Goal: Contribute content: Contribute content

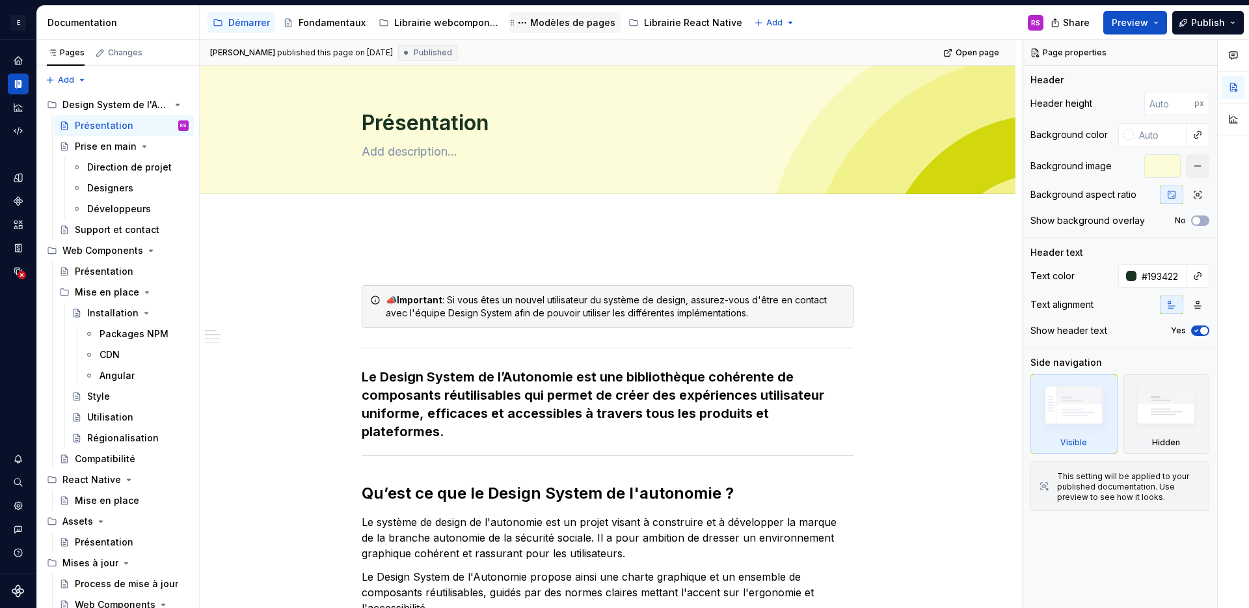
click at [570, 25] on div "Modèles de pages" at bounding box center [572, 22] width 85 height 13
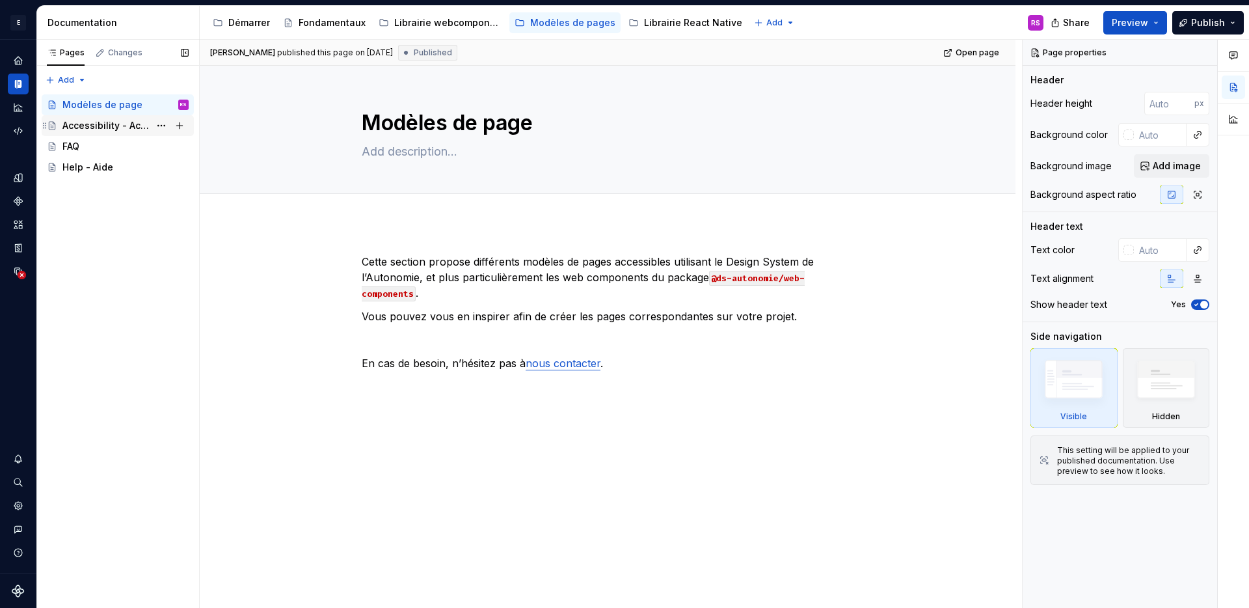
click at [77, 120] on div "Accessibility - Accessibilité" at bounding box center [105, 125] width 87 height 13
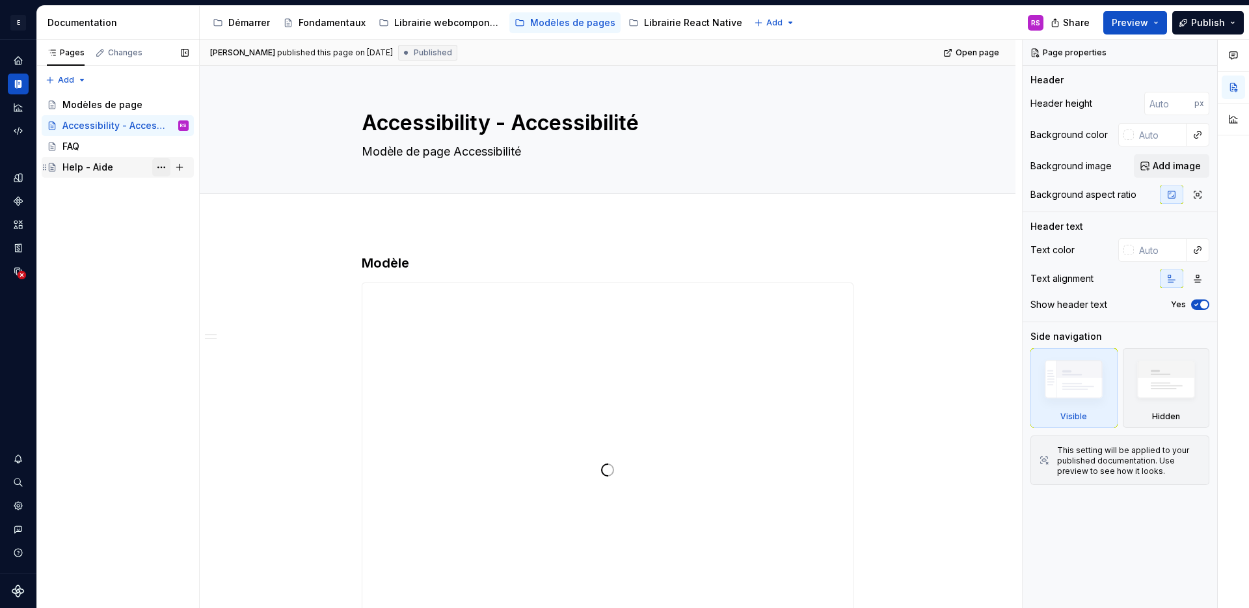
click at [158, 171] on button "Page tree" at bounding box center [161, 167] width 18 height 18
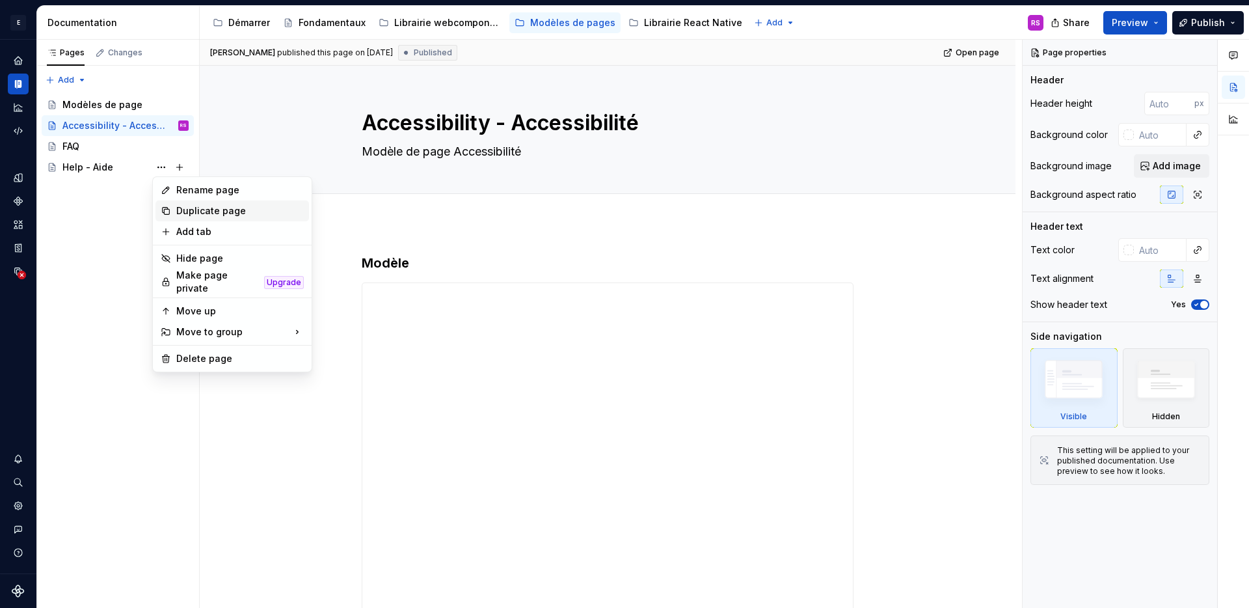
click at [183, 213] on div "Duplicate page" at bounding box center [240, 210] width 128 height 13
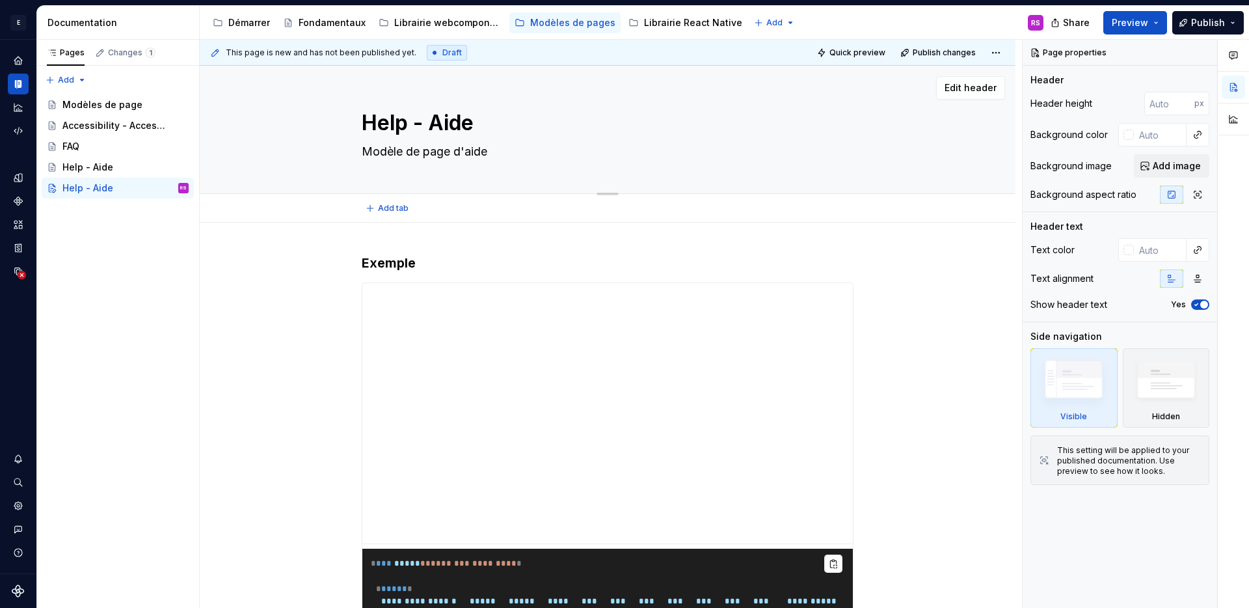
click at [418, 122] on textarea "Help - Aide" at bounding box center [605, 122] width 492 height 31
click at [474, 128] on textarea "Help - Aide" at bounding box center [605, 122] width 492 height 31
type textarea "*"
type textarea "T"
type textarea "*"
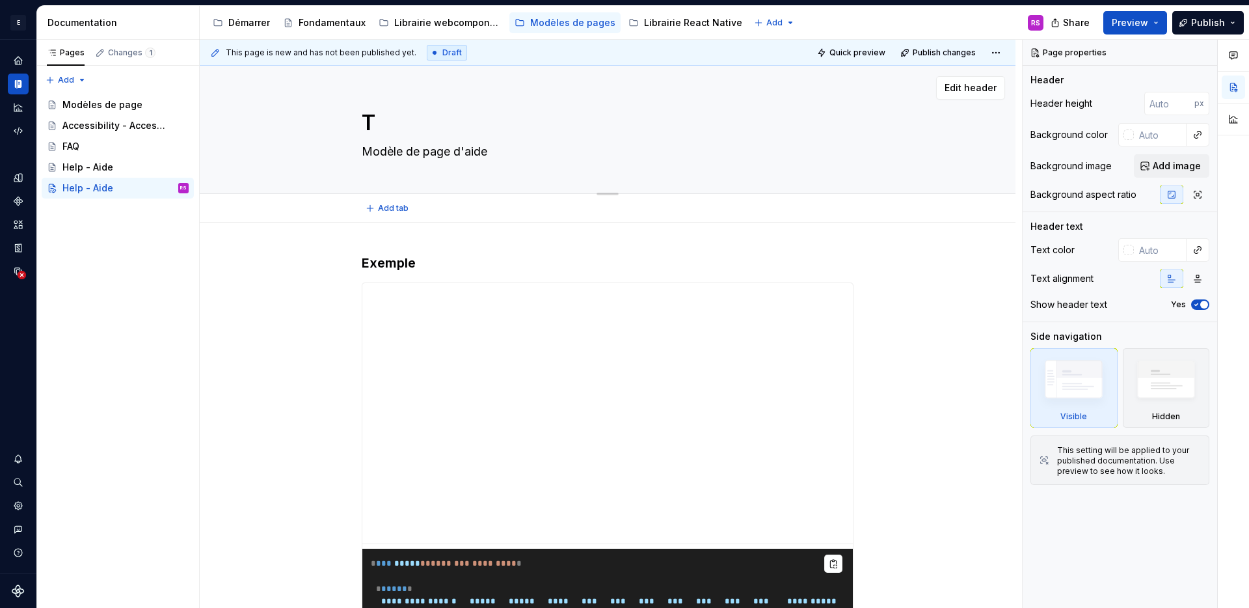
type textarea "Ta"
type textarea "*"
type textarea "Tar"
type textarea "*"
type textarea "Tart"
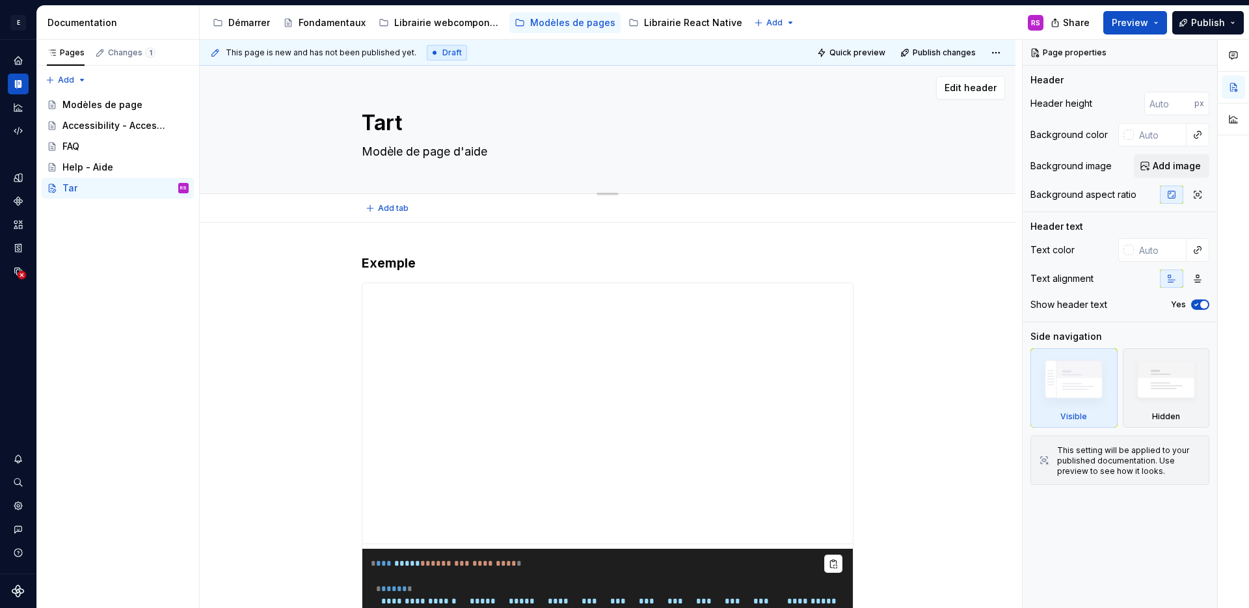
type textarea "*"
type textarea "Tarte"
type textarea "*"
type textarea "TarteA"
type textarea "*"
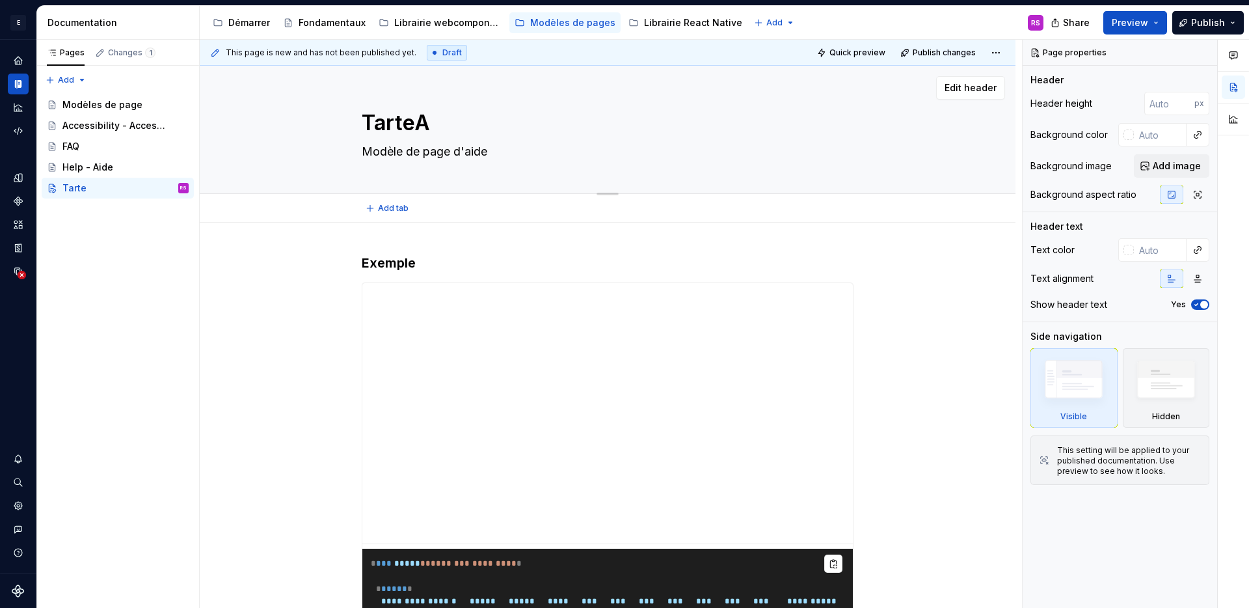
type textarea "TarteAU"
type textarea "*"
type textarea "TarteA"
type textarea "*"
type textarea "TarteAu"
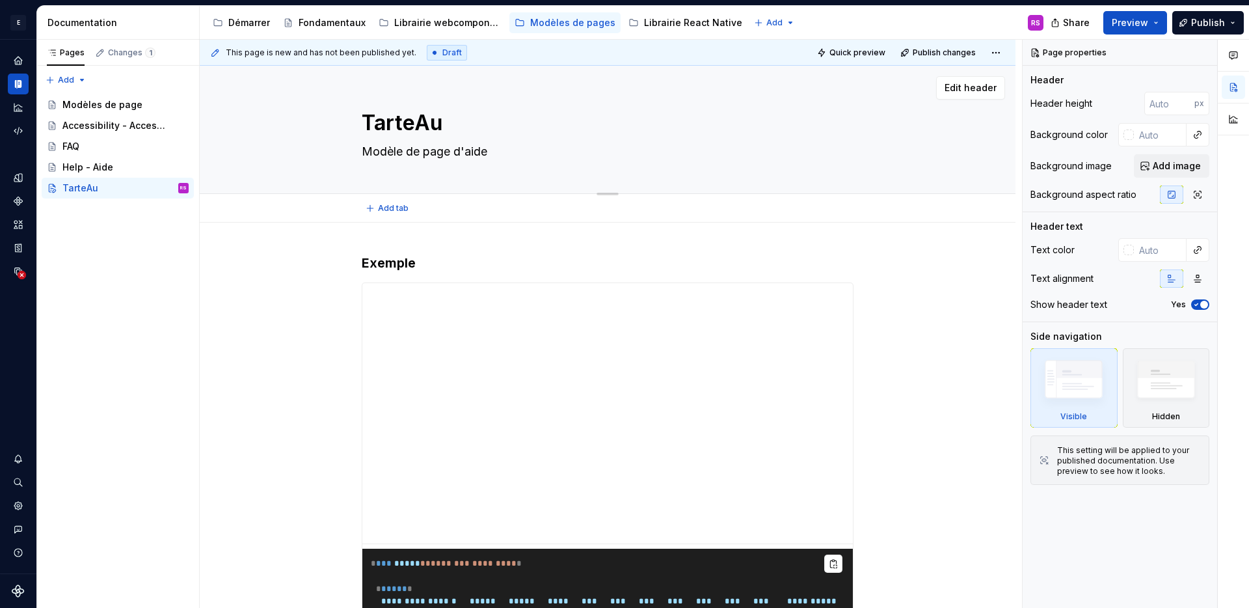
type textarea "*"
type textarea "TarteAuC"
type textarea "*"
type textarea "TarteAuCi"
type textarea "*"
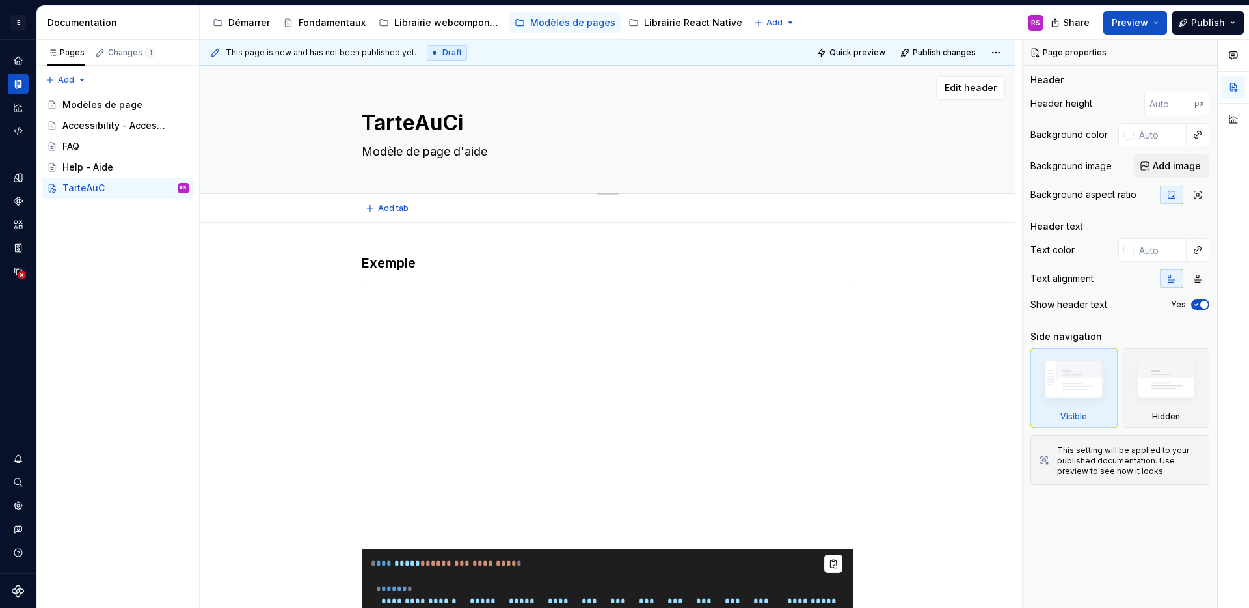
type textarea "TarteAuCit"
type textarea "*"
type textarea "TarteAuCitr"
type textarea "*"
type textarea "TarteAuCitro"
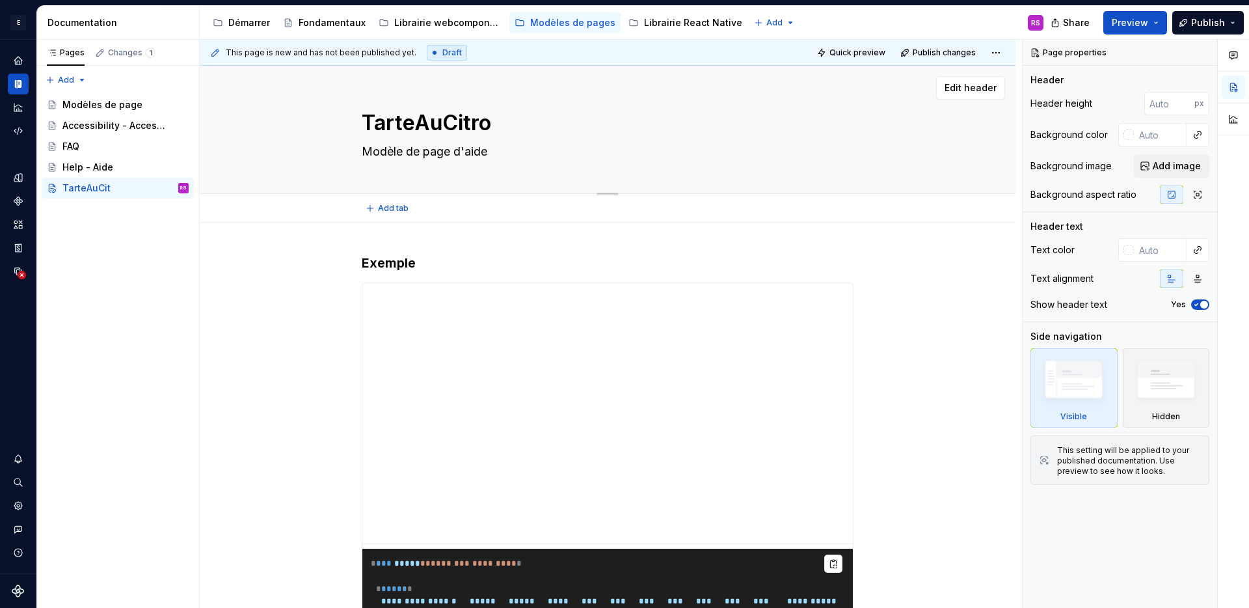
type textarea "*"
type textarea "TarteAuCitron"
type textarea "*"
type textarea "TarteAuCitron"
type textarea "*"
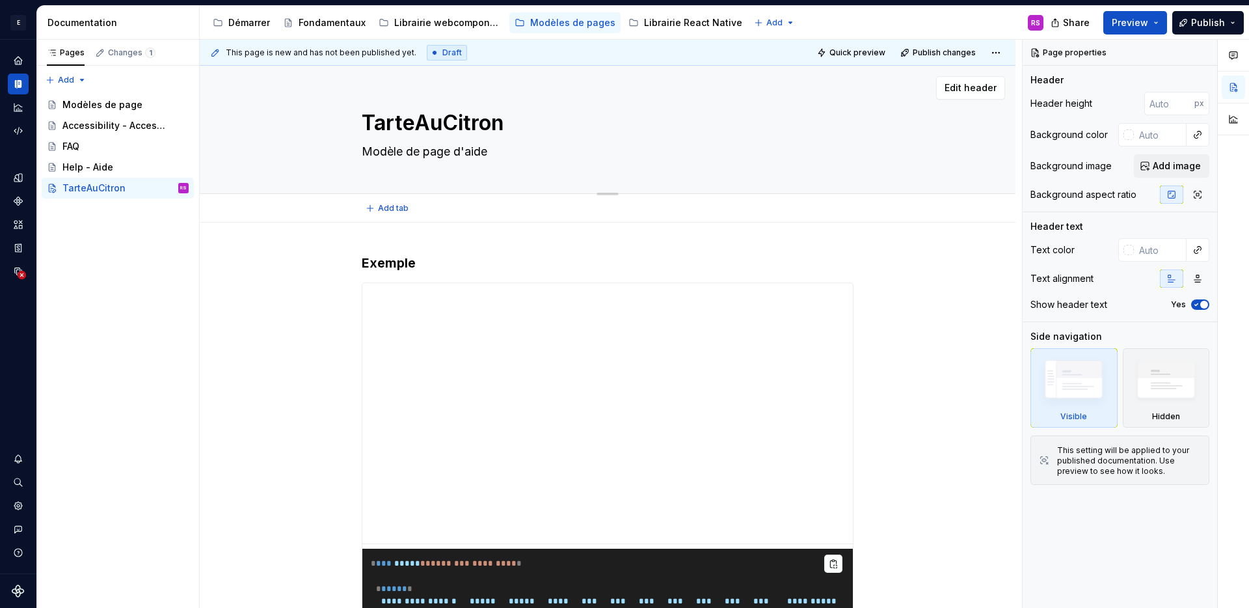
type textarea "TarteAuCitron ("
type textarea "*"
type textarea "TarteAuCitron (G"
type textarea "*"
type textarea "TarteAuCitron (Ges"
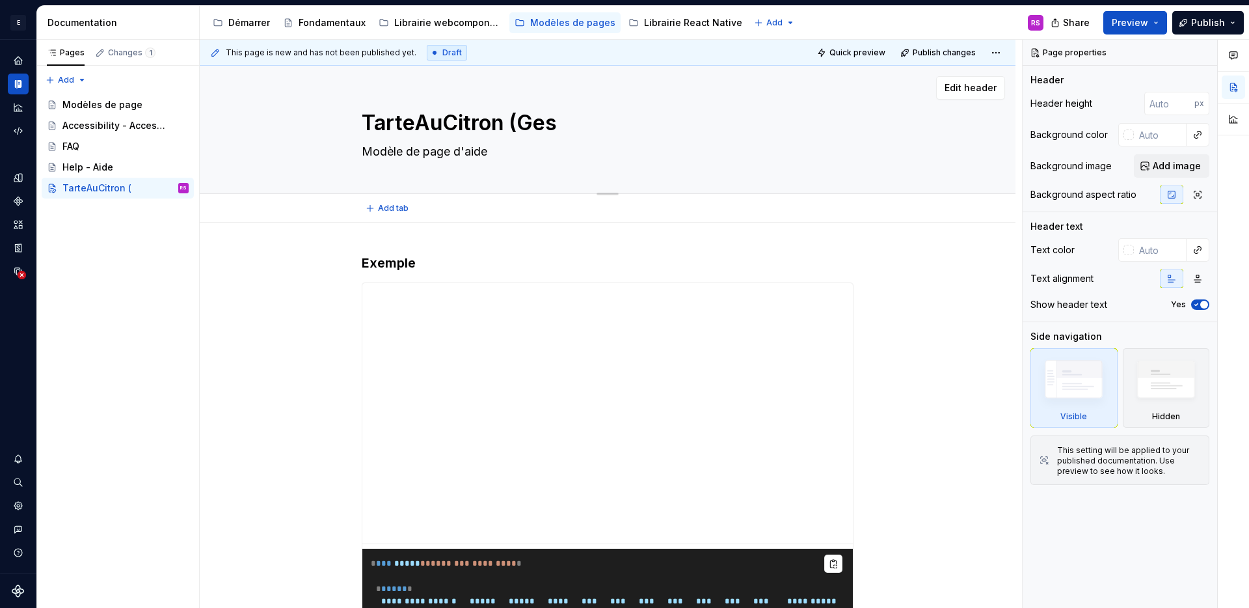
type textarea "*"
type textarea "TarteAuCitron (Gest"
type textarea "*"
type textarea "TarteAuCitron (Gesti"
type textarea "*"
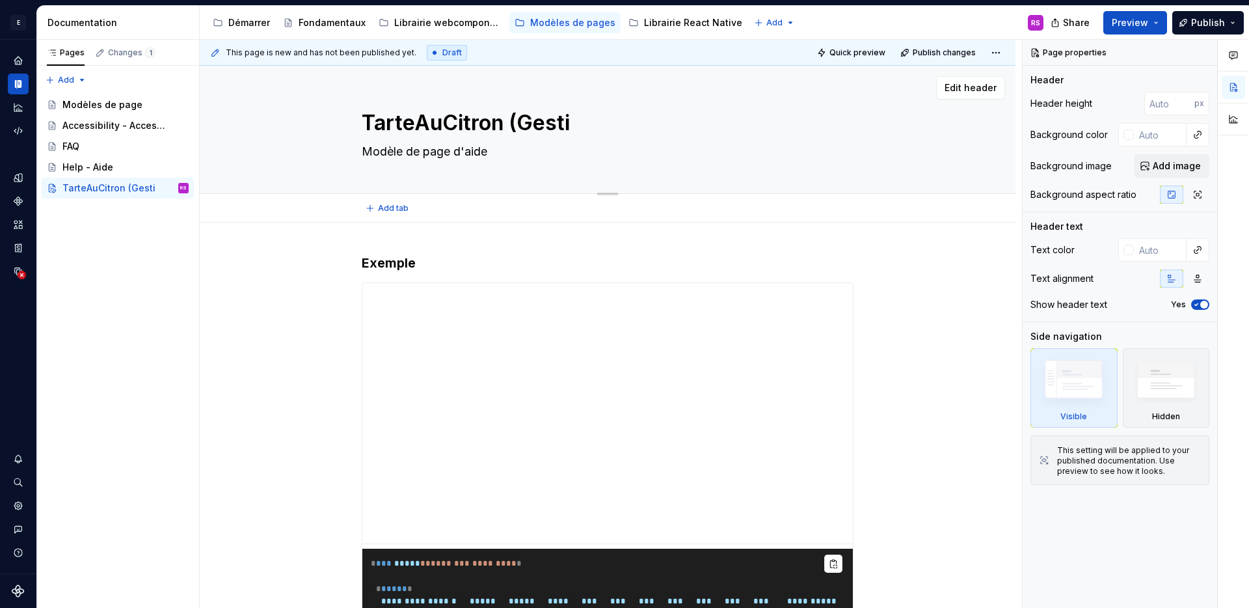
type textarea "TarteAuCitron (Gestio"
type textarea "*"
type textarea "TarteAuCitron (Gestion"
type textarea "*"
type textarea "TarteAuCitron (Gestionn"
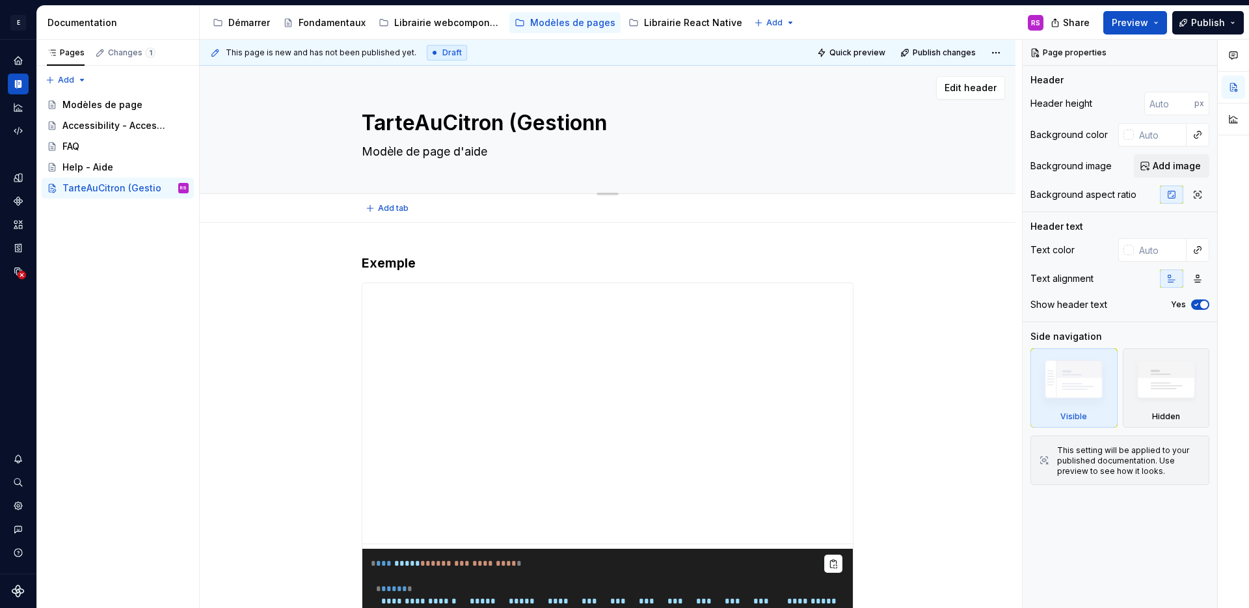
type textarea "*"
type textarea "TarteAuCitron (Gestionna"
type textarea "*"
type textarea "TarteAuCitron (Gestionnai"
type textarea "*"
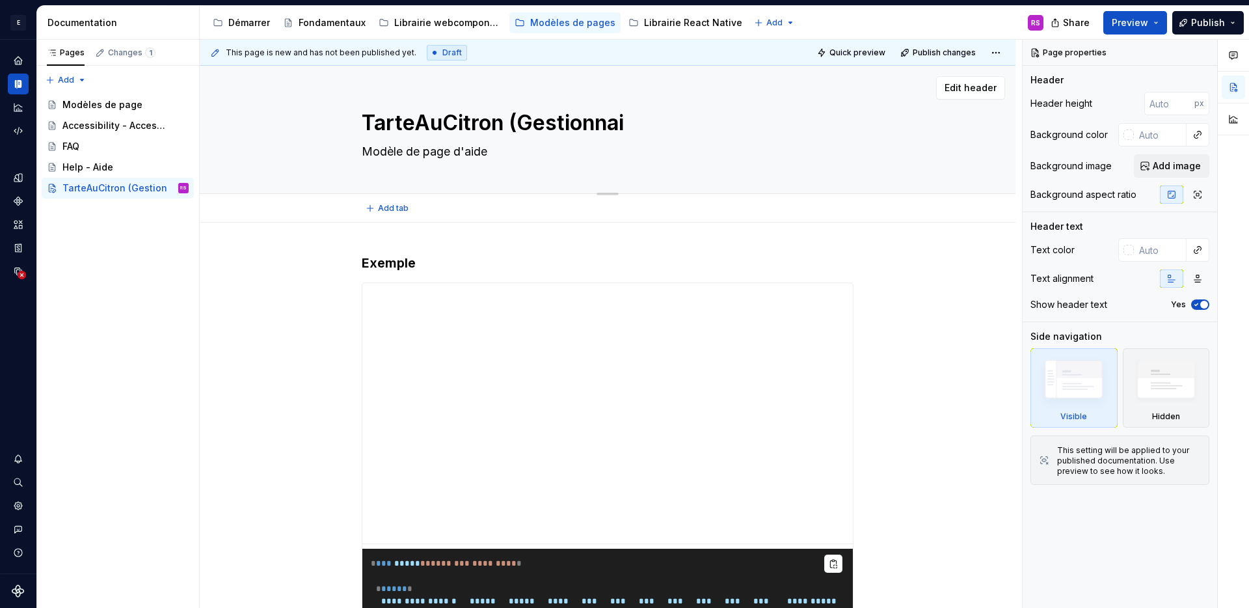
type textarea "TarteAuCitron (Gestionnair"
type textarea "*"
type textarea "TarteAuCitron (Gestionnaire"
type textarea "*"
type textarea "TarteAuCitron (Gestionnaire"
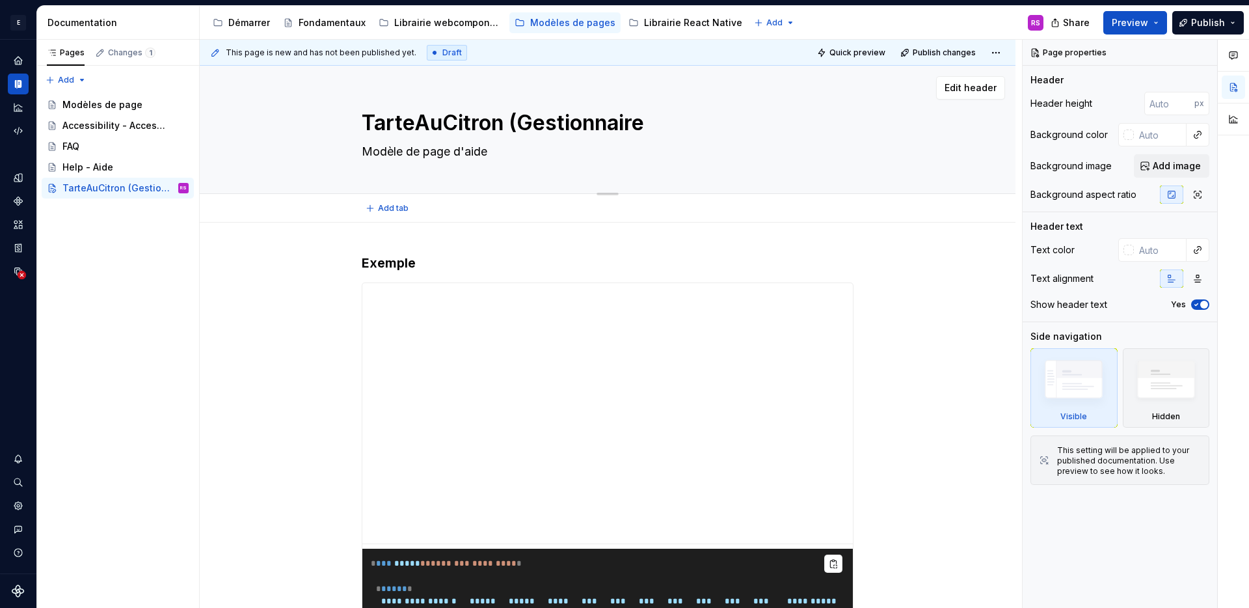
type textarea "*"
type textarea "TarteAuCitron (Gestionnaire d"
type textarea "*"
type textarea "TarteAuCitron (Gestionnaire de"
type textarea "*"
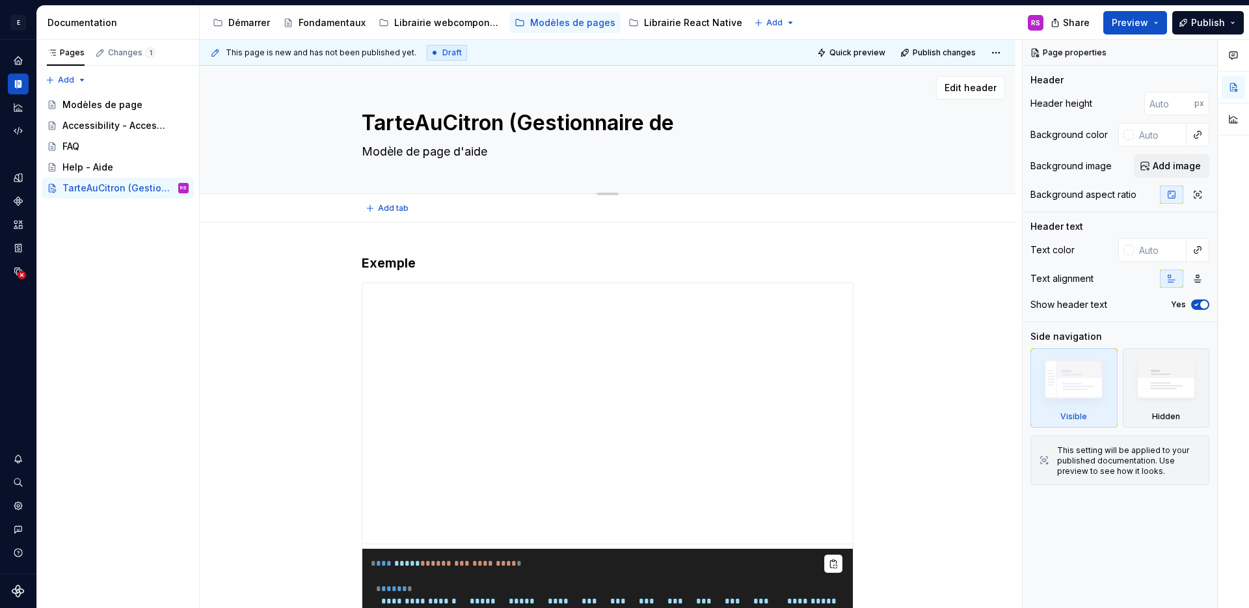
type textarea "TarteAuCitron (Gestionnaire de"
type textarea "*"
type textarea "TarteAuCitron (Gestionnaire de c"
type textarea "*"
type textarea "TarteAuCitron (Gestionnaire de co"
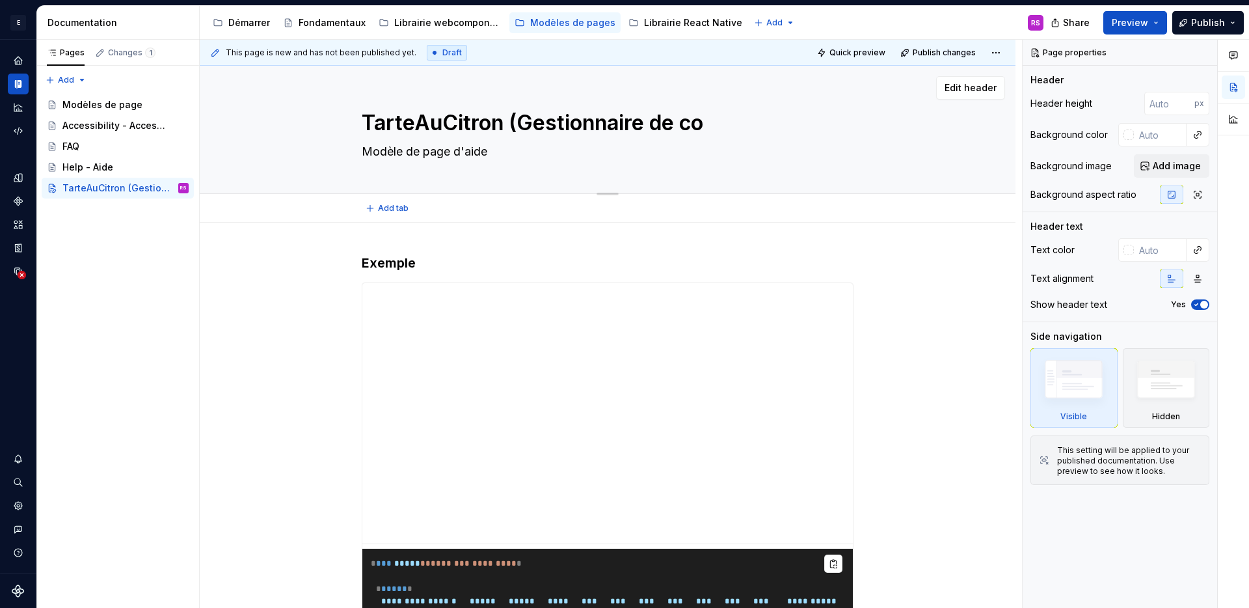
type textarea "*"
type textarea "TarteAuCitron (Gestionnaire de coo"
type textarea "*"
type textarea "TarteAuCitron (Gestionnaire de cook"
type textarea "*"
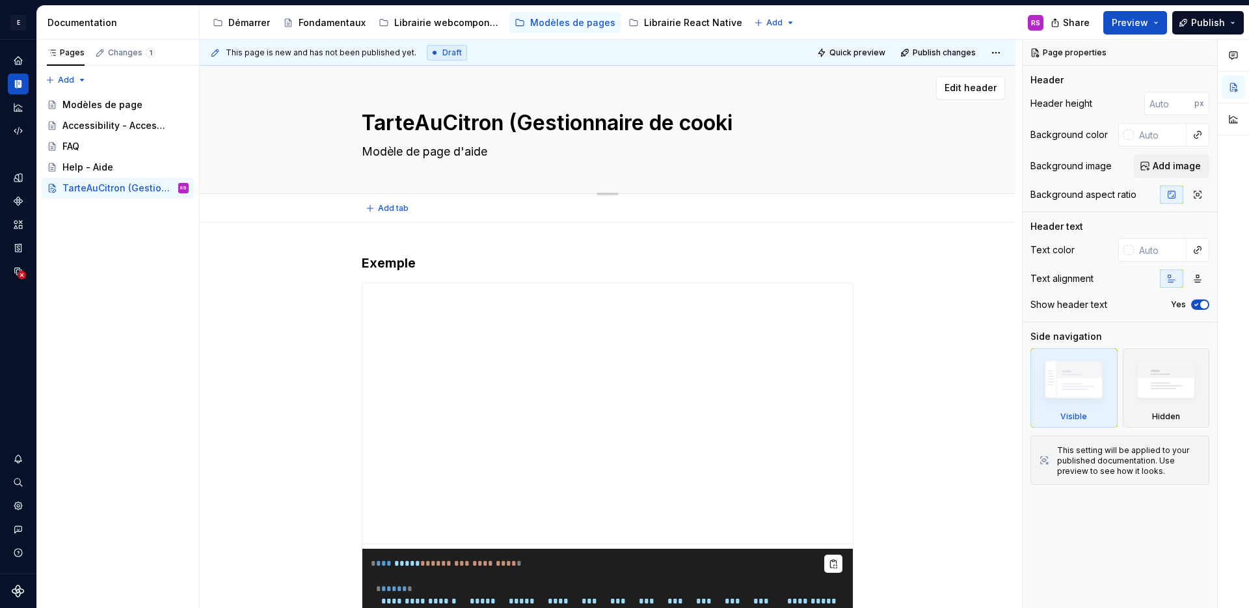
type textarea "TarteAuCitron (Gestionnaire de cookie"
type textarea "*"
type textarea "TarteAuCitron (Gestionnaire de cookies"
type textarea "*"
type textarea "TarteAuCitron (Gestionnaire de cookies)"
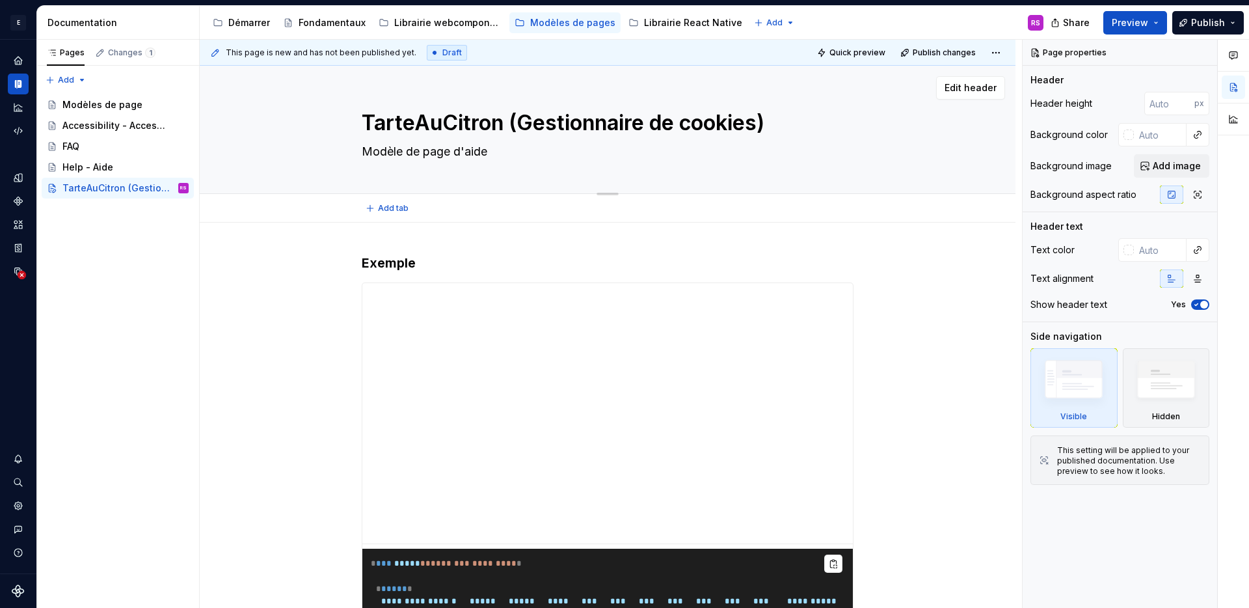
type textarea "*"
type textarea "TarteAuCitron (Gestionnaire de cookies)"
click at [391, 150] on textarea "Modèle de page d'aide" at bounding box center [605, 151] width 492 height 21
type textarea "*"
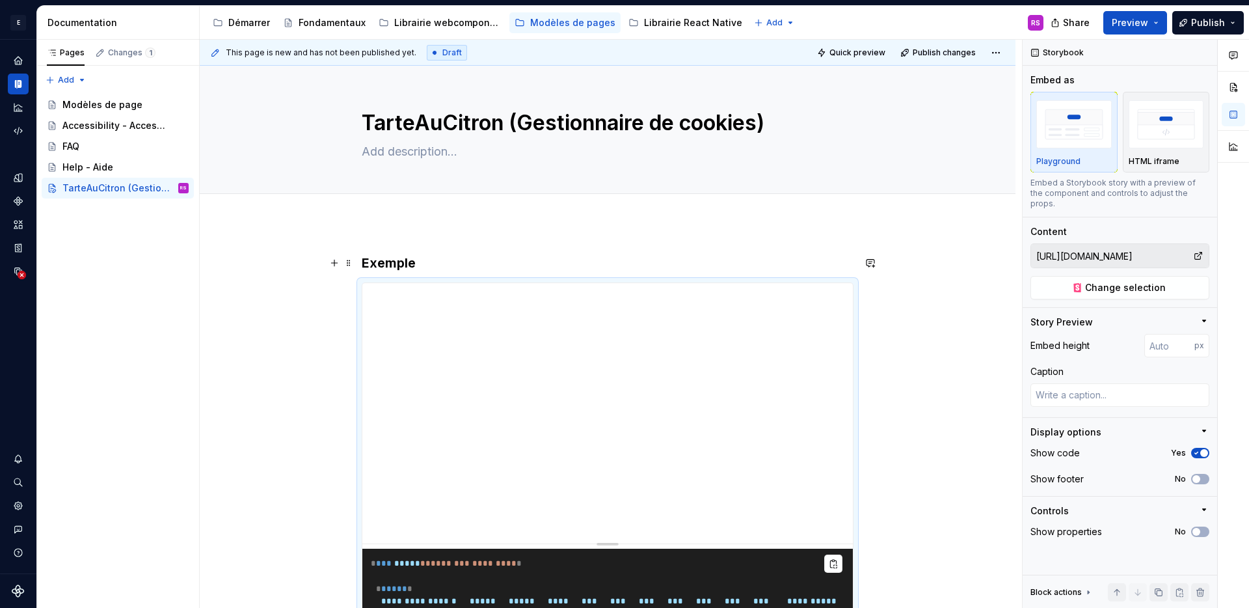
click at [390, 262] on h3 "Exemple" at bounding box center [608, 263] width 492 height 18
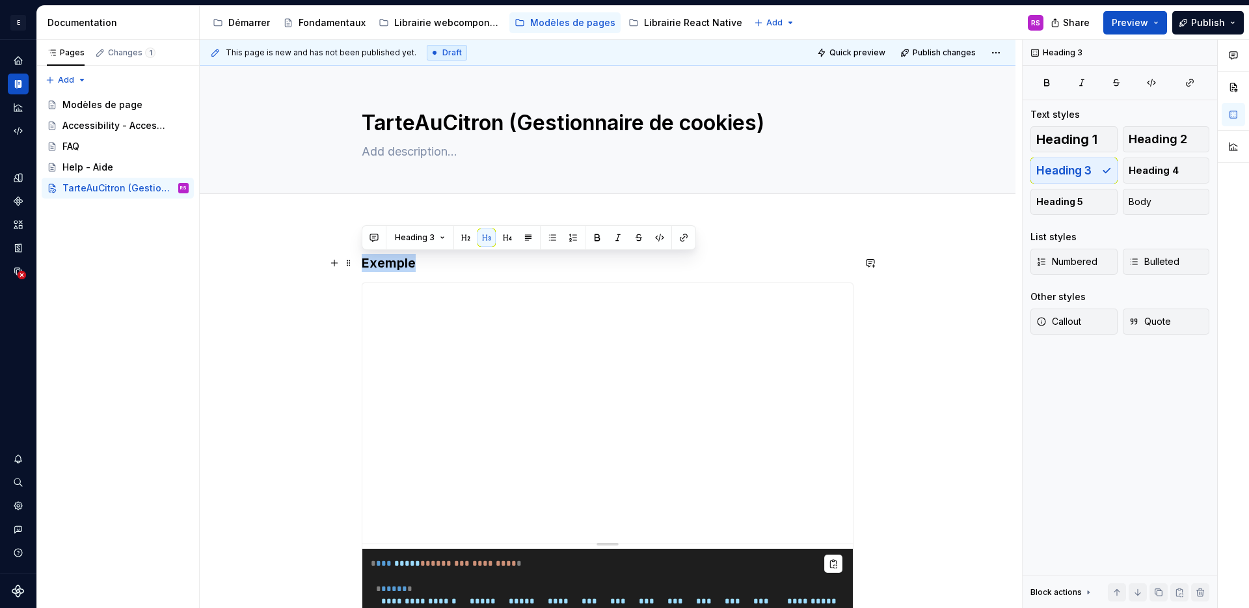
click at [390, 262] on h3 "Exemple" at bounding box center [608, 263] width 492 height 18
click at [371, 263] on h3 "Exemple" at bounding box center [608, 263] width 492 height 18
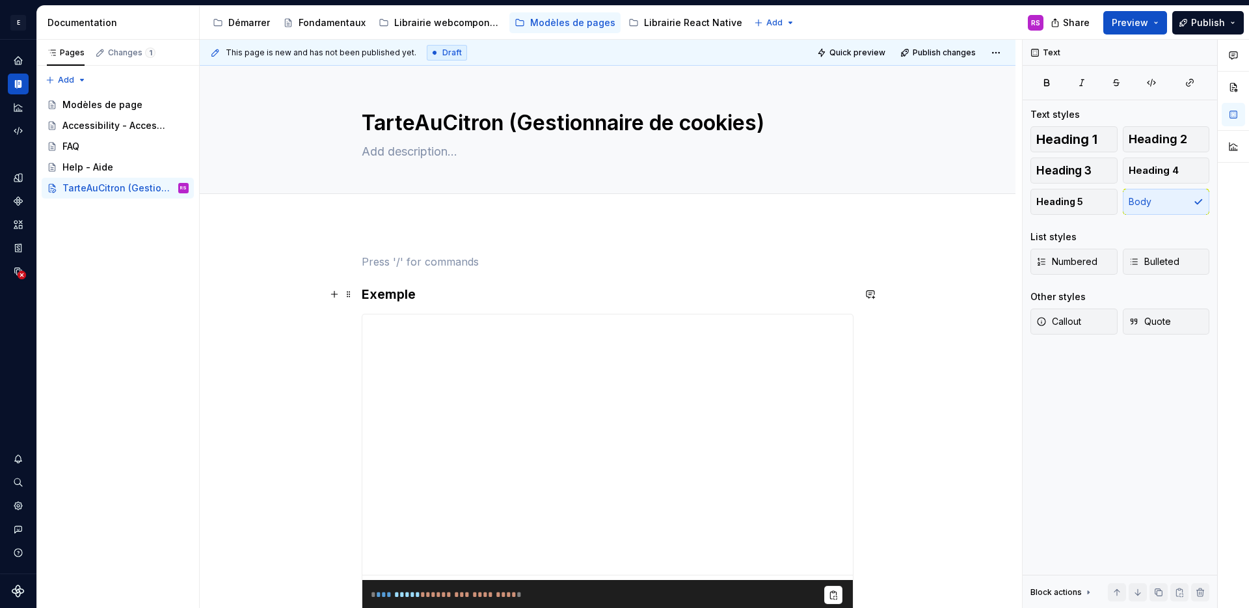
type textarea "*"
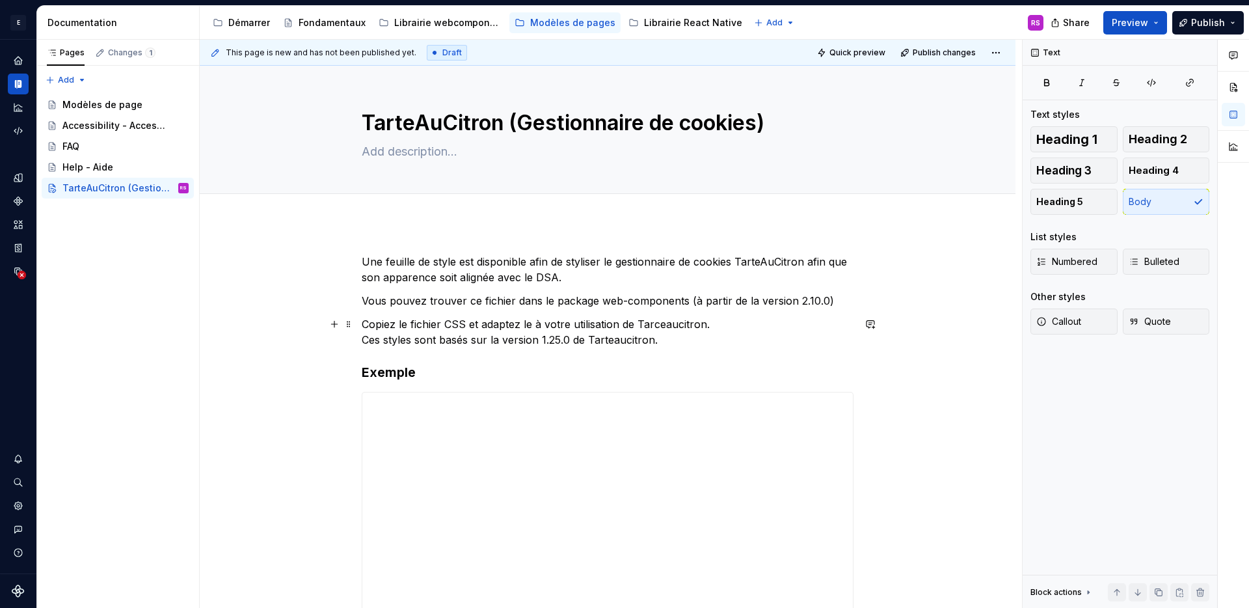
click at [723, 326] on p "Copiez le fichier CSS et adaptez le à votre utilisation de Tarceaucitron. Ces s…" at bounding box center [608, 331] width 492 height 31
click at [691, 342] on p "Copiez le fichier CSS et adaptez le à votre utilisation de Tarceaucitron. Ces s…" at bounding box center [608, 331] width 492 height 31
click at [716, 329] on p "Copiez le fichier CSS et adaptez le à votre utilisation de Tarceaucitron. Ces s…" at bounding box center [608, 331] width 492 height 31
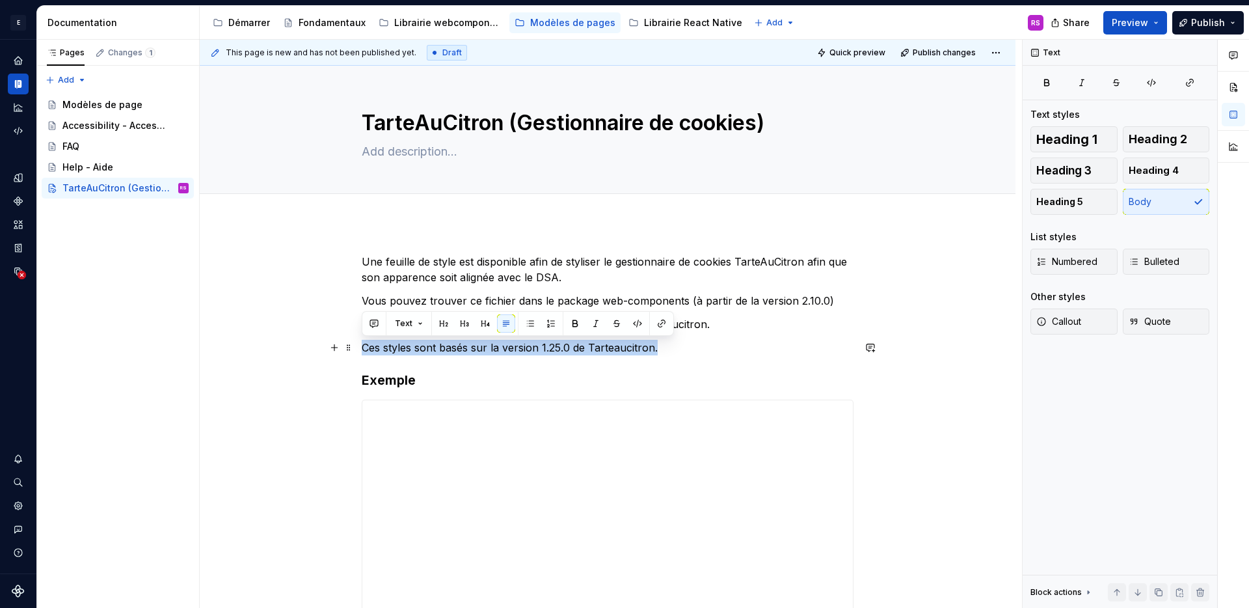
drag, startPoint x: 670, startPoint y: 347, endPoint x: 358, endPoint y: 353, distance: 312.4
click at [1072, 322] on span "Callout" at bounding box center [1059, 321] width 45 height 13
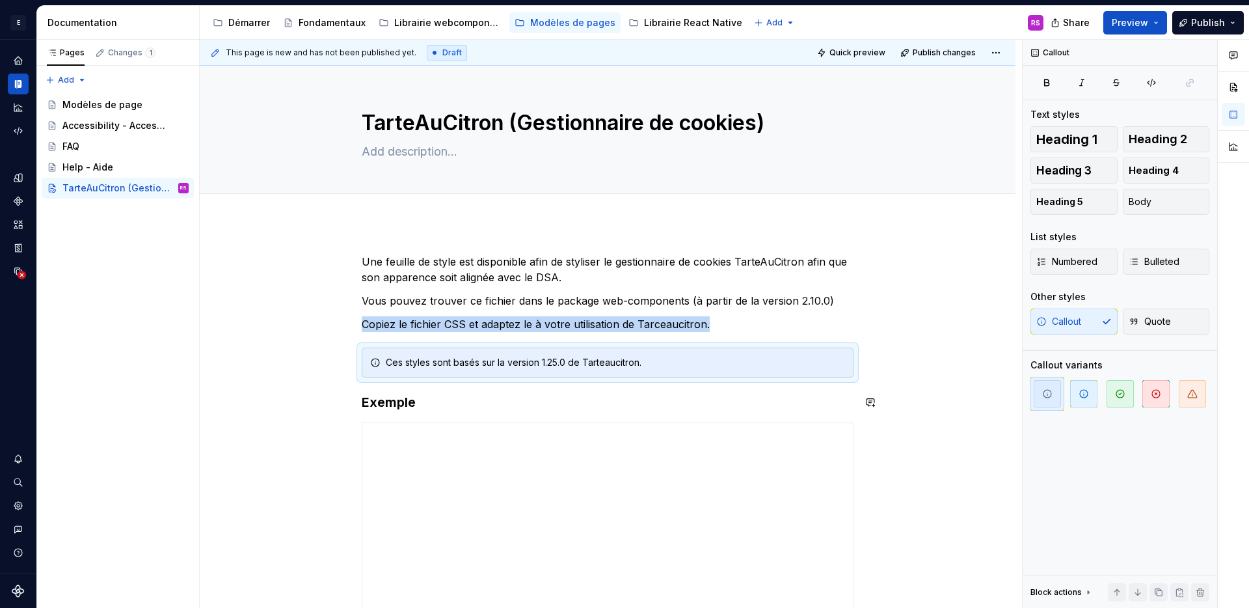
click at [956, 386] on div "**********" at bounding box center [611, 324] width 822 height 569
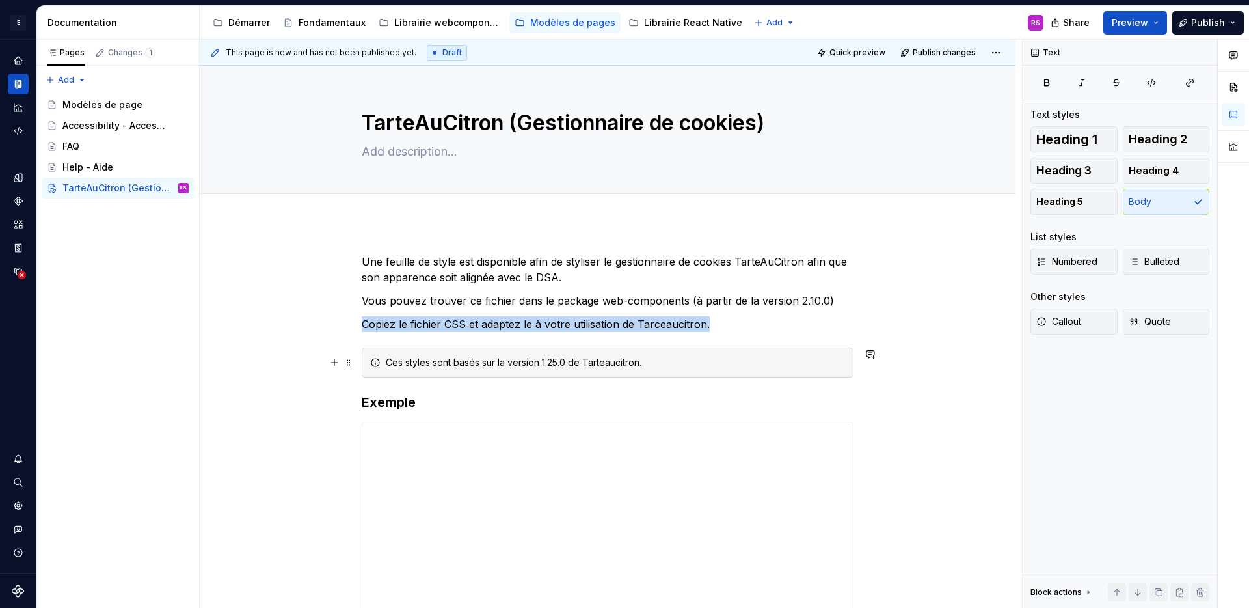
click at [541, 363] on div "Ces styles sont basés sur la version 1.25.0 de Tarteaucitron." at bounding box center [615, 362] width 459 height 13
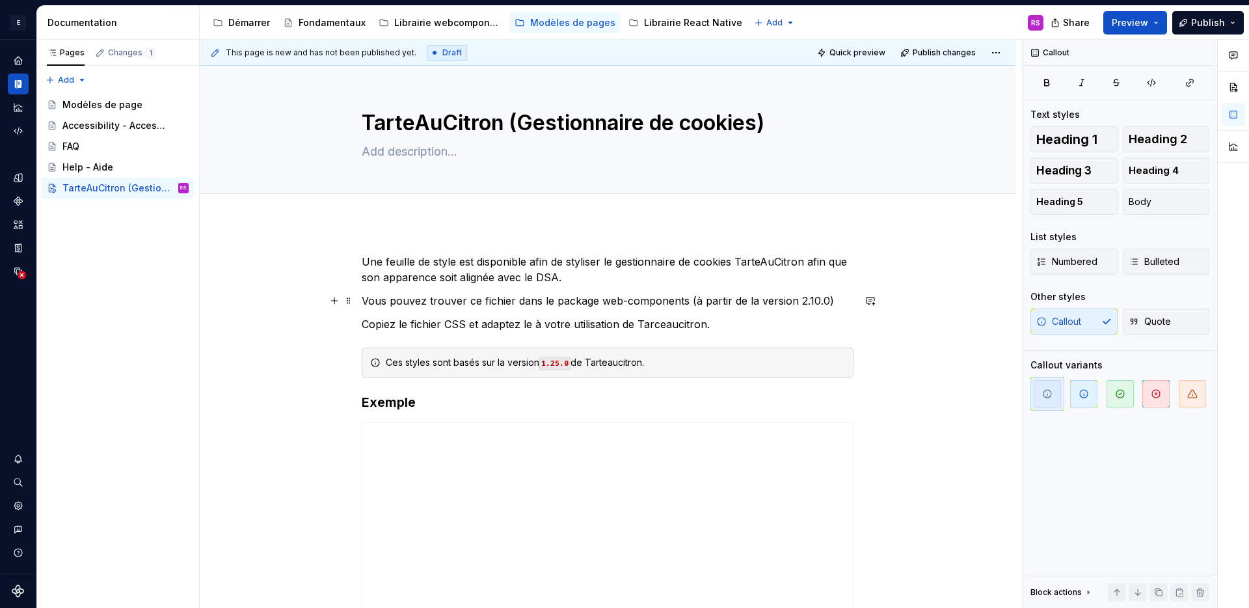
click at [798, 296] on p "Vous pouvez trouver ce fichier dans le package web-components (à partir de la v…" at bounding box center [608, 301] width 492 height 16
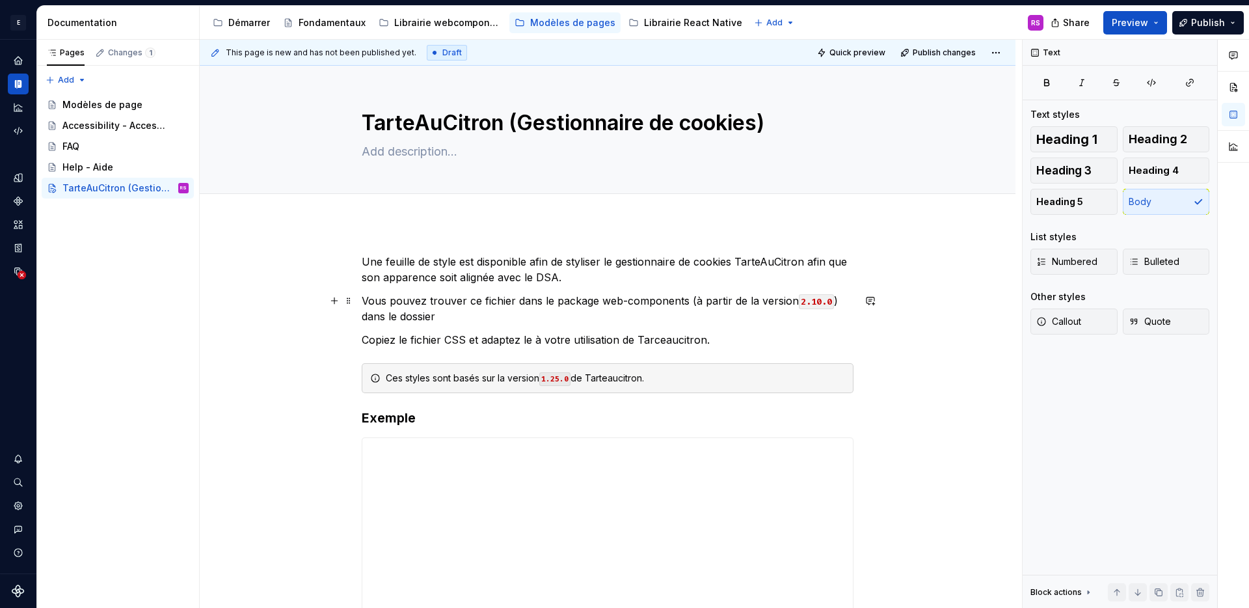
click at [436, 318] on p "Vous pouvez trouver ce fichier dans le package web-components (à partir de la v…" at bounding box center [608, 308] width 492 height 31
drag, startPoint x: 441, startPoint y: 316, endPoint x: 375, endPoint y: 315, distance: 65.7
click at [375, 315] on p "Vous pouvez trouver ce fichier dans le package web-components (à partir de la v…" at bounding box center [608, 308] width 492 height 31
click at [460, 305] on p "Vous pouvez trouver ce fichier dans le package web-components (à partir de la v…" at bounding box center [608, 308] width 492 height 31
click at [476, 319] on p "Vous pouvez trouver ce fichier dans le package web-components (à partir de la v…" at bounding box center [608, 308] width 492 height 31
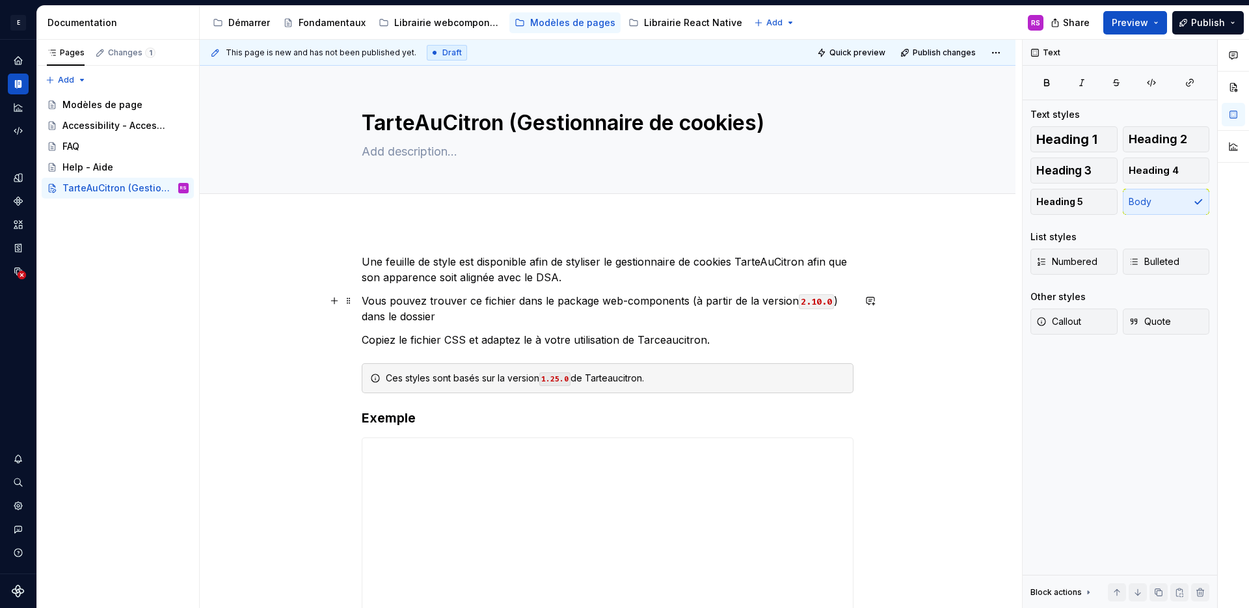
click at [478, 314] on p "Vous pouvez trouver ce fichier dans le package web-components (à partir de la v…" at bounding box center [608, 308] width 492 height 31
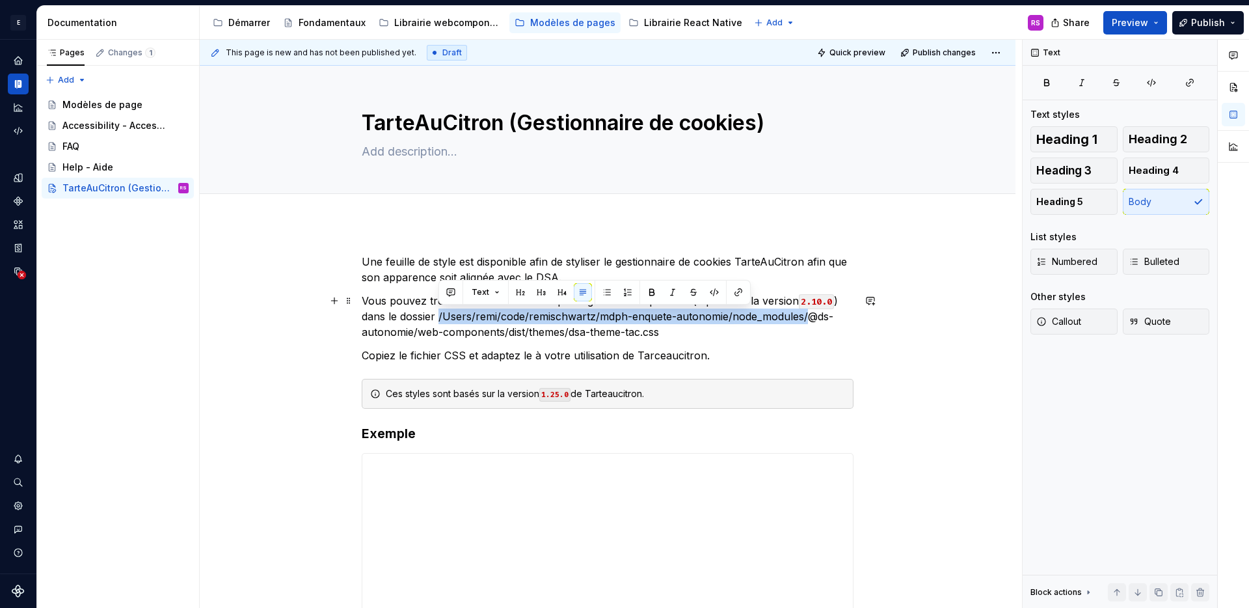
drag, startPoint x: 439, startPoint y: 317, endPoint x: 807, endPoint y: 310, distance: 367.7
click at [807, 310] on p "Vous pouvez trouver ce fichier dans le package web-components (à partir de la v…" at bounding box center [608, 316] width 492 height 47
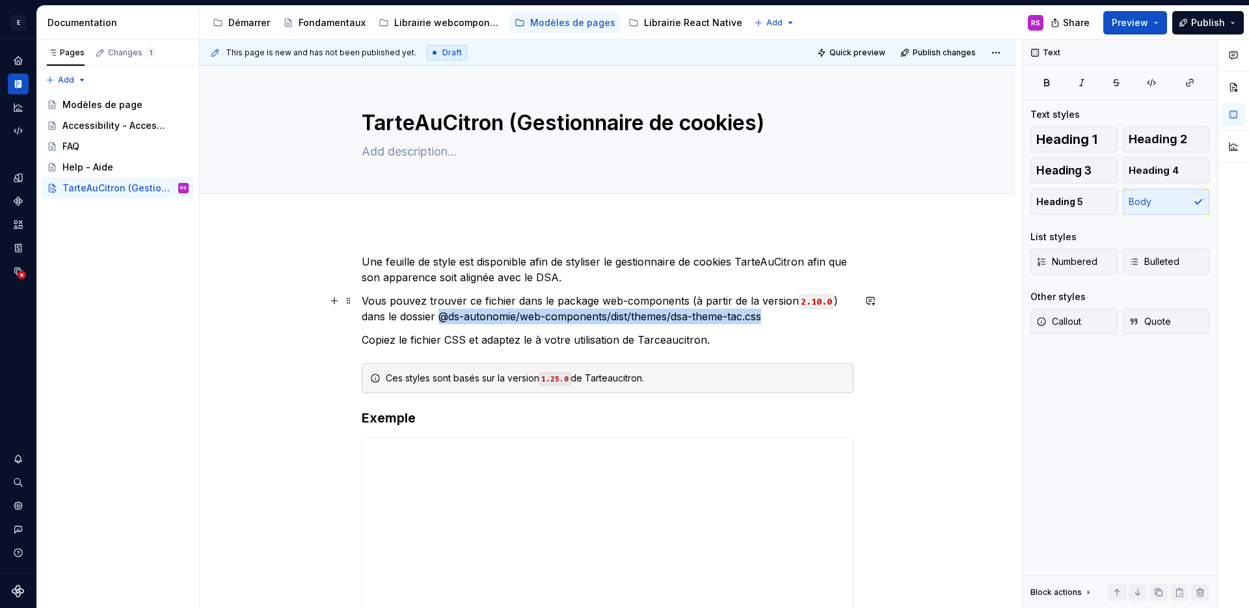
click at [791, 314] on p "Vous pouvez trouver ce fichier dans le package web-components (à partir de la v…" at bounding box center [608, 308] width 492 height 31
click at [1137, 77] on button "button" at bounding box center [1151, 83] width 33 height 18
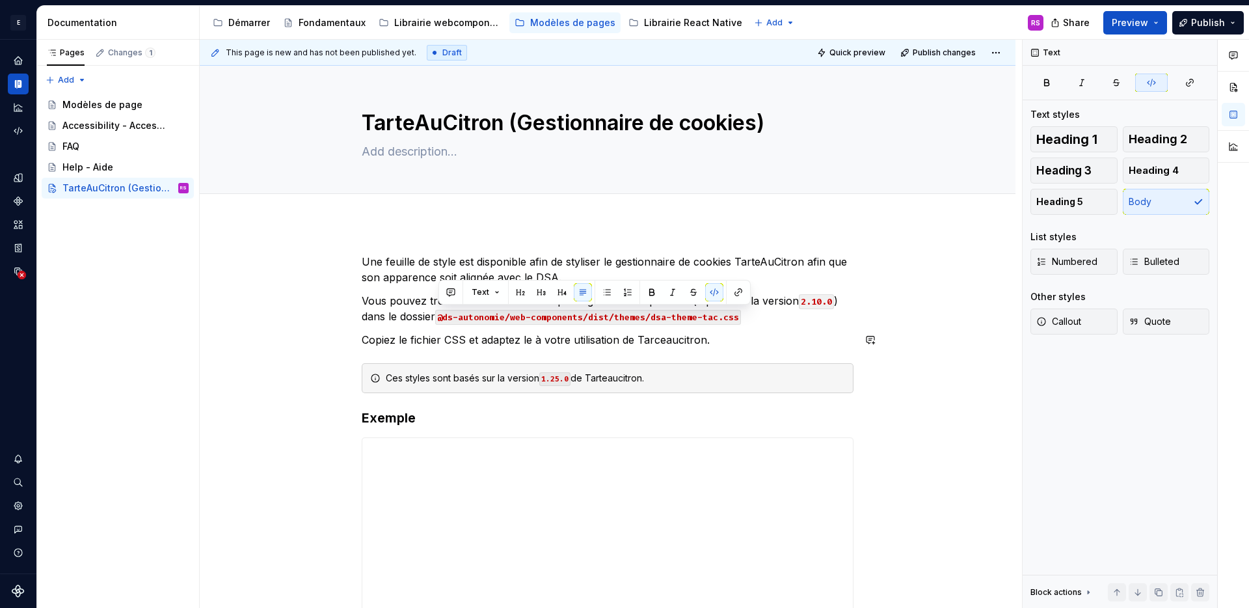
click at [765, 315] on p "Vous pouvez trouver ce fichier dans le package web-components (à partir de la v…" at bounding box center [608, 308] width 492 height 31
click at [659, 342] on p "Copiez le fichier CSS et adaptez le à votre utilisation de Tarceaucitron." at bounding box center [608, 340] width 492 height 16
drag, startPoint x: 664, startPoint y: 343, endPoint x: 683, endPoint y: 360, distance: 25.3
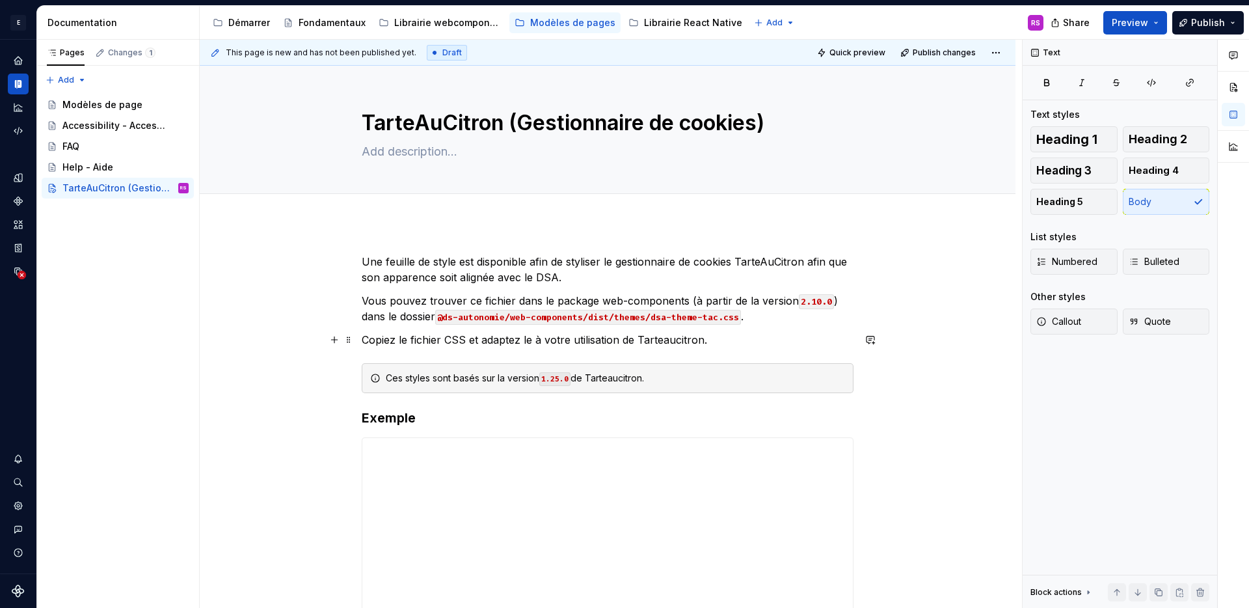
click at [664, 344] on p "Copiez le fichier CSS et adaptez le à votre utilisation de Tarteaucitron." at bounding box center [608, 340] width 492 height 16
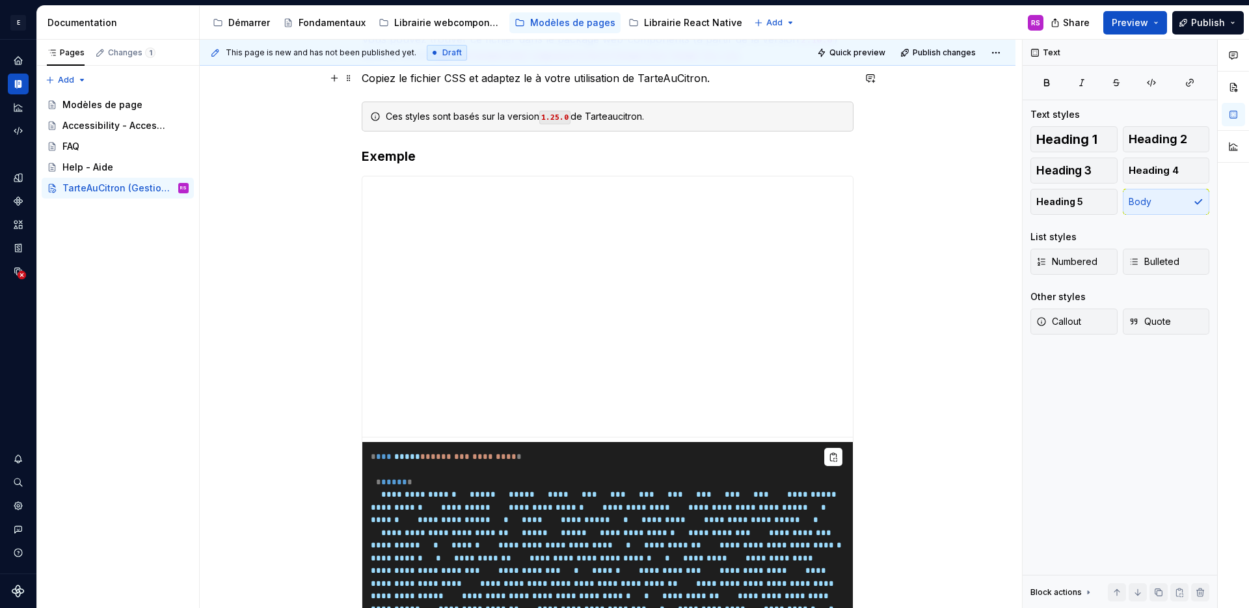
scroll to position [95, 0]
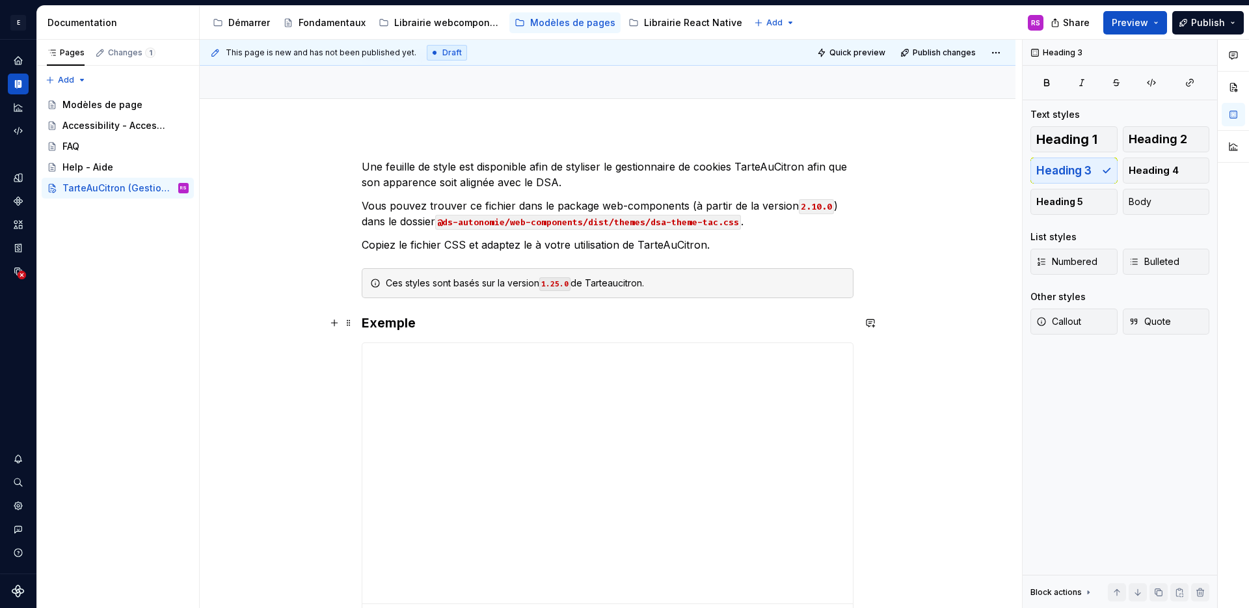
click at [365, 318] on h3 "Exemple" at bounding box center [608, 323] width 492 height 18
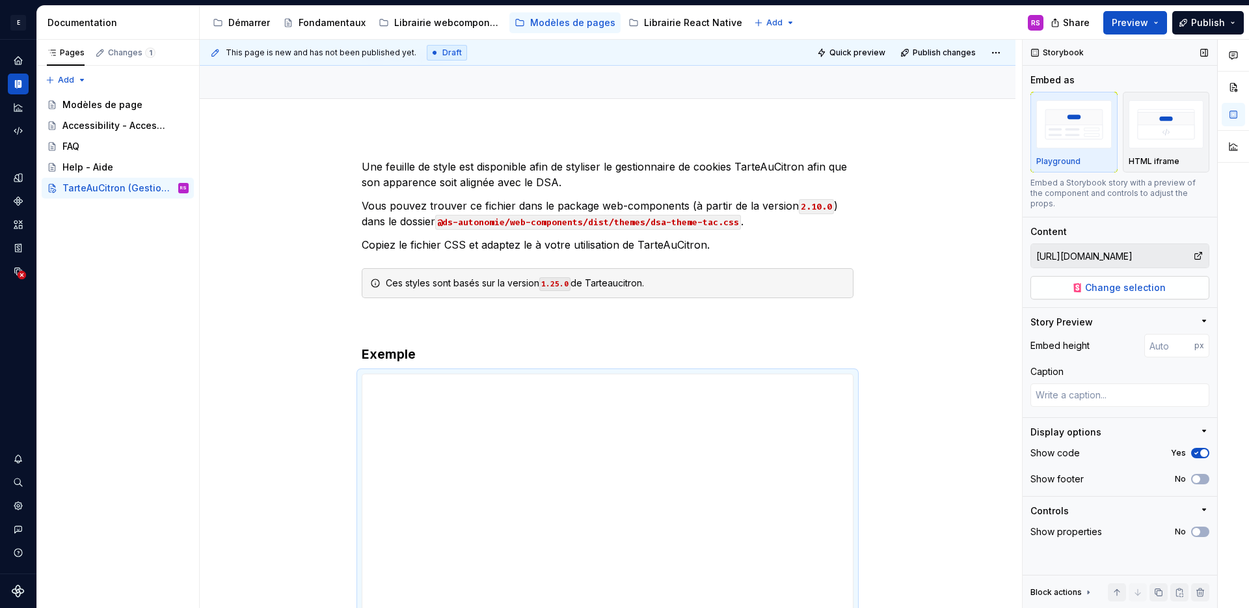
click at [1150, 281] on span "Change selection" at bounding box center [1125, 287] width 81 height 13
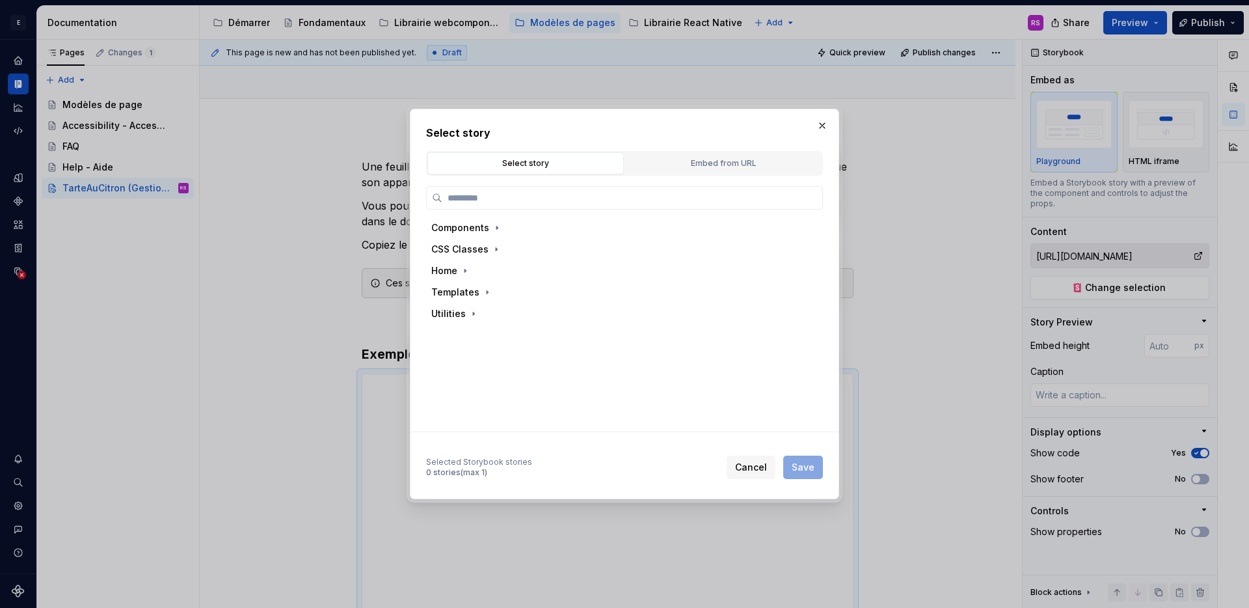
type textarea "*"
click at [462, 297] on div "Templates" at bounding box center [455, 292] width 48 height 13
click at [726, 156] on button "Embed from URL" at bounding box center [723, 163] width 197 height 22
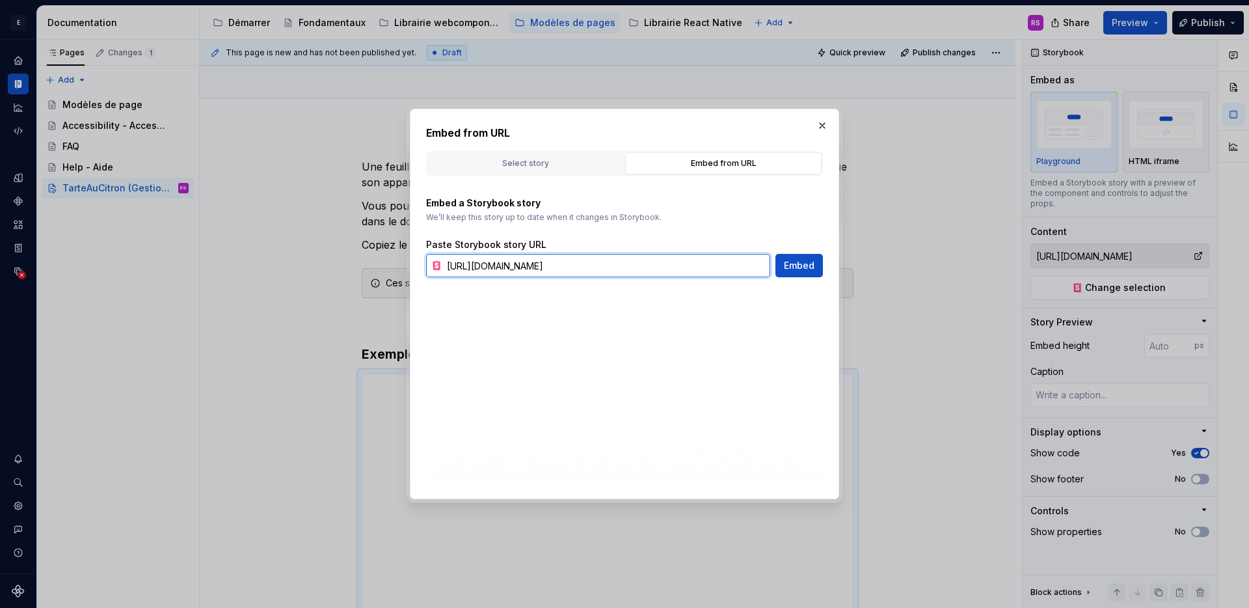
click at [615, 264] on input "https://stable--641b0785d6e1bb53ae448dc7.chromatic.com/index.html?path=/story/t…" at bounding box center [606, 265] width 329 height 23
paste input "tarteaucitron--tac"
type input "https://stable--641b0785d6e1bb53ae448dc7.chromatic.com/index.html?path=/story/t…"
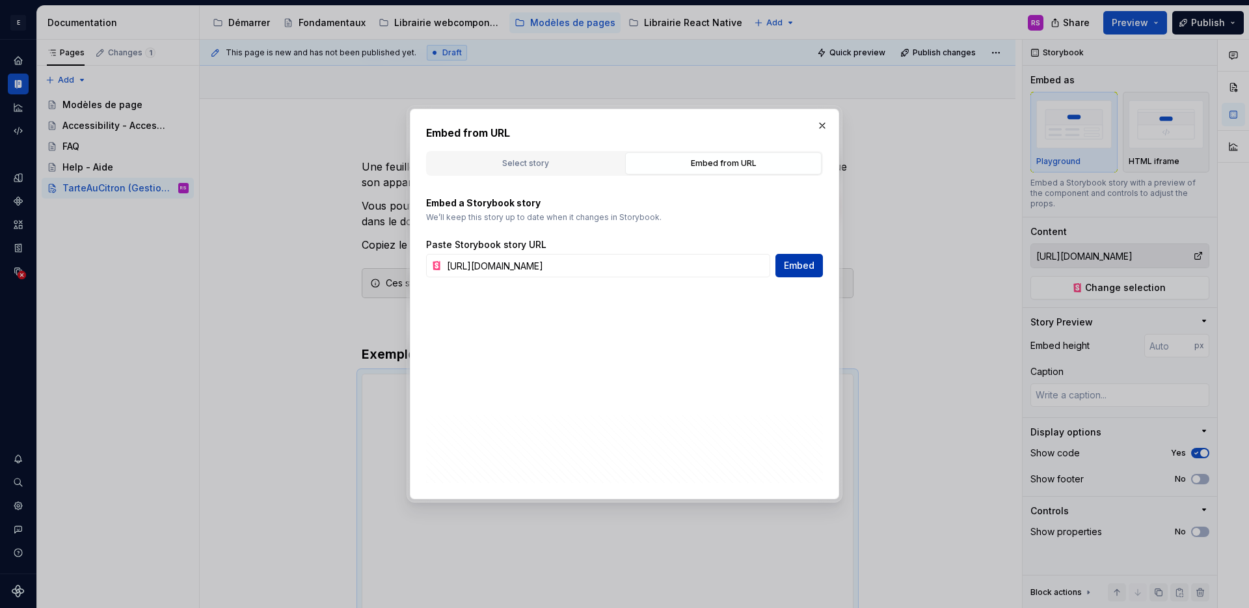
click at [799, 260] on span "Embed" at bounding box center [799, 265] width 31 height 13
type textarea "*"
type input "https://stable--641b0785d6e1bb53ae448dc7.chromatic.com/index.html?path=/story/t…"
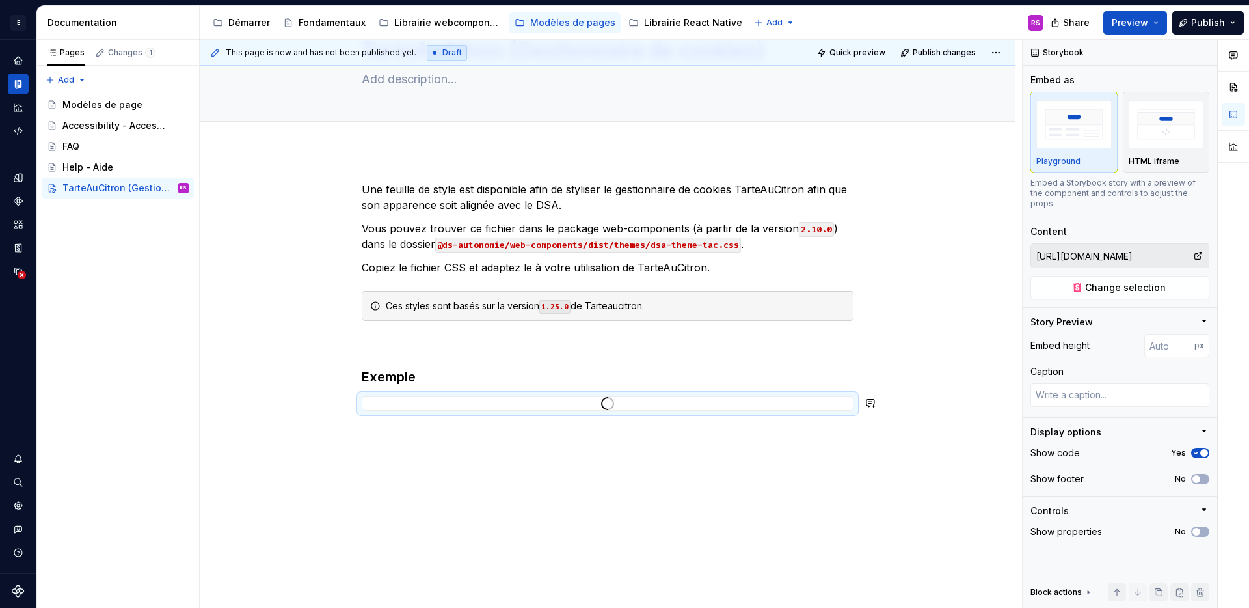
scroll to position [95, 0]
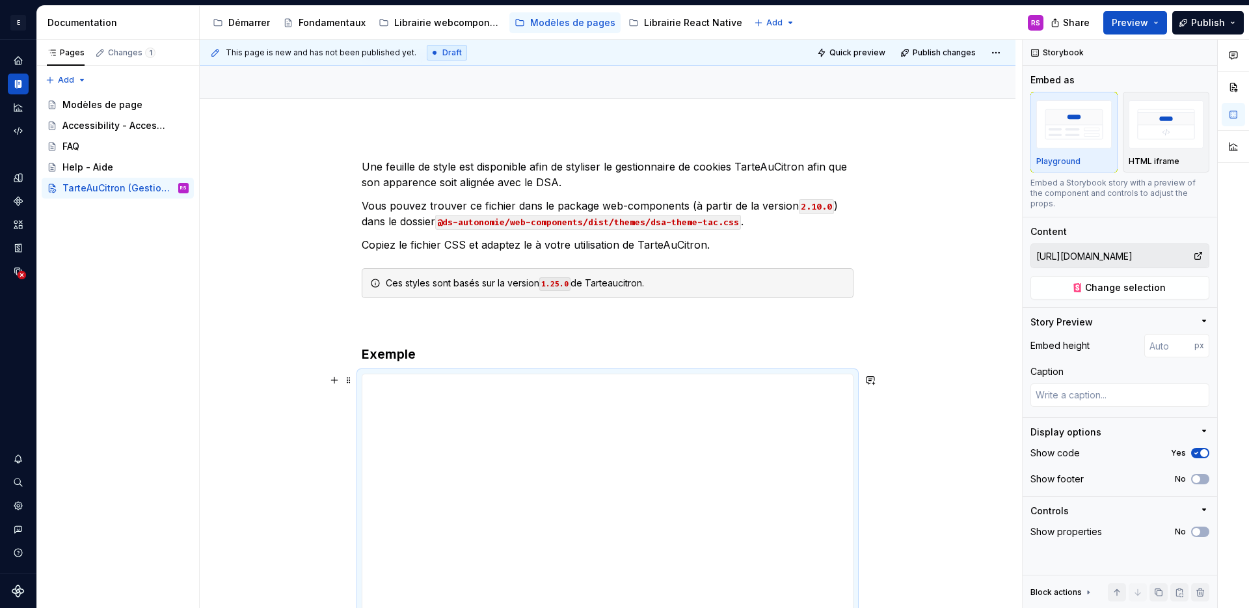
click at [902, 493] on div "Une feuille de style est disponible afin de styliser le gestionnaire de cookies…" at bounding box center [608, 481] width 816 height 706
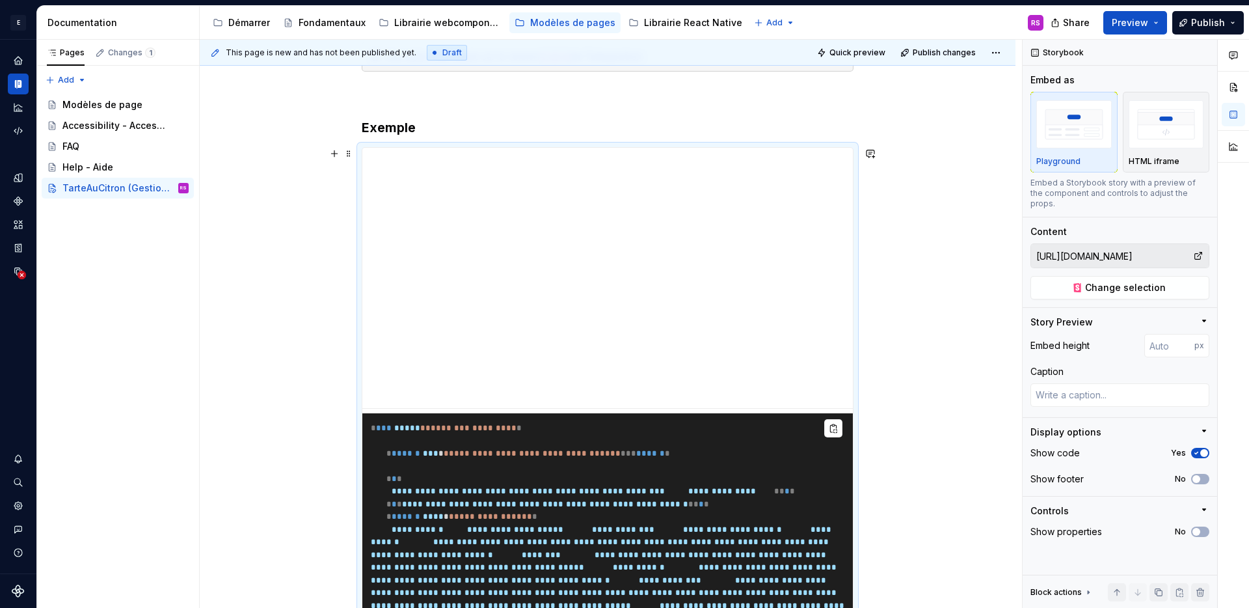
scroll to position [342, 0]
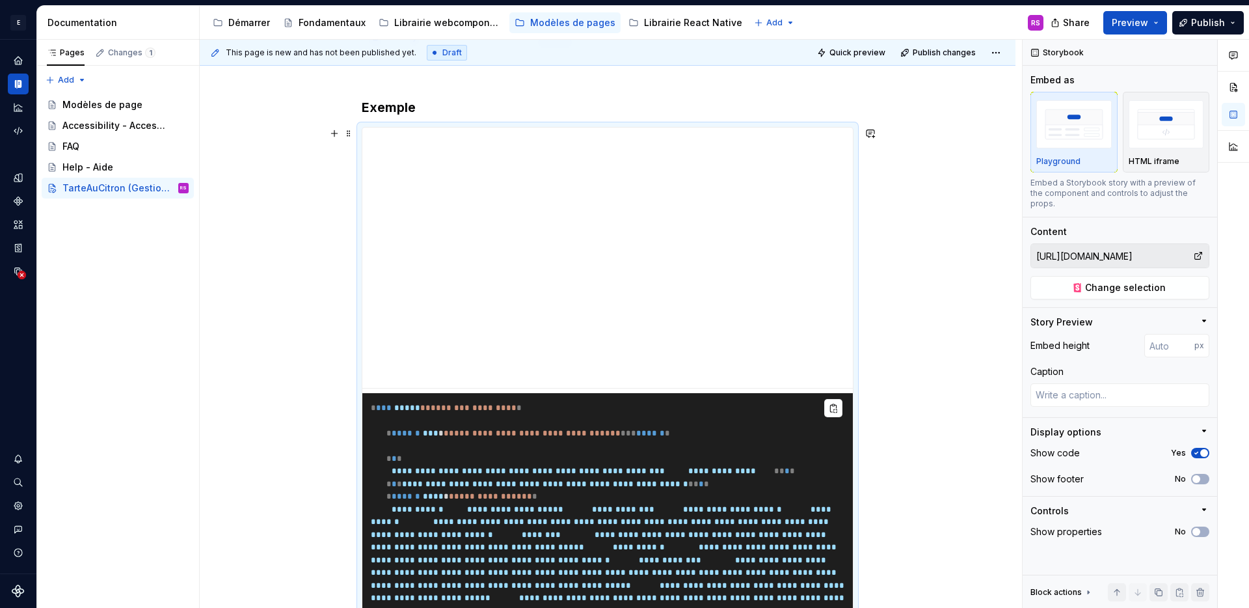
click at [930, 348] on div "**********" at bounding box center [608, 519] width 816 height 1277
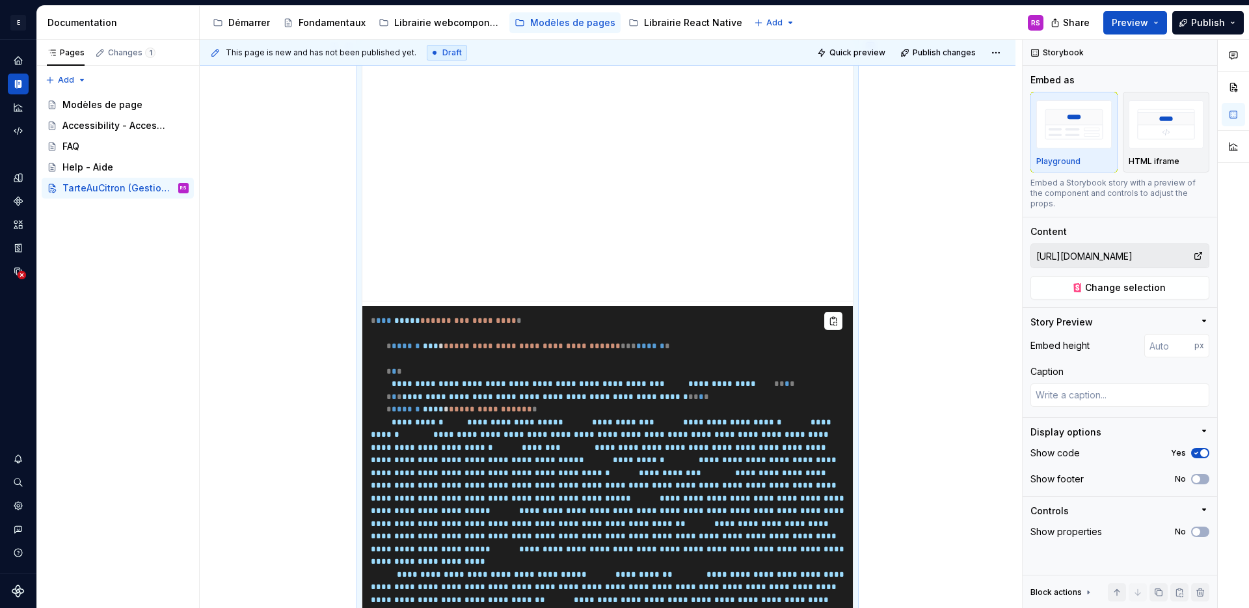
click at [922, 348] on div "**********" at bounding box center [608, 432] width 816 height 1277
click at [909, 297] on div "**********" at bounding box center [608, 432] width 816 height 1277
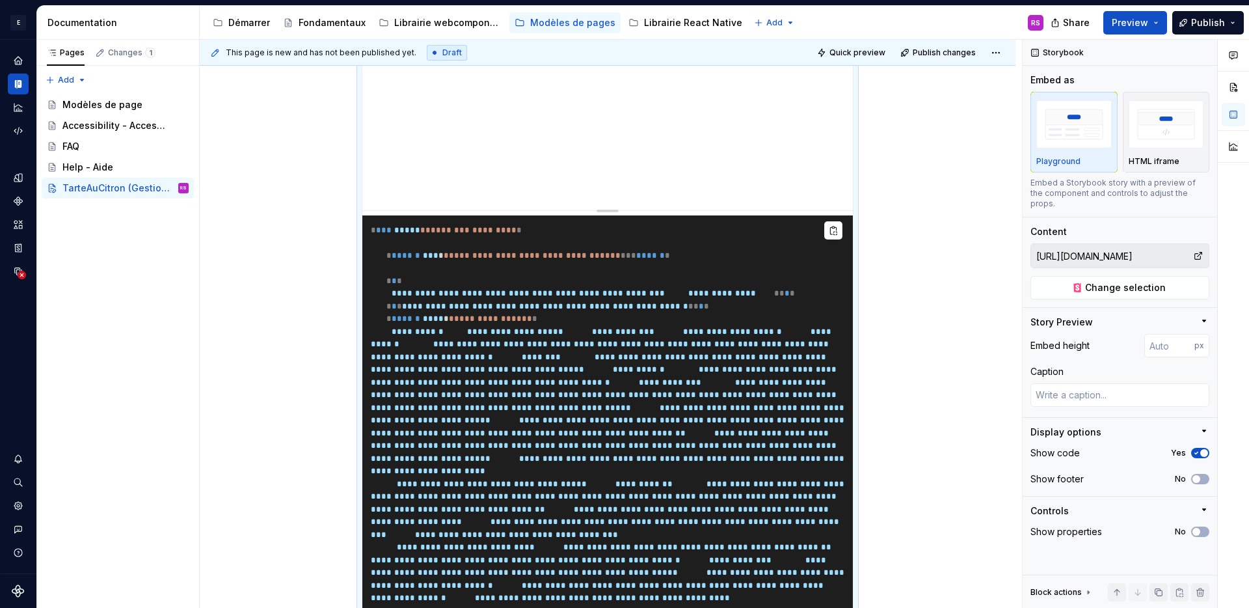
scroll to position [521, 0]
click at [887, 308] on div "**********" at bounding box center [608, 340] width 816 height 1277
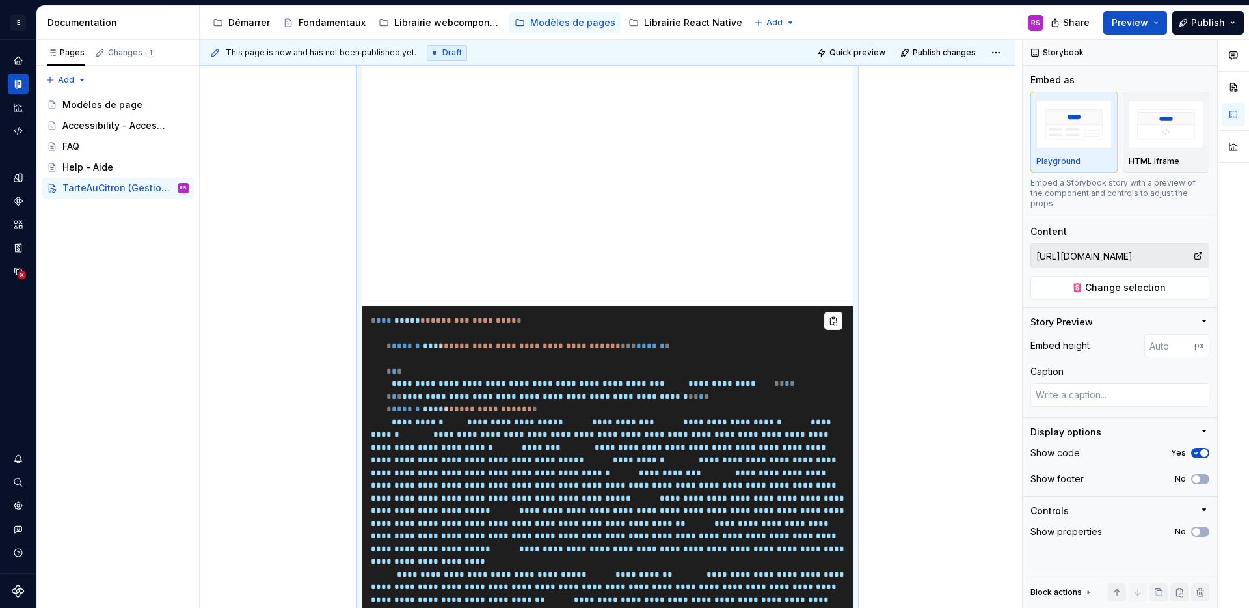
click at [720, 427] on pre "**********" at bounding box center [607, 587] width 491 height 563
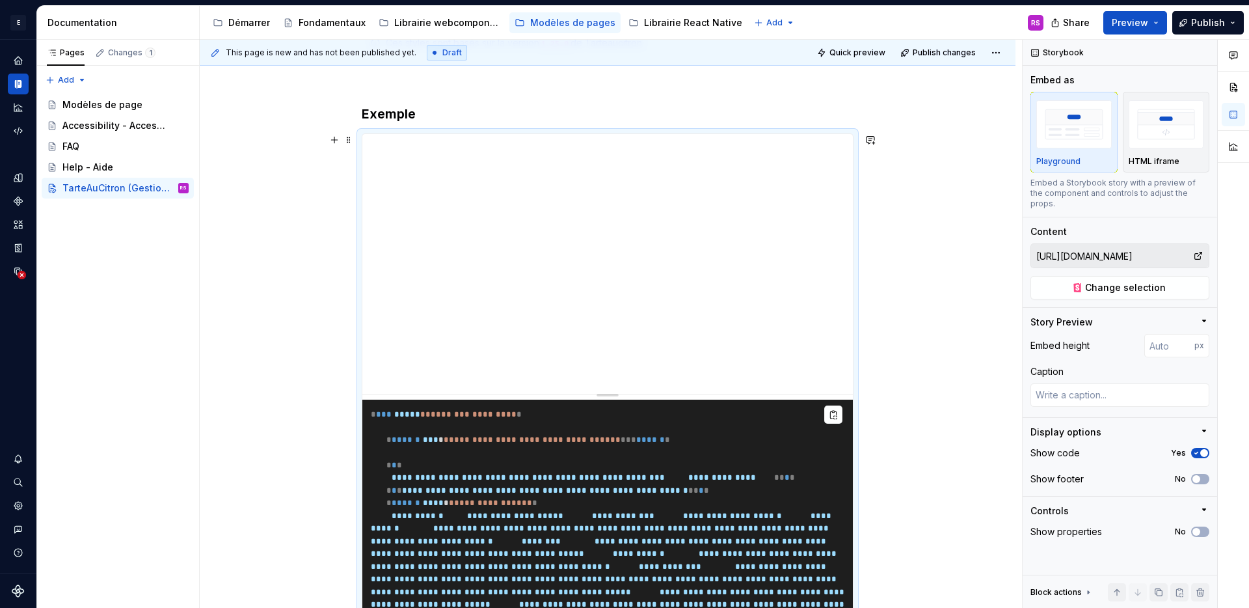
scroll to position [347, 0]
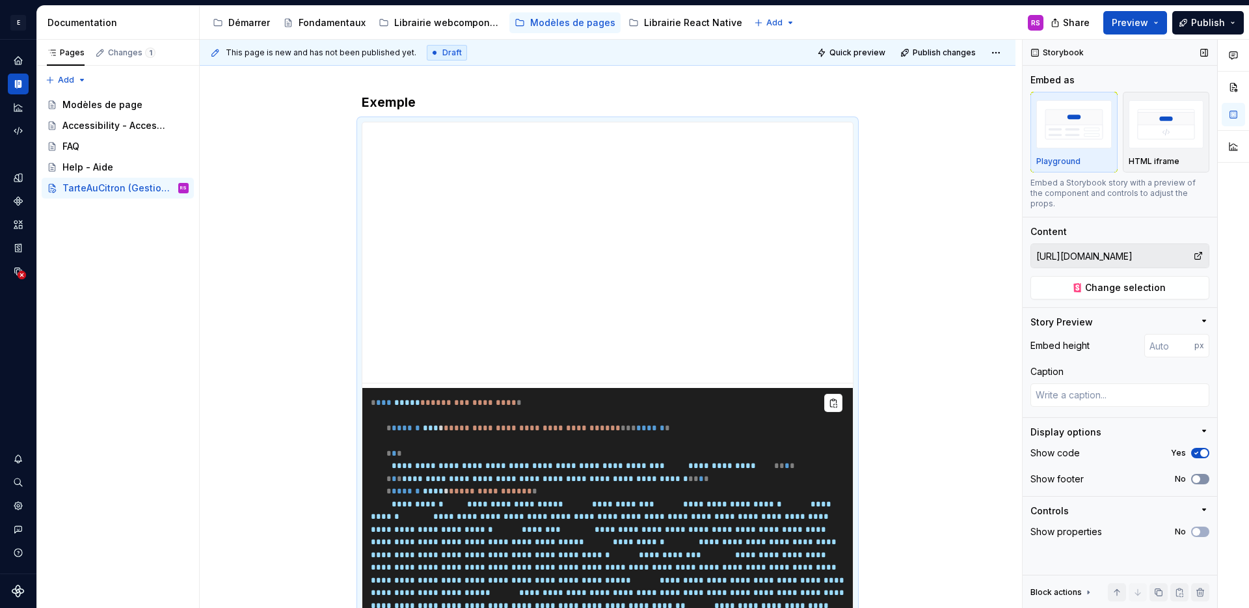
click at [1200, 475] on span "button" at bounding box center [1197, 479] width 8 height 8
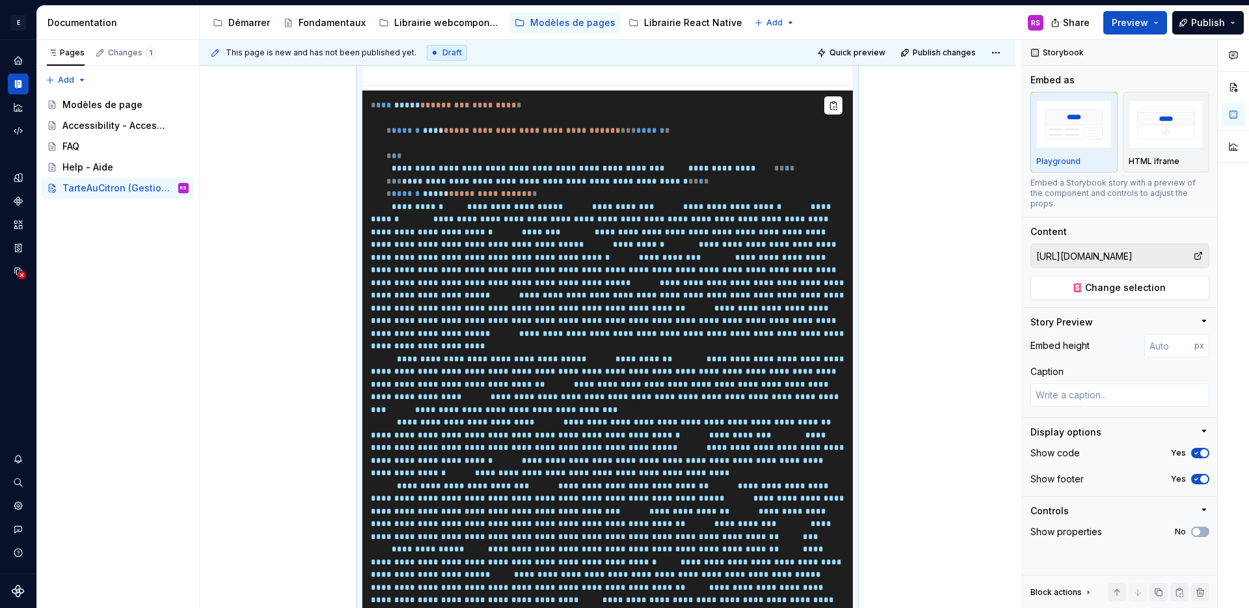
scroll to position [355, 0]
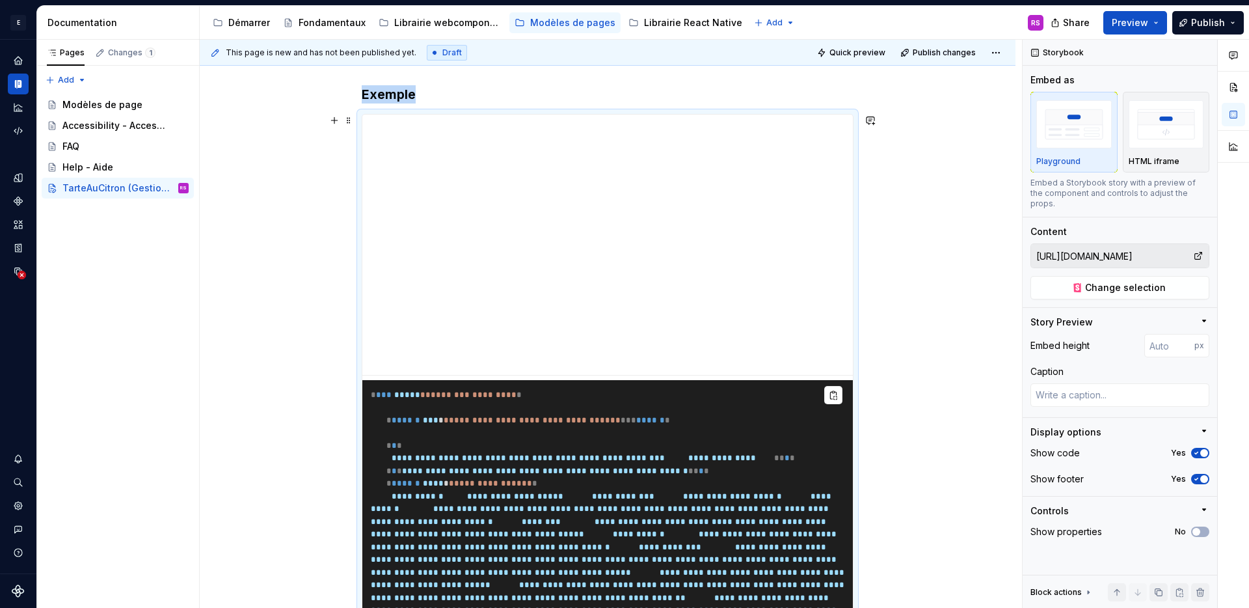
click at [906, 225] on div "**********" at bounding box center [608, 522] width 816 height 1309
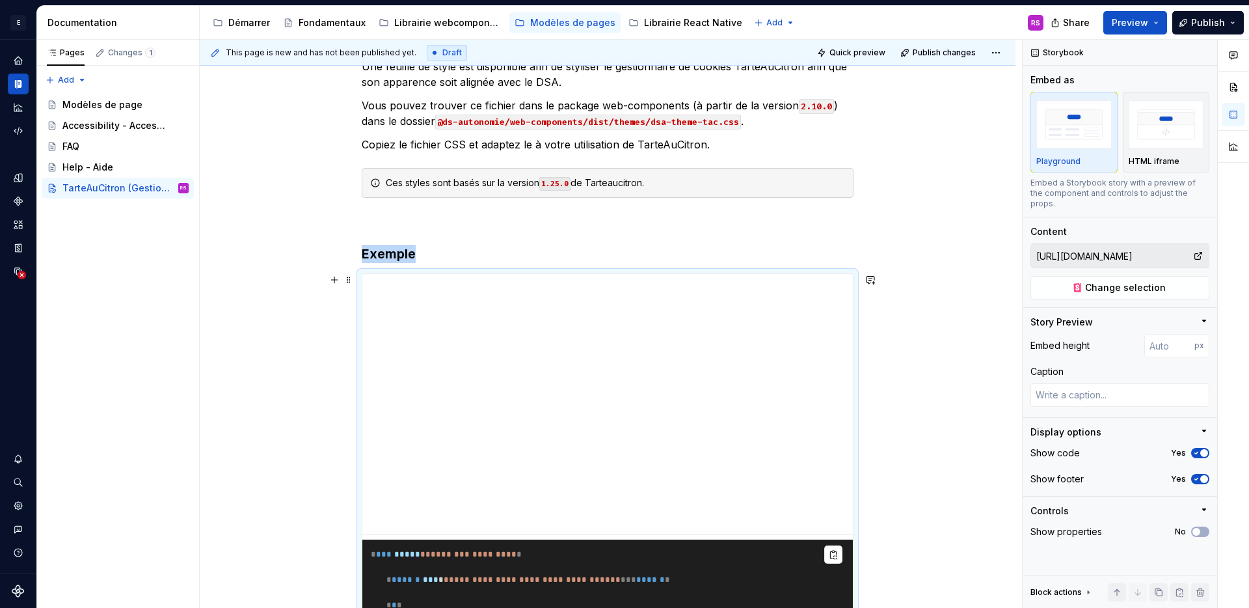
scroll to position [0, 0]
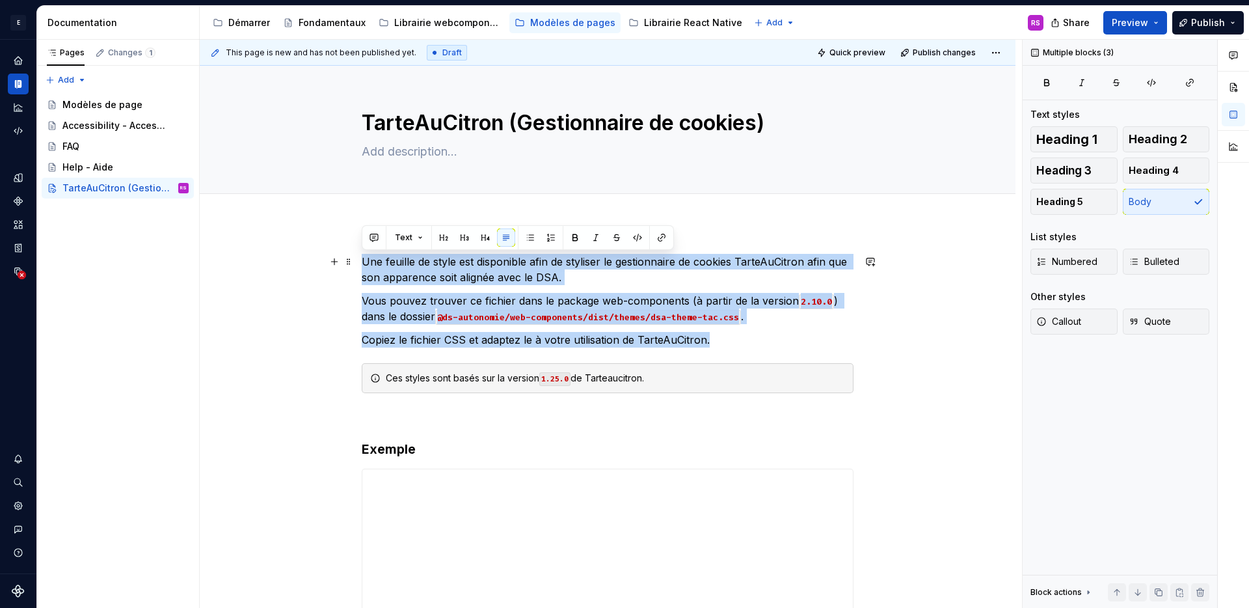
drag, startPoint x: 722, startPoint y: 340, endPoint x: 357, endPoint y: 265, distance: 372.6
copy div "Une feuille de style est disponible afin de styliser le gestionnaire de cookies…"
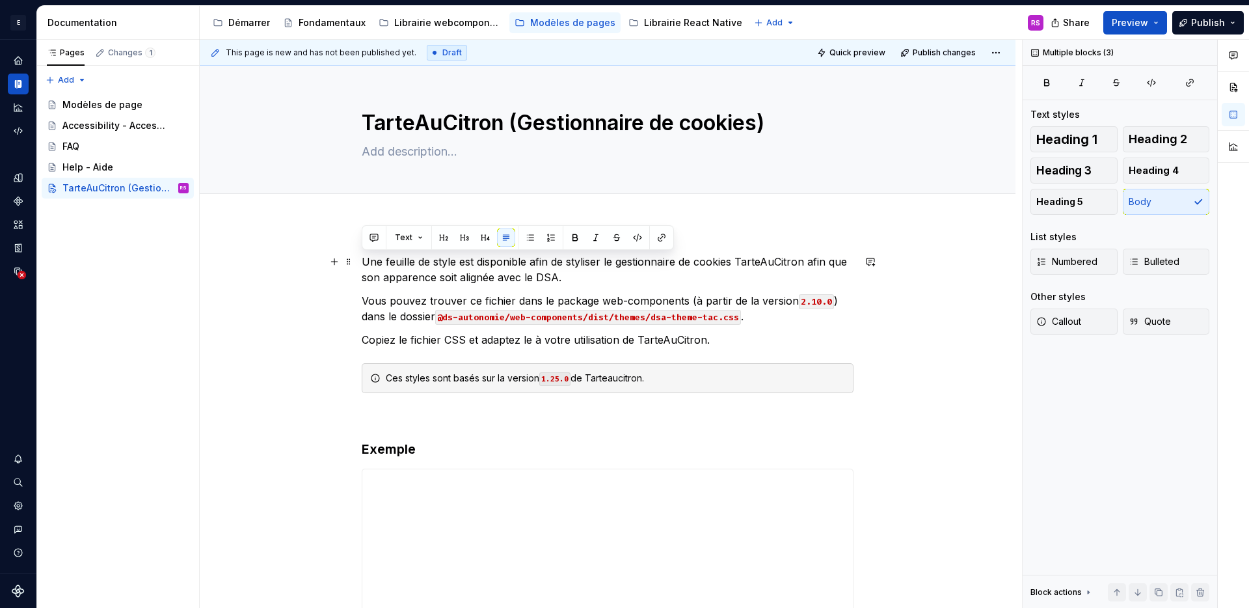
click at [658, 263] on p "Une feuille de style est disponible afin de styliser le gestionnaire de cookies…" at bounding box center [608, 269] width 492 height 31
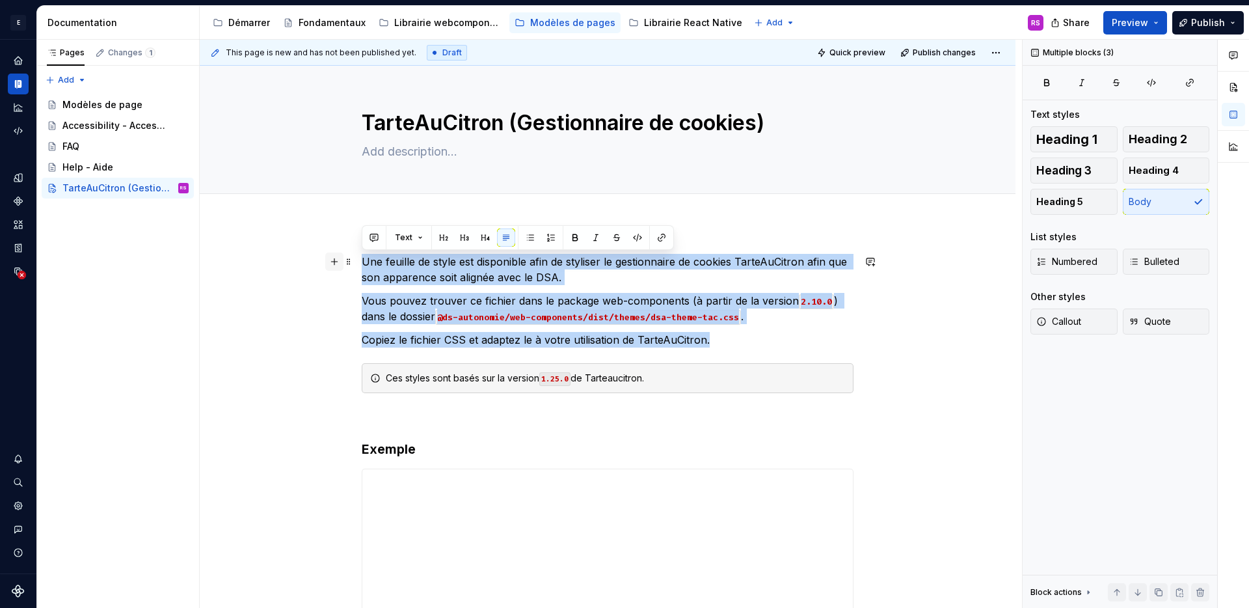
drag, startPoint x: 716, startPoint y: 342, endPoint x: 336, endPoint y: 264, distance: 387.8
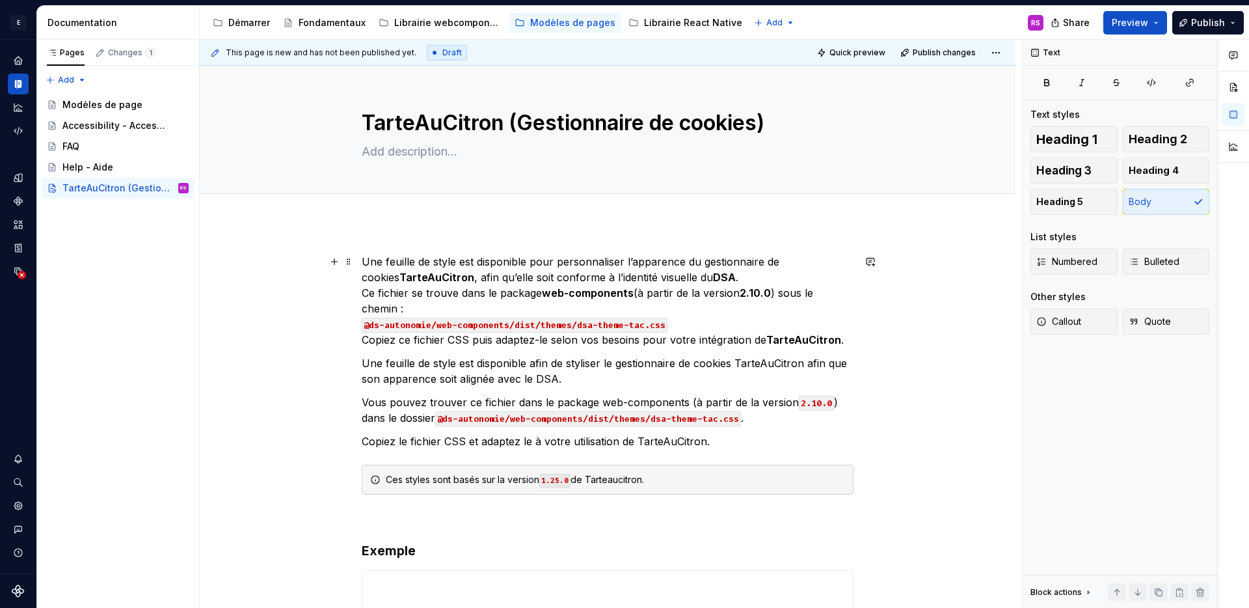
click at [714, 274] on p "Une feuille de style est disponible pour personnaliser l’apparence du gestionna…" at bounding box center [608, 301] width 492 height 94
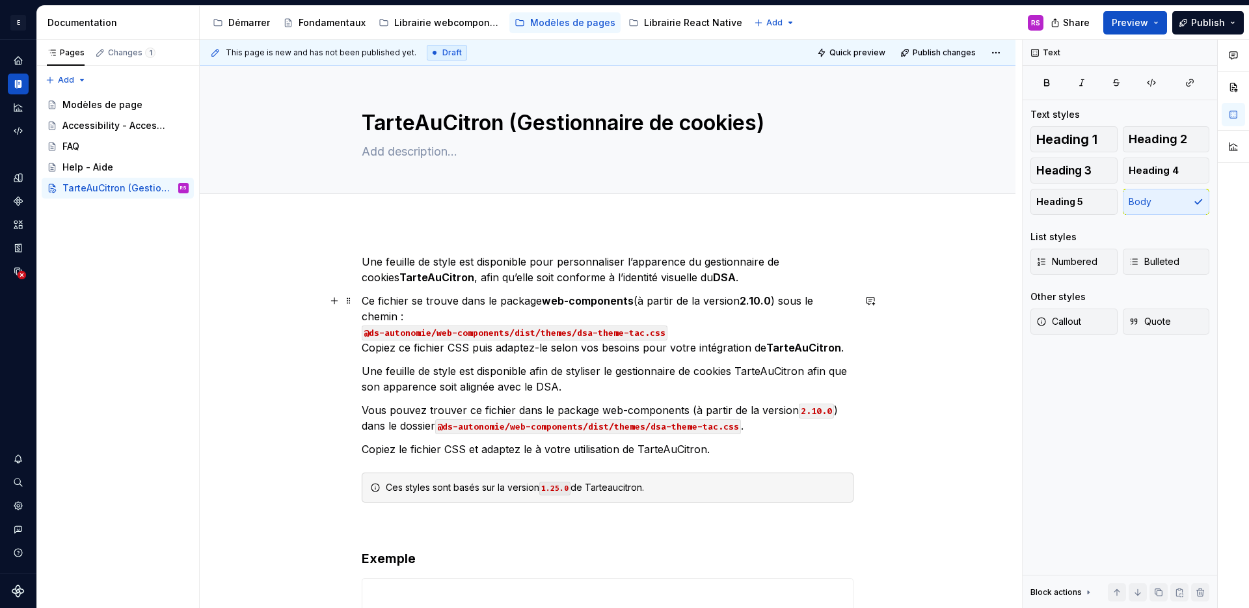
click at [362, 349] on p "Ce fichier se trouve dans le package web-components (à partir de la version 2.1…" at bounding box center [608, 324] width 492 height 62
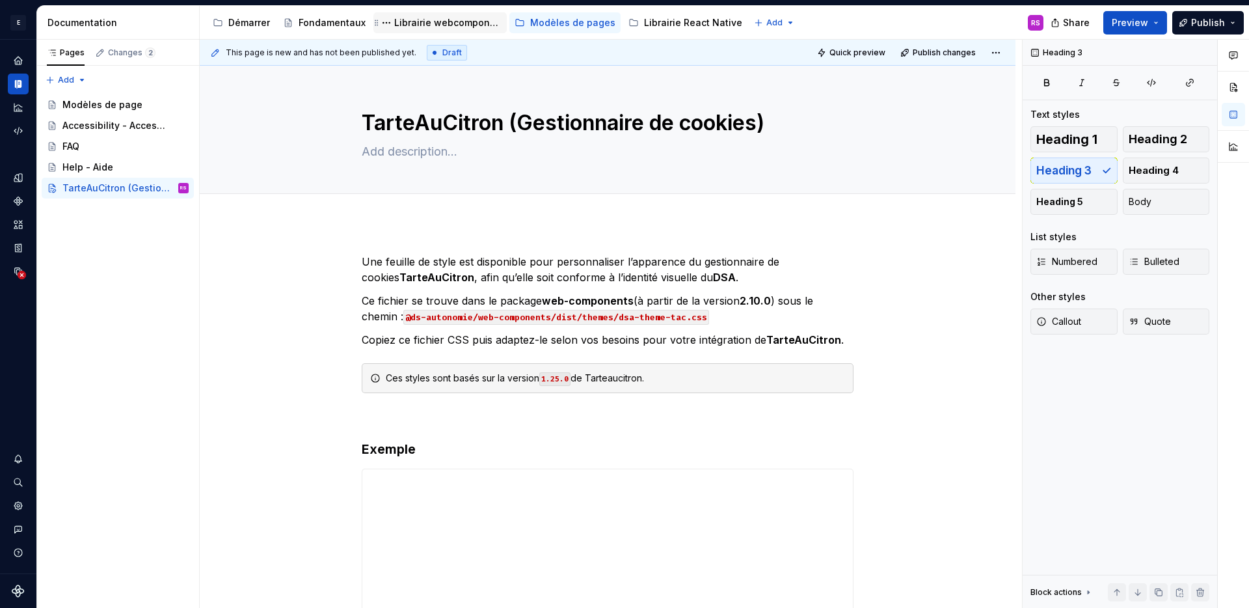
click at [414, 20] on div "Librairie webcomponents" at bounding box center [447, 22] width 107 height 13
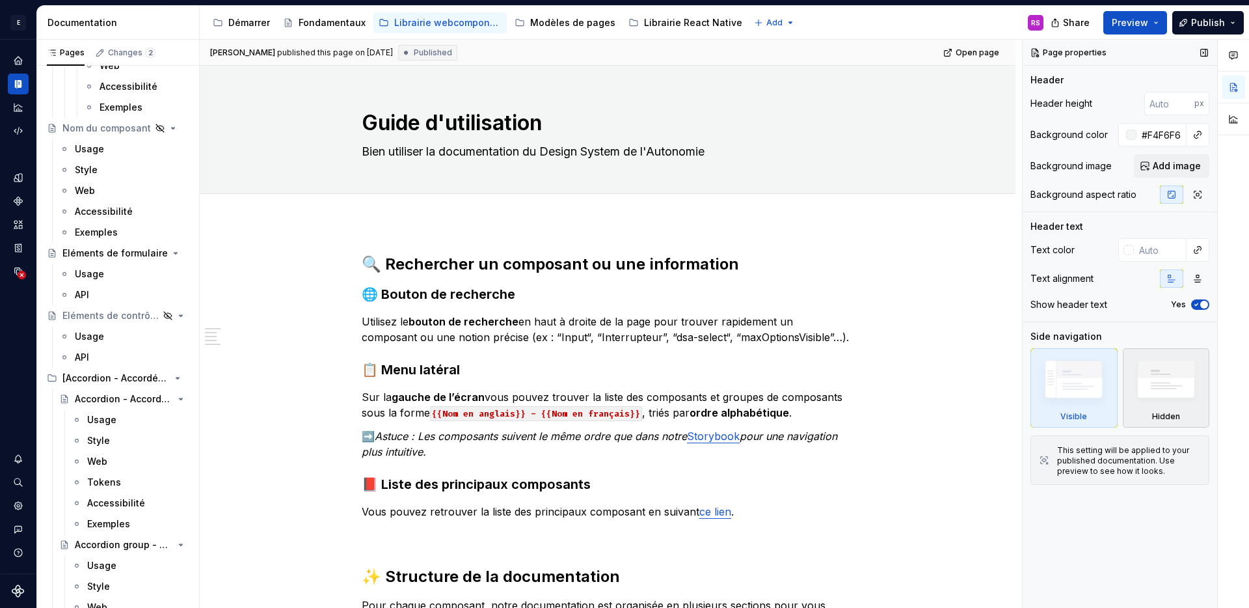
scroll to position [229, 0]
click at [170, 375] on button "Page tree" at bounding box center [179, 375] width 18 height 18
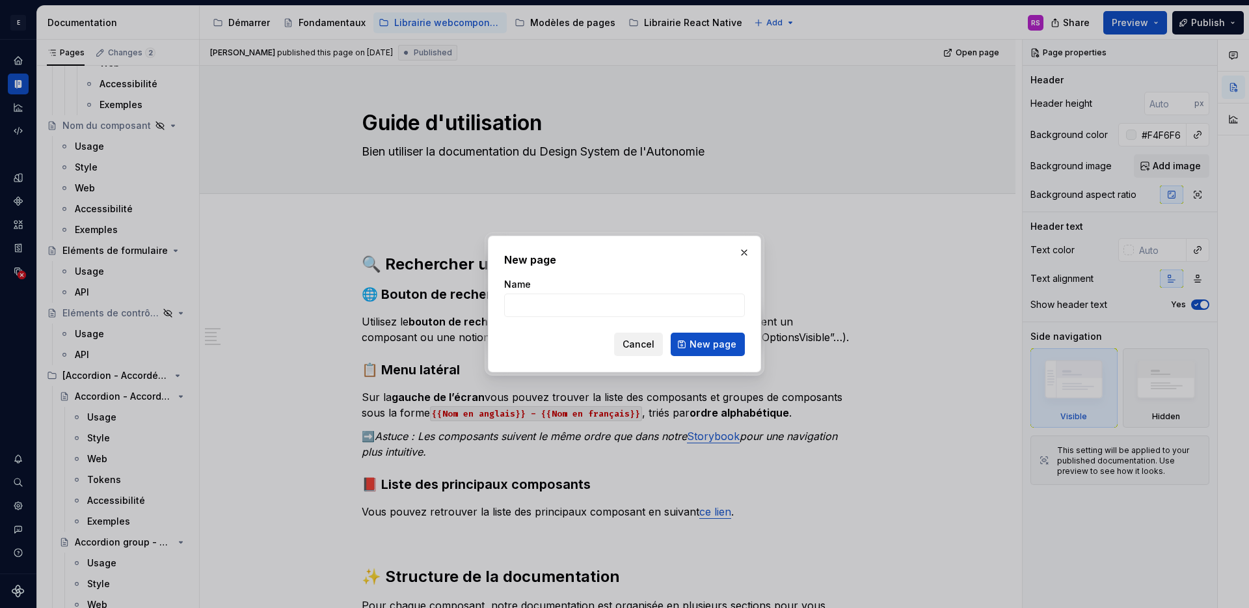
click at [625, 340] on button "Cancel" at bounding box center [638, 343] width 49 height 23
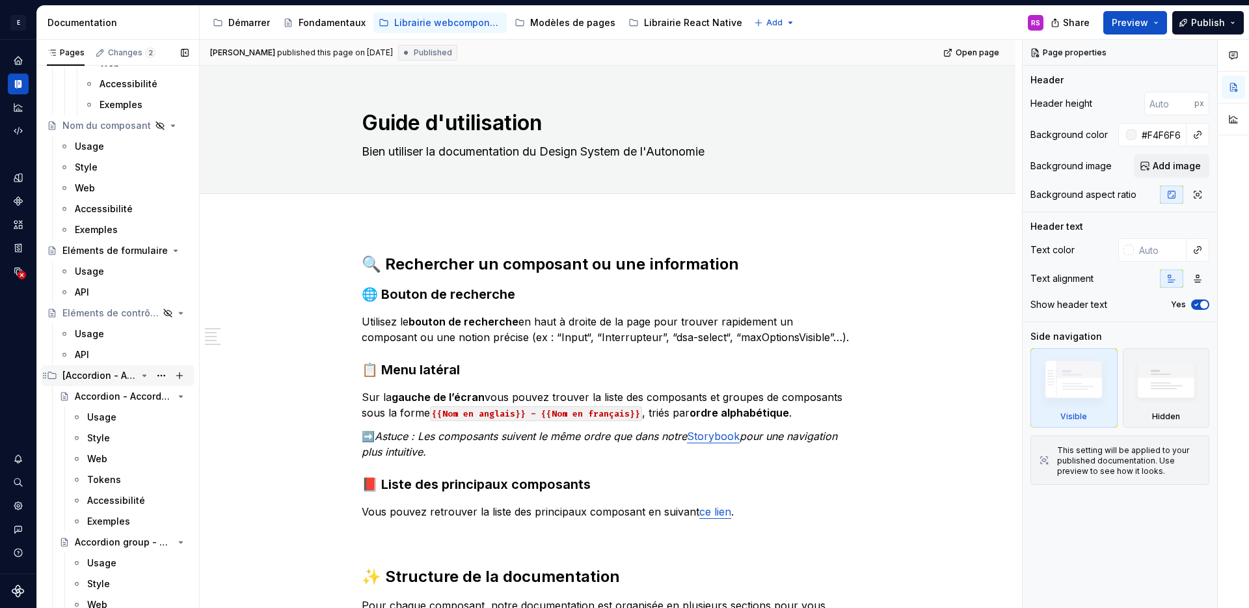
click at [141, 375] on icon "Page tree" at bounding box center [144, 375] width 10 height 10
click at [128, 398] on icon "Page tree" at bounding box center [127, 396] width 10 height 10
click at [105, 420] on icon "Page tree" at bounding box center [105, 417] width 10 height 10
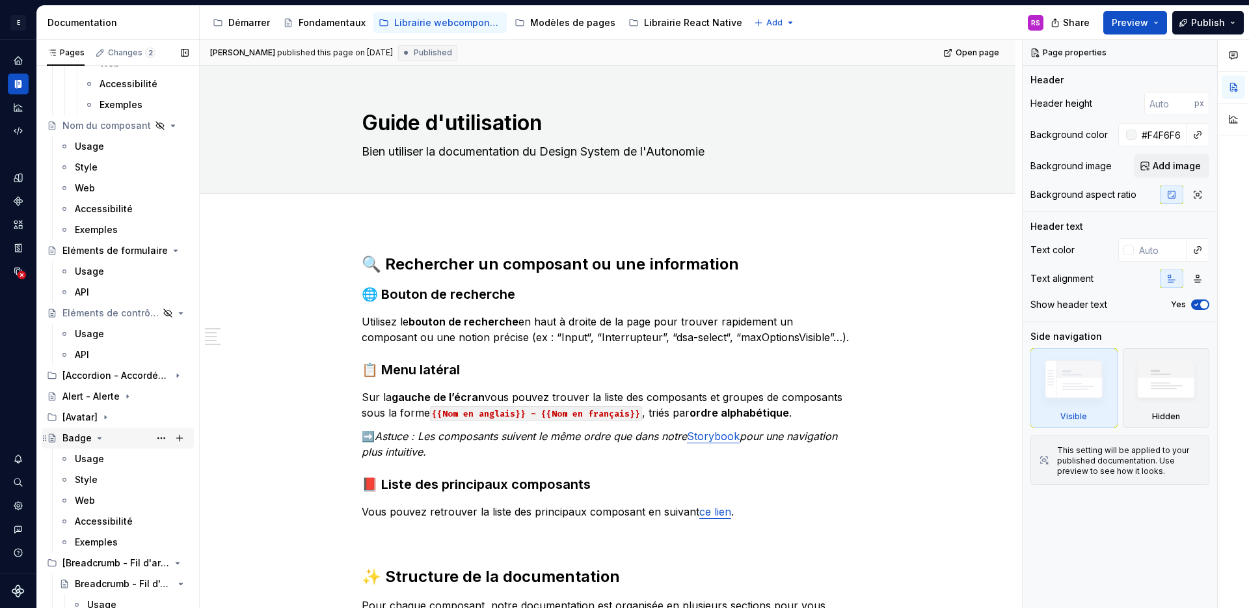
click at [105, 437] on div "Badge" at bounding box center [125, 438] width 126 height 18
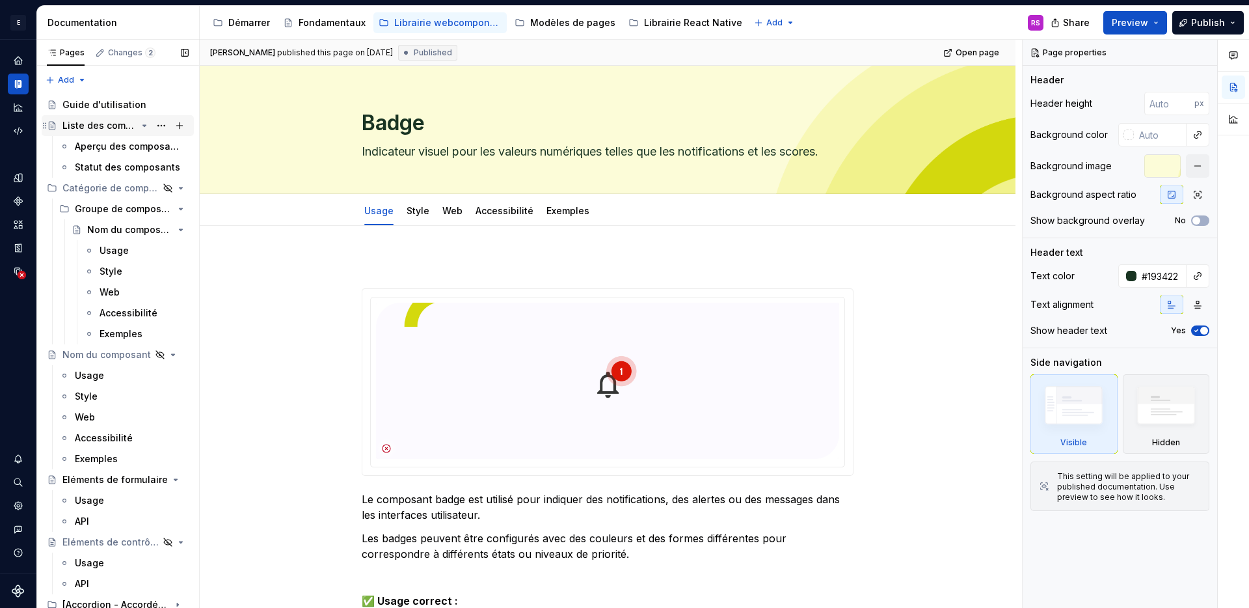
click at [141, 128] on icon "Page tree" at bounding box center [144, 125] width 10 height 10
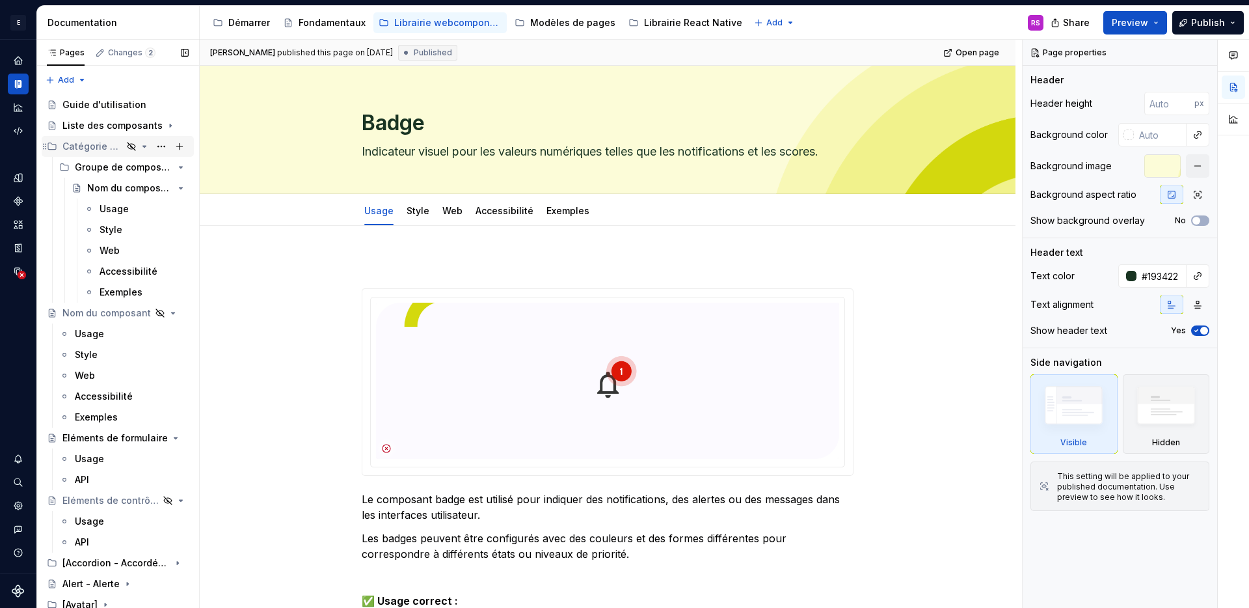
click at [139, 150] on icon "Page tree" at bounding box center [144, 146] width 10 height 10
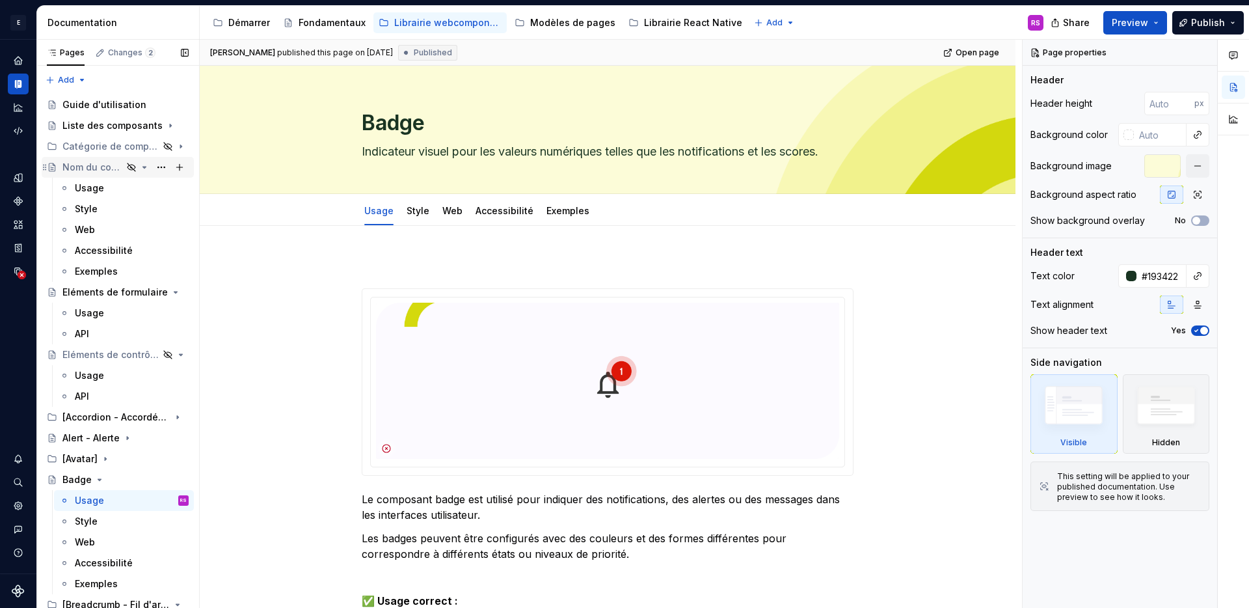
click at [139, 163] on icon "Page tree" at bounding box center [144, 167] width 10 height 10
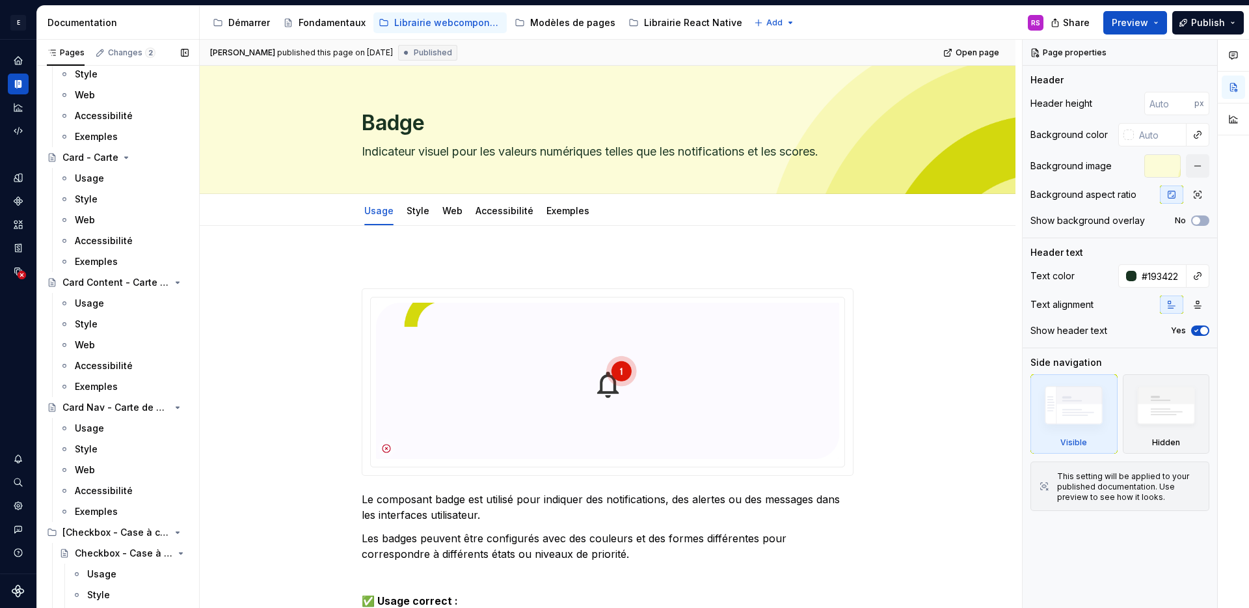
scroll to position [1140, 0]
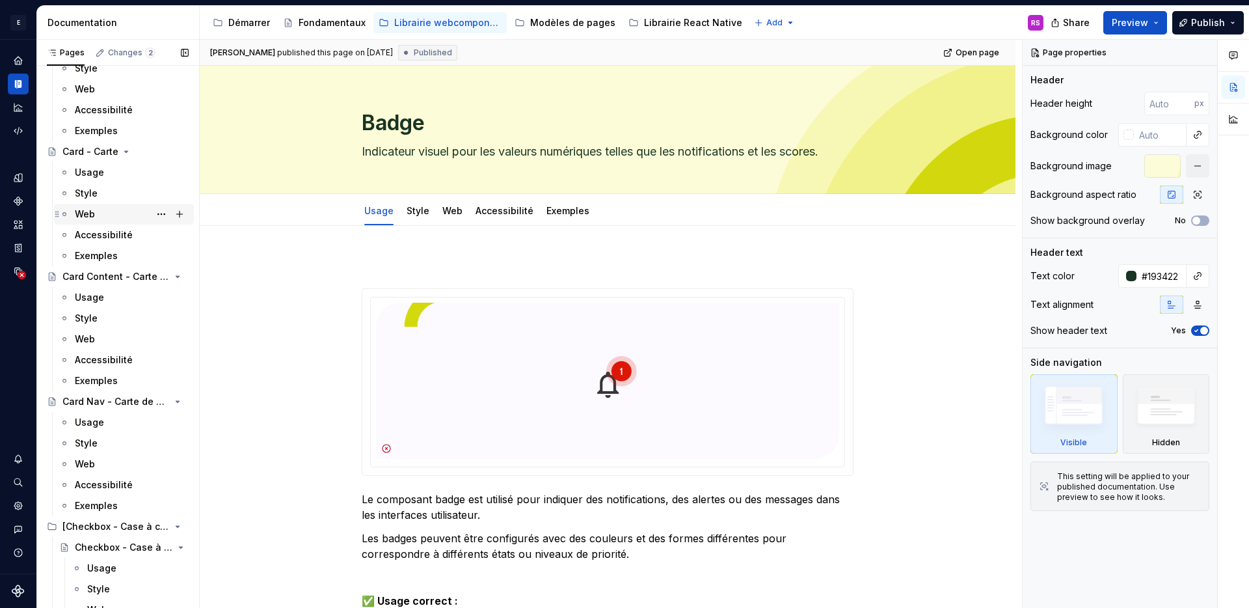
click at [101, 215] on div "Web" at bounding box center [132, 214] width 114 height 18
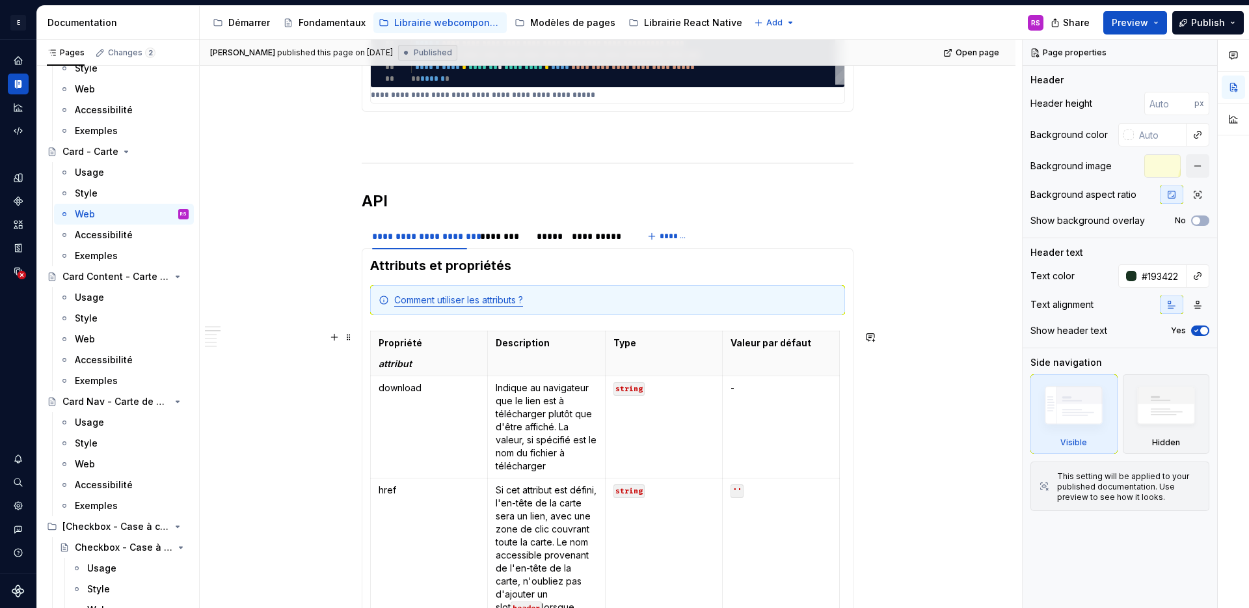
scroll to position [823, 0]
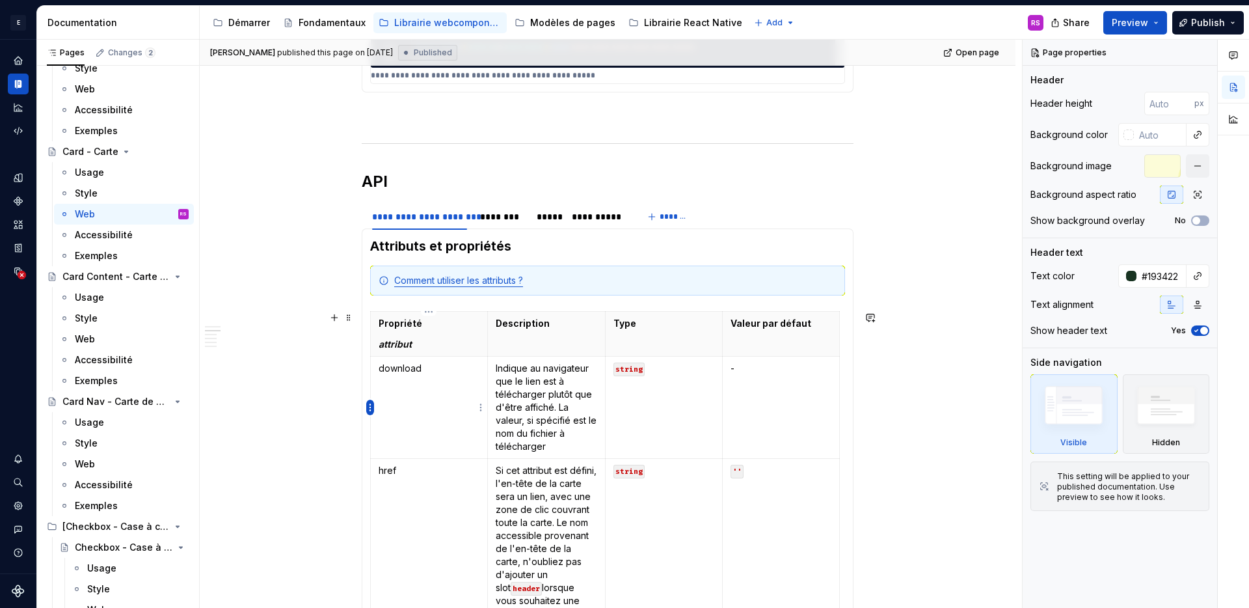
click at [371, 408] on html "E Design System de l'Autonomie RS Design system data Documentation Accessibilit…" at bounding box center [624, 304] width 1249 height 608
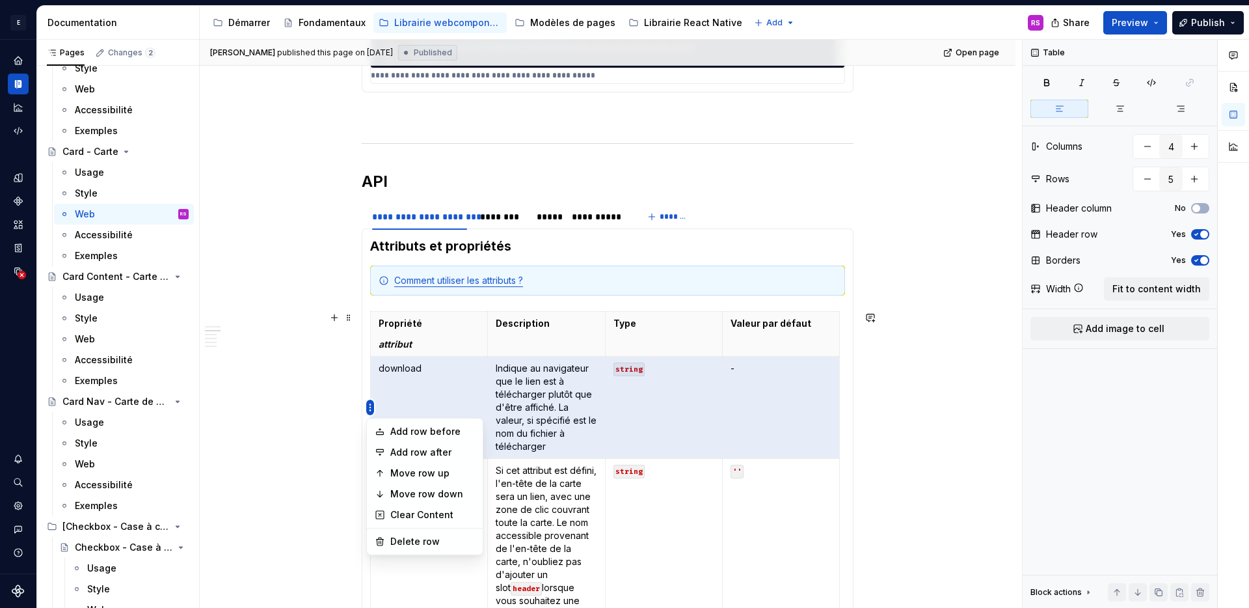
type textarea "*"
click at [424, 437] on div "Add row before" at bounding box center [432, 431] width 85 height 13
type input "6"
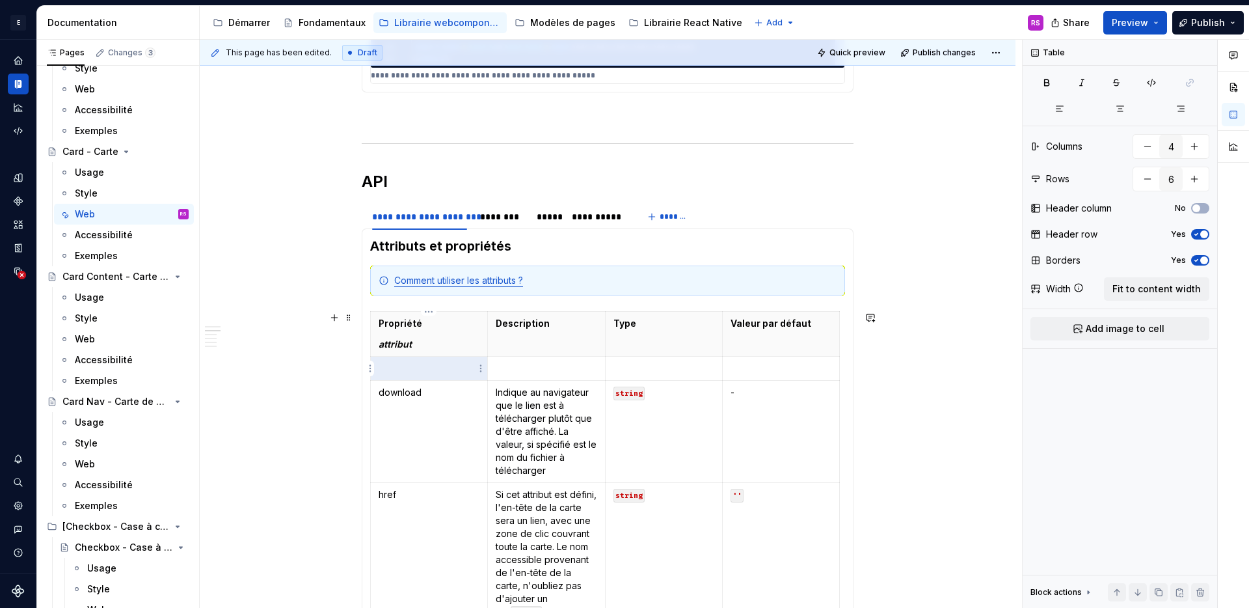
click at [413, 370] on p at bounding box center [429, 368] width 101 height 13
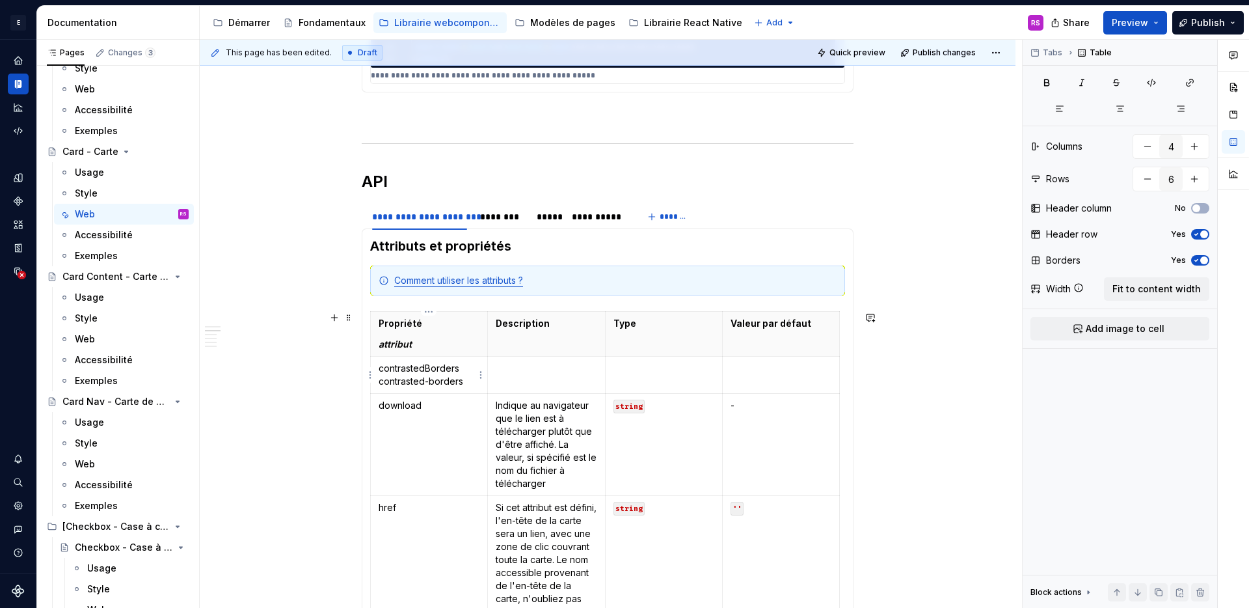
click at [396, 364] on p "contrastedBorders contrasted-borders" at bounding box center [429, 375] width 101 height 26
click at [454, 411] on p "download" at bounding box center [429, 405] width 101 height 13
drag, startPoint x: 460, startPoint y: 382, endPoint x: 380, endPoint y: 383, distance: 80.0
click at [380, 383] on p "contrastedBorders contrasted-borders" at bounding box center [429, 375] width 101 height 26
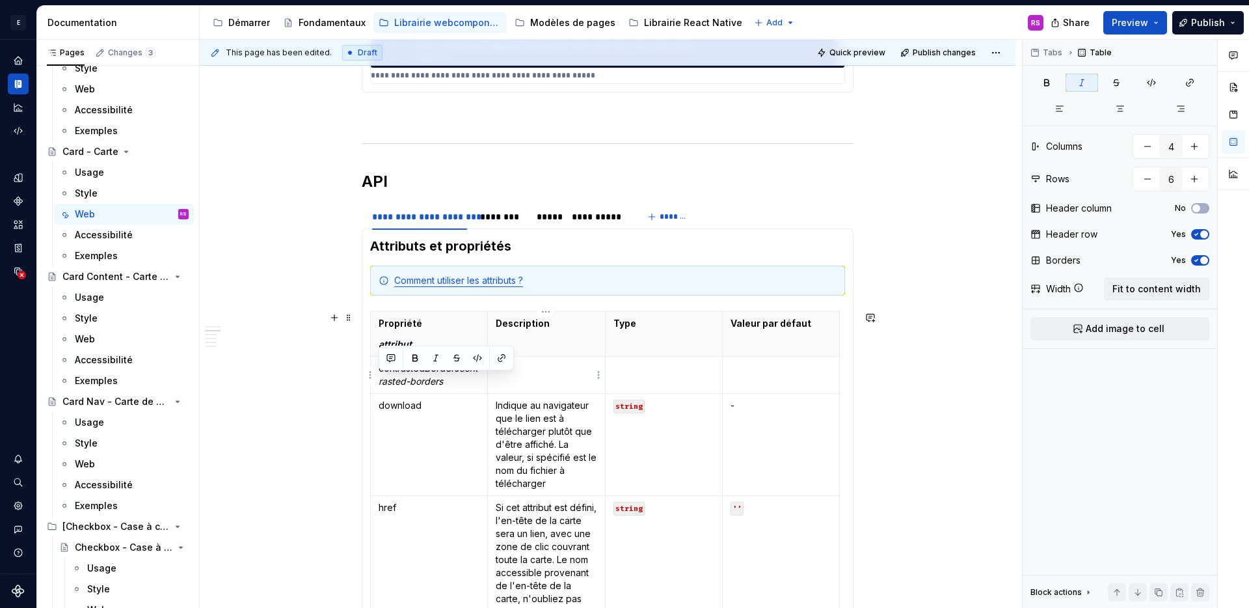
click at [562, 377] on td at bounding box center [546, 375] width 117 height 37
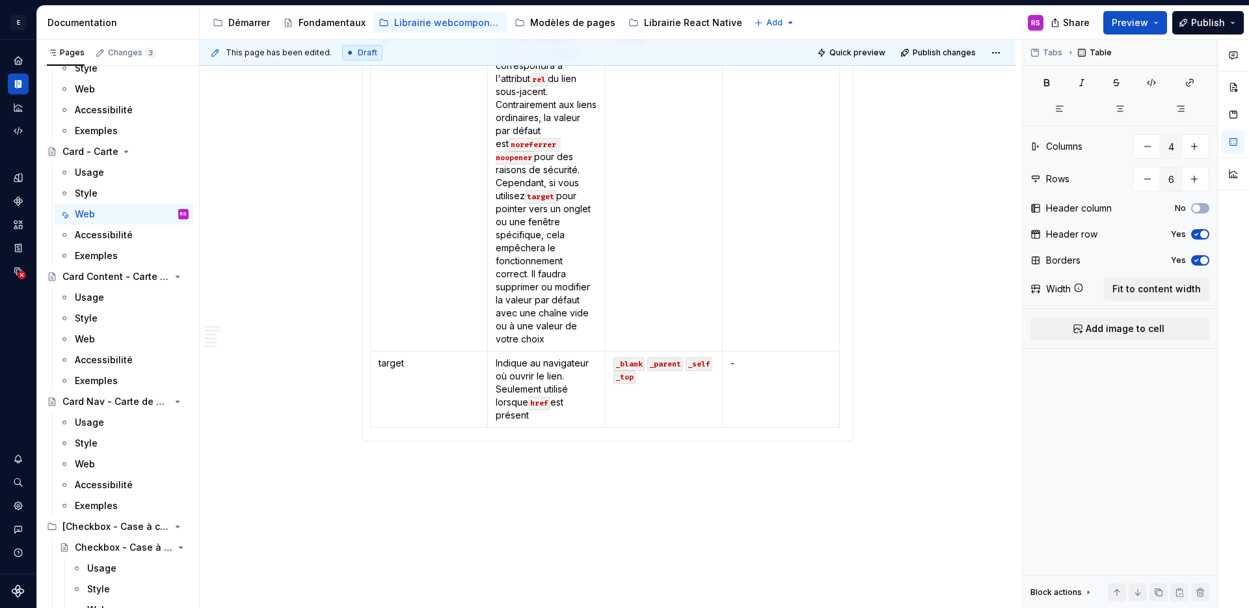
scroll to position [911, 0]
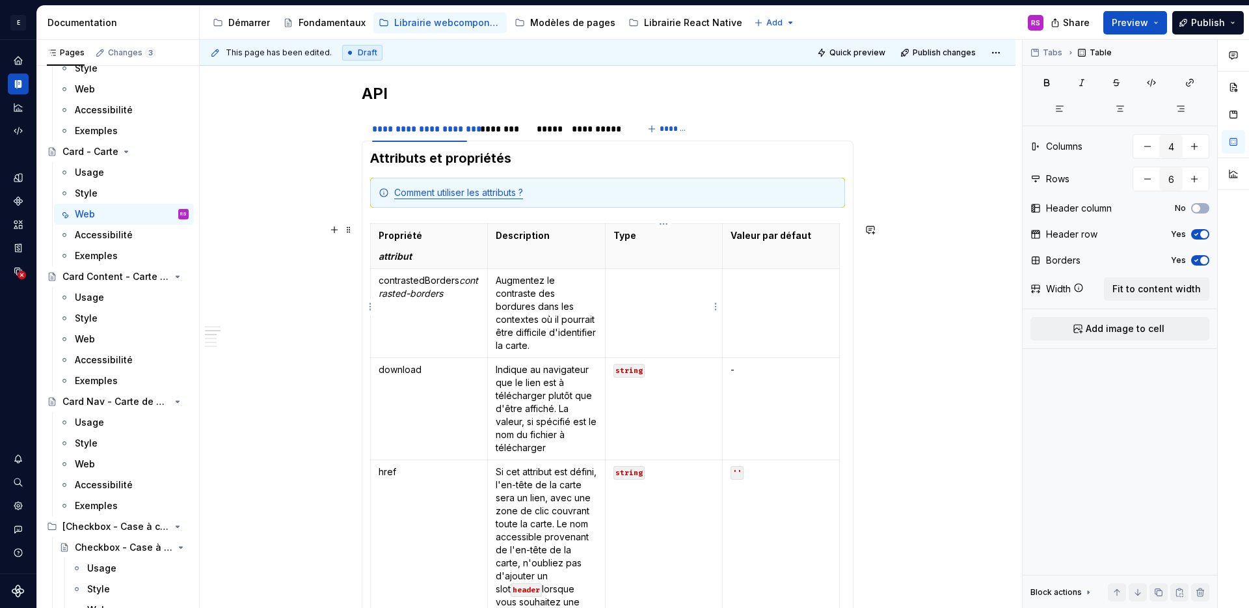
click at [664, 310] on td at bounding box center [663, 313] width 117 height 89
click at [576, 370] on p "Indique au navigateur que le lien est à télécharger plutôt que d'être affiché. …" at bounding box center [546, 408] width 101 height 91
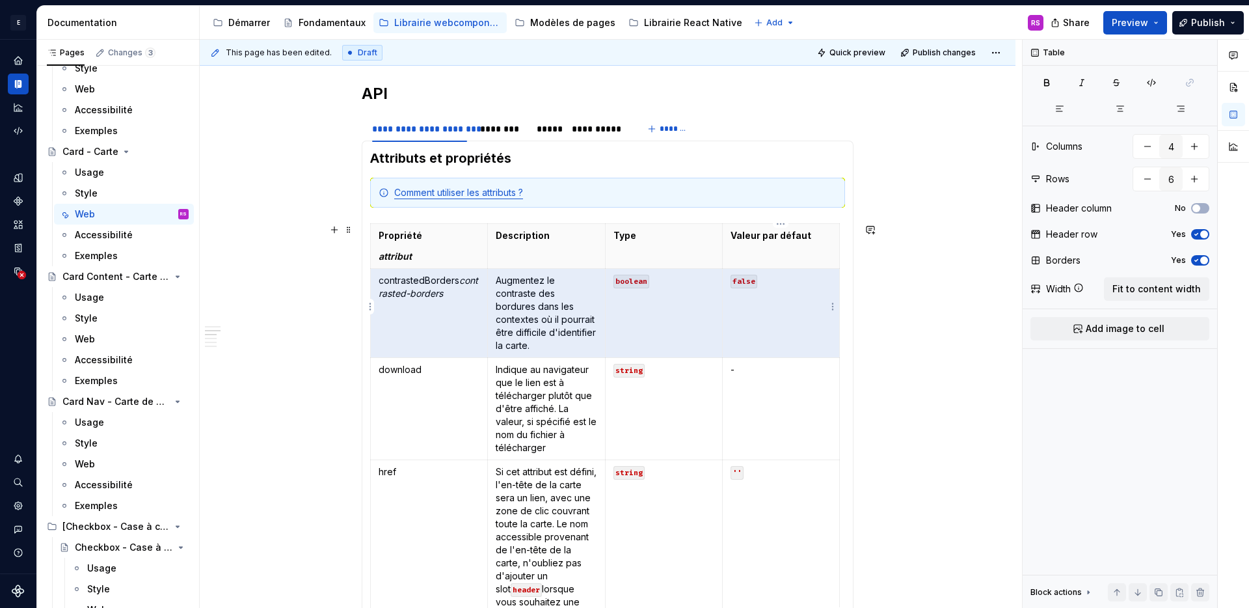
drag, startPoint x: 372, startPoint y: 281, endPoint x: 814, endPoint y: 299, distance: 442.1
click at [814, 299] on tr "contrastedBorders contrasted-borders Augmentez le contraste des bordures dans l…" at bounding box center [605, 313] width 469 height 89
click at [533, 324] on p "Augmentez le contraste des bordures dans les contextes où il pourrait être diff…" at bounding box center [546, 313] width 101 height 78
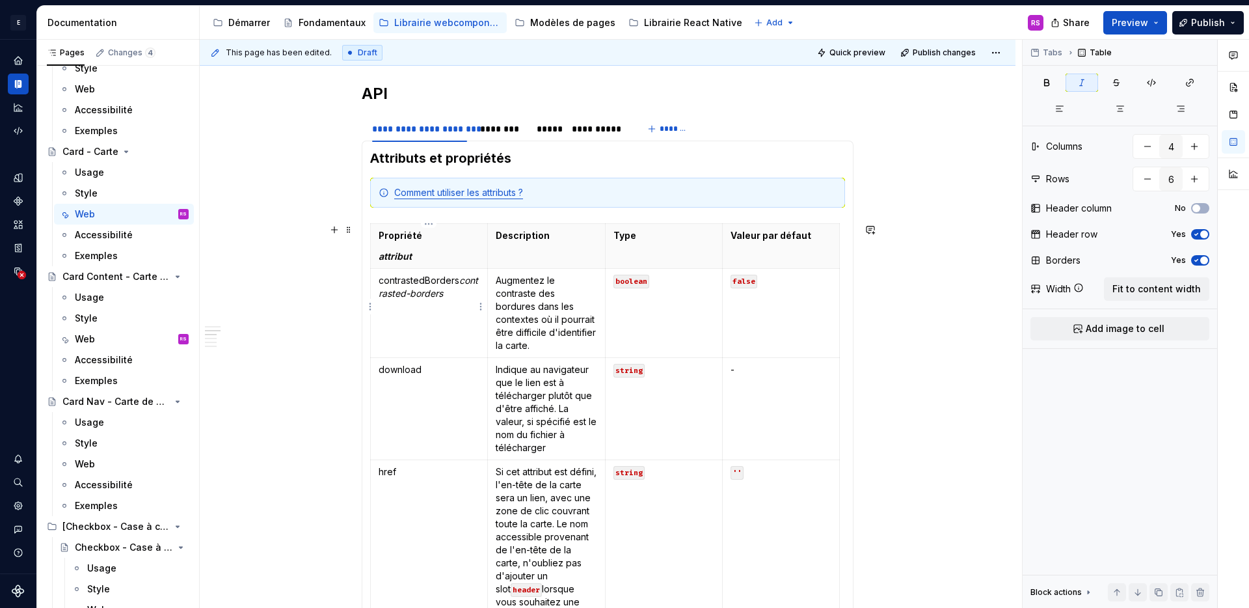
click at [396, 291] on em "contrasted-borders" at bounding box center [429, 287] width 100 height 24
copy p "contrastedBorders contrasted-borders"
drag, startPoint x: 495, startPoint y: 280, endPoint x: 582, endPoint y: 329, distance: 100.5
click at [582, 329] on td "Augmentez le contraste des bordures dans les contextes où il pourrait être diff…" at bounding box center [546, 313] width 117 height 89
copy p "Augmentez le contraste des bordures dans les contextes où il pourrait être diff…"
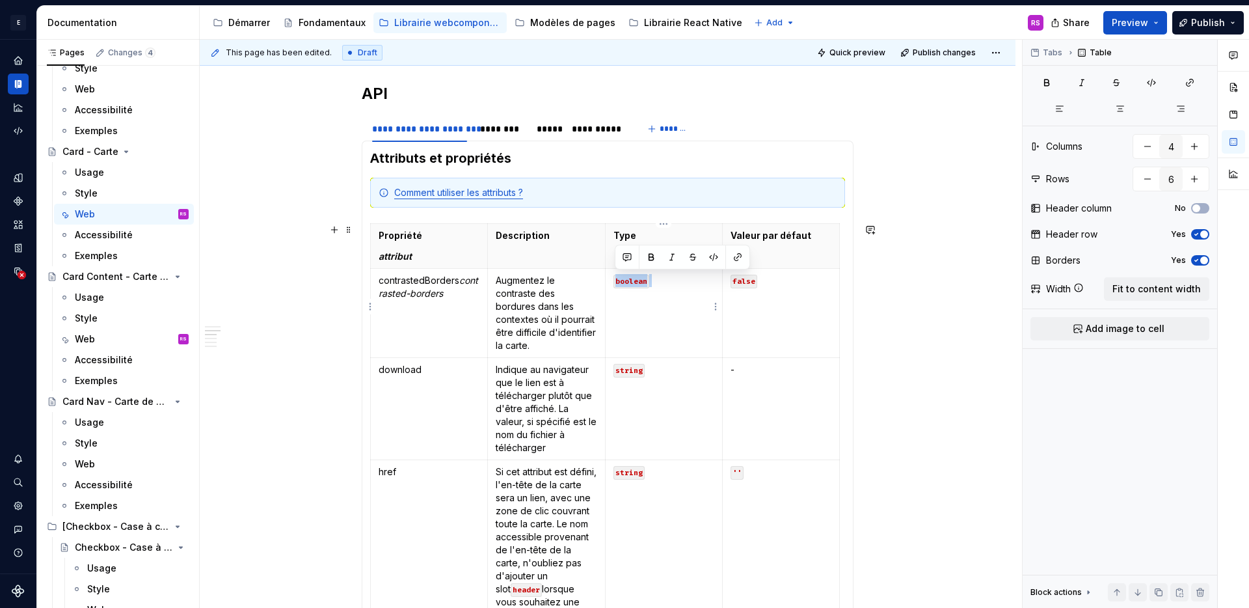
drag, startPoint x: 636, startPoint y: 278, endPoint x: 613, endPoint y: 277, distance: 22.8
click at [614, 277] on p "boolean" at bounding box center [664, 280] width 101 height 13
copy p "boolean"
click at [741, 287] on code "false" at bounding box center [744, 282] width 27 height 14
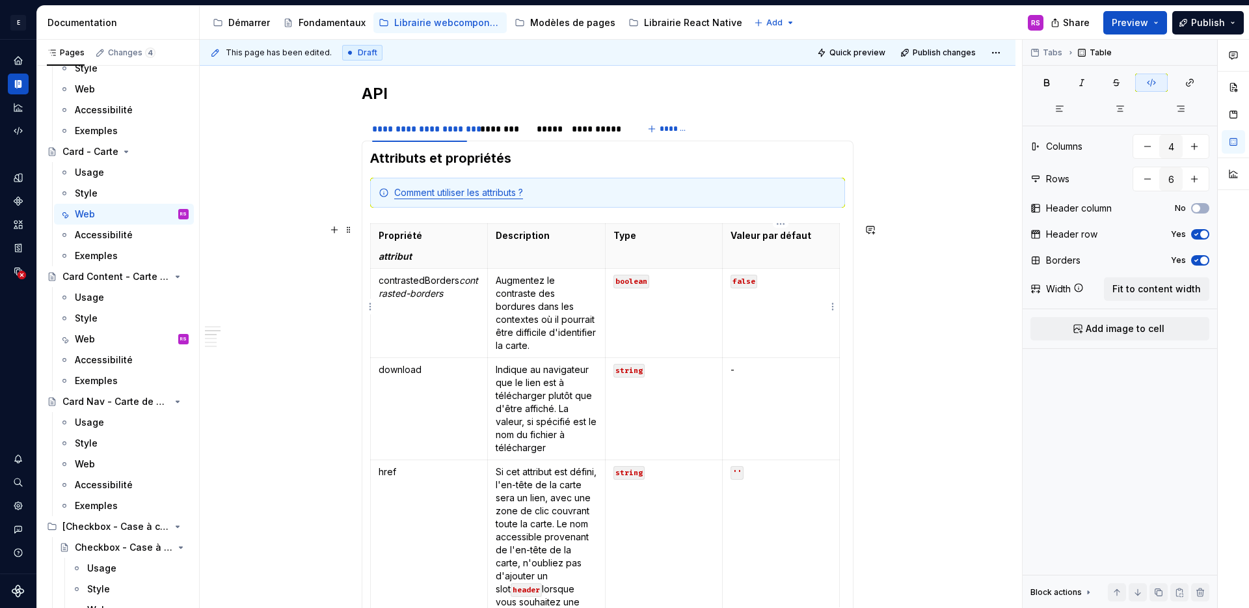
click at [750, 281] on code "false" at bounding box center [744, 282] width 27 height 14
copy code "false"
drag, startPoint x: 379, startPoint y: 280, endPoint x: 469, endPoint y: 291, distance: 90.5
click at [469, 291] on p "contrastedBorders contrasted-borders" at bounding box center [429, 287] width 101 height 26
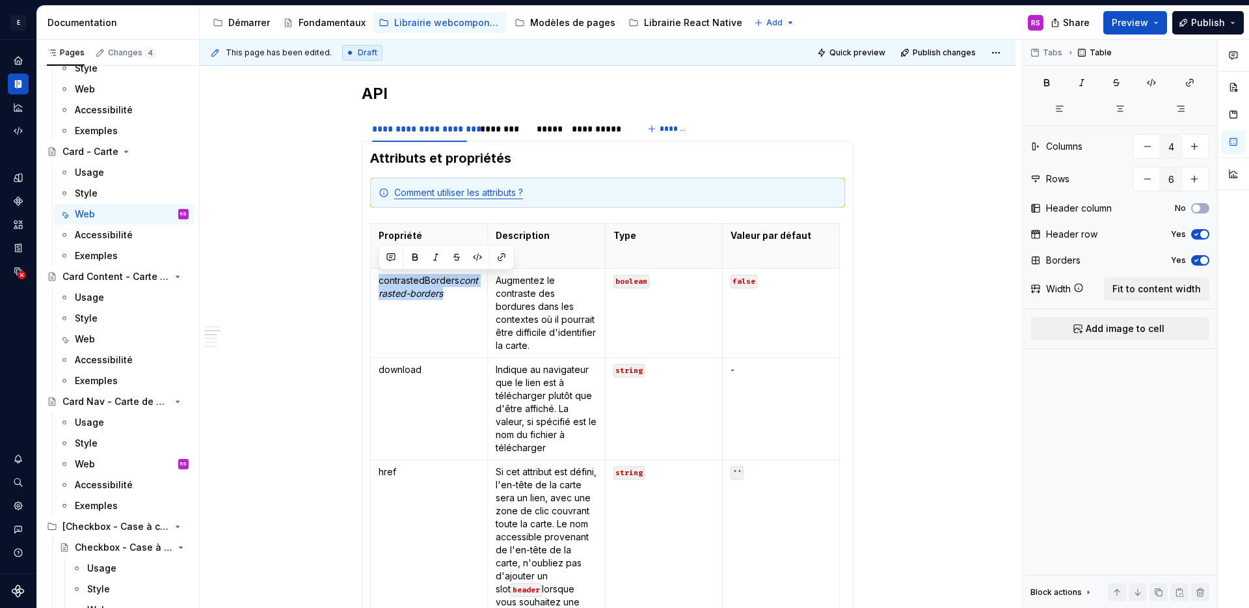
copy p "contrastedBorders contrasted-borders"
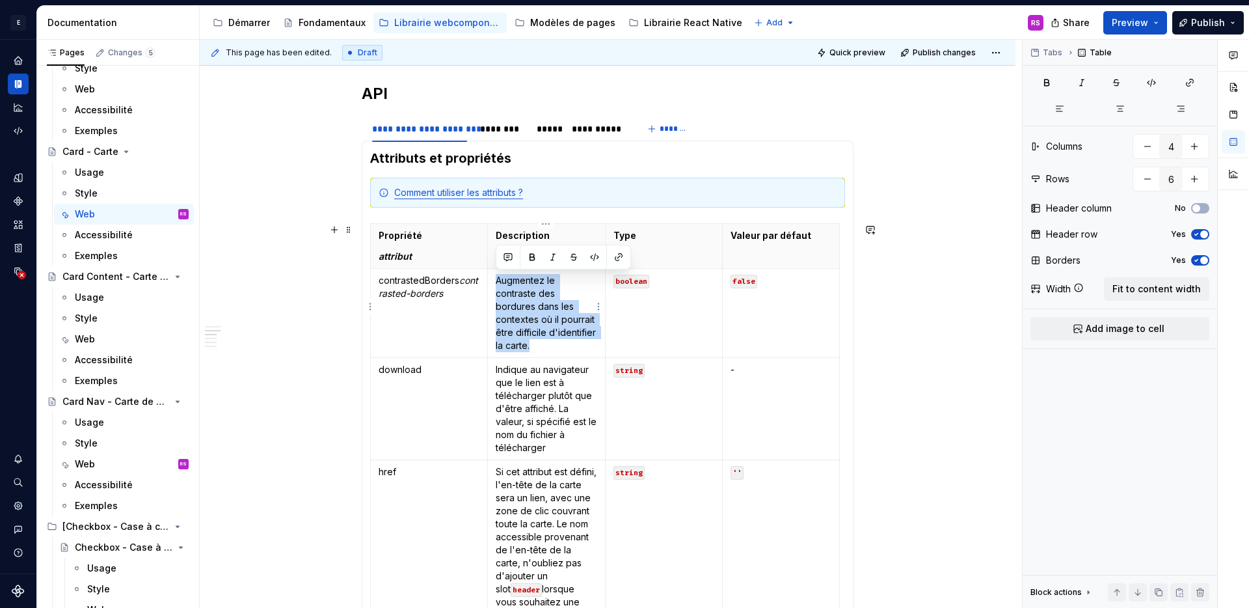
drag, startPoint x: 494, startPoint y: 281, endPoint x: 583, endPoint y: 331, distance: 101.9
click at [583, 331] on td "Augmentez le contraste des bordures dans les contextes où il pourrait être diff…" at bounding box center [546, 313] width 117 height 89
copy p "Augmentez le contraste des bordures dans les contextes où il pourrait être diff…"
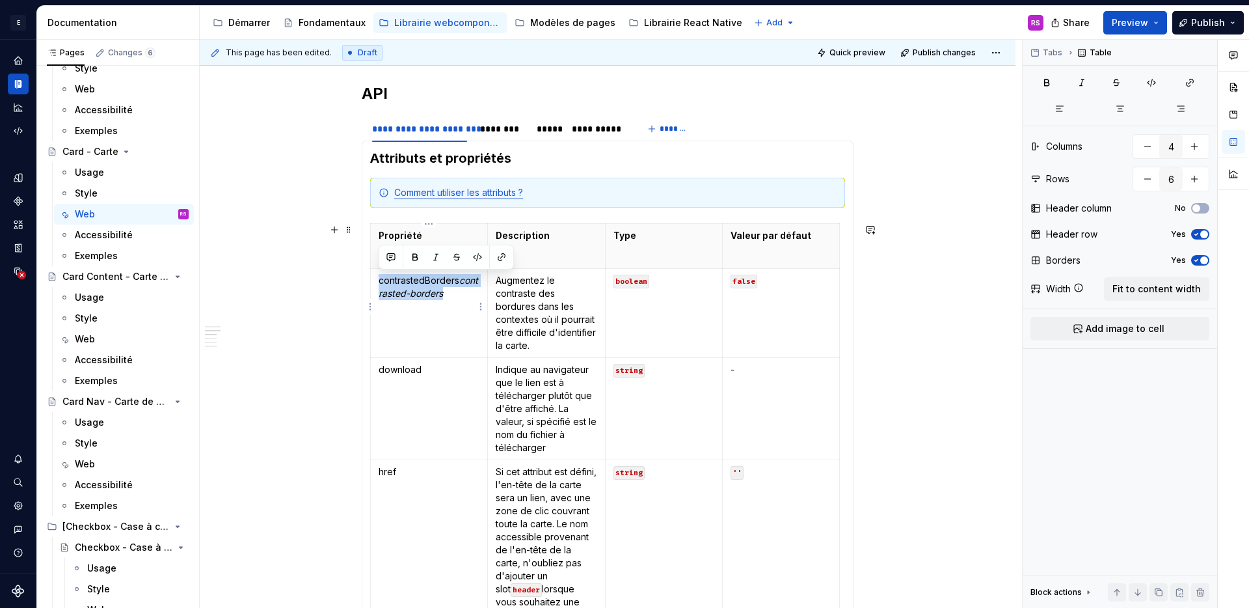
drag, startPoint x: 425, startPoint y: 288, endPoint x: 378, endPoint y: 279, distance: 47.6
click at [379, 279] on p "contrastedBorders contrasted-borders" at bounding box center [429, 287] width 101 height 26
copy p "contrastedBorders contrasted-borders"
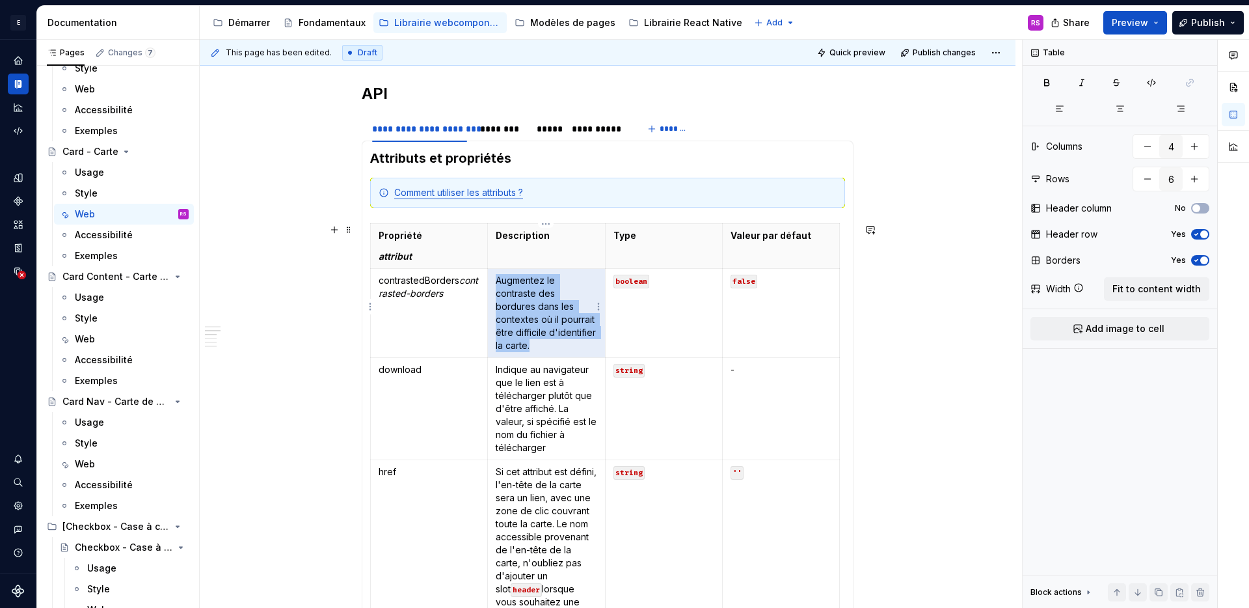
drag, startPoint x: 496, startPoint y: 282, endPoint x: 584, endPoint y: 335, distance: 103.0
click at [584, 335] on p "Augmentez le contraste des bordures dans les contextes où il pourrait être diff…" at bounding box center [546, 313] width 101 height 78
click at [584, 334] on p "Augmentez le contraste des bordures dans les contextes où il pourrait être diff…" at bounding box center [546, 313] width 101 height 78
drag, startPoint x: 584, startPoint y: 335, endPoint x: 493, endPoint y: 275, distance: 109.4
click at [493, 275] on td "Augmentez le contraste des bordures dans les contextes où il pourrait être diff…" at bounding box center [546, 313] width 117 height 89
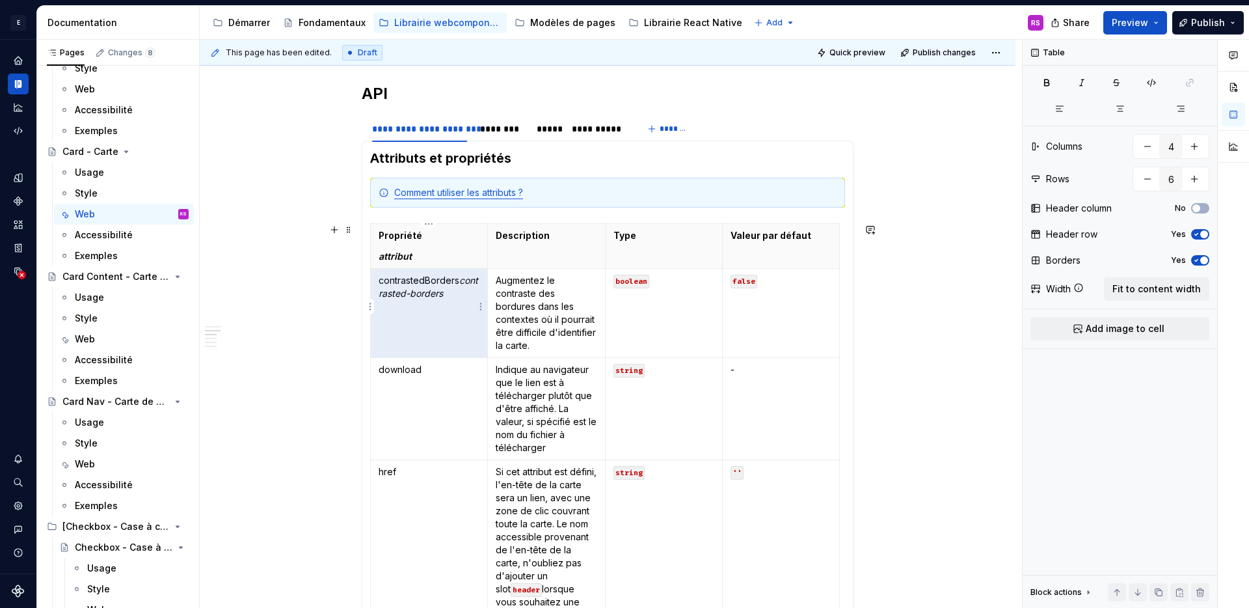
drag, startPoint x: 378, startPoint y: 282, endPoint x: 459, endPoint y: 297, distance: 82.1
click at [459, 297] on p "contrastedBorders contrasted-borders" at bounding box center [429, 287] width 101 height 26
click at [493, 277] on td "Augmentez le contraste des bordures dans les contextes où il pourrait être diff…" at bounding box center [546, 313] width 117 height 89
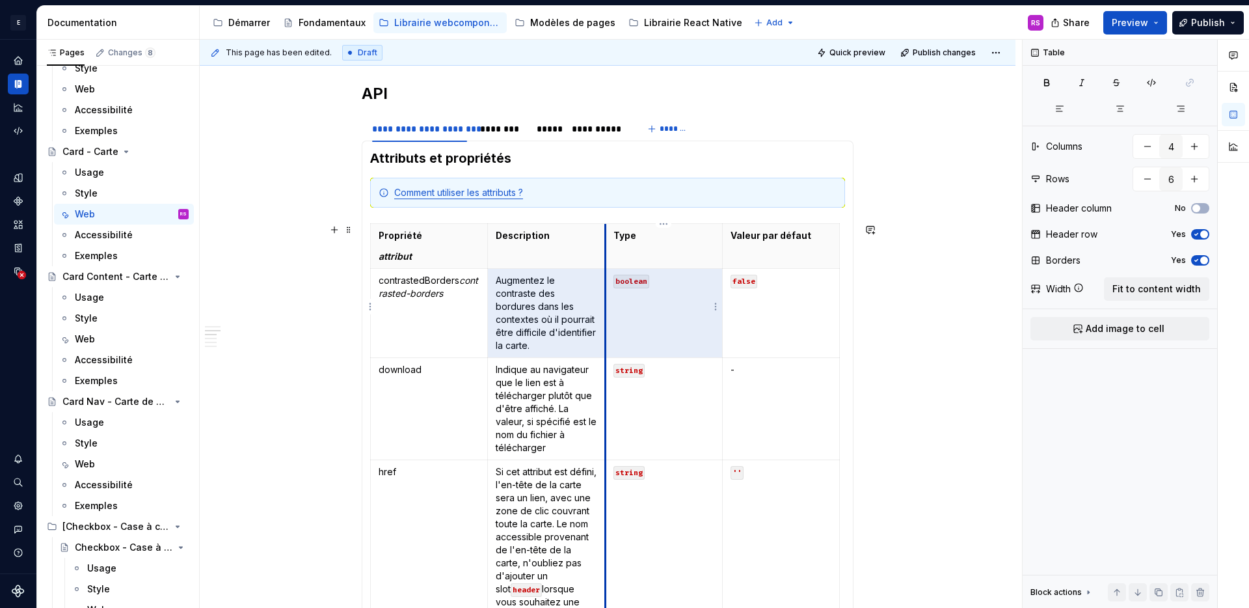
drag, startPoint x: 493, startPoint y: 277, endPoint x: 605, endPoint y: 337, distance: 127.8
click at [605, 337] on tr "contrastedBorders contrasted-borders Augmentez le contraste des bordures dans l…" at bounding box center [605, 313] width 469 height 89
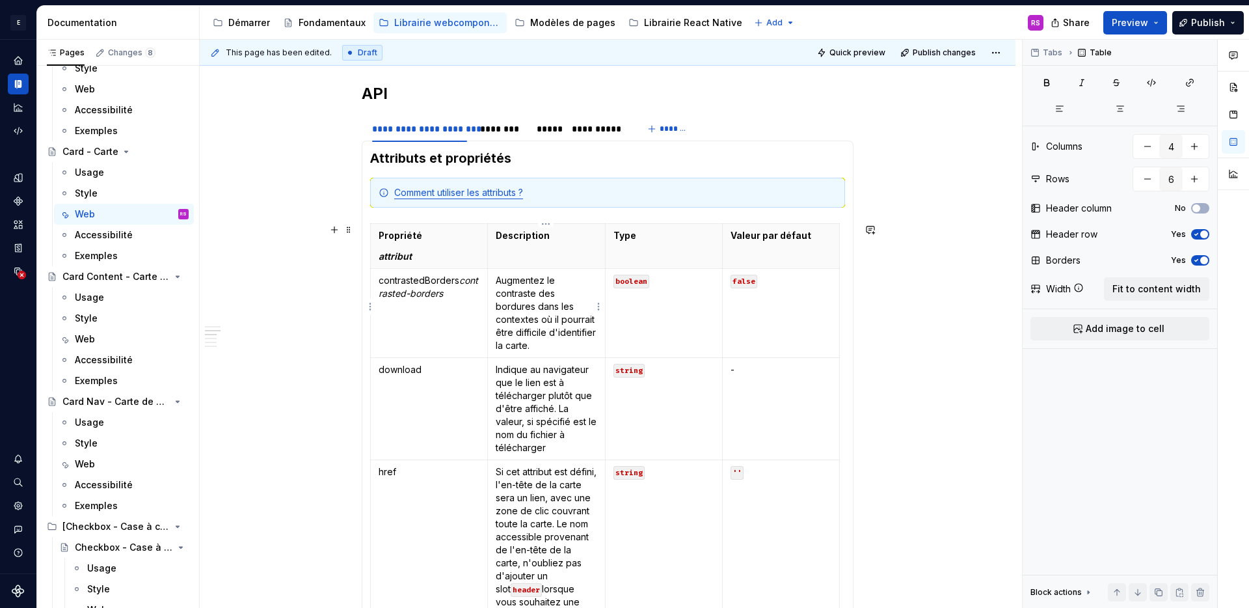
click at [567, 337] on p "Augmentez le contraste des bordures dans les contextes où il pourrait être diff…" at bounding box center [546, 313] width 101 height 78
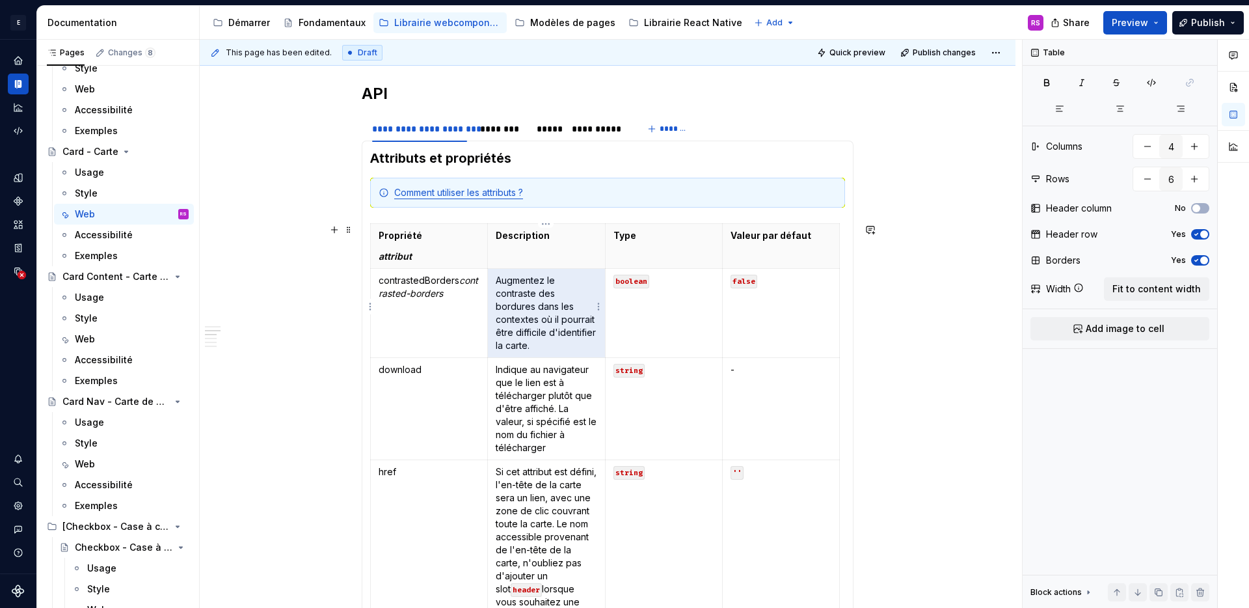
drag, startPoint x: 540, startPoint y: 327, endPoint x: 591, endPoint y: 337, distance: 51.7
click at [591, 337] on p "Augmentez le contraste des bordures dans les contextes où il pourrait être diff…" at bounding box center [546, 313] width 101 height 78
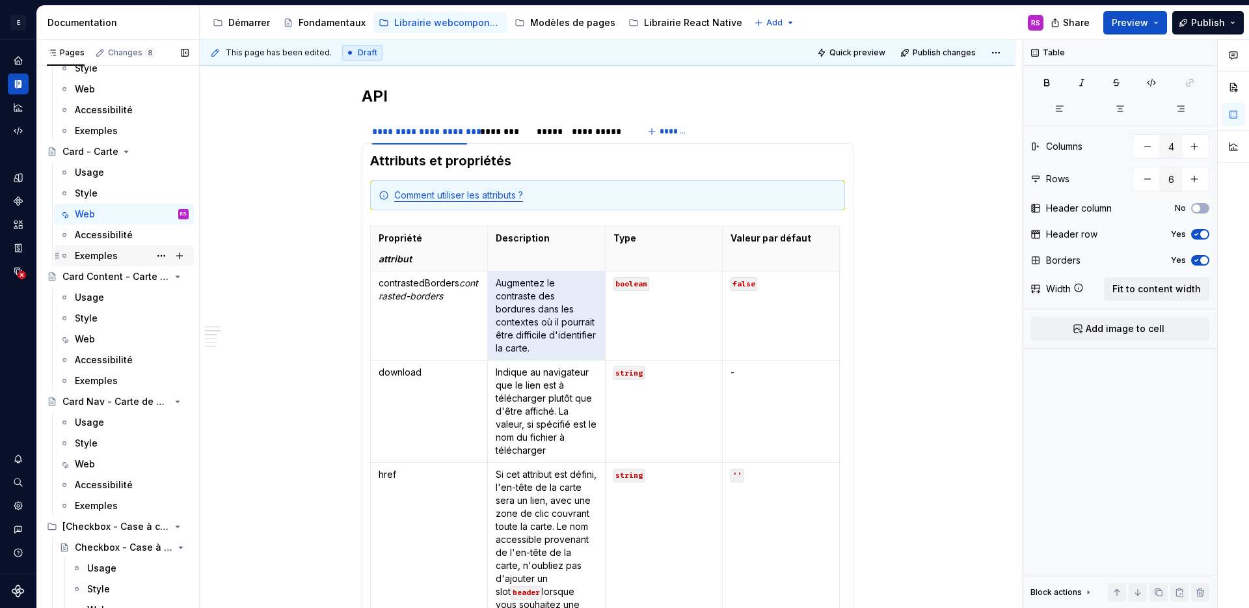
click at [101, 254] on div "Exemples" at bounding box center [96, 255] width 43 height 13
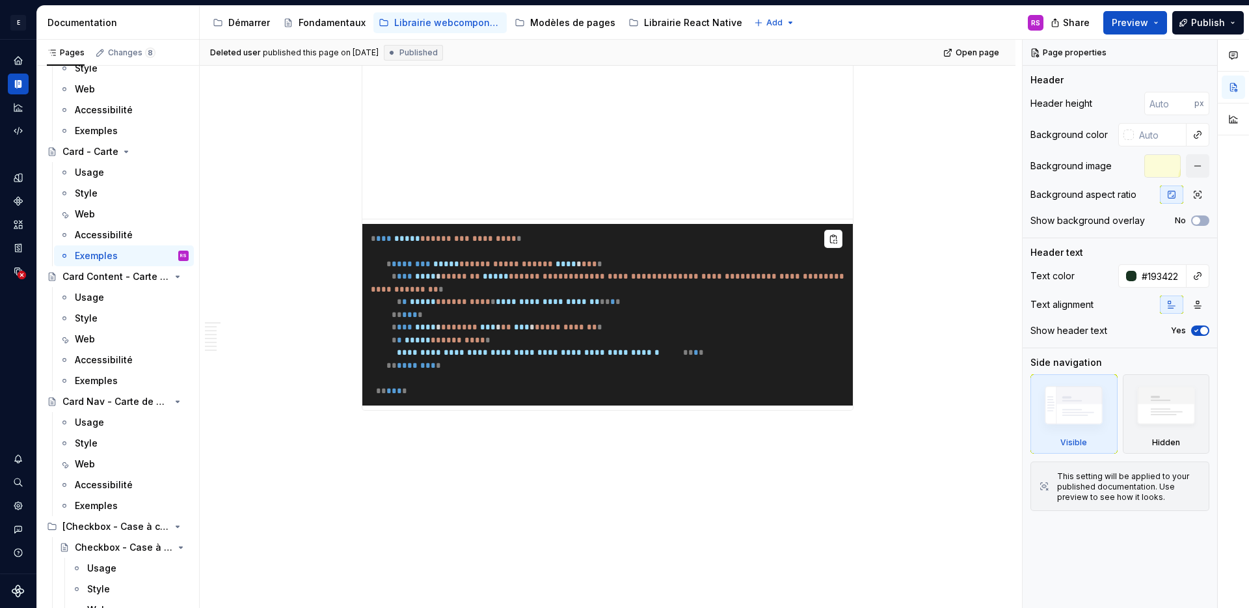
type textarea "*"
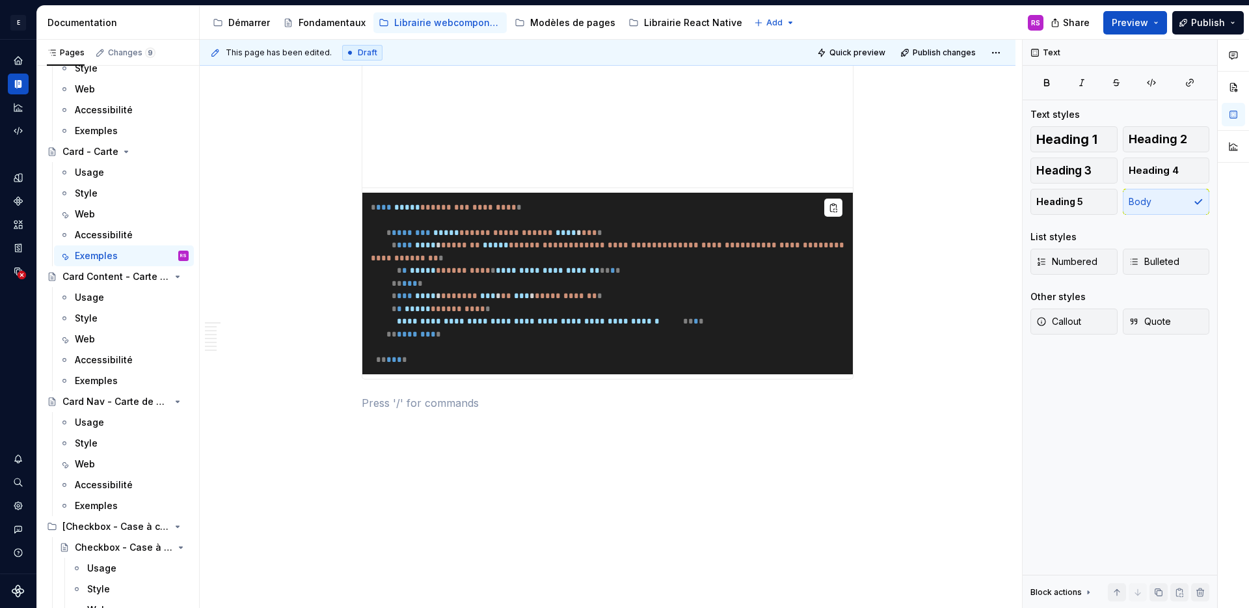
scroll to position [3678, 0]
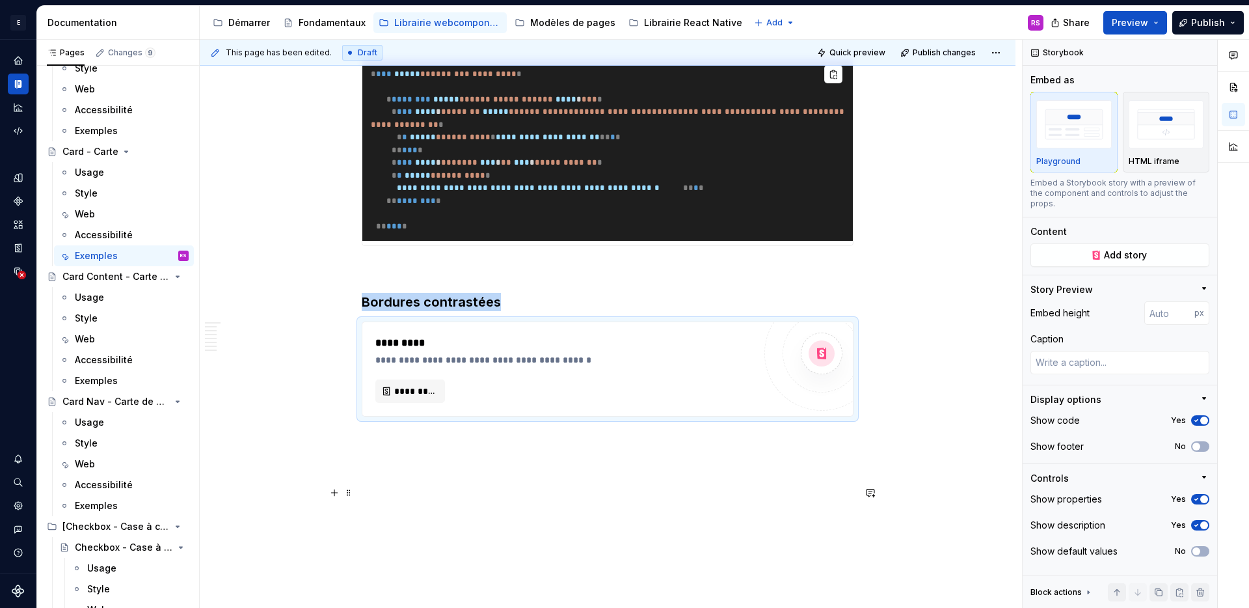
click at [393, 403] on div "**********" at bounding box center [564, 369] width 379 height 68
click at [396, 398] on span "*********" at bounding box center [415, 391] width 42 height 13
type textarea "*"
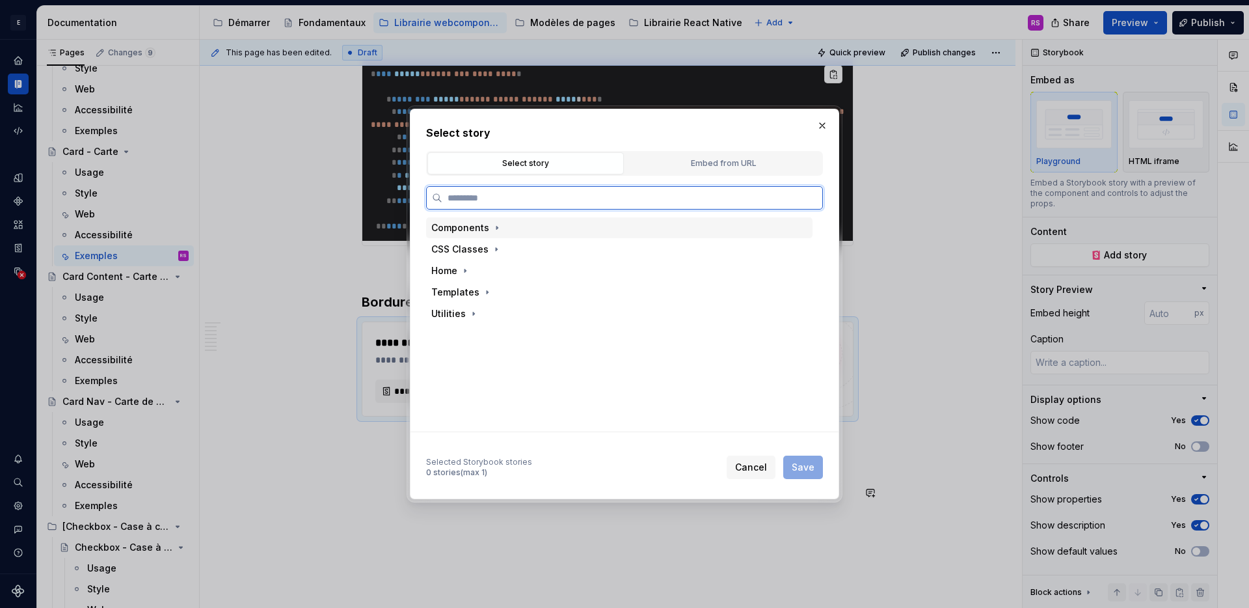
click at [487, 230] on div "Components" at bounding box center [467, 227] width 72 height 13
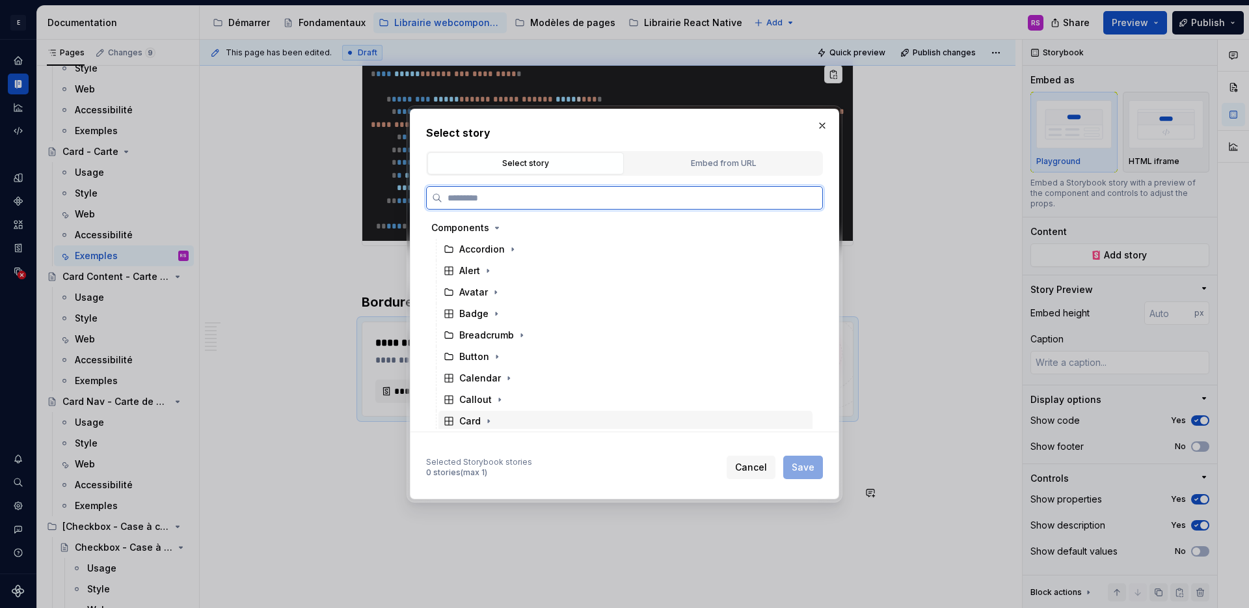
click at [471, 421] on div "Card" at bounding box center [469, 420] width 21 height 13
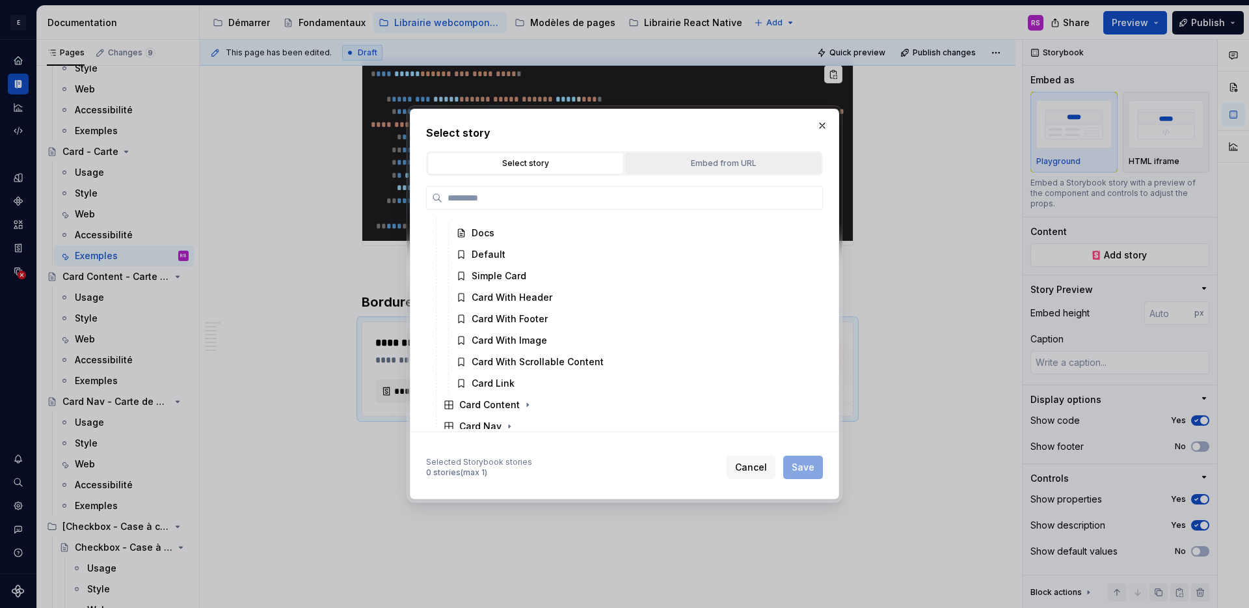
click at [748, 165] on div "Embed from URL" at bounding box center [723, 163] width 187 height 13
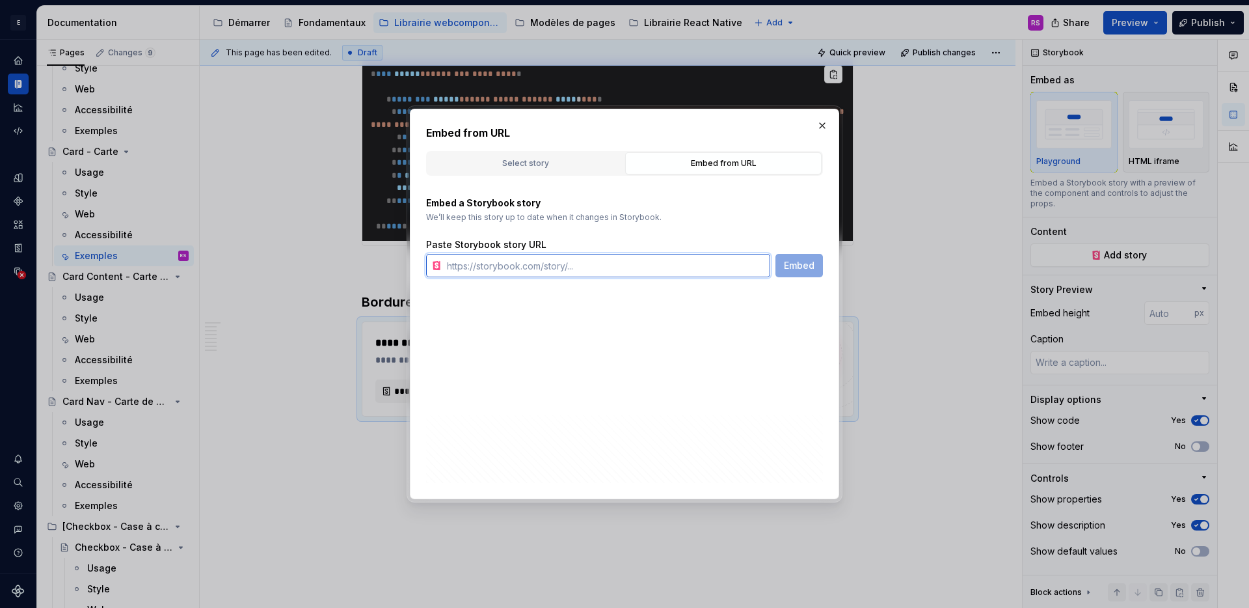
click at [651, 256] on input "text" at bounding box center [606, 265] width 329 height 23
paste input "https://stable--641b0785d6e1bb53ae448dc7.chromatic.com/index.html?path=/story/c…"
type input "https://stable--641b0785d6e1bb53ae448dc7.chromatic.com/index.html?path=/story/c…"
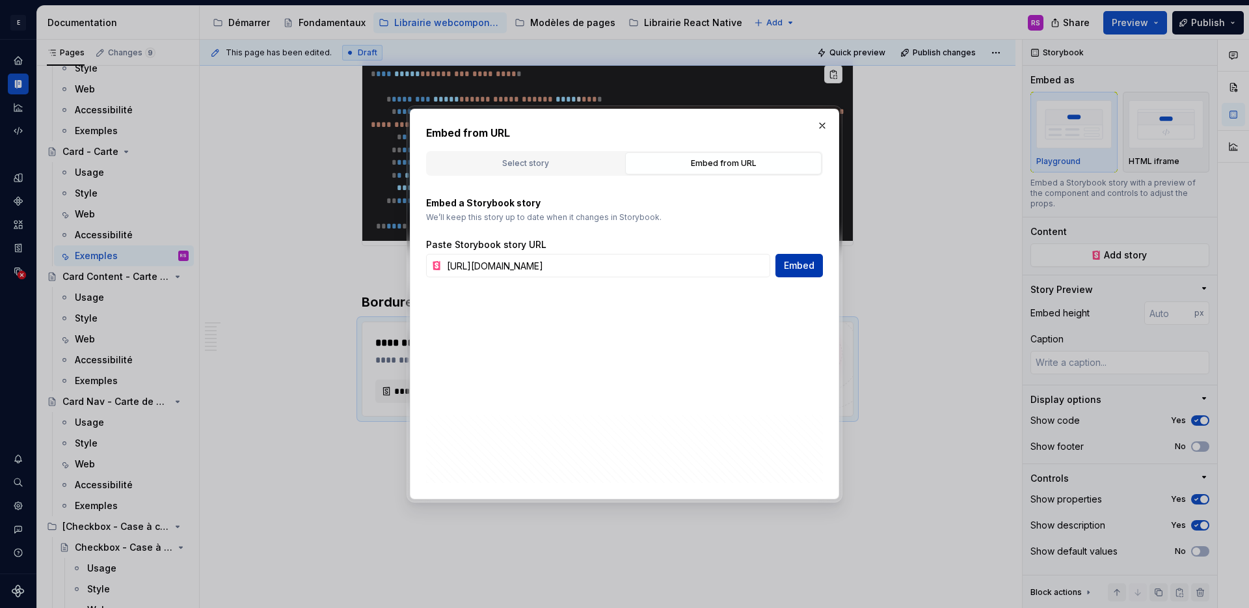
click at [781, 272] on button "Embed" at bounding box center [799, 265] width 47 height 23
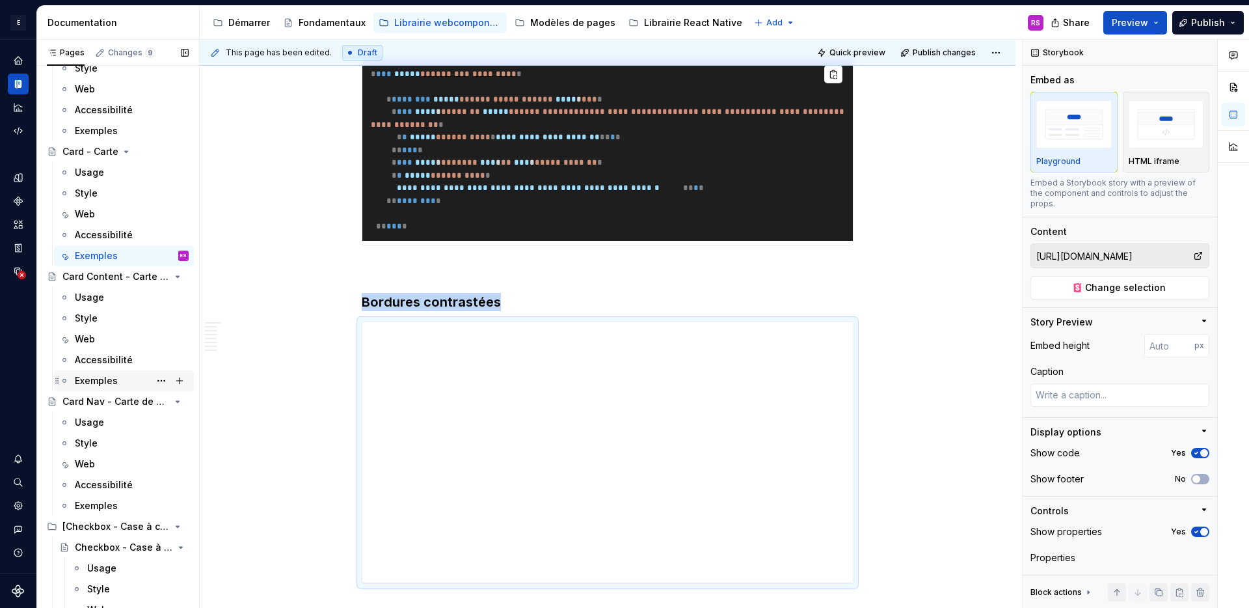
click at [98, 375] on div "Exemples" at bounding box center [96, 380] width 43 height 13
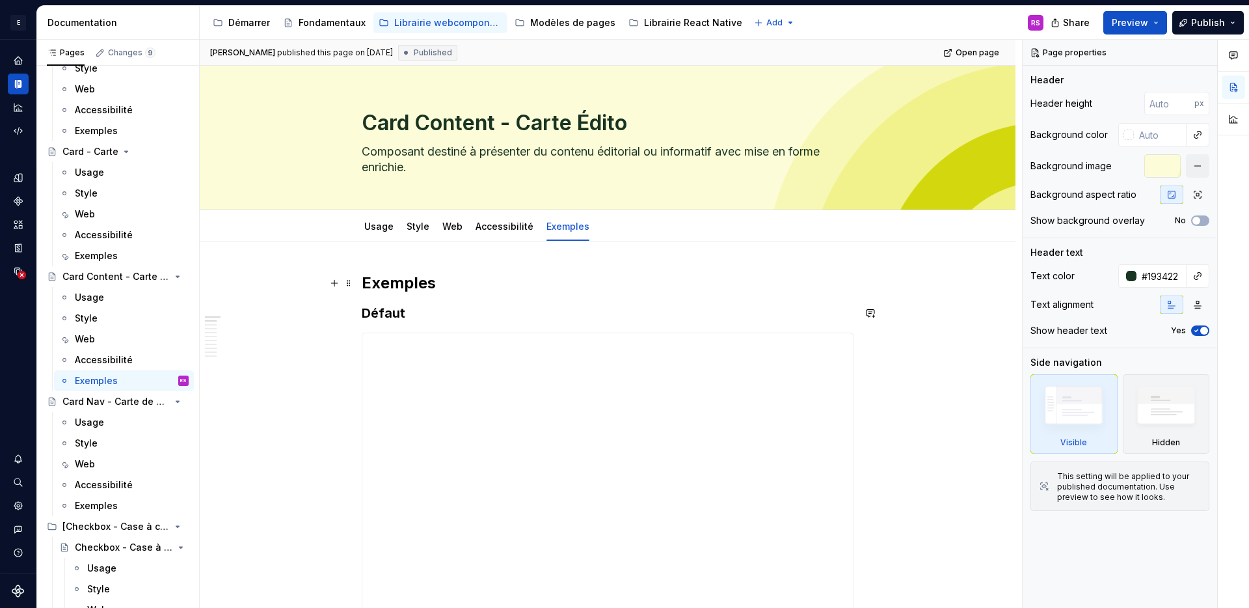
click at [381, 280] on h2 "Exemples" at bounding box center [608, 283] width 492 height 21
type textarea "*"
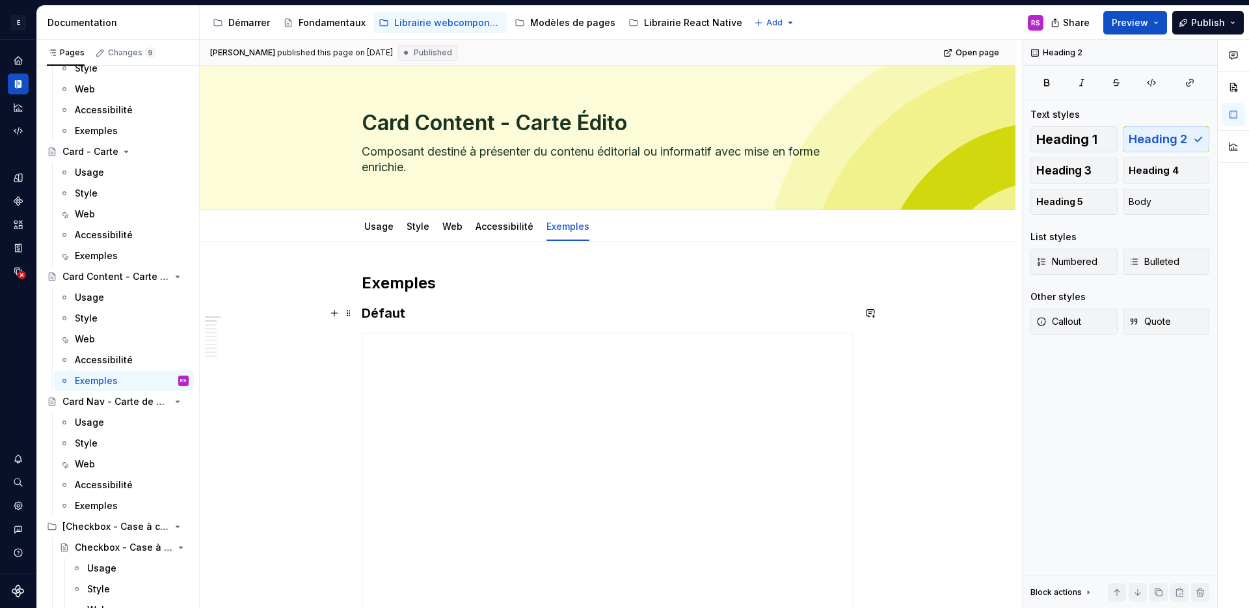
click at [383, 316] on h3 "Défaut" at bounding box center [608, 313] width 492 height 18
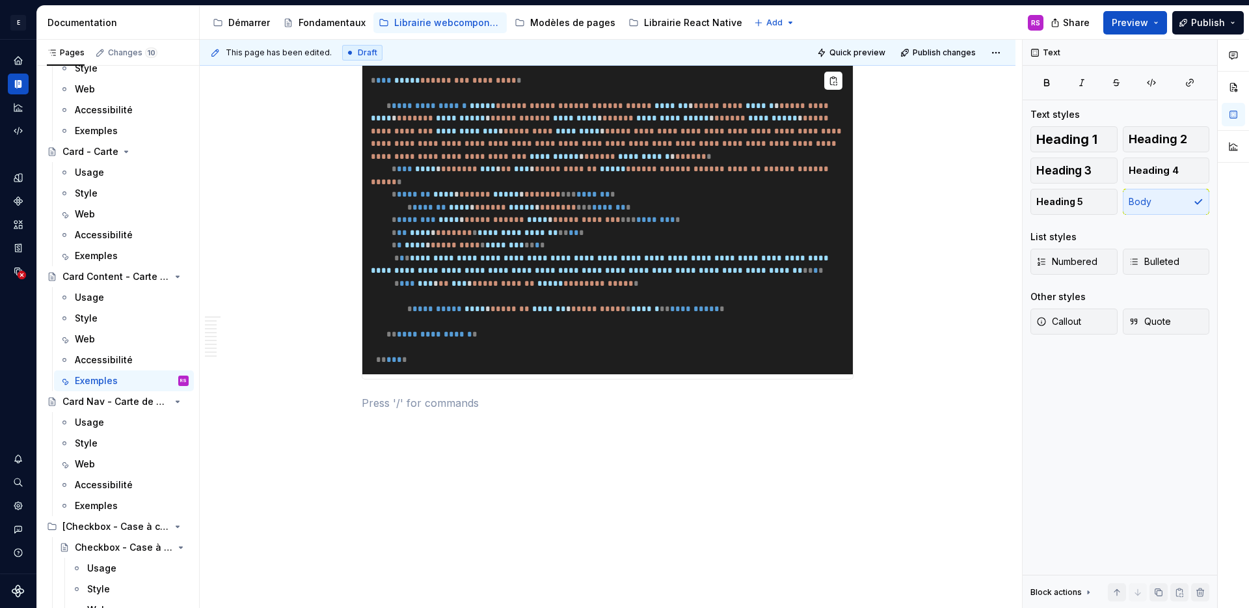
scroll to position [4799, 0]
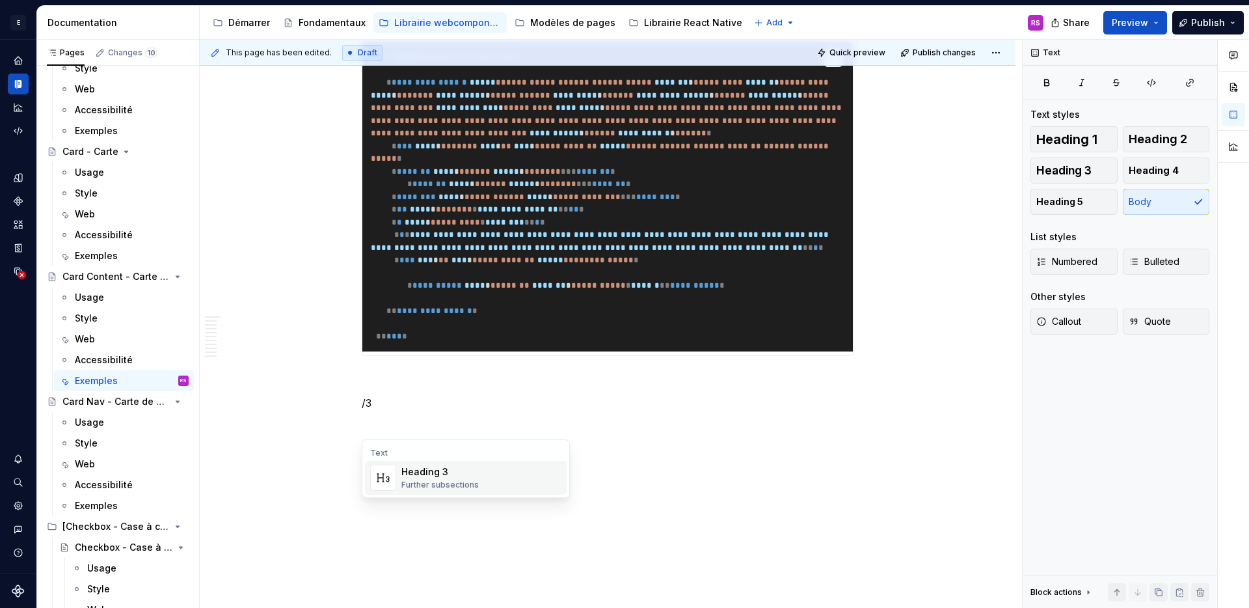
scroll to position [5916, 0]
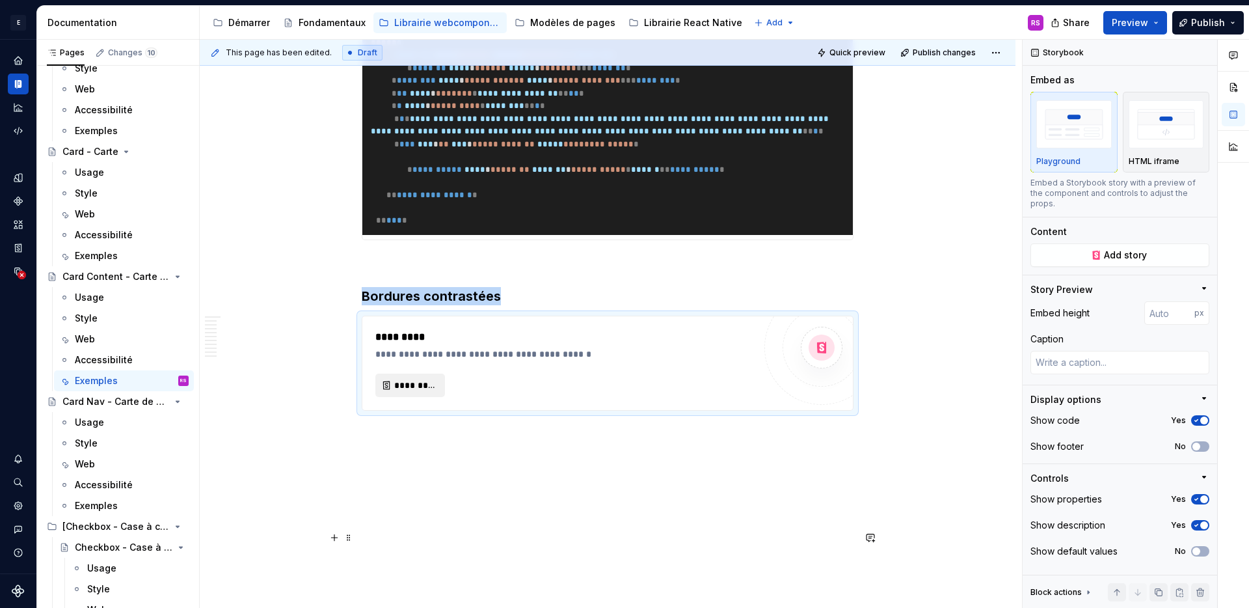
click at [417, 392] on span "*********" at bounding box center [415, 385] width 42 height 13
type textarea "*"
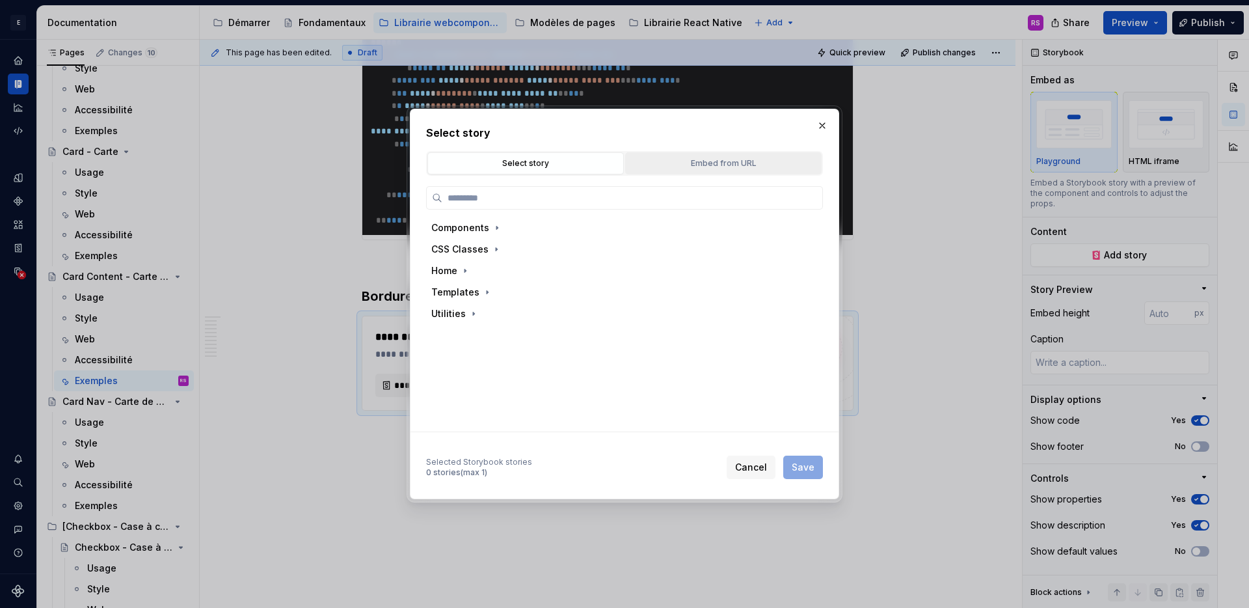
click at [681, 166] on div "Embed from URL" at bounding box center [723, 163] width 187 height 13
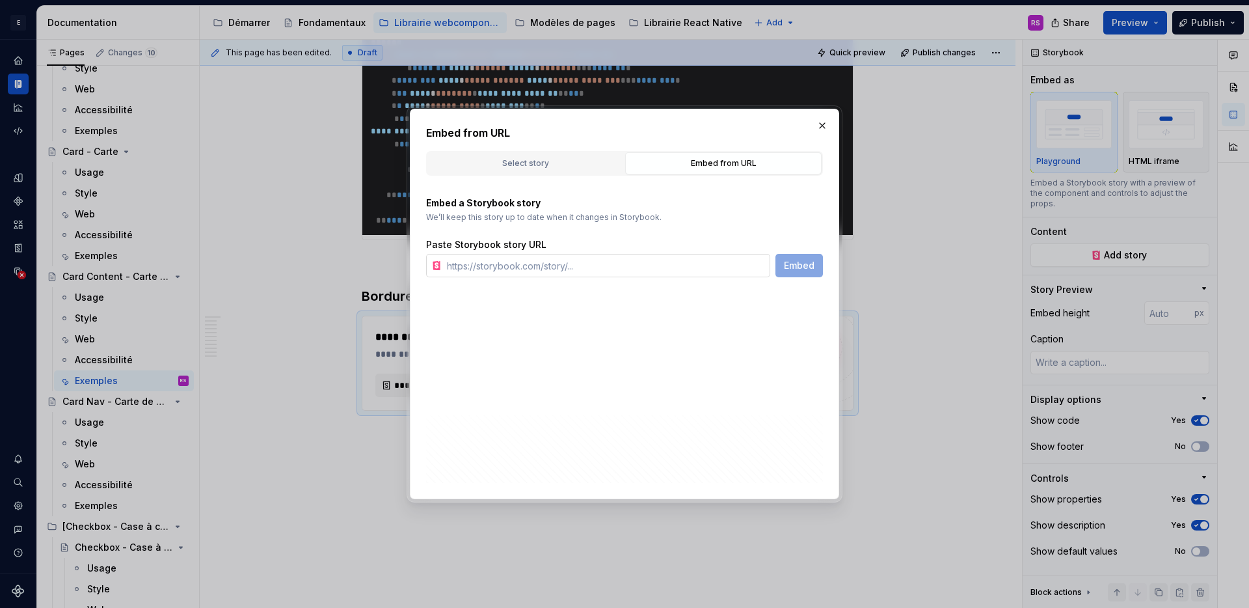
click at [550, 267] on input "text" at bounding box center [606, 265] width 329 height 23
paste input "https://stable--641b0785d6e1bb53ae448dc7.chromatic.com/index.html?path=/story/c…"
type input "https://stable--641b0785d6e1bb53ae448dc7.chromatic.com/index.html?path=/story/c…"
click at [796, 271] on span "Embed" at bounding box center [799, 265] width 31 height 13
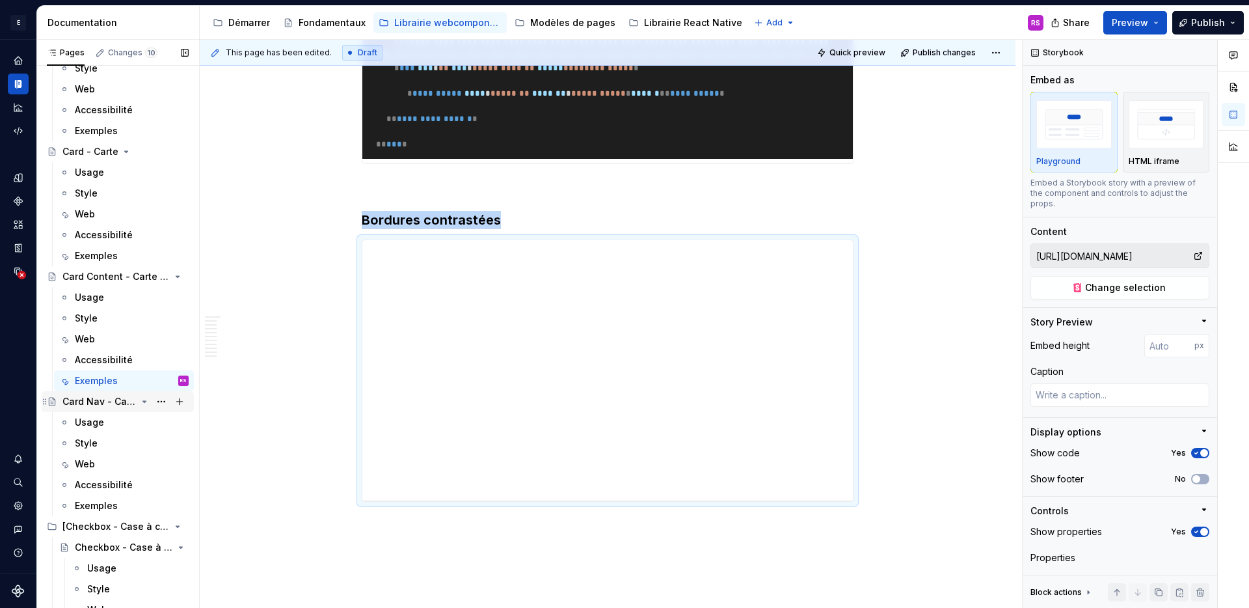
scroll to position [1159, 0]
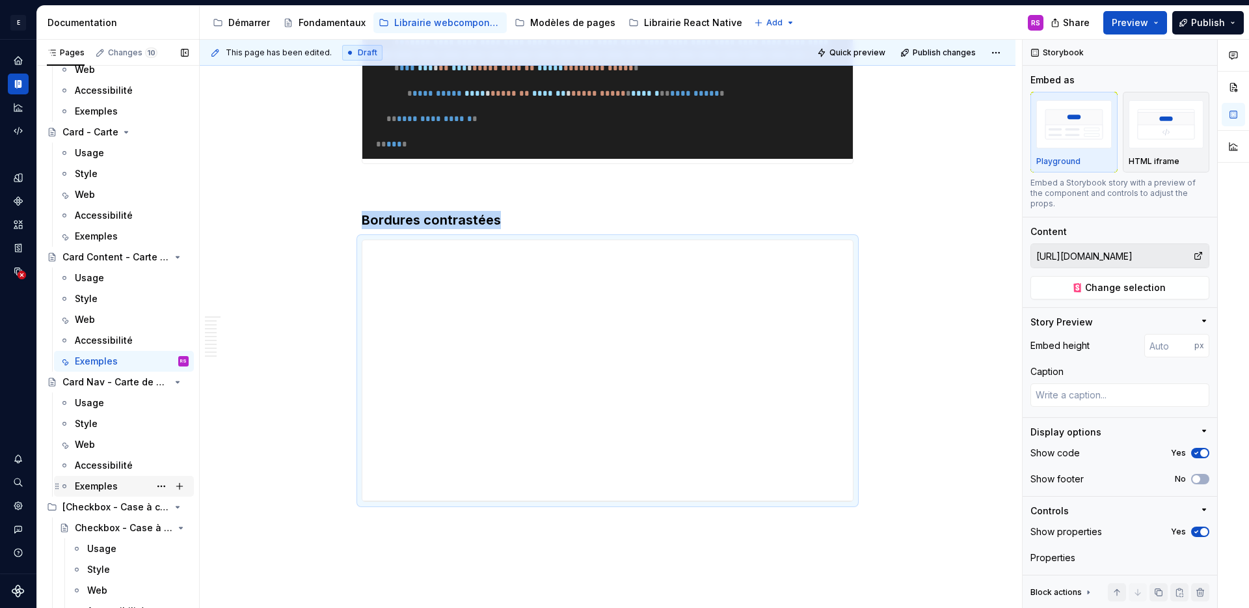
click at [100, 477] on div "Exemples" at bounding box center [132, 486] width 114 height 18
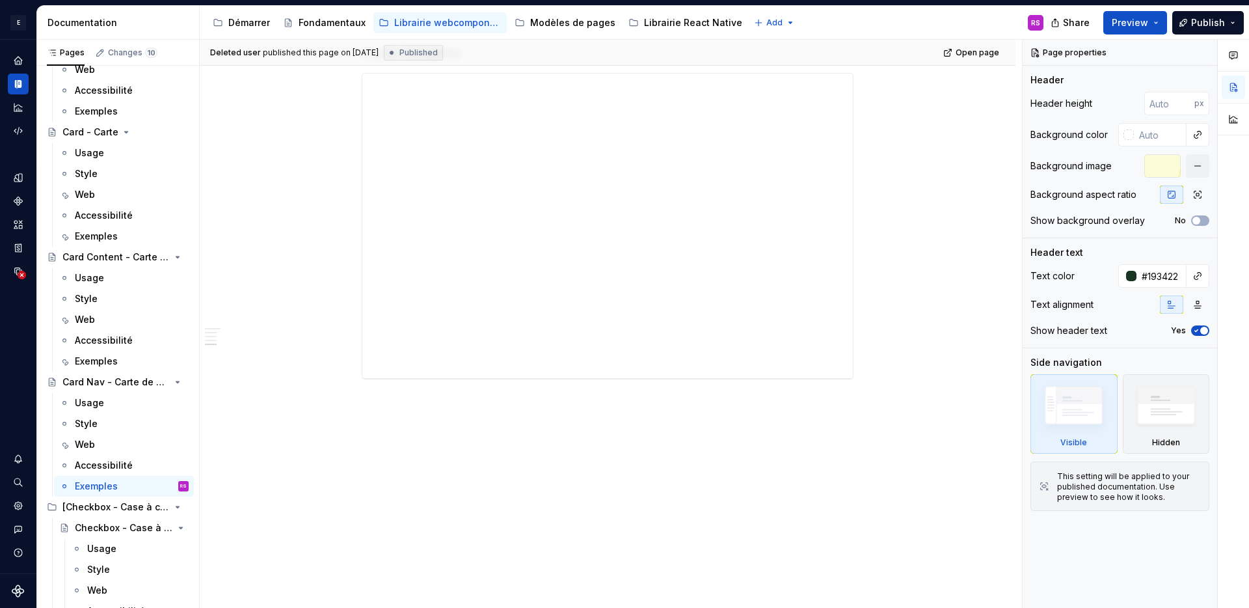
type textarea "*"
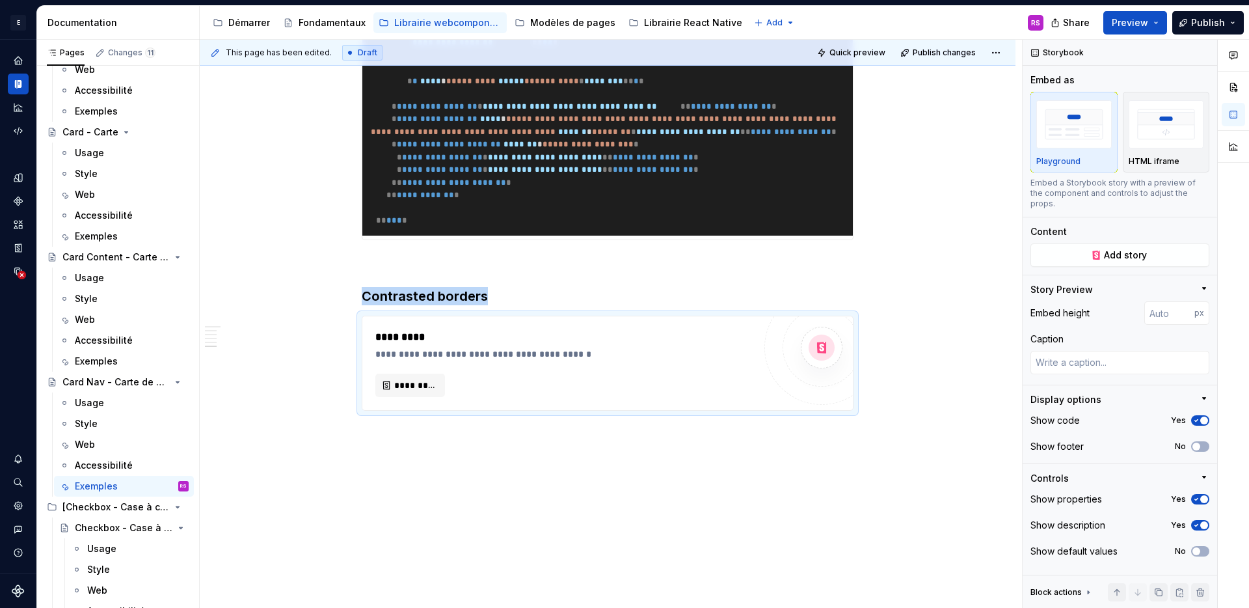
scroll to position [2618, 0]
click at [432, 388] on span "*********" at bounding box center [415, 385] width 42 height 13
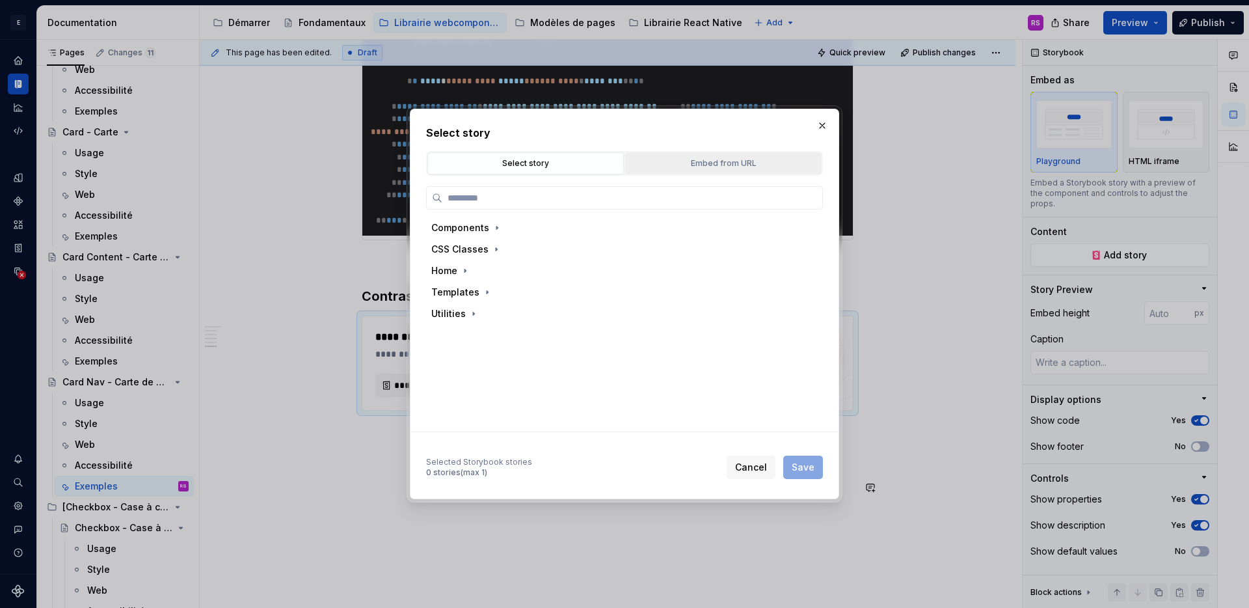
click at [730, 165] on div "Embed from URL" at bounding box center [723, 163] width 187 height 13
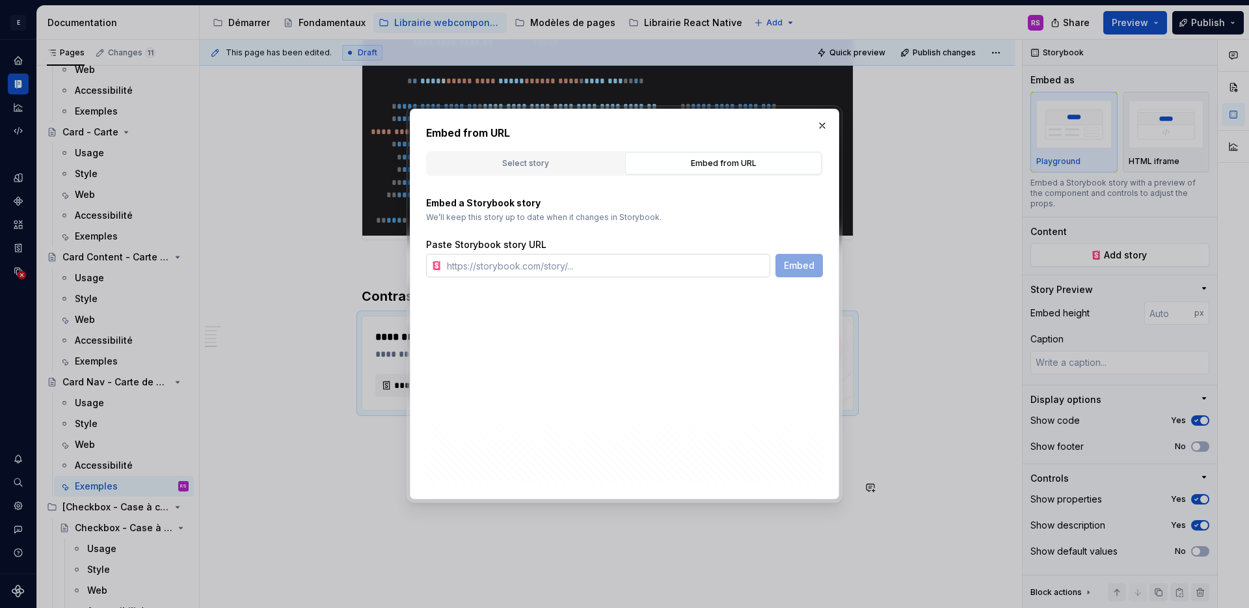
type textarea "*"
click at [552, 269] on input "text" at bounding box center [606, 265] width 329 height 23
paste input "https://stable--641b0785d6e1bb53ae448dc7.chromatic.com/index.html?path=/story/c…"
type input "https://stable--641b0785d6e1bb53ae448dc7.chromatic.com/index.html?path=/story/c…"
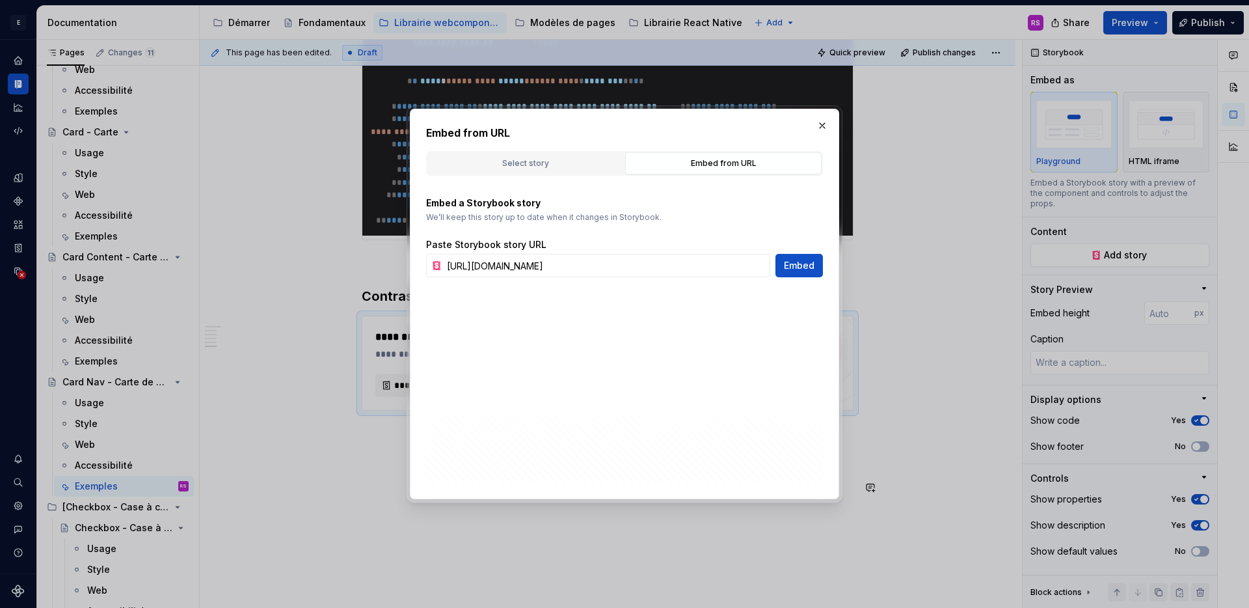
click at [798, 274] on button "Embed" at bounding box center [799, 265] width 47 height 23
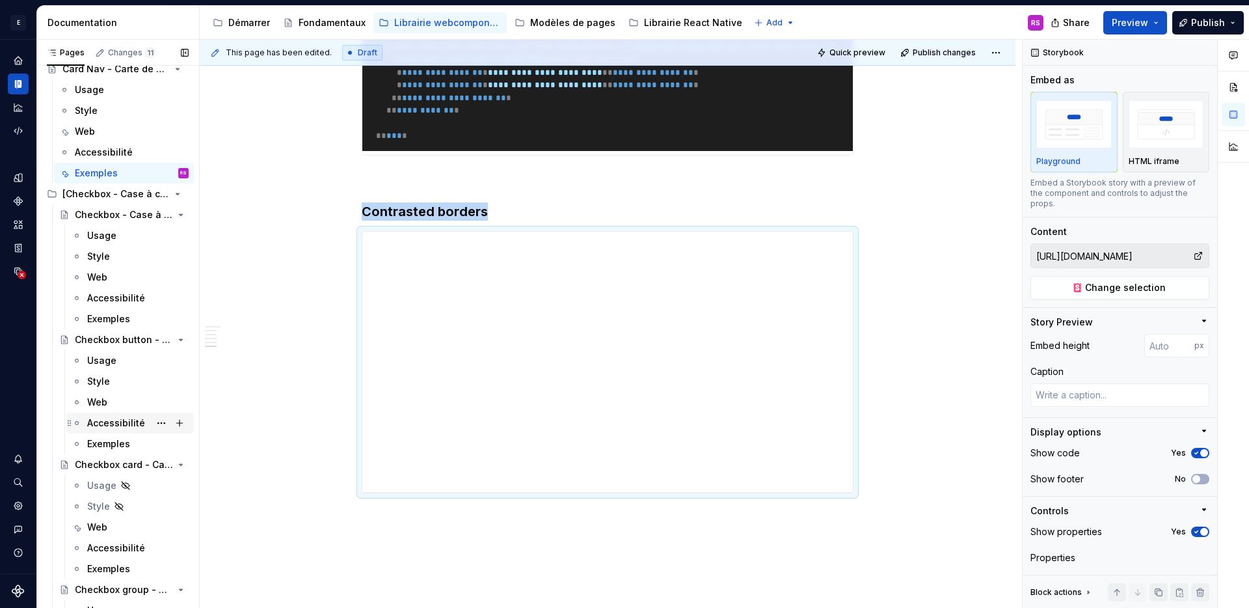
scroll to position [1489, 0]
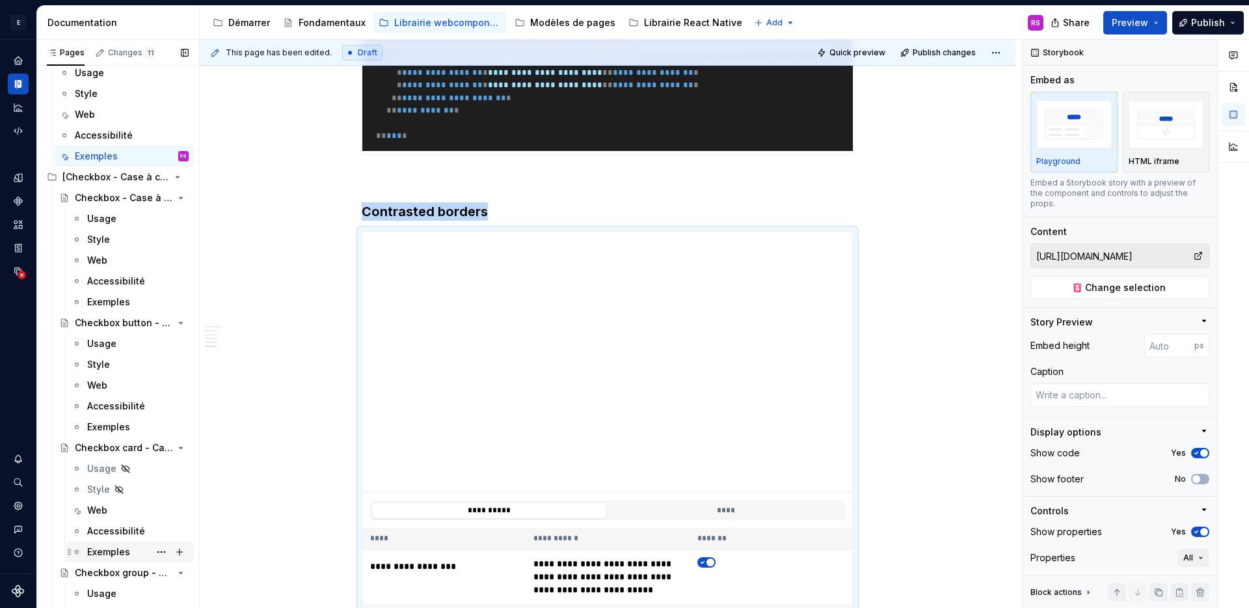
click at [98, 550] on div "Exemples" at bounding box center [108, 551] width 43 height 13
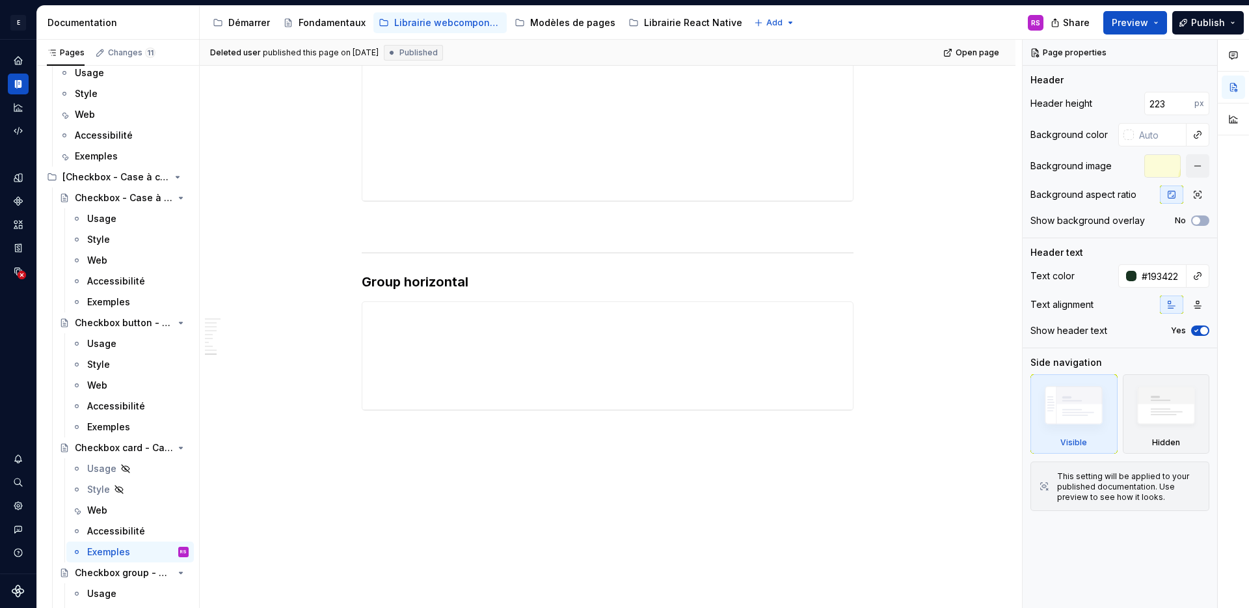
scroll to position [3532, 0]
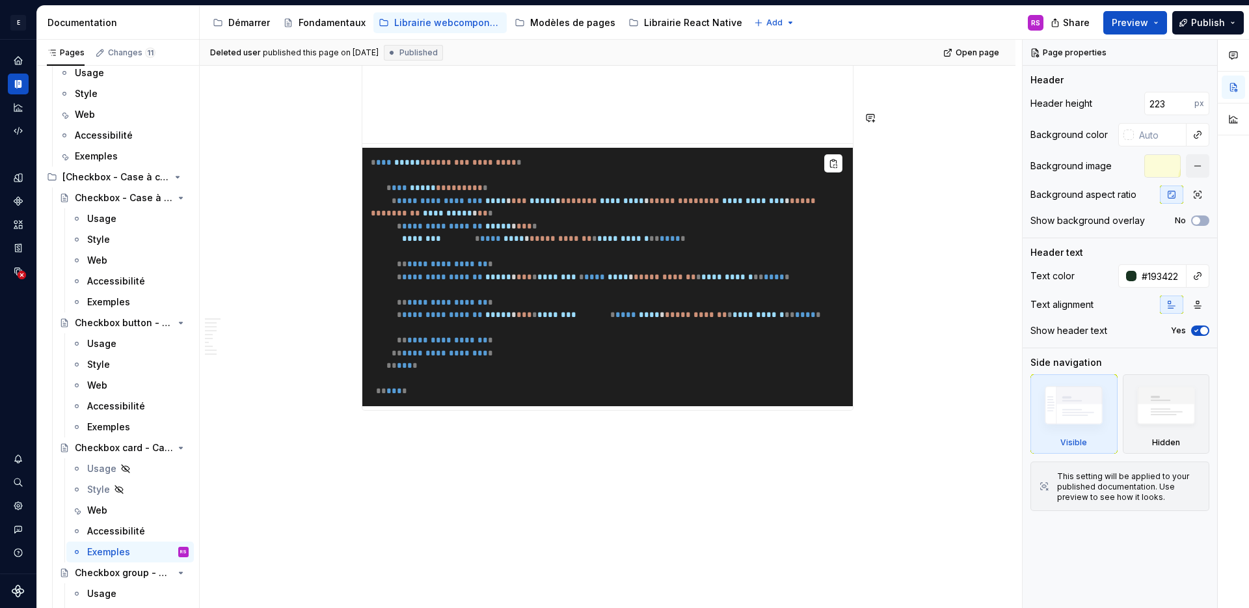
click at [660, 493] on div "**********" at bounding box center [611, 324] width 822 height 569
type textarea "*"
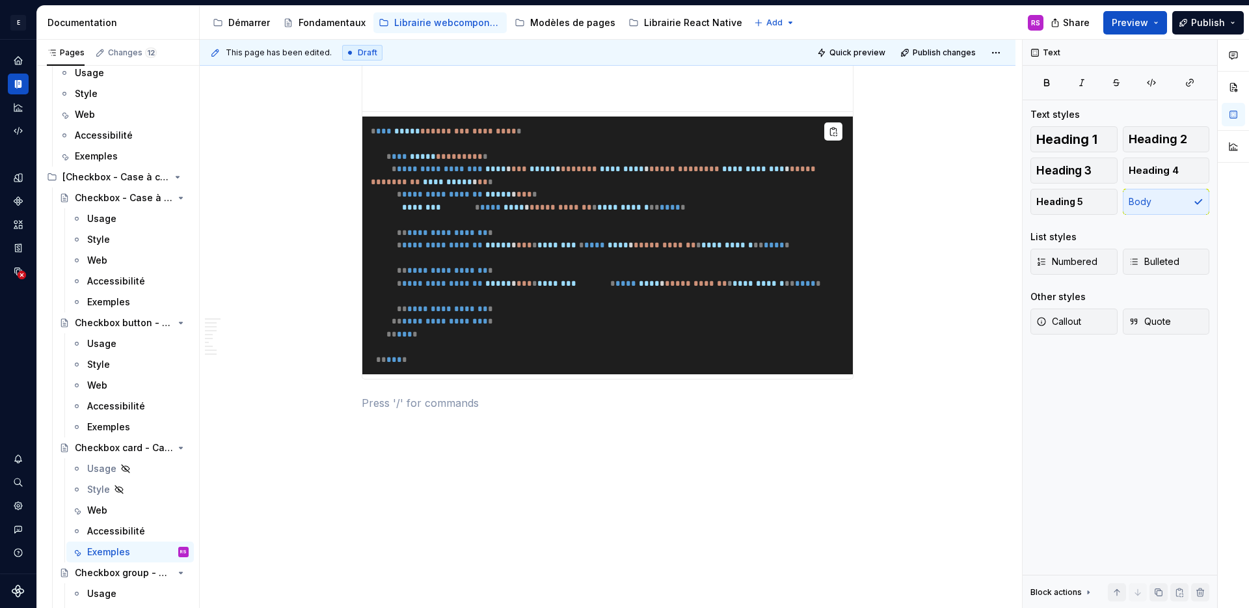
scroll to position [5333, 0]
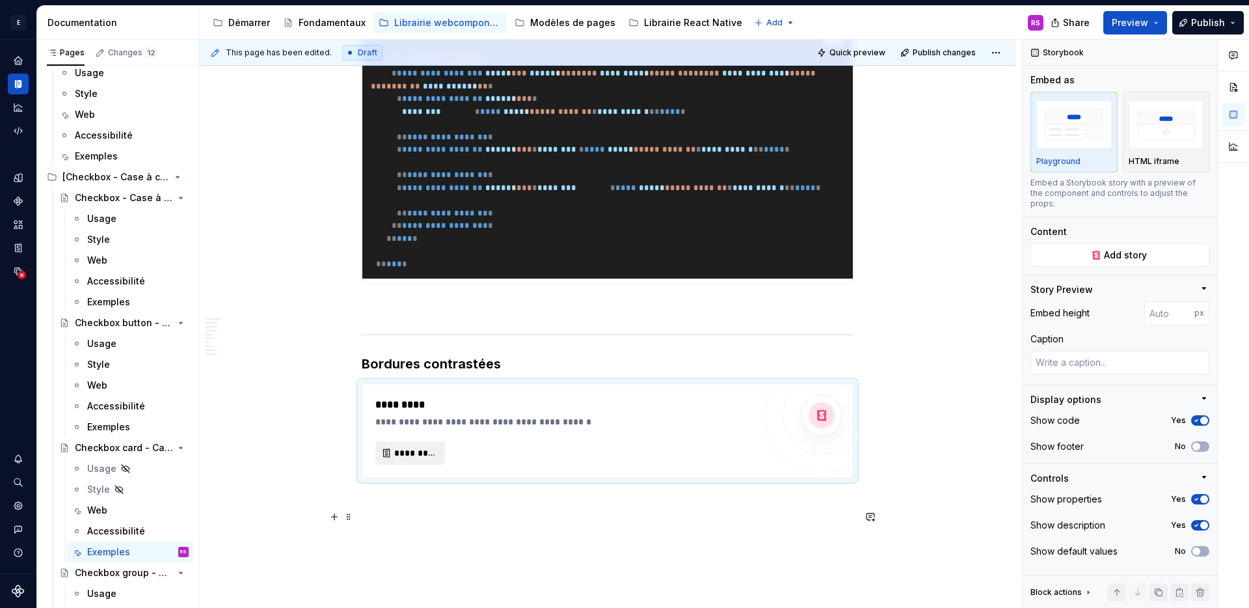
click at [430, 459] on span "*********" at bounding box center [415, 452] width 42 height 13
type textarea "*"
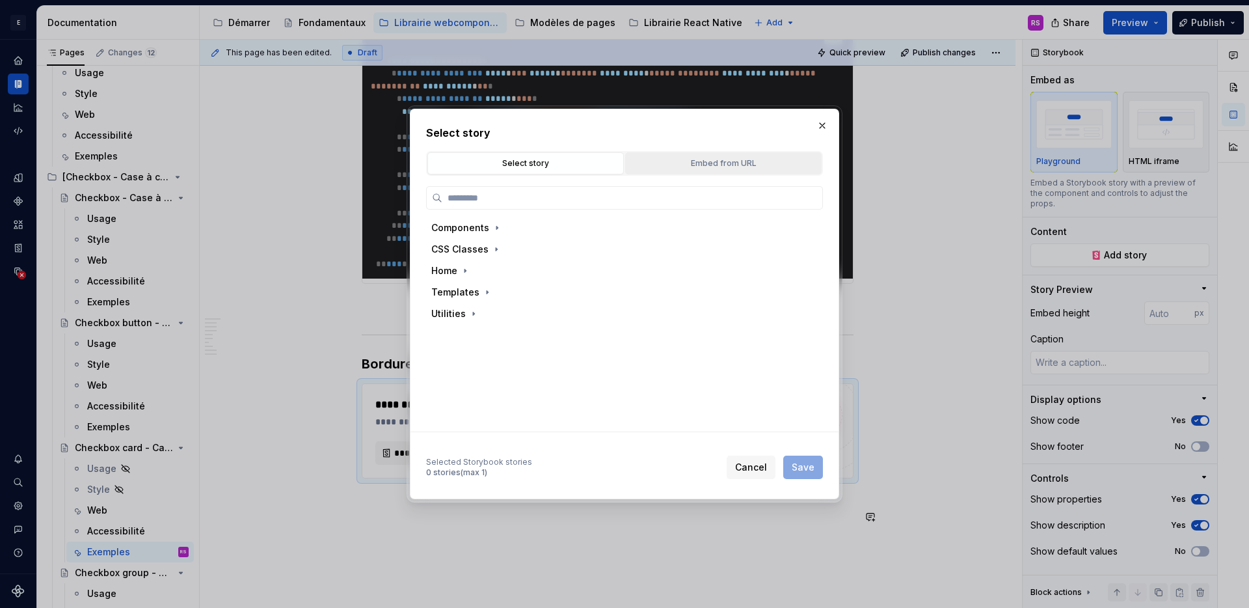
click at [699, 163] on div "Embed from URL" at bounding box center [723, 163] width 187 height 13
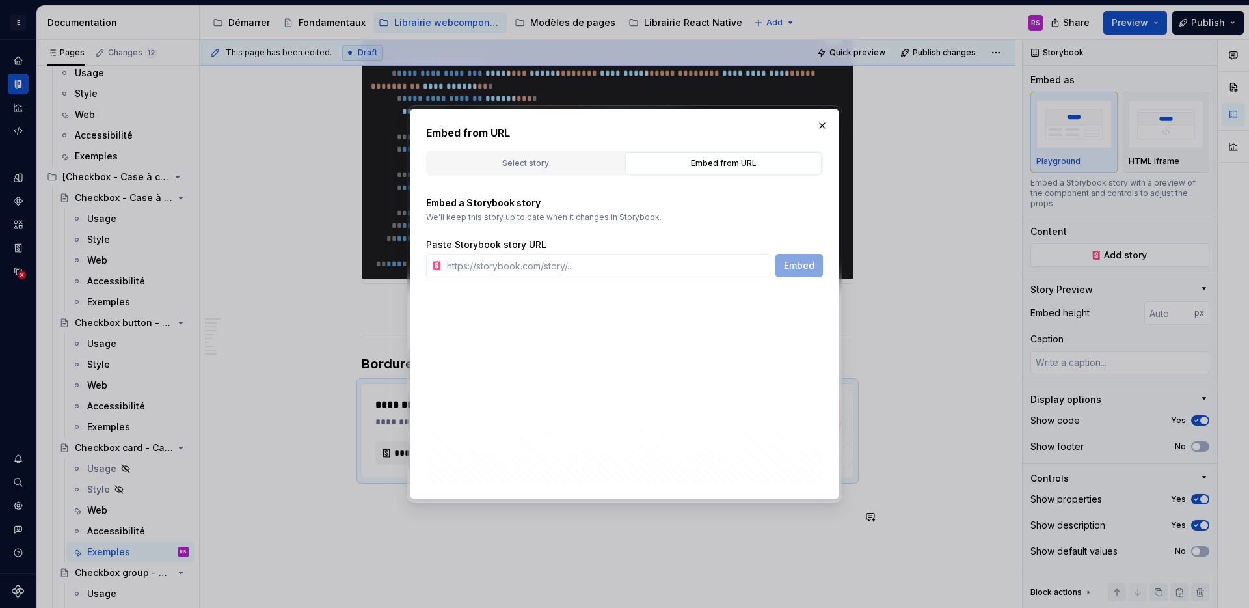
click at [522, 291] on div "Embed from URL Select story Embed from URL Components CSS Classes Home Template…" at bounding box center [624, 304] width 429 height 390
click at [532, 271] on input "text" at bounding box center [606, 265] width 329 height 23
paste input "https://stable--641b0785d6e1bb53ae448dc7.chromatic.com/index.html?path=/story/c…"
type input "https://stable--641b0785d6e1bb53ae448dc7.chromatic.com/index.html?path=/story/c…"
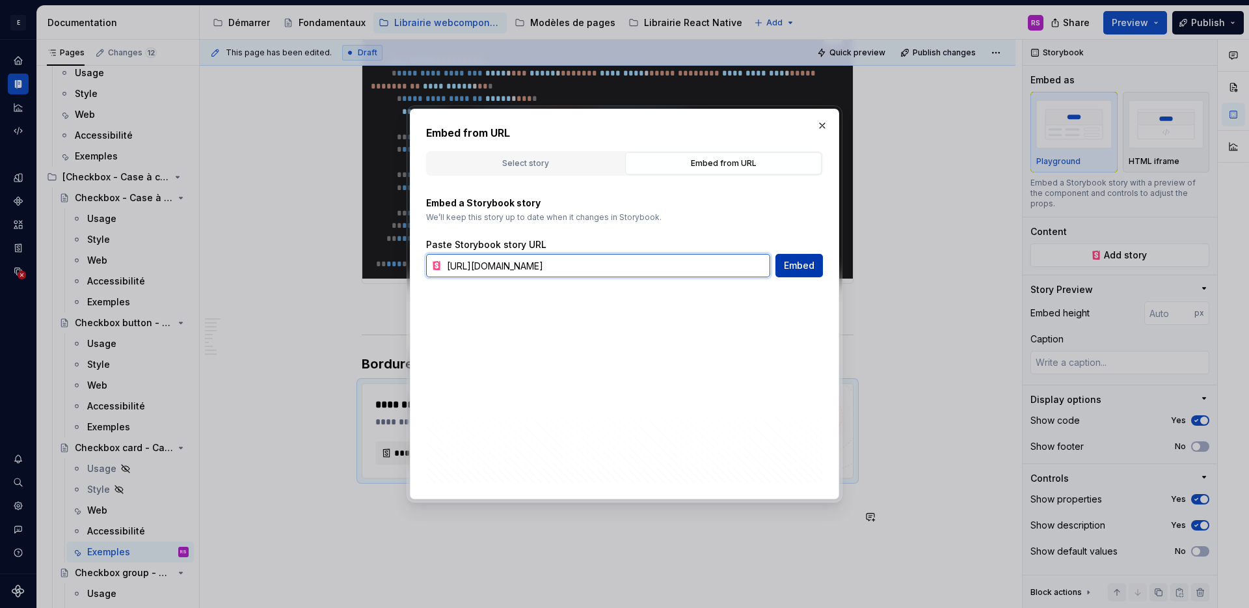
scroll to position [0, 306]
click at [811, 261] on span "Embed" at bounding box center [799, 265] width 31 height 13
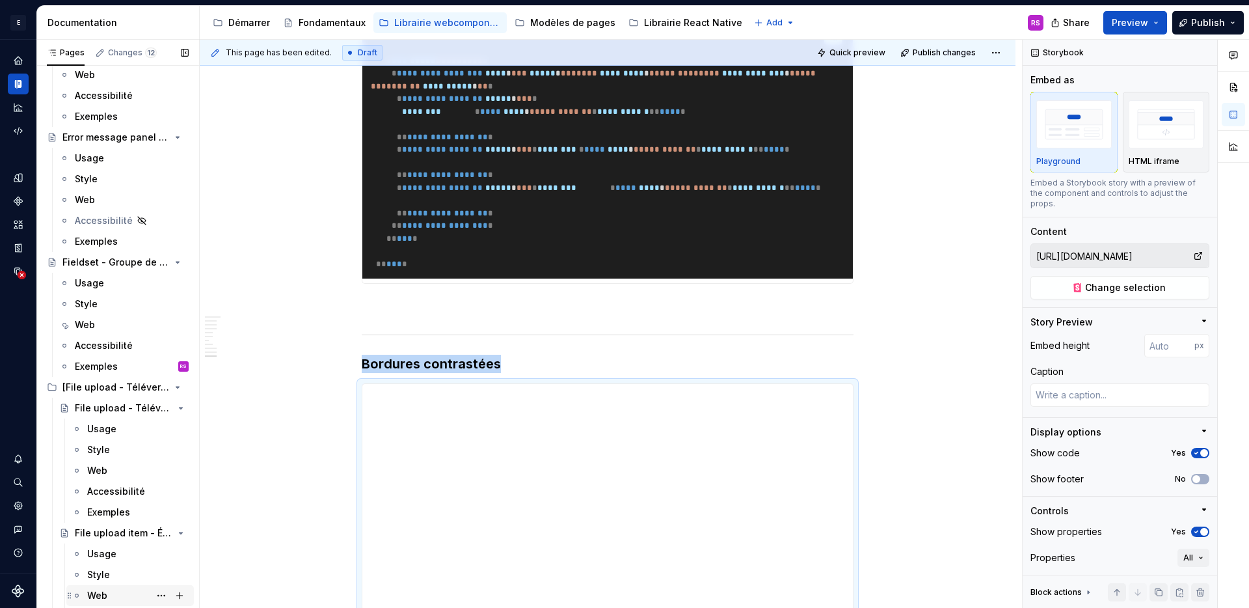
scroll to position [2942, 0]
click at [113, 365] on div "Exemples" at bounding box center [96, 369] width 43 height 13
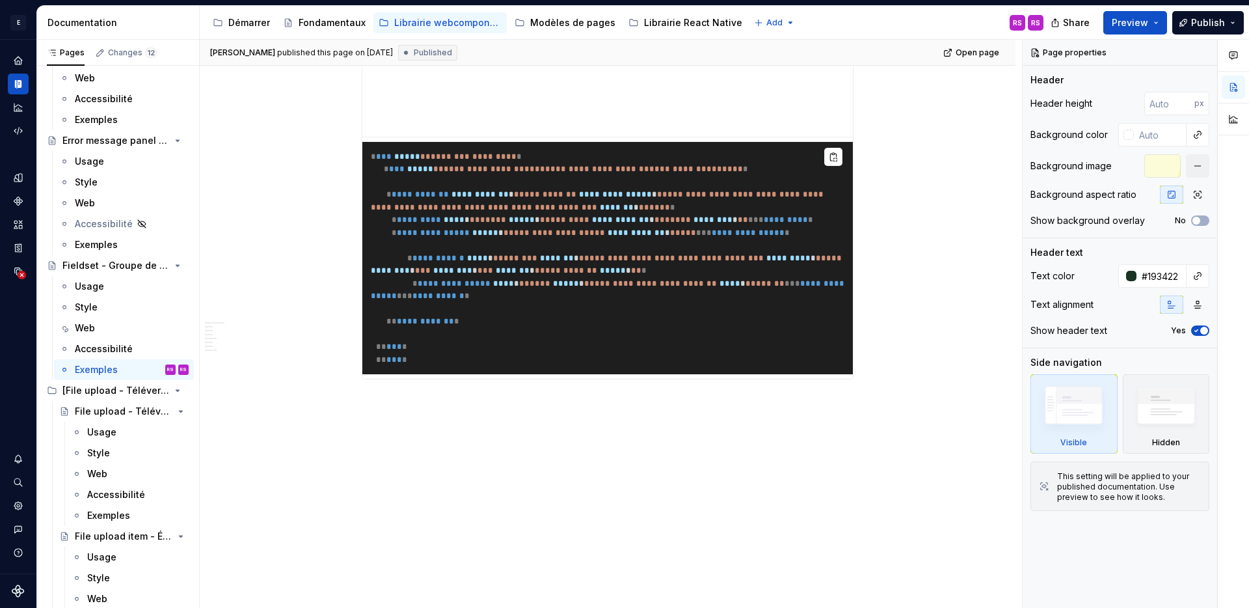
click at [596, 479] on div "**********" at bounding box center [611, 324] width 822 height 569
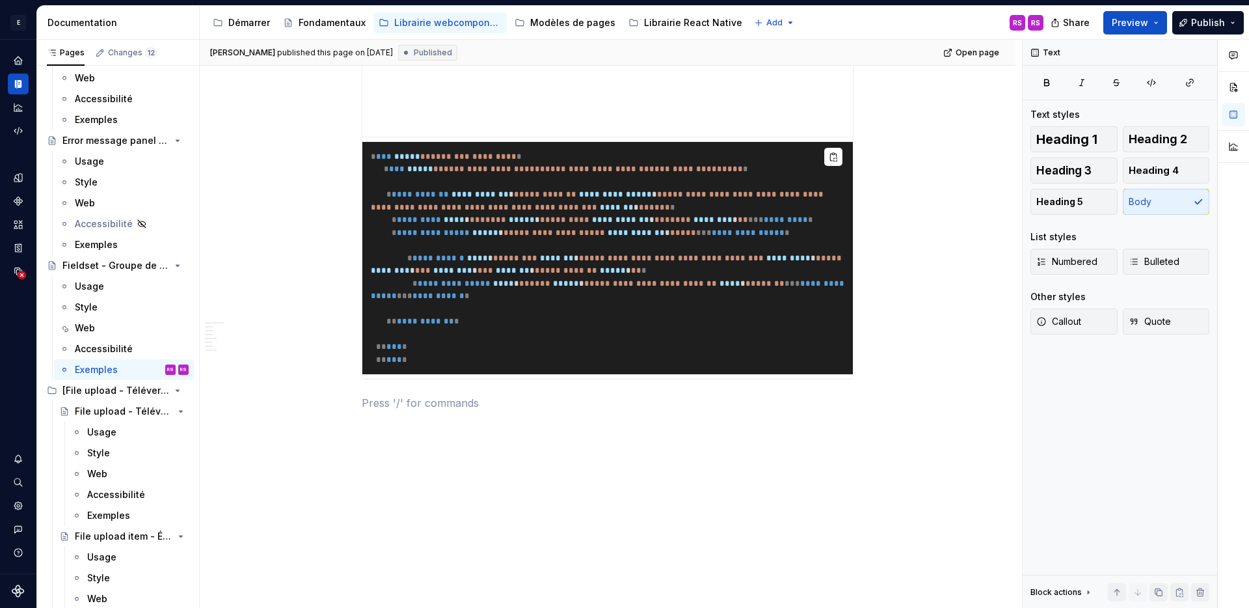
scroll to position [2862, 0]
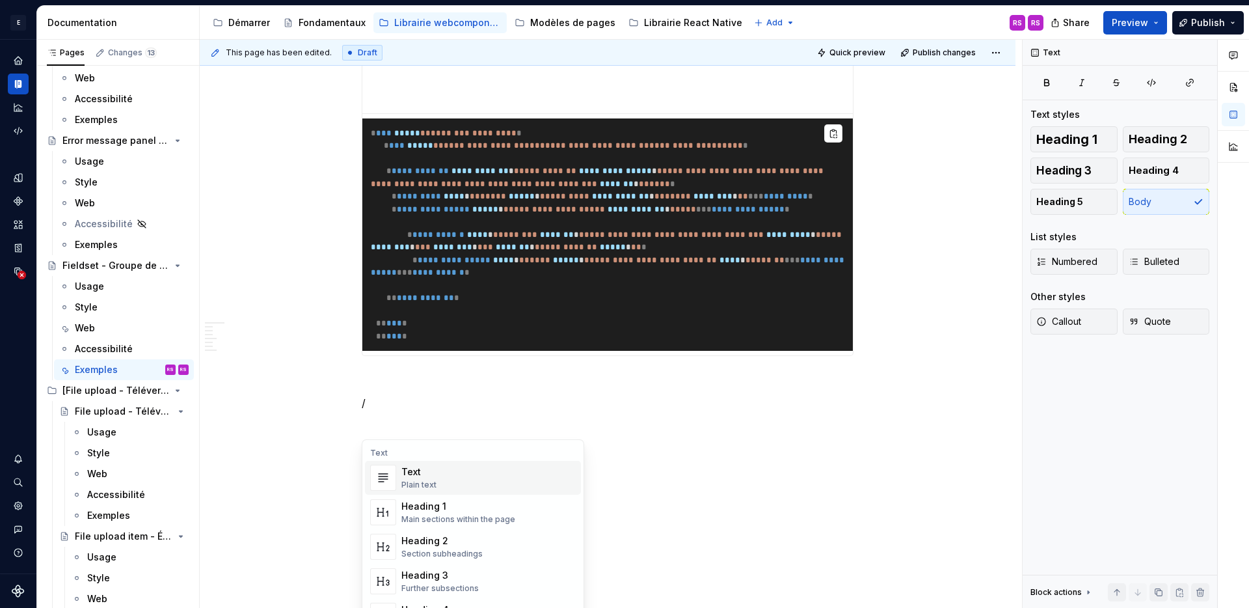
type textarea "*"
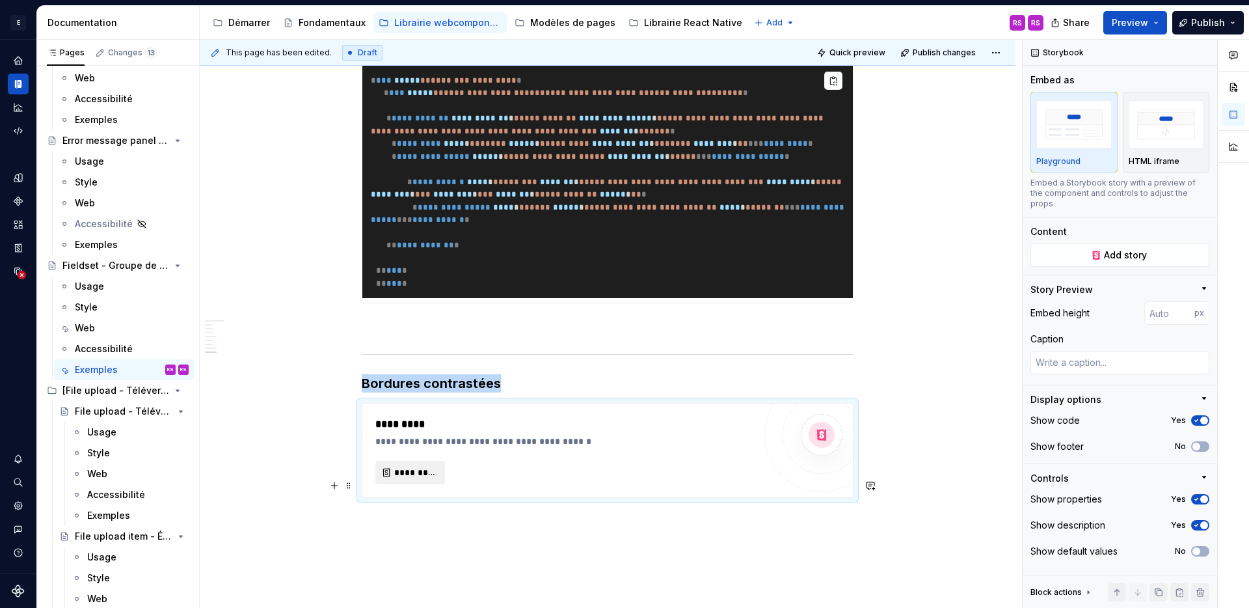
click at [407, 479] on span "*********" at bounding box center [415, 472] width 42 height 13
type textarea "*"
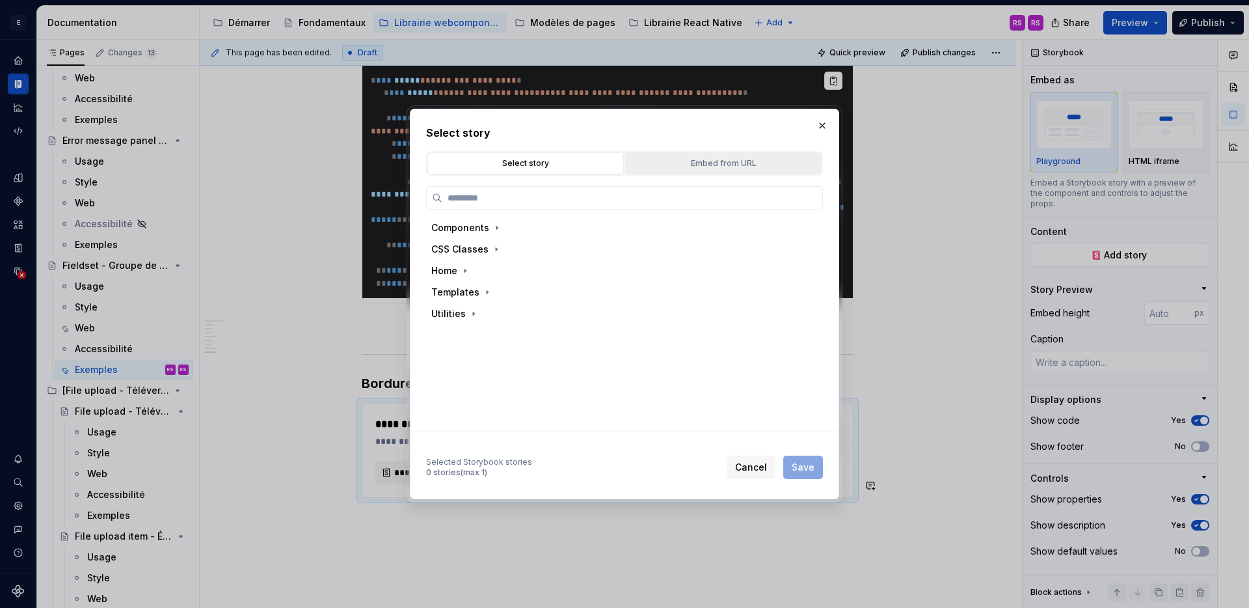
click at [739, 163] on div "Embed from URL" at bounding box center [723, 163] width 187 height 13
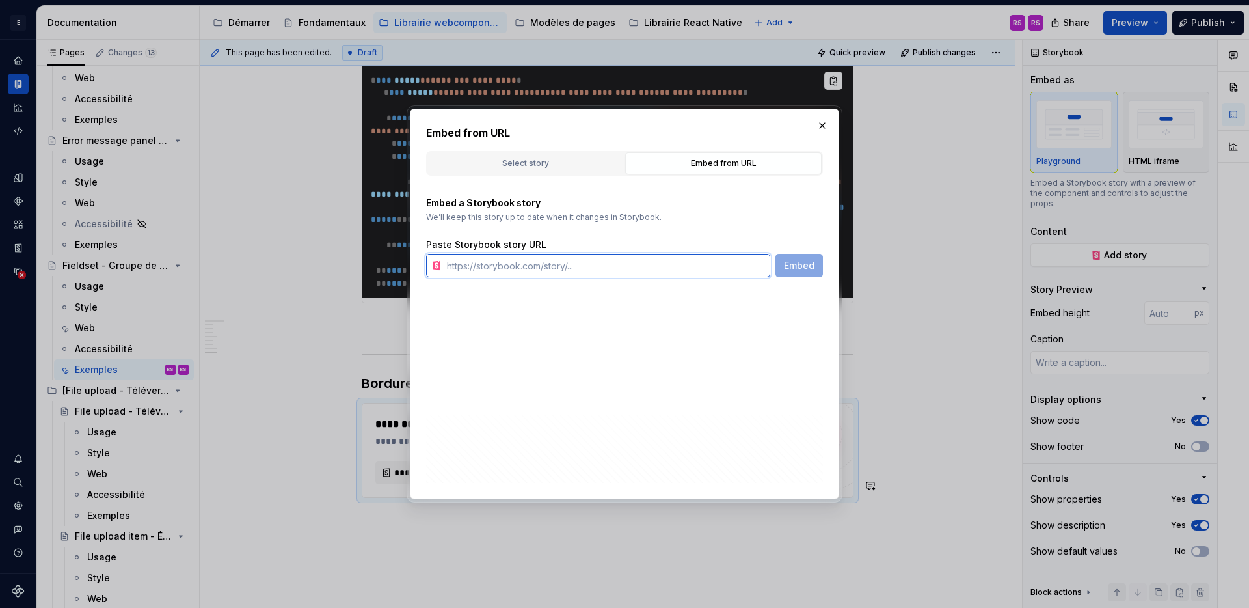
click at [638, 265] on input "text" at bounding box center [606, 265] width 329 height 23
paste input "https://stable--641b0785d6e1bb53ae448dc7.chromatic.com/index.html?path=/story/c…"
type input "https://stable--641b0785d6e1bb53ae448dc7.chromatic.com/index.html?path=/story/c…"
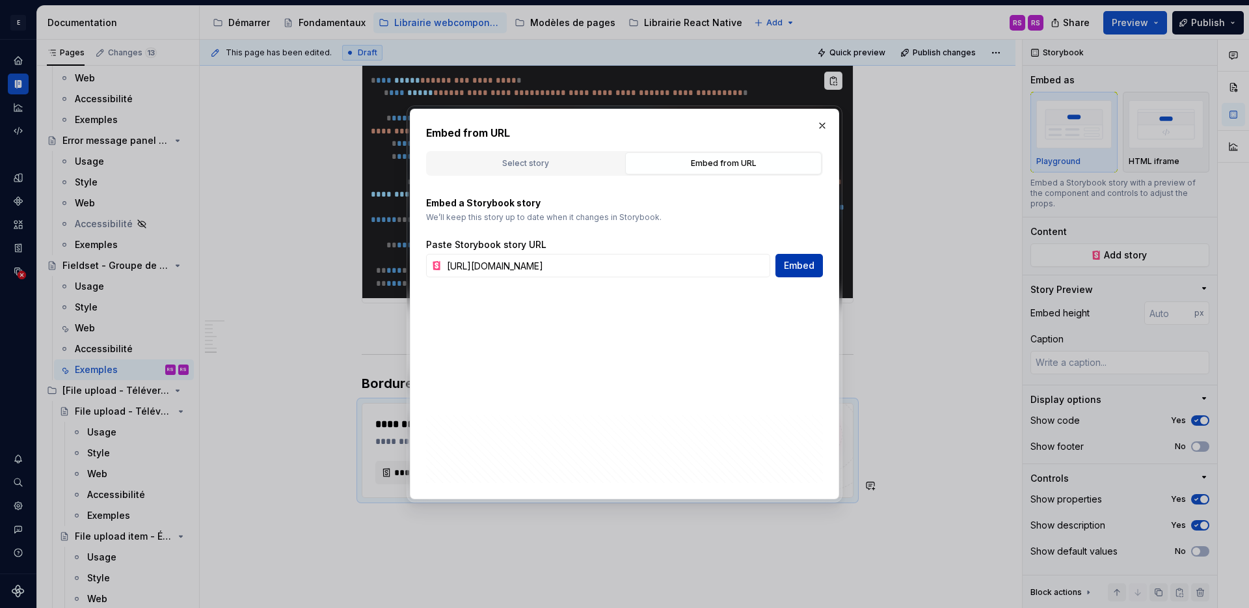
click at [796, 267] on span "Embed" at bounding box center [799, 265] width 31 height 13
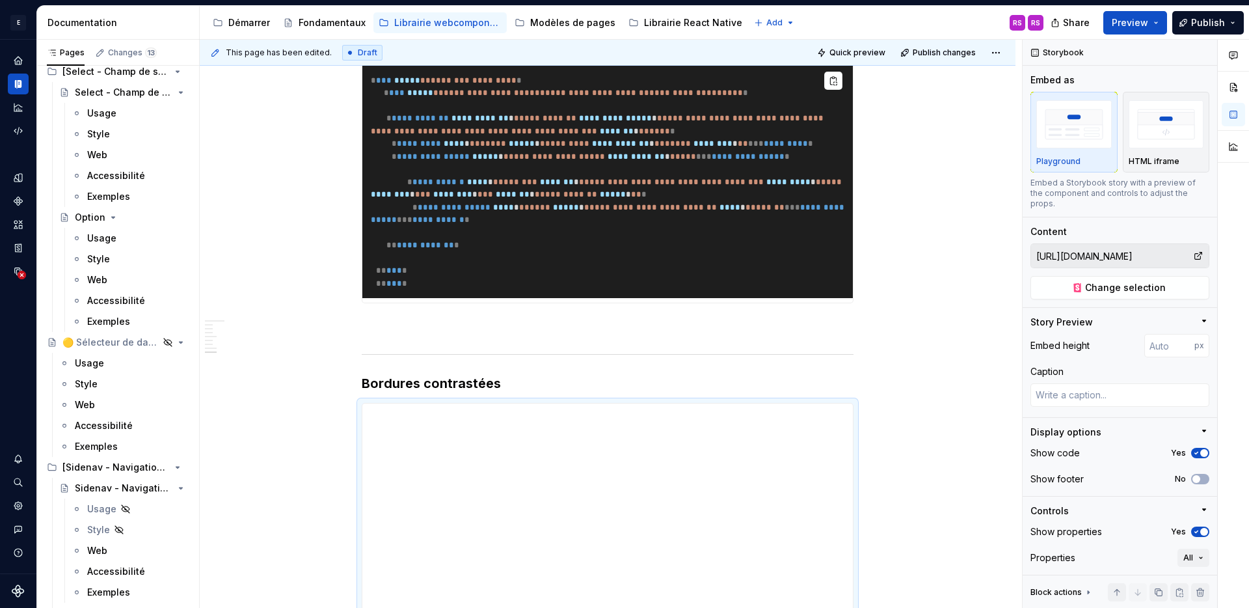
scroll to position [7759, 0]
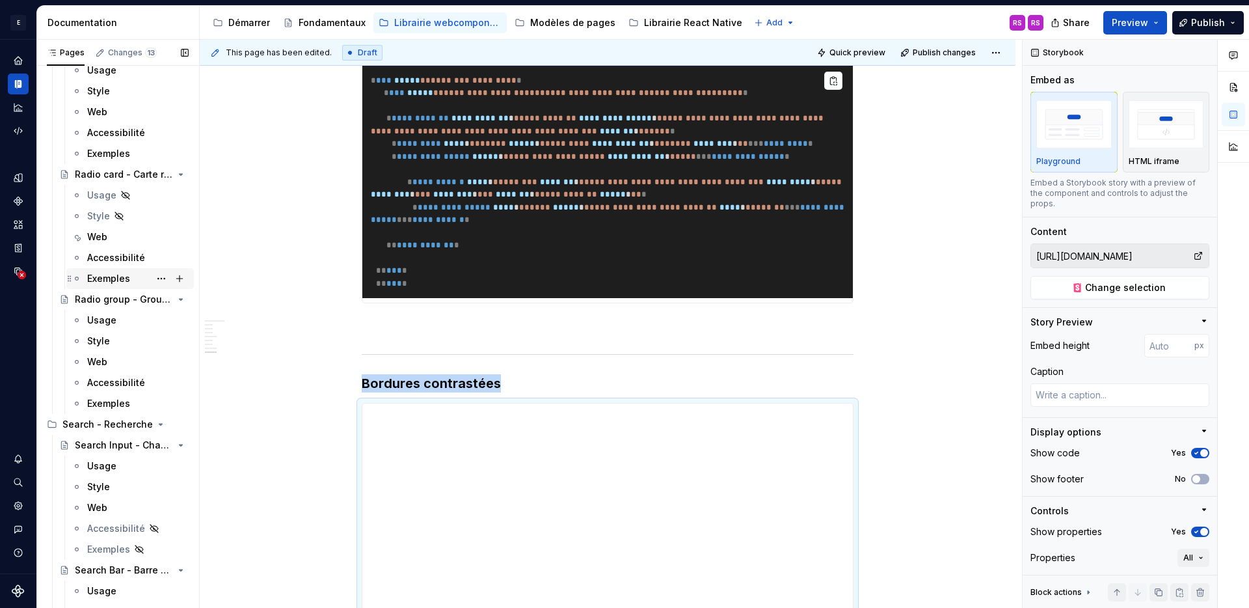
click at [133, 273] on div "Exemples" at bounding box center [138, 278] width 102 height 18
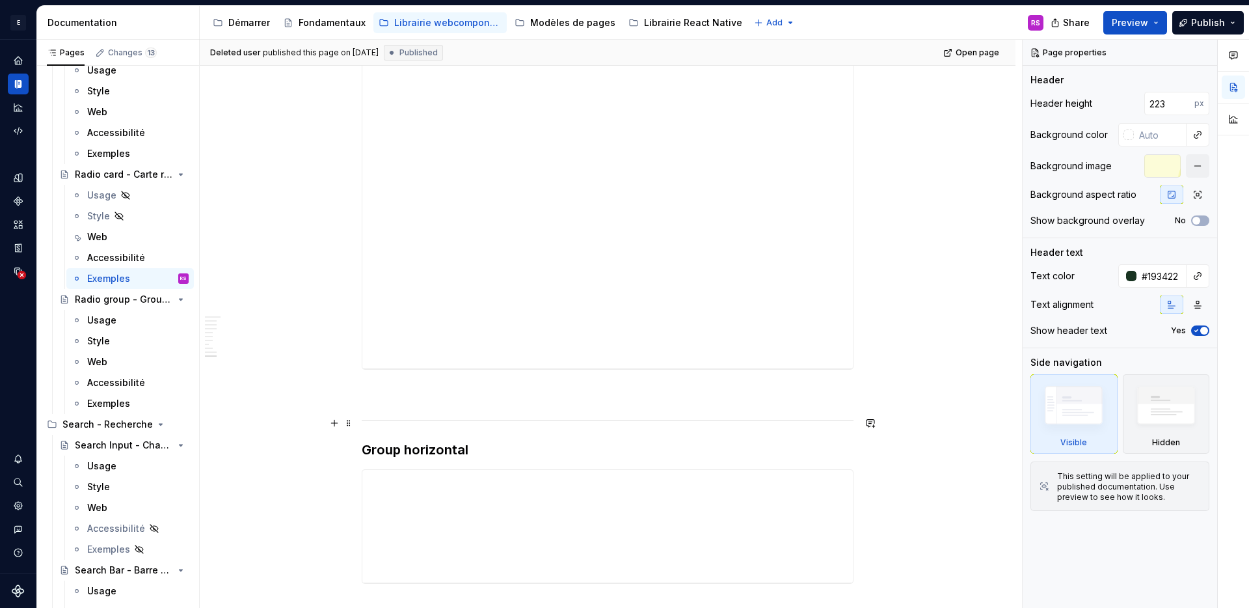
scroll to position [3212, 0]
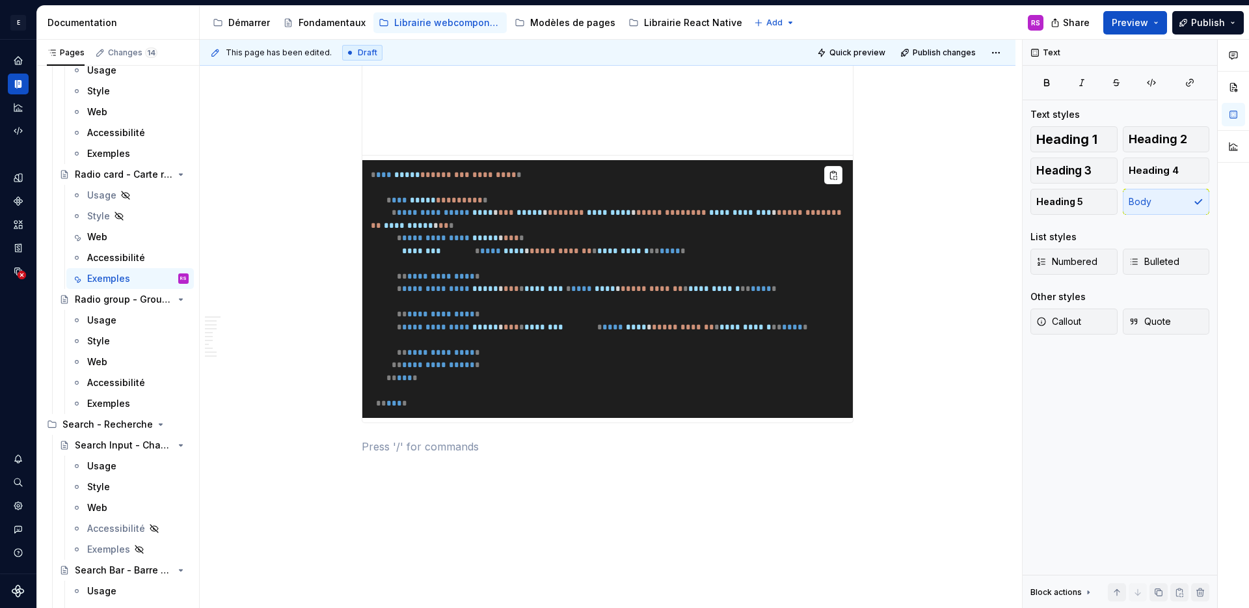
type textarea "*"
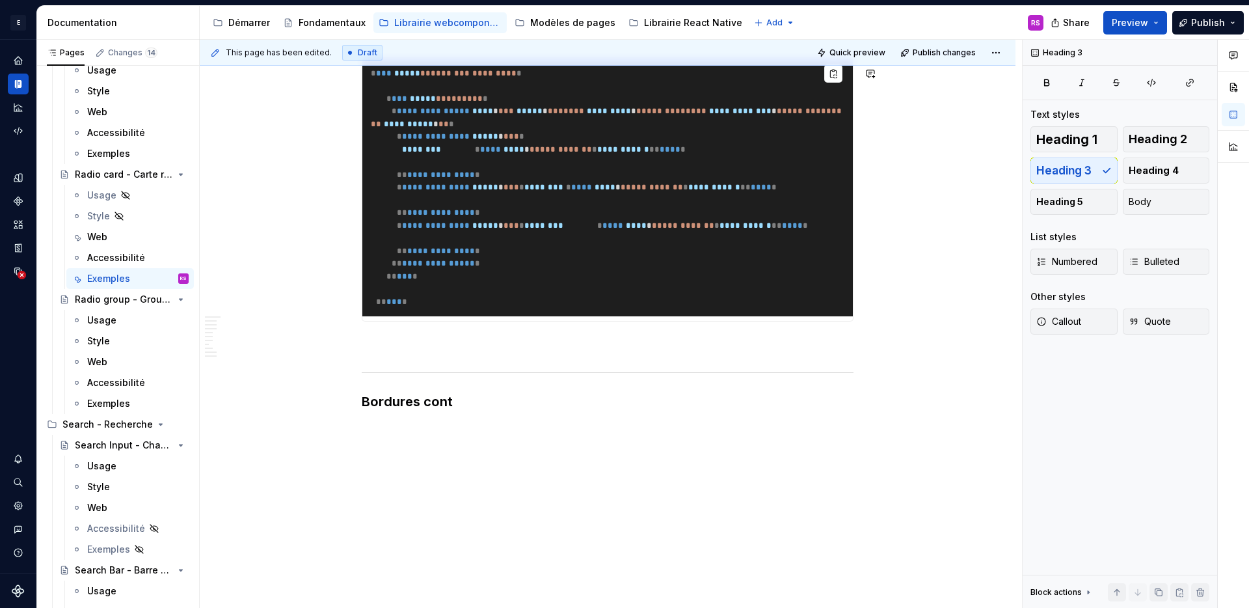
scroll to position [5890, 0]
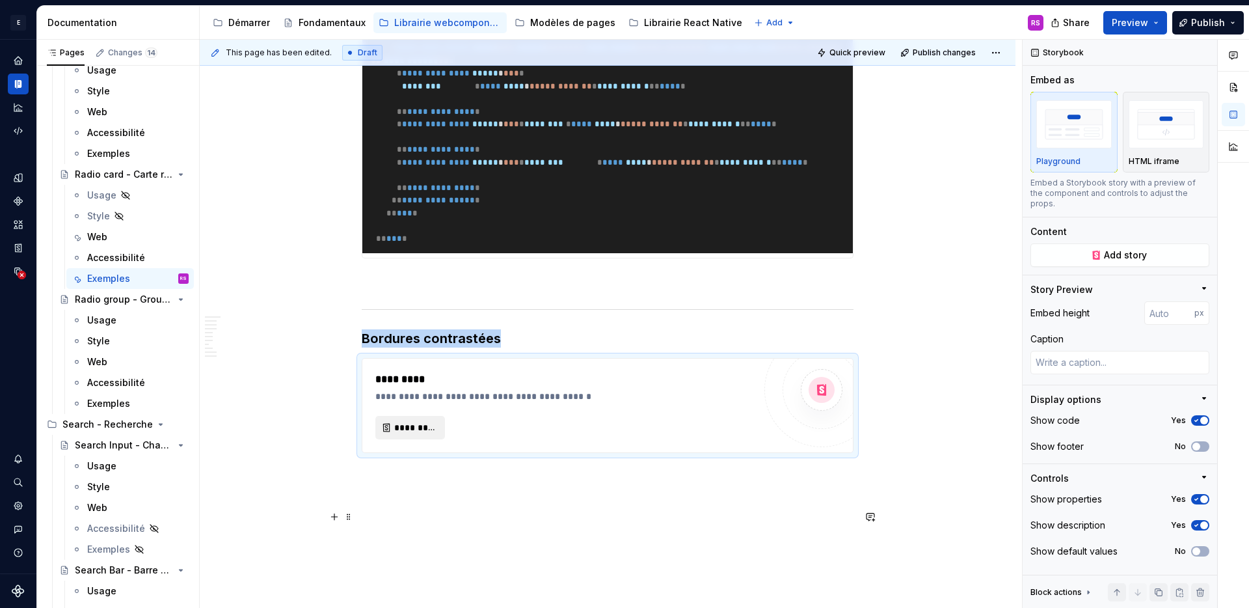
click at [420, 434] on span "*********" at bounding box center [415, 427] width 42 height 13
type textarea "*"
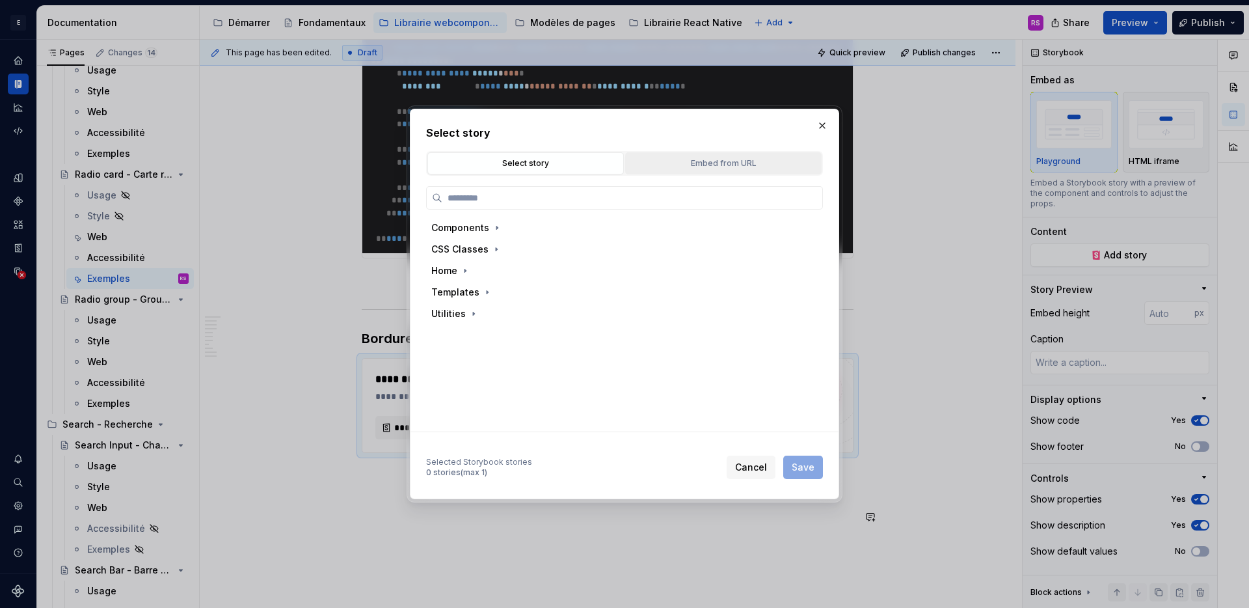
click at [737, 162] on div "Embed from URL" at bounding box center [723, 163] width 187 height 13
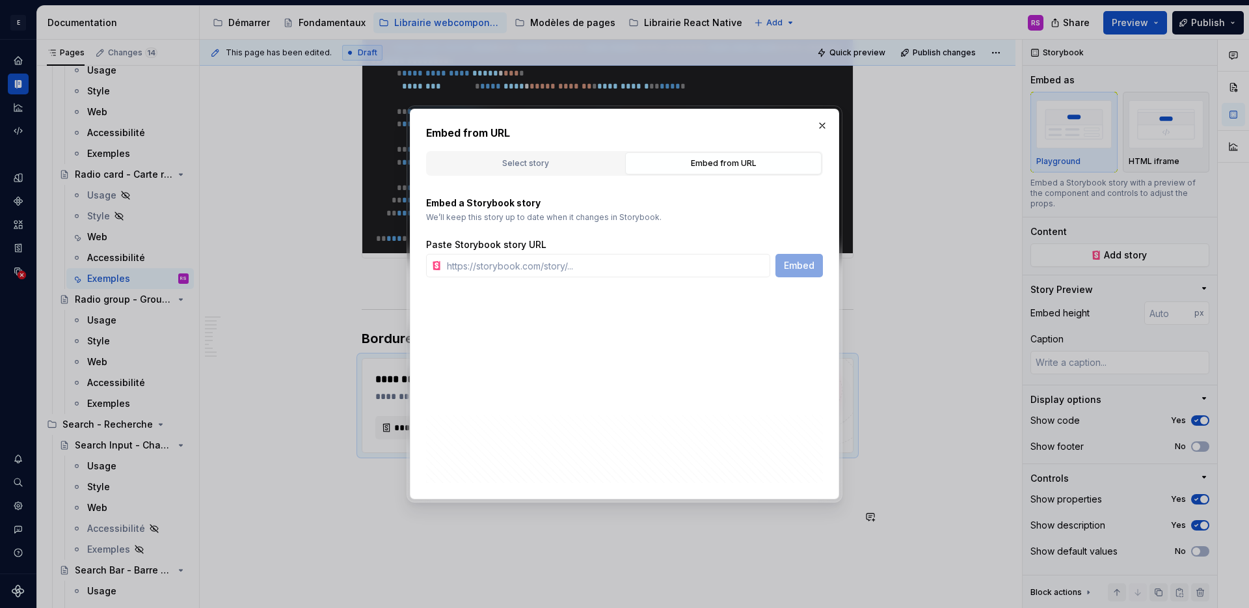
click at [565, 242] on div "Paste Storybook story URL" at bounding box center [624, 244] width 397 height 13
click at [563, 251] on div "Paste Storybook story URL Embed" at bounding box center [624, 257] width 397 height 39
click at [562, 258] on input "text" at bounding box center [606, 265] width 329 height 23
paste input "https://stable--641b0785d6e1bb53ae448dc7.chromatic.com/index.html?path=/story/c…"
type input "https://stable--641b0785d6e1bb53ae448dc7.chromatic.com/index.html?path=/story/c…"
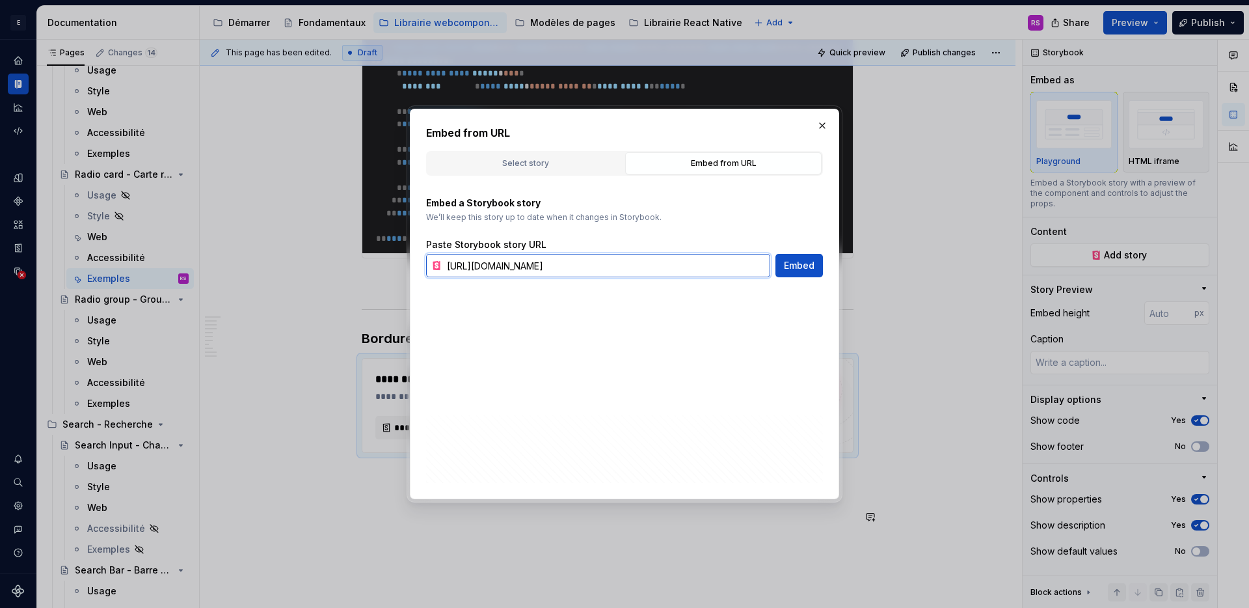
scroll to position [0, 266]
click at [793, 264] on span "Embed" at bounding box center [799, 265] width 31 height 13
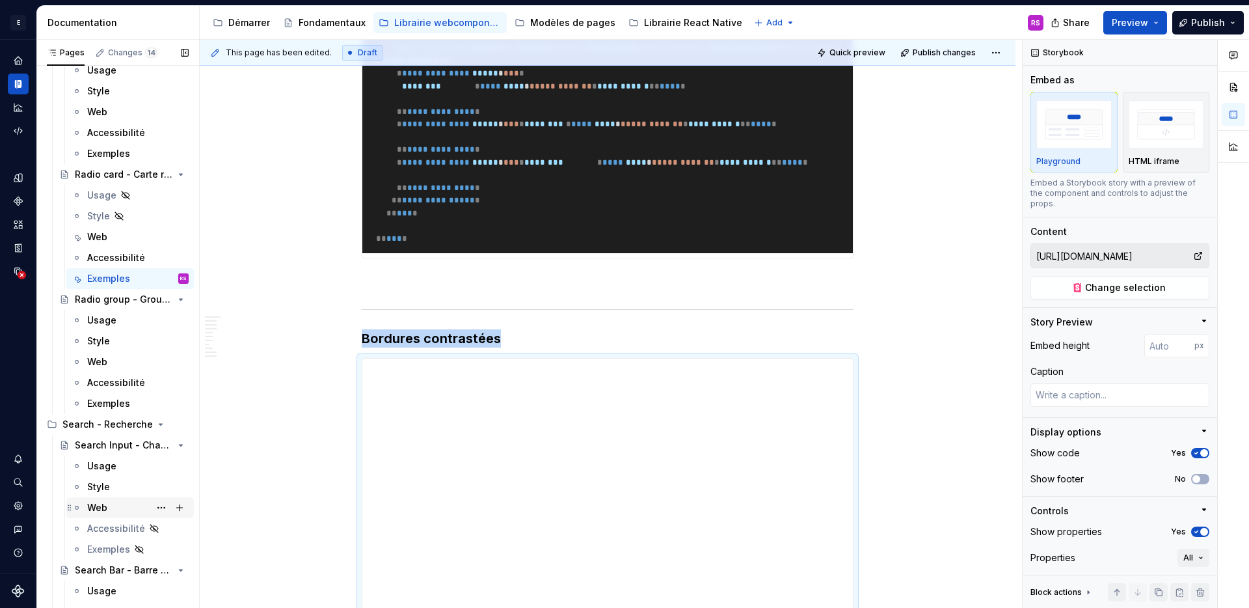
click at [103, 508] on div "Web" at bounding box center [97, 507] width 20 height 13
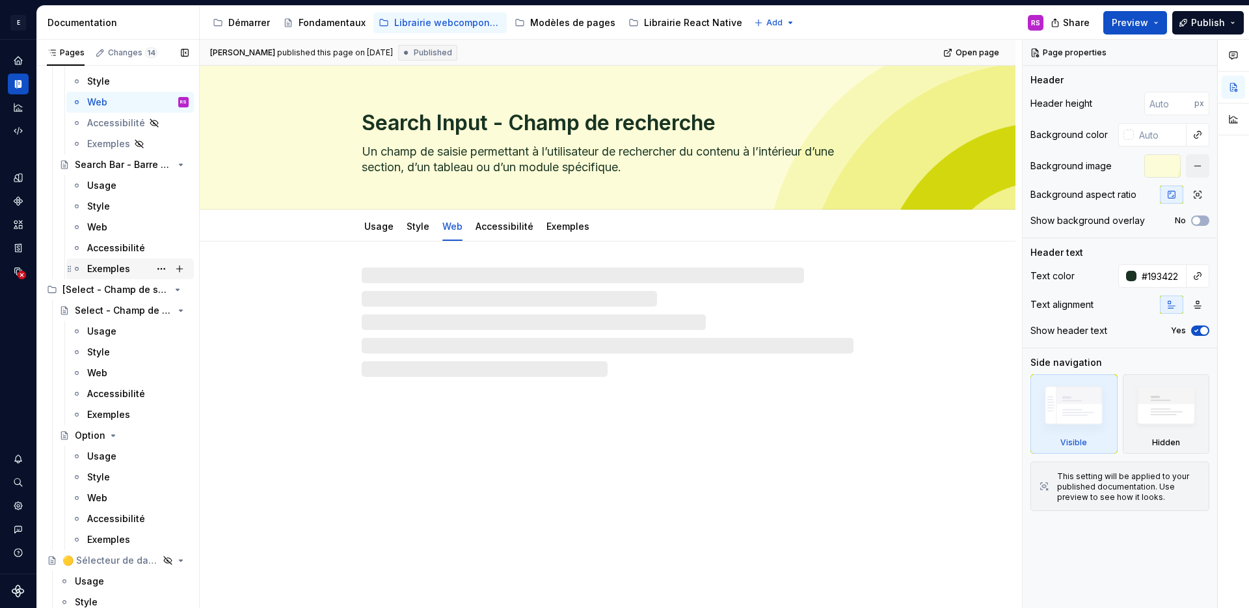
scroll to position [8140, 0]
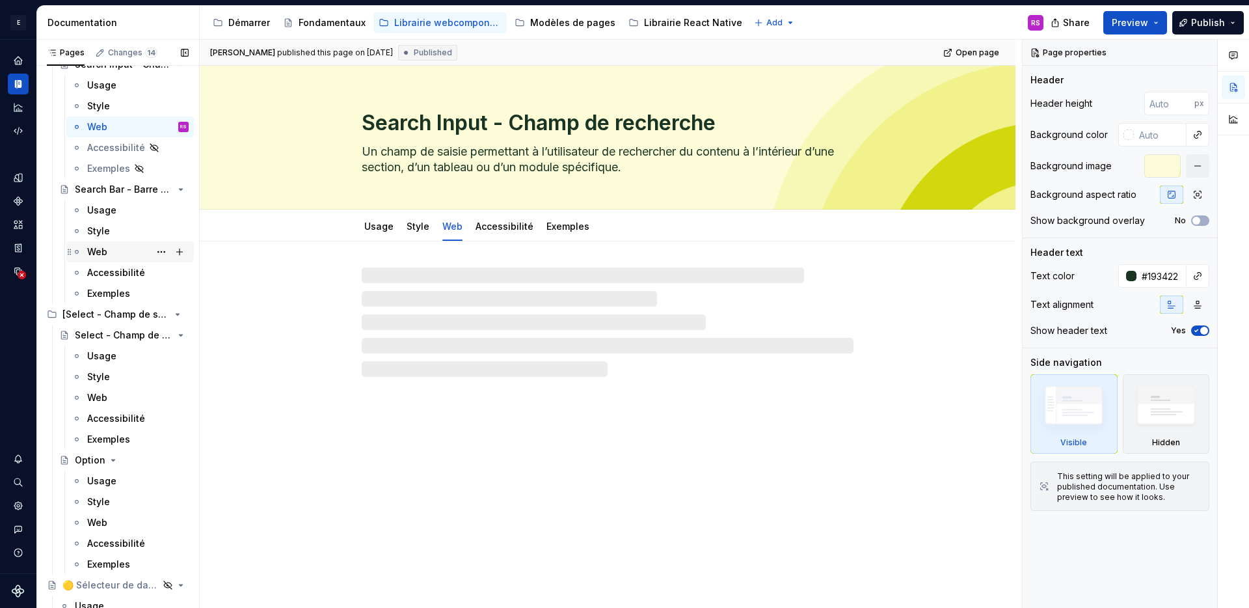
click at [121, 262] on div "Accessibilité" at bounding box center [130, 272] width 128 height 21
click at [121, 256] on div "Web" at bounding box center [138, 252] width 102 height 18
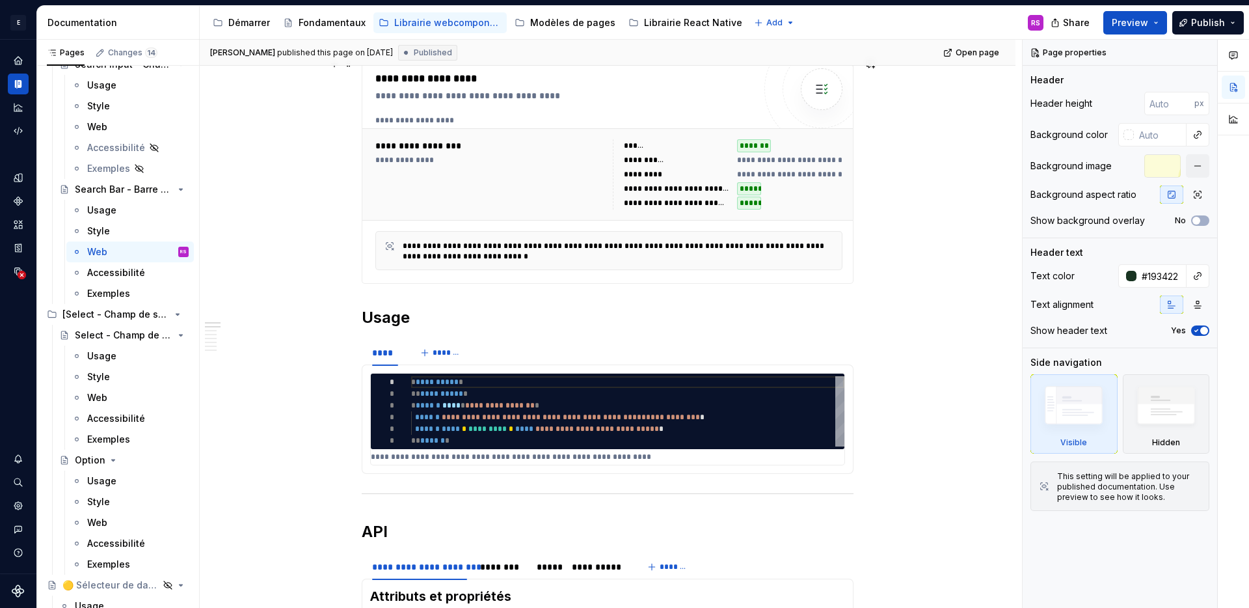
scroll to position [508, 0]
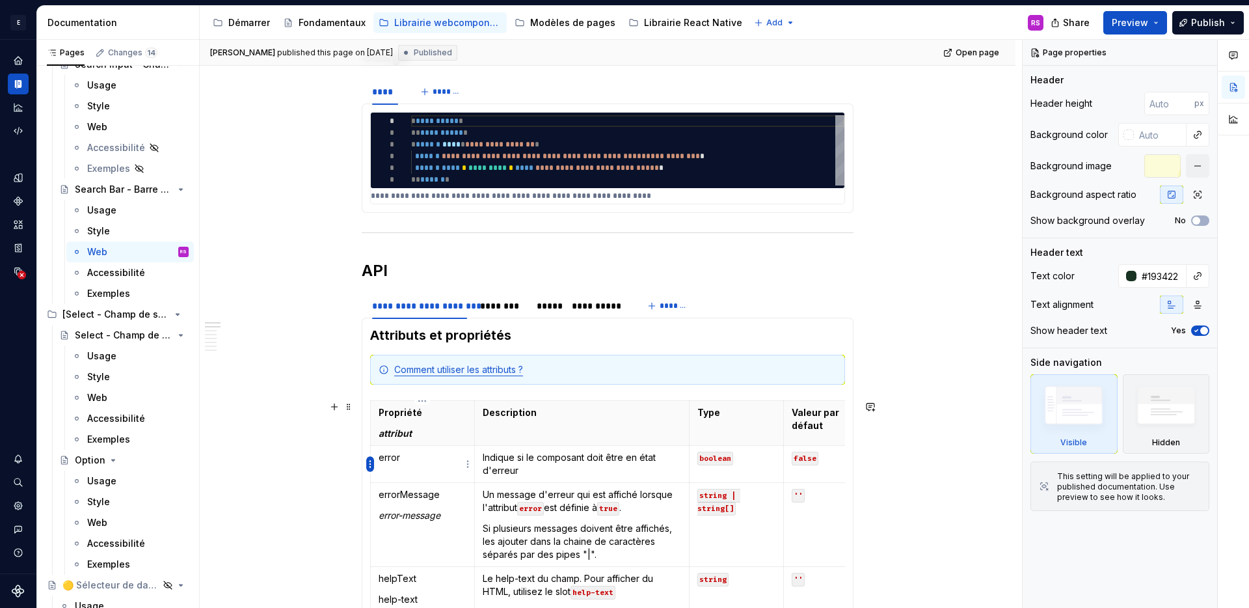
click at [370, 468] on html "E Design System de l'Autonomie RS Design system data Documentation Accessibilit…" at bounding box center [624, 304] width 1249 height 608
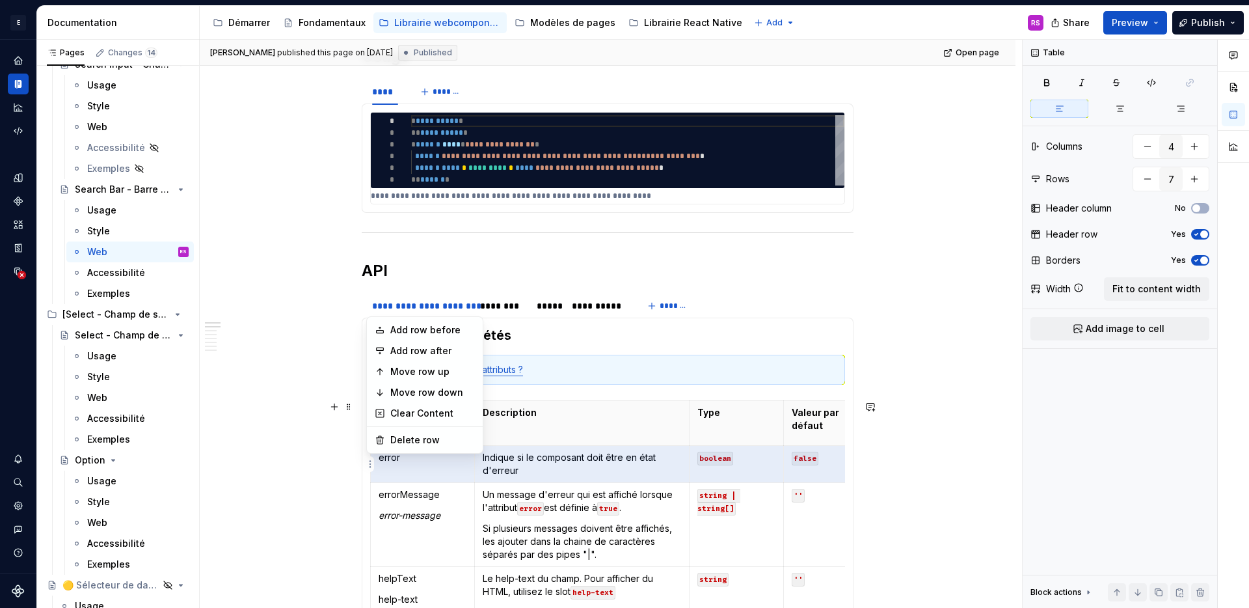
type textarea "*"
click at [406, 331] on div "Add row before" at bounding box center [432, 329] width 85 height 13
type input "8"
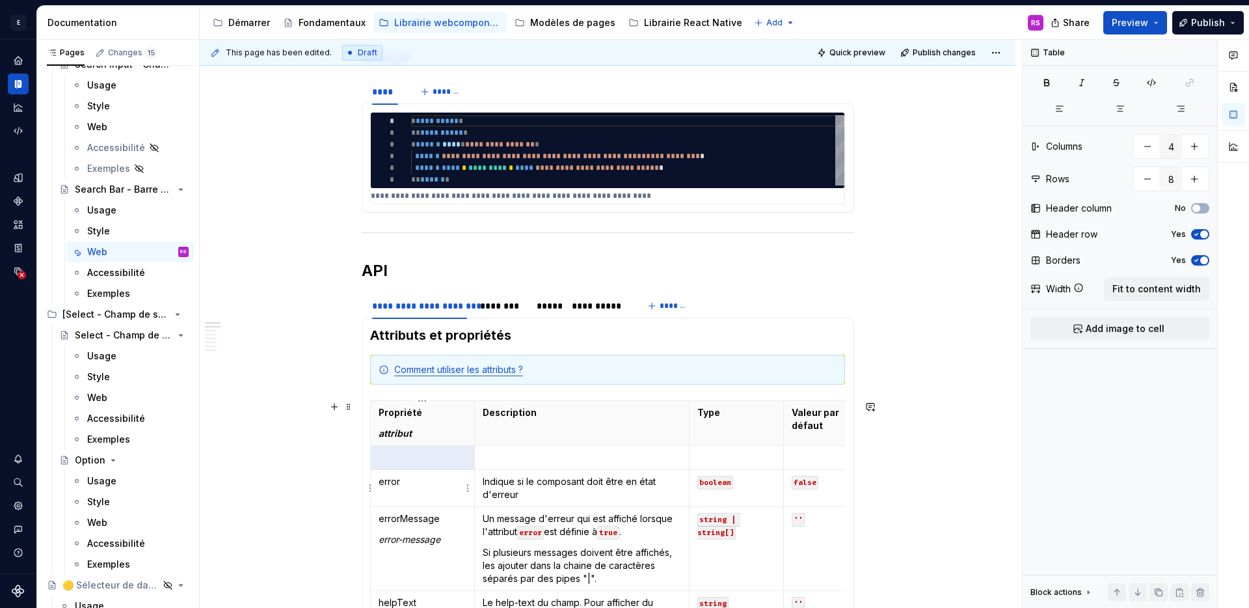
click at [405, 470] on td "error" at bounding box center [423, 488] width 104 height 37
click at [413, 460] on p at bounding box center [423, 457] width 88 height 13
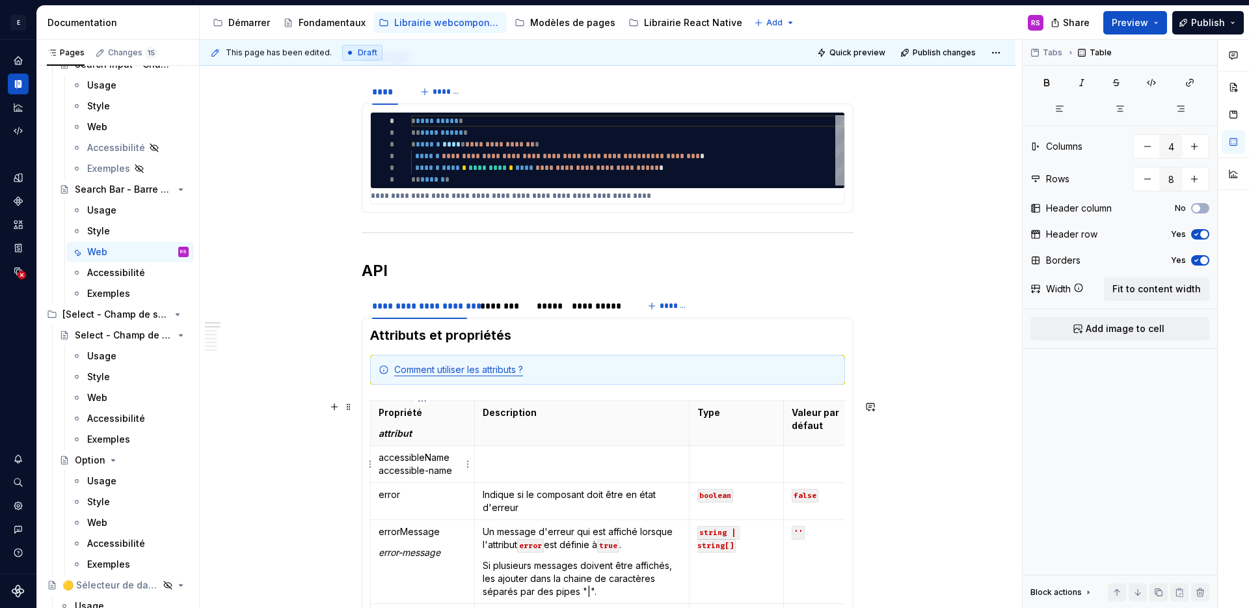
click at [380, 473] on p "accessibleName accessible-name" at bounding box center [423, 464] width 88 height 26
type textarea "*"
click at [562, 468] on td at bounding box center [581, 464] width 215 height 37
click at [720, 535] on code "string | string[]" at bounding box center [719, 539] width 43 height 27
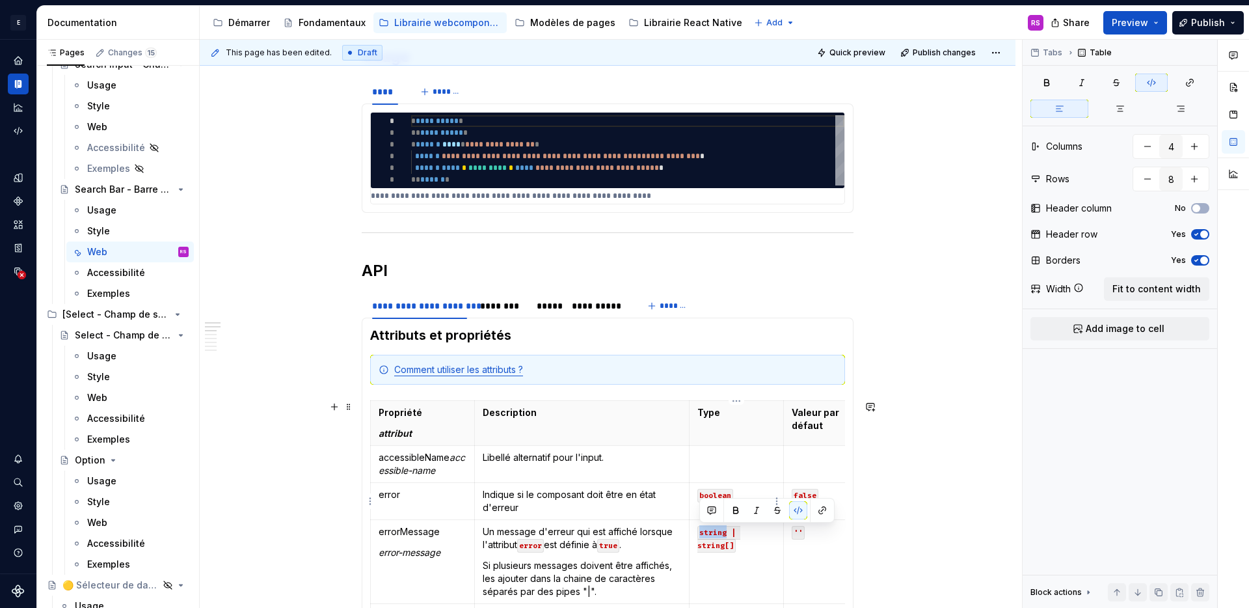
click at [714, 473] on td at bounding box center [737, 464] width 94 height 37
paste div
click at [802, 463] on p at bounding box center [831, 457] width 78 height 13
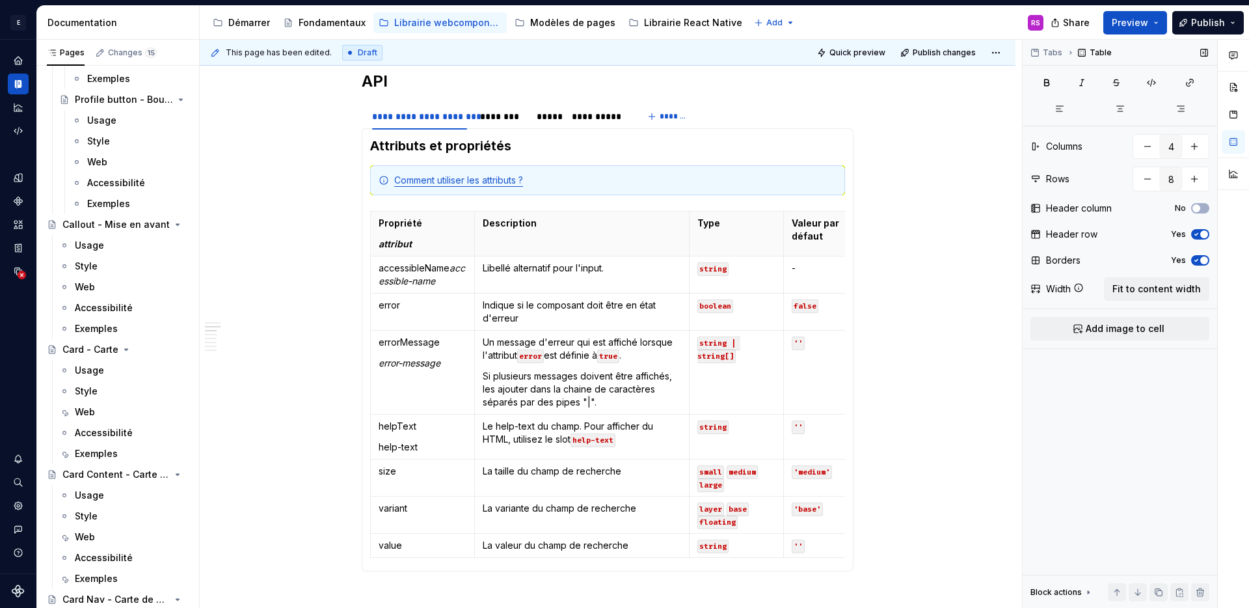
scroll to position [521, 0]
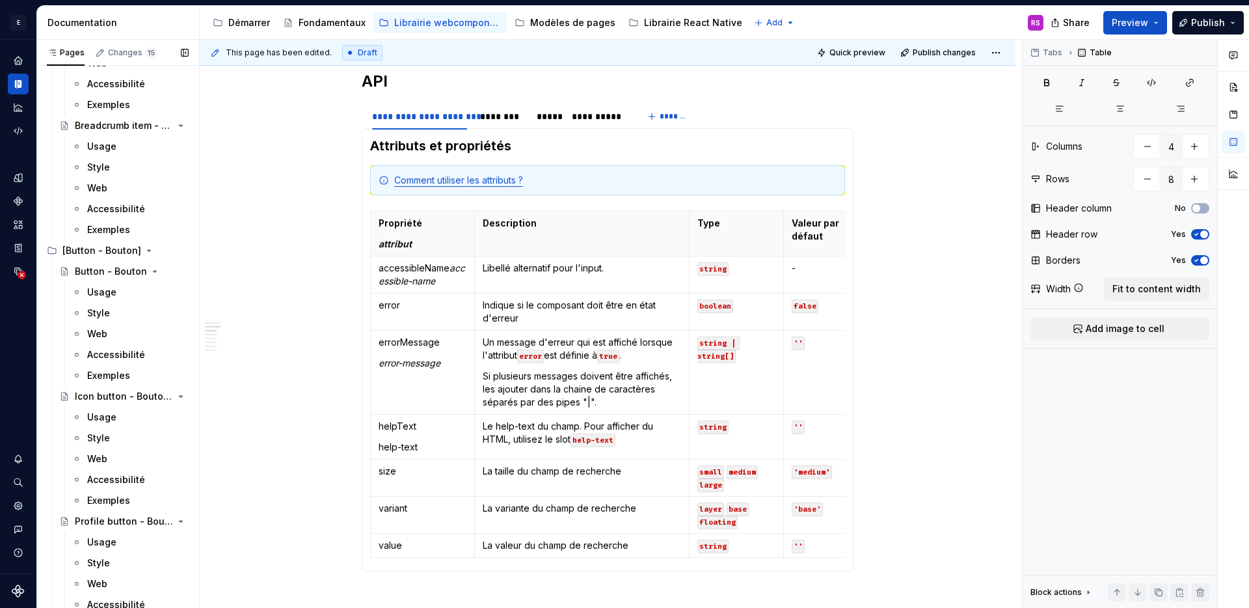
click at [0, 0] on button "Page tree" at bounding box center [0, 0] width 0 height 0
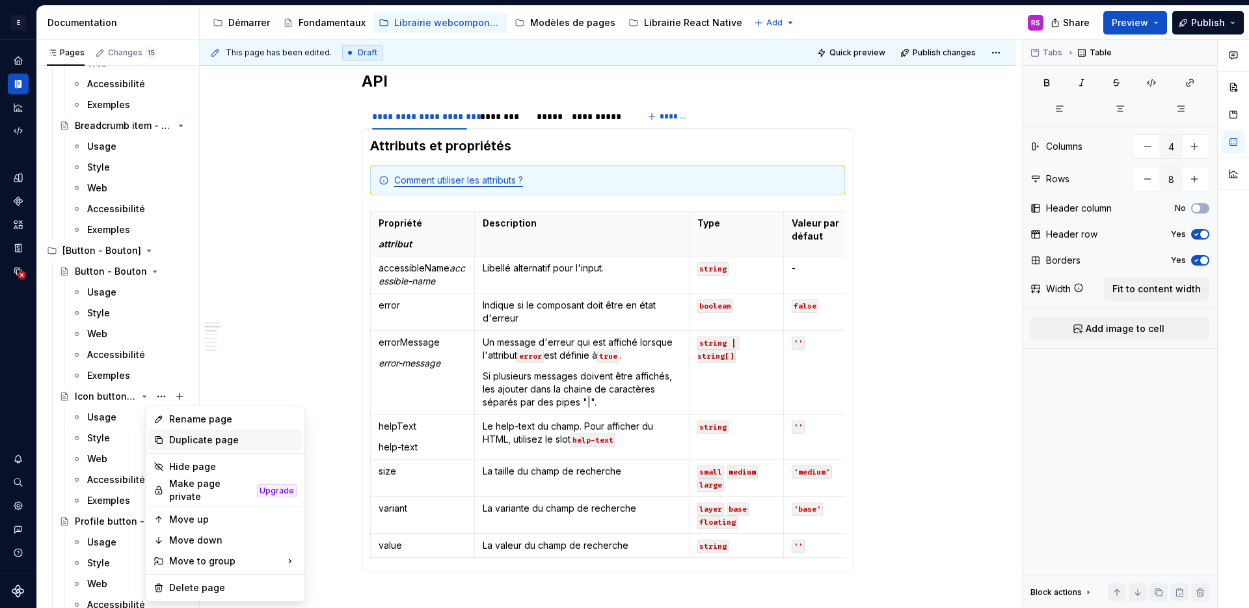
click at [187, 443] on div "Duplicate page" at bounding box center [233, 439] width 128 height 13
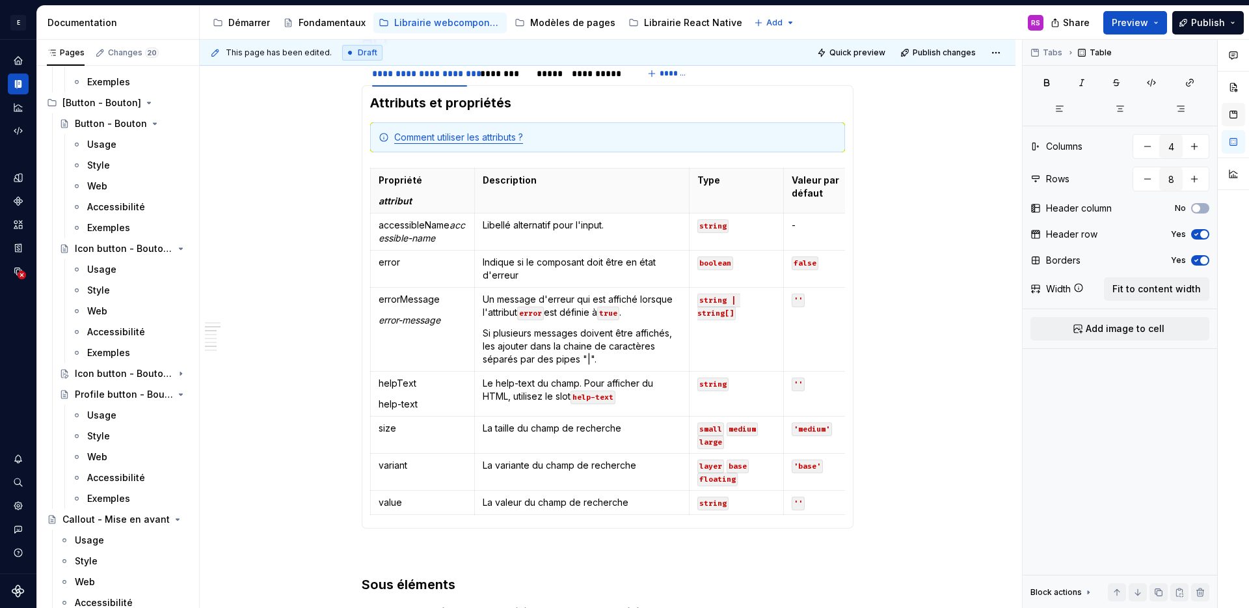
scroll to position [728, 0]
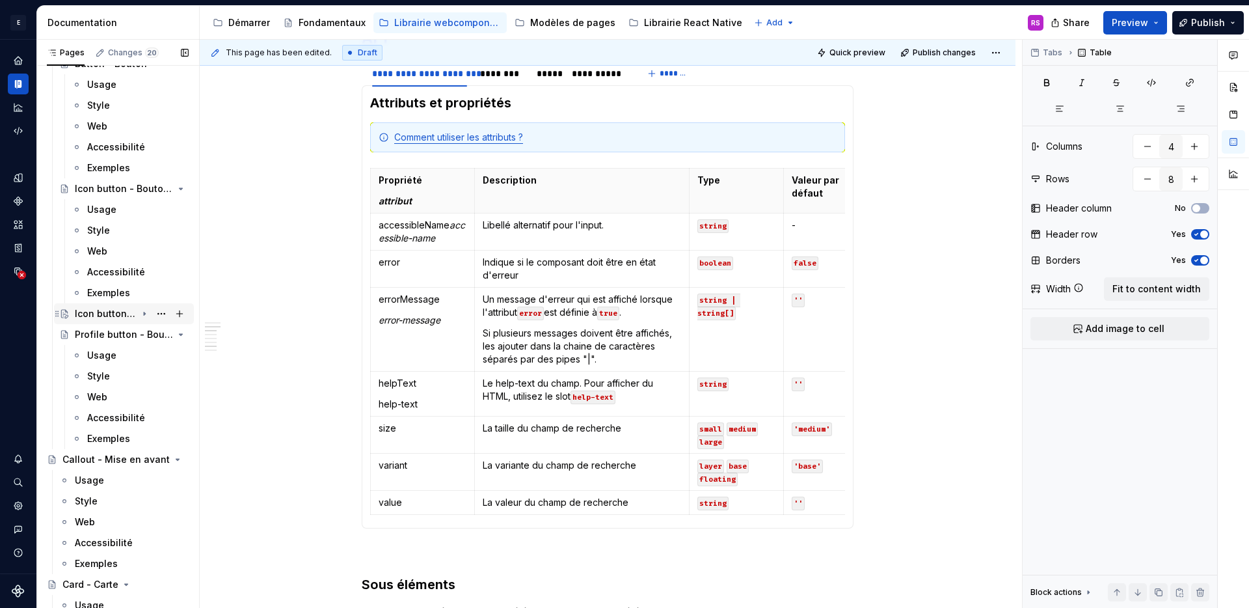
click at [141, 312] on icon "Page tree" at bounding box center [144, 313] width 10 height 10
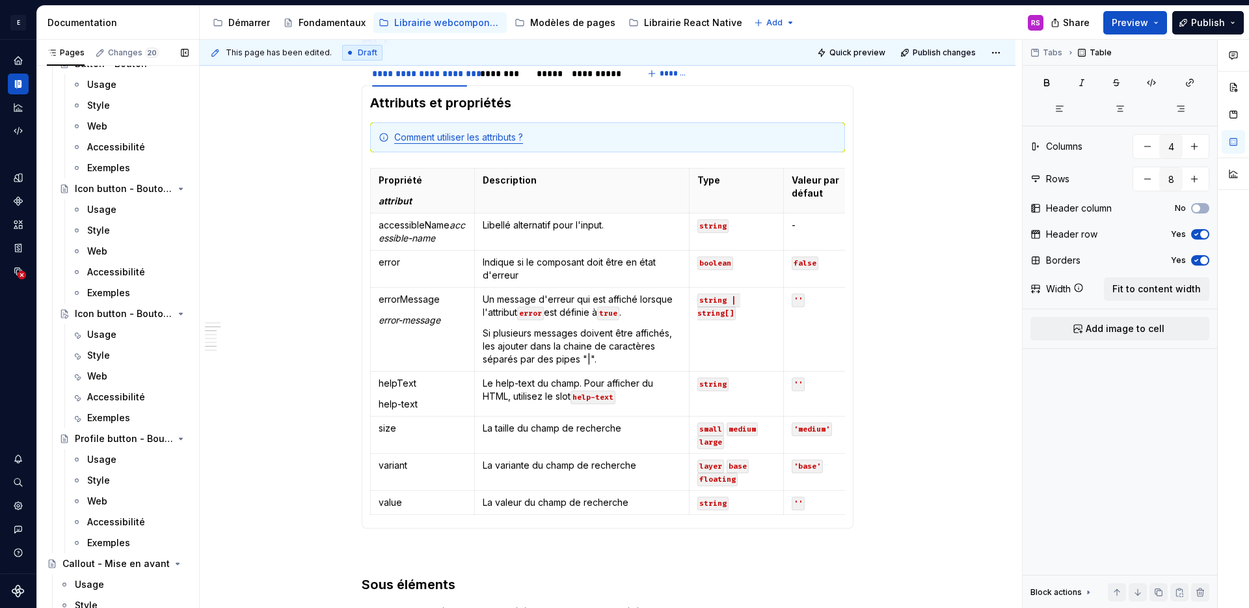
click at [0, 0] on button "Page tree" at bounding box center [0, 0] width 0 height 0
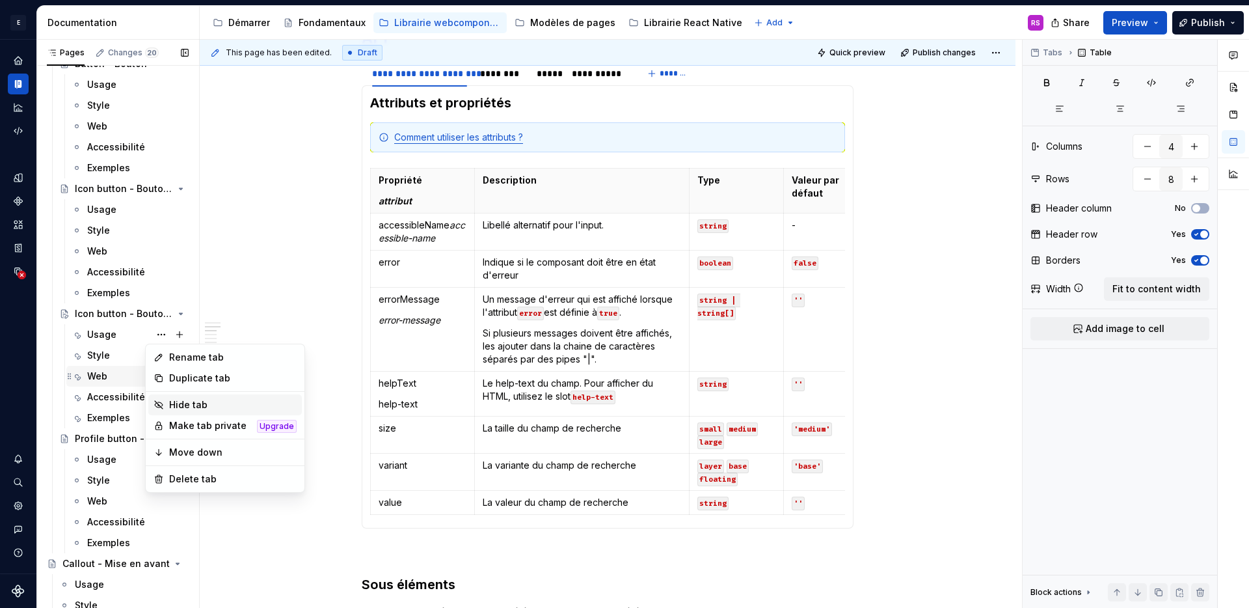
click at [198, 407] on div "Hide tab" at bounding box center [233, 404] width 128 height 13
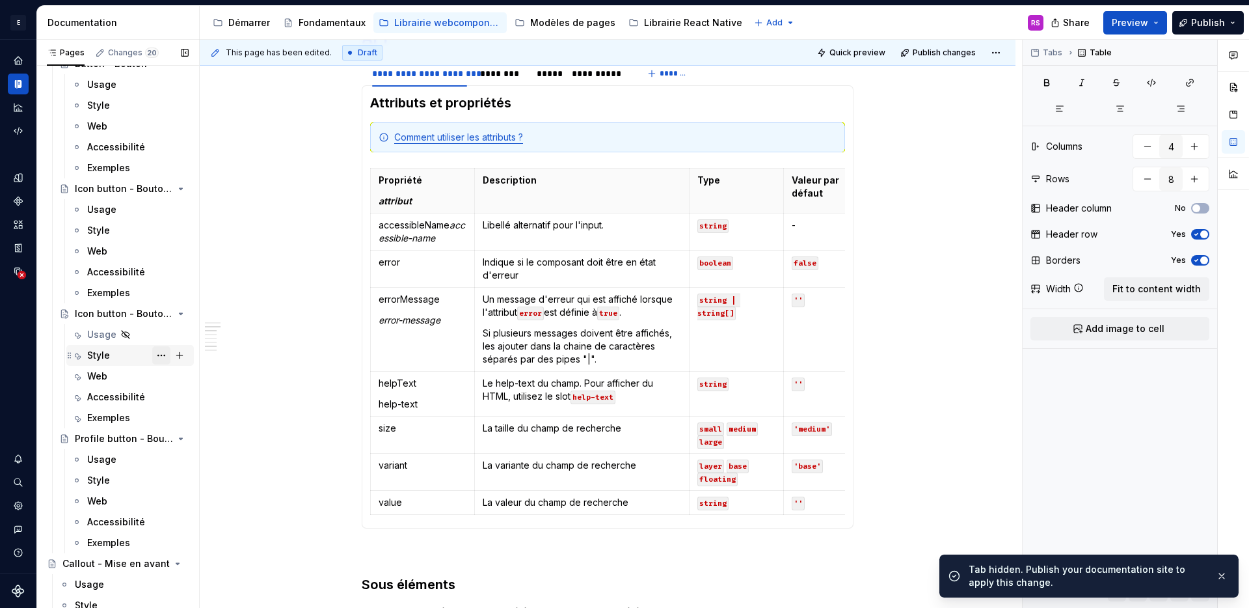
click at [159, 354] on button "Page tree" at bounding box center [161, 355] width 18 height 18
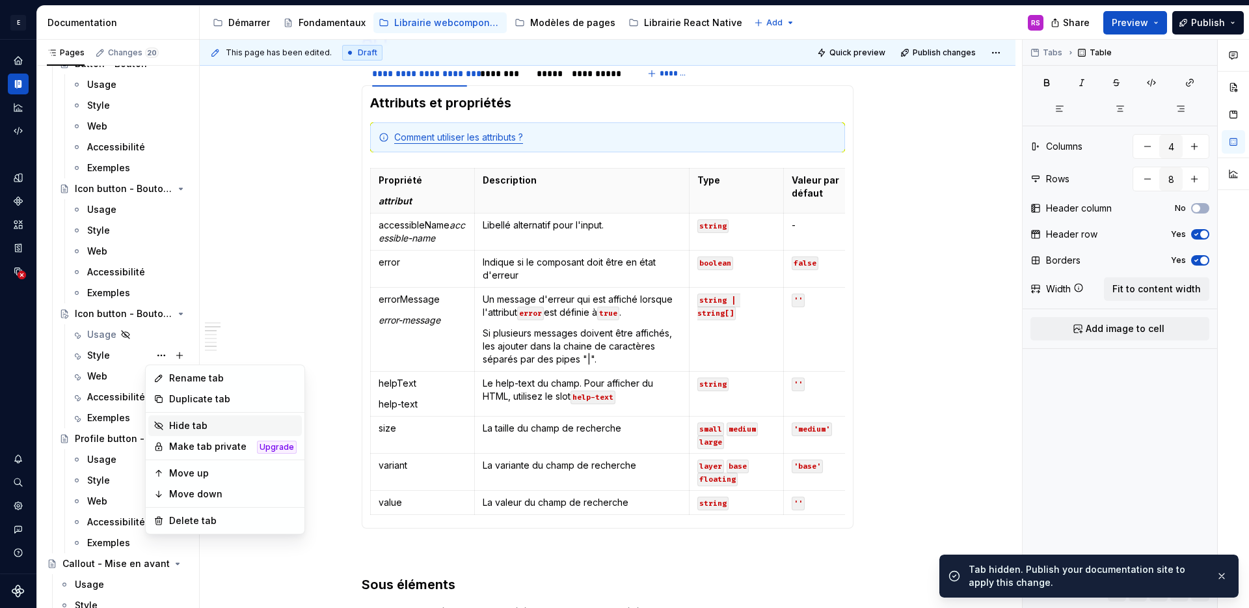
click at [195, 419] on div "Hide tab" at bounding box center [233, 425] width 128 height 13
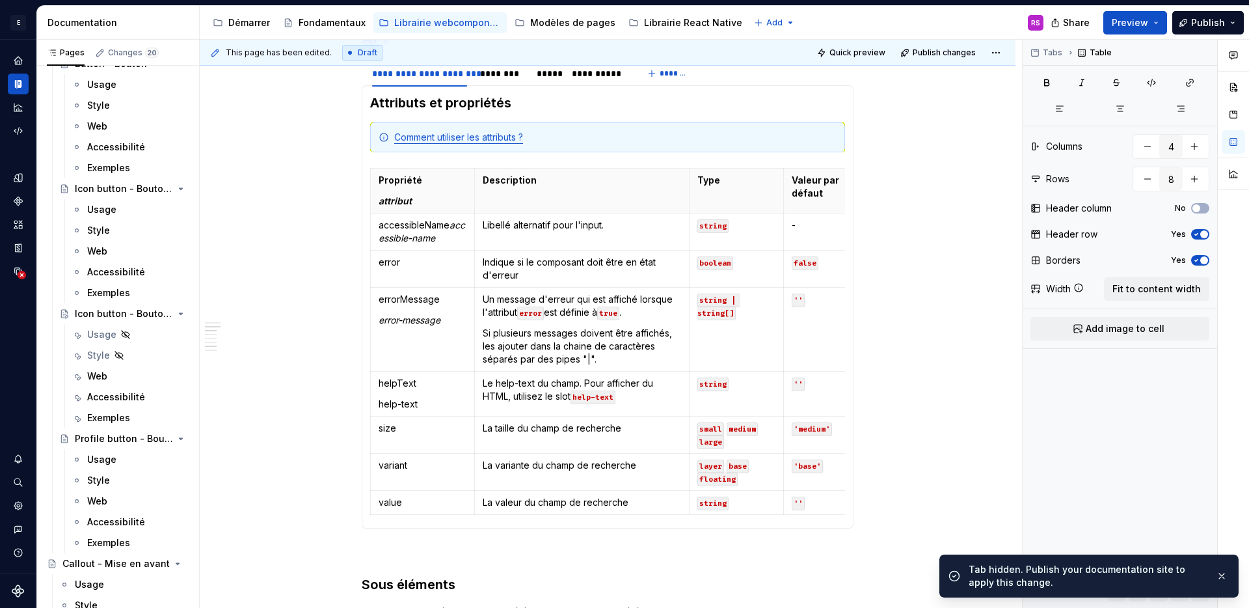
click at [105, 381] on div "Web" at bounding box center [97, 376] width 20 height 13
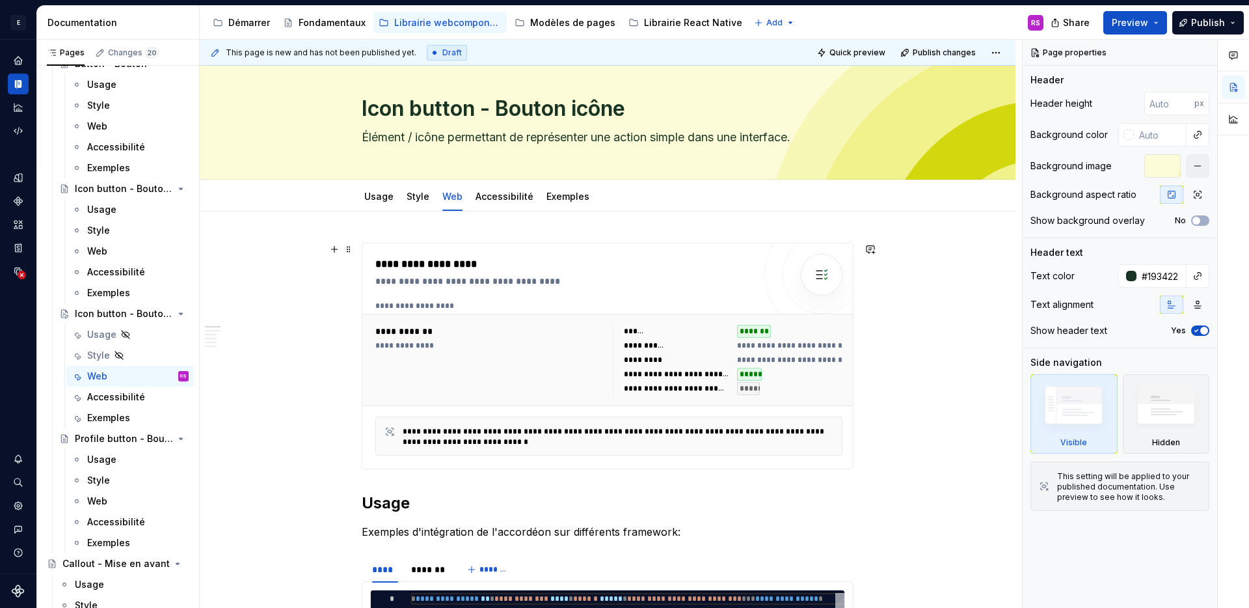
scroll to position [25, 0]
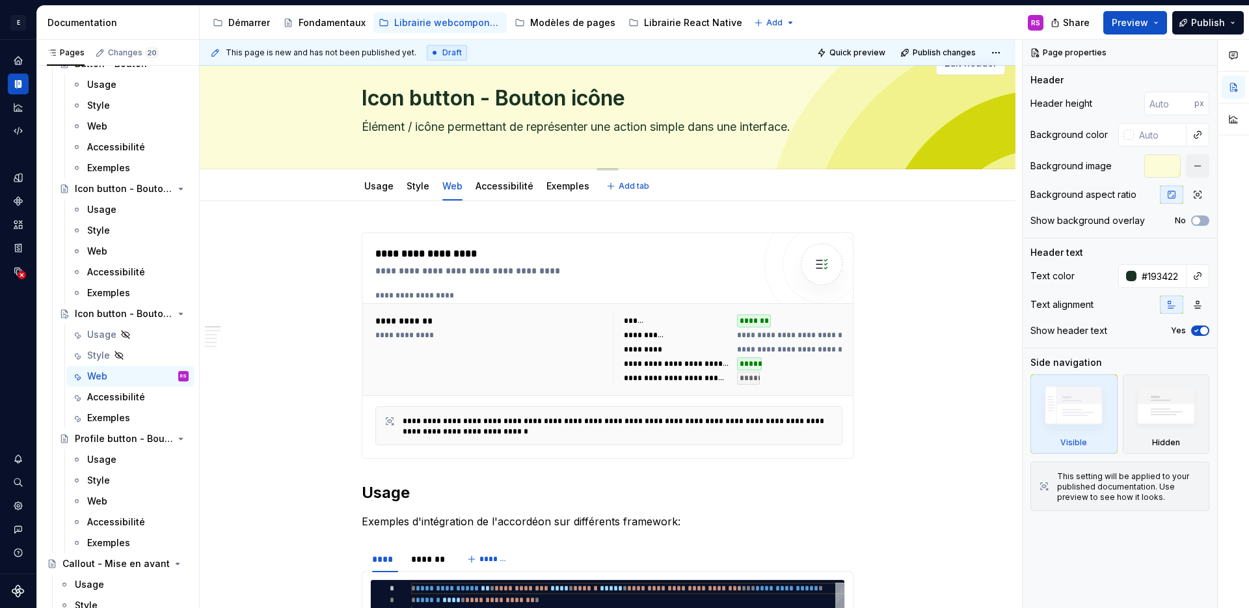
click at [386, 90] on textarea "Icon button - Bouton icône" at bounding box center [605, 98] width 492 height 31
type textarea "*"
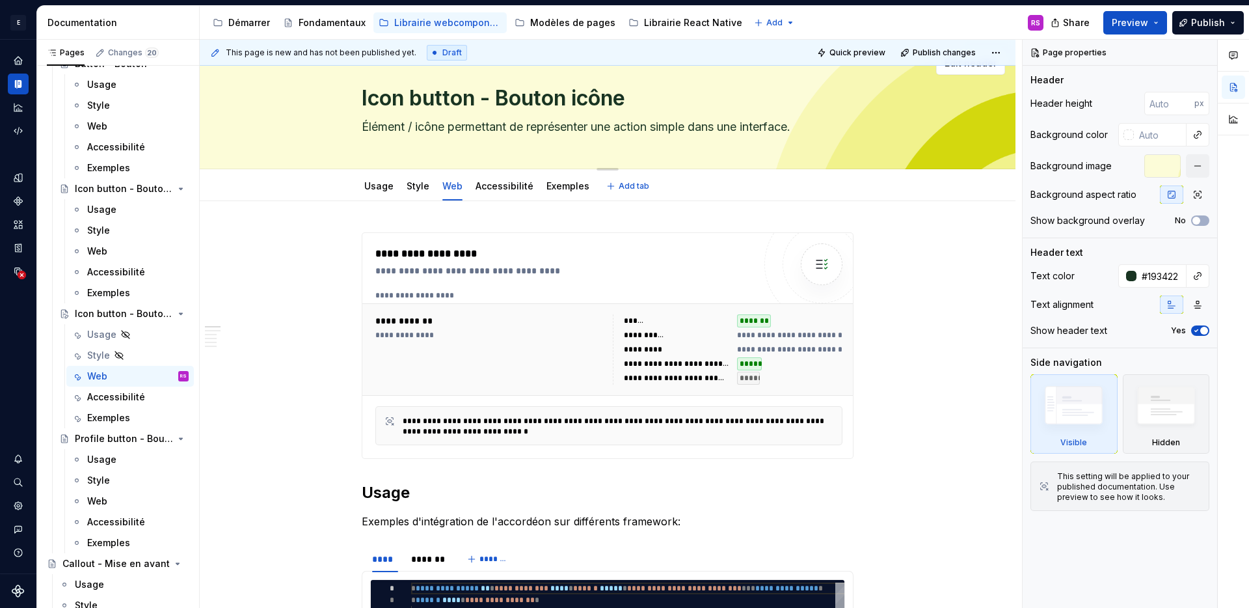
type textarea "C button - Bouton icône"
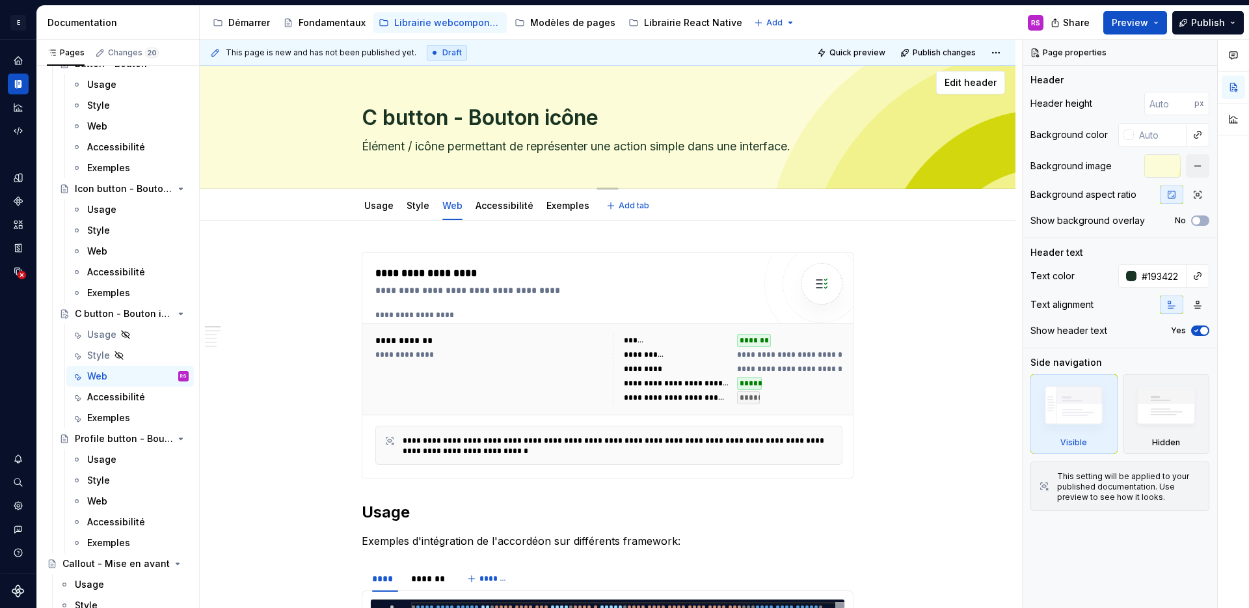
type textarea "*"
type textarea "Co button - Bouton icône"
type textarea "*"
type textarea "Cop button - Bouton icône"
type textarea "*"
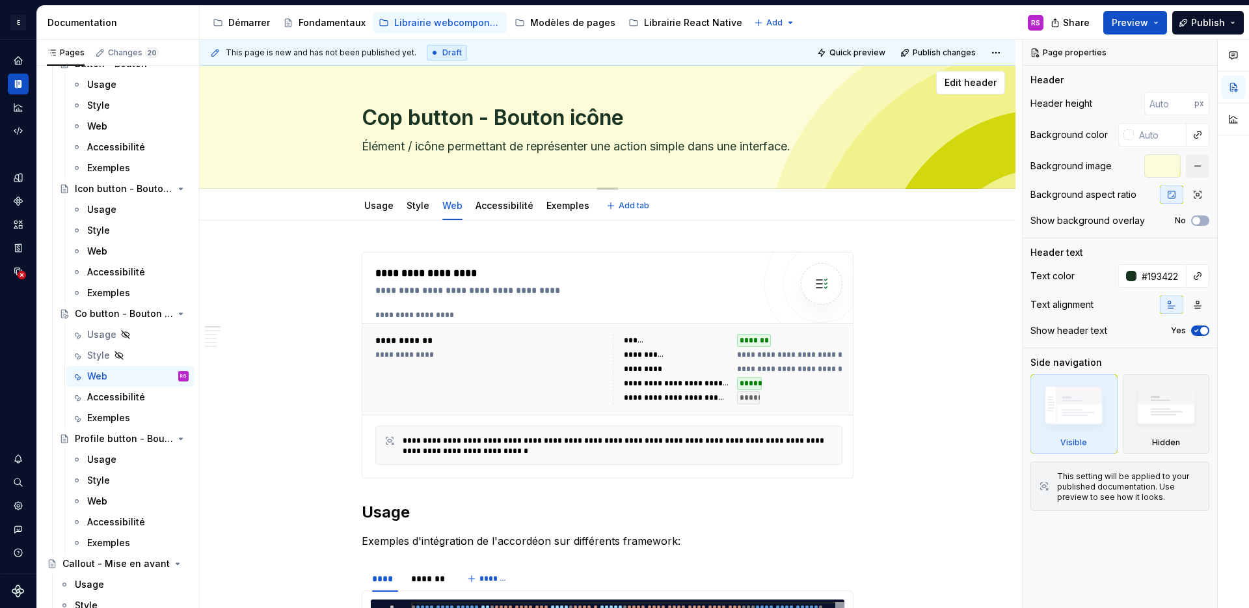
type textarea "Copy button - Bouton icône"
click at [604, 121] on textarea "Copy button - Bouton icône" at bounding box center [605, 117] width 492 height 31
type textarea "*"
type textarea "Copy button - Bouton Co"
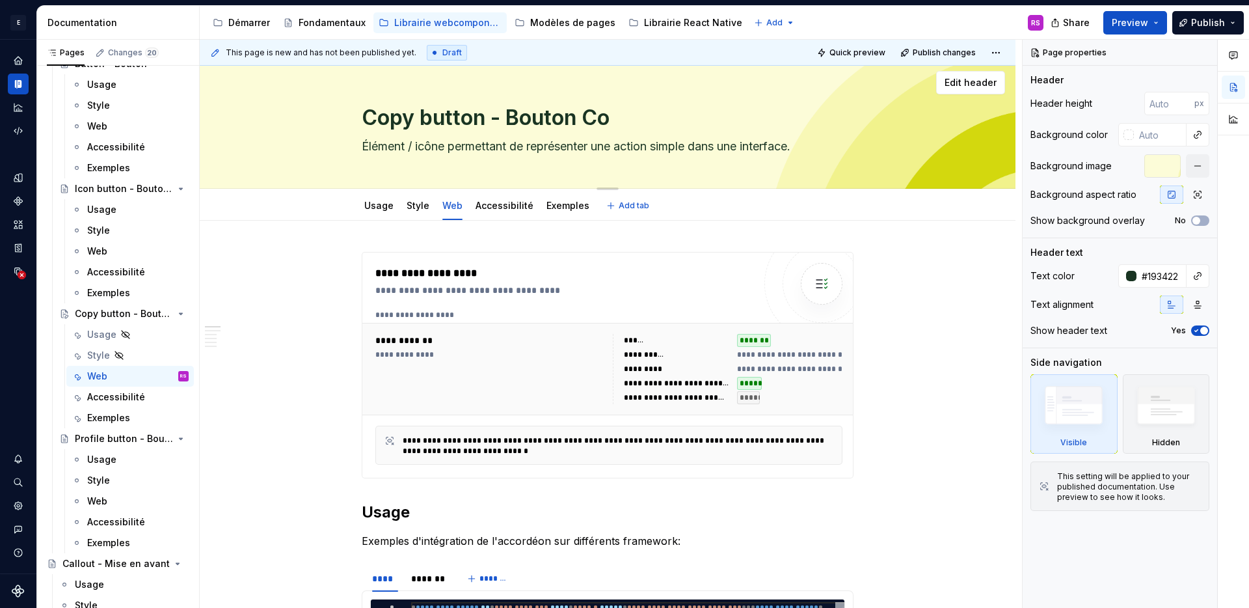
type textarea "*"
type textarea "Copy button - Bouton Cop"
type textarea "*"
type textarea "Copy button - Bouton Copu"
type textarea "*"
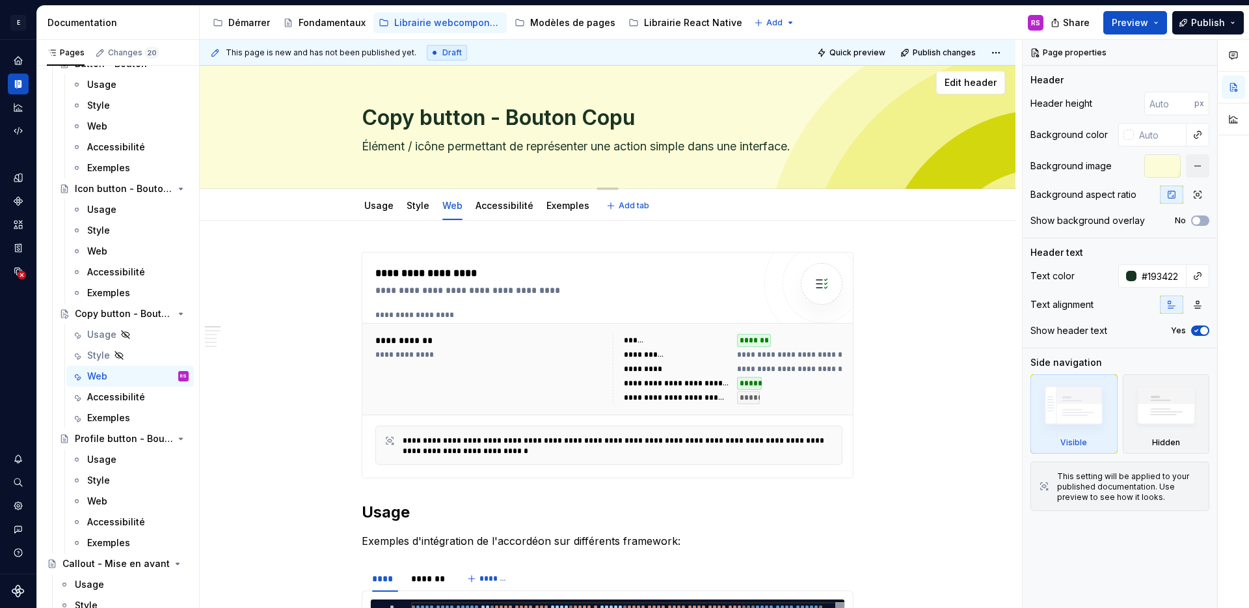
type textarea "Copy button - Bouton Copue"
type textarea "*"
type textarea "Copy button - Bouton Copuer"
type textarea "*"
type textarea "Copy button - Bouton Copier"
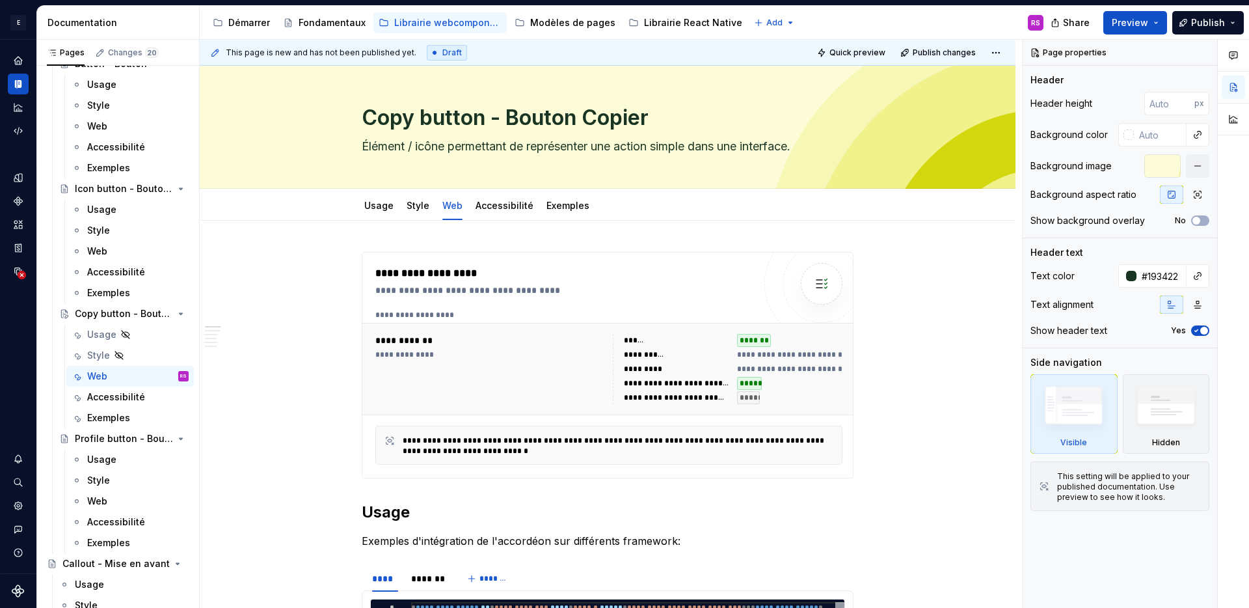
type textarea "*"
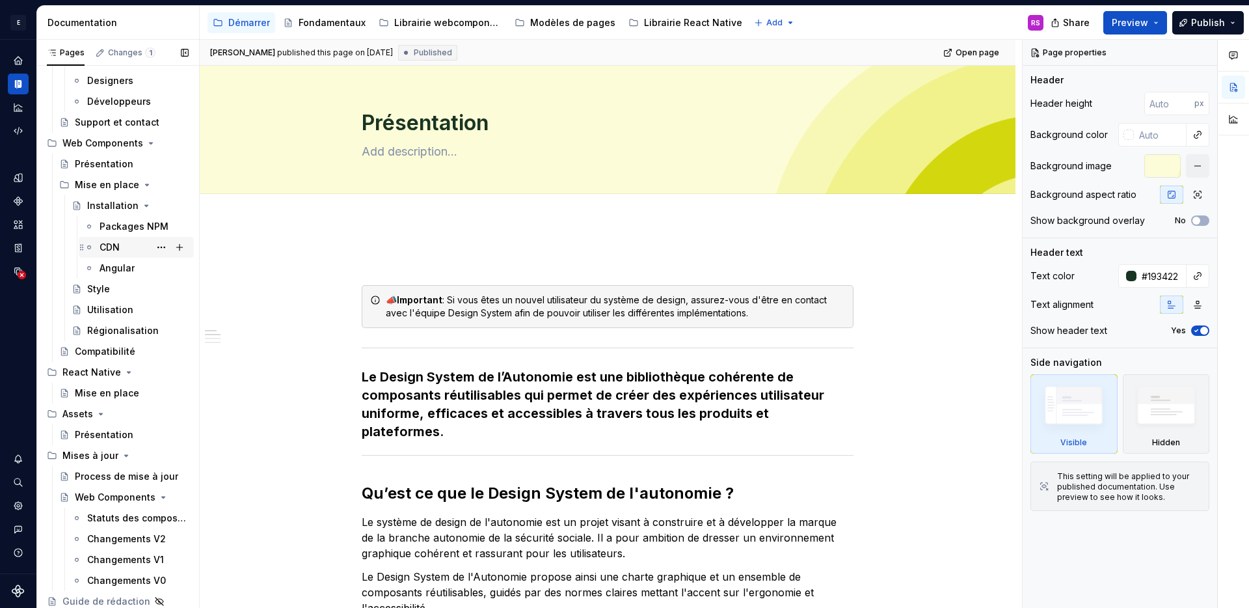
scroll to position [108, 0]
click at [110, 541] on div "Changements V2" at bounding box center [118, 538] width 62 height 13
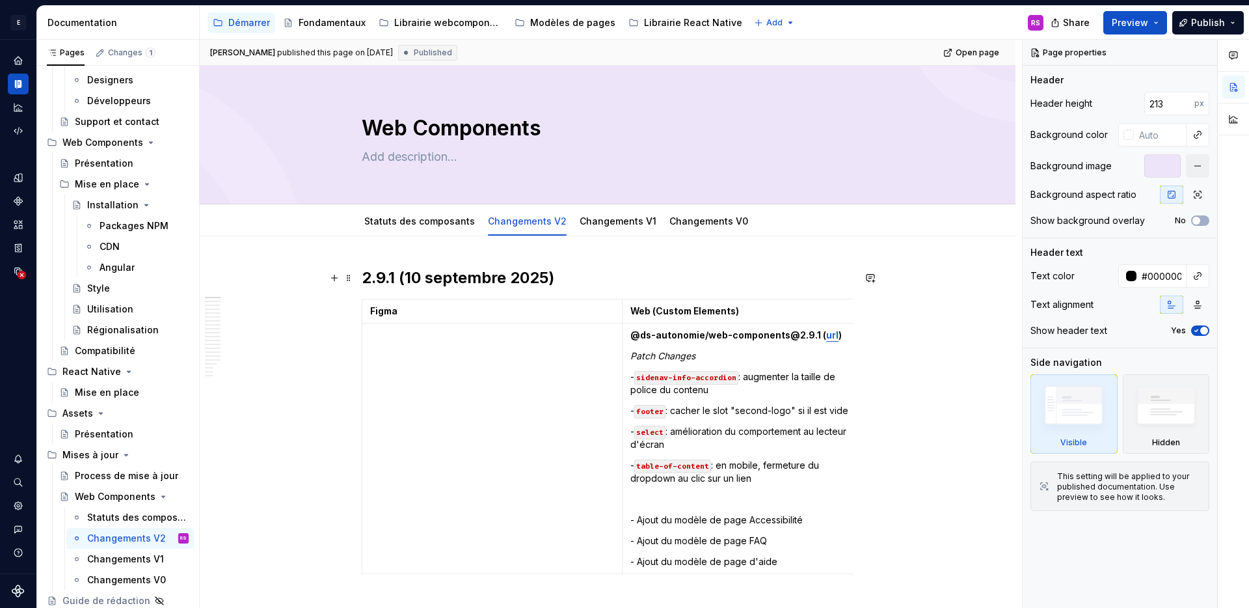
click at [369, 271] on h2 "2.9.1 (10 septembre 2025)" at bounding box center [608, 277] width 492 height 21
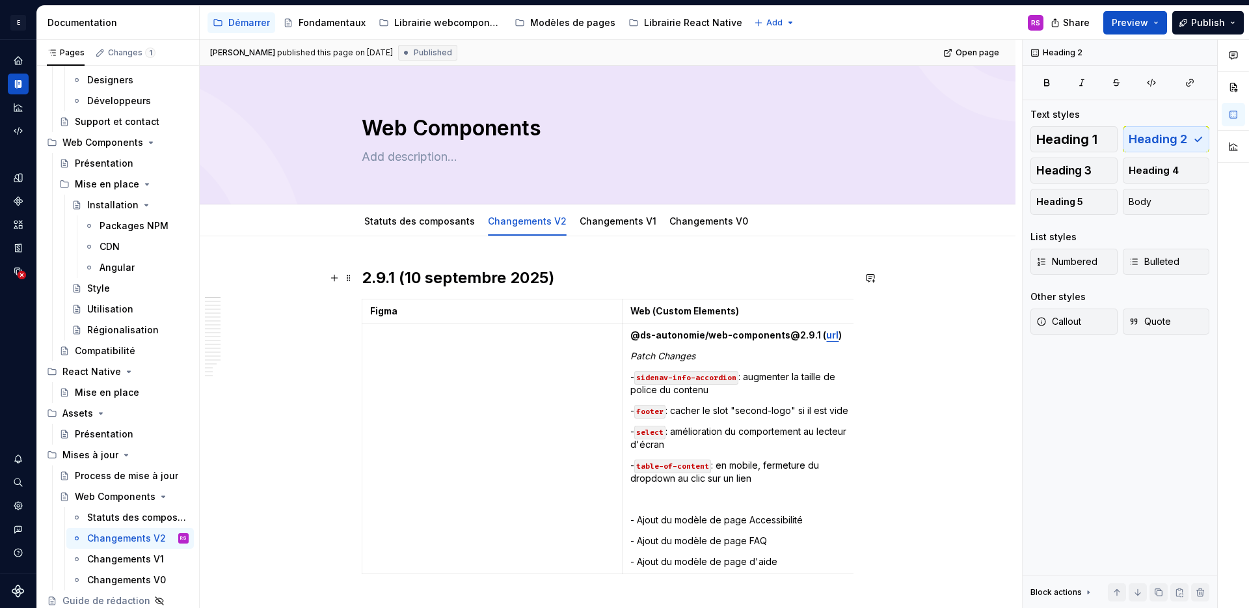
click at [363, 276] on h2 "2.9.1 (10 septembre 2025)" at bounding box center [608, 277] width 492 height 21
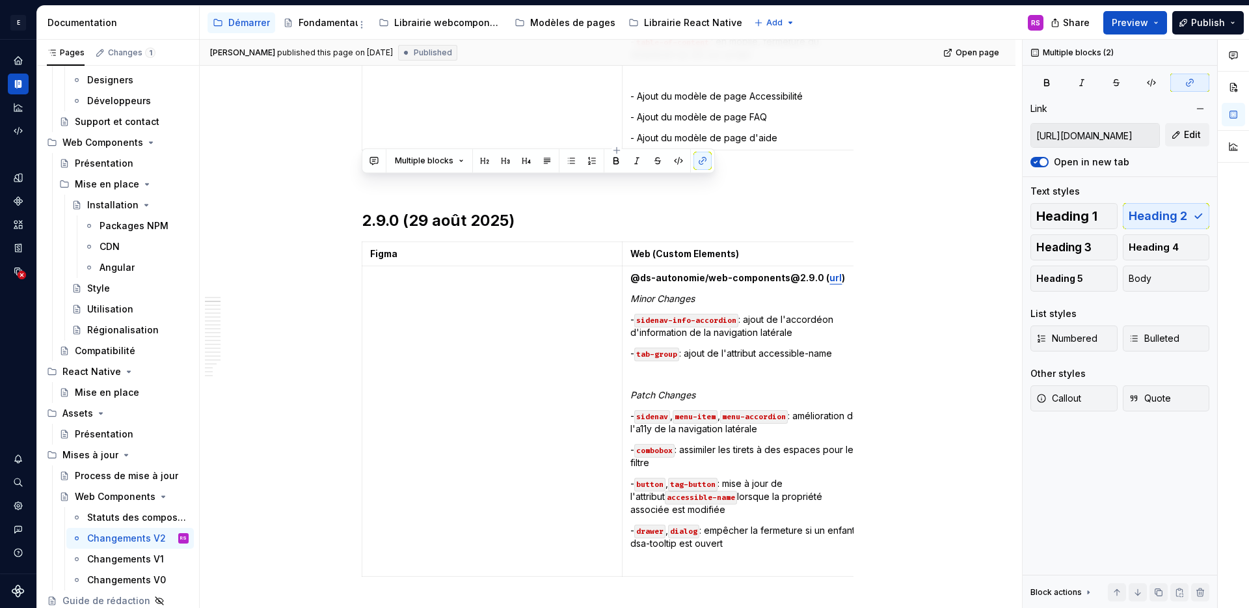
click at [806, 133] on p "- Ajout du modèle de page d'aide" at bounding box center [746, 137] width 233 height 13
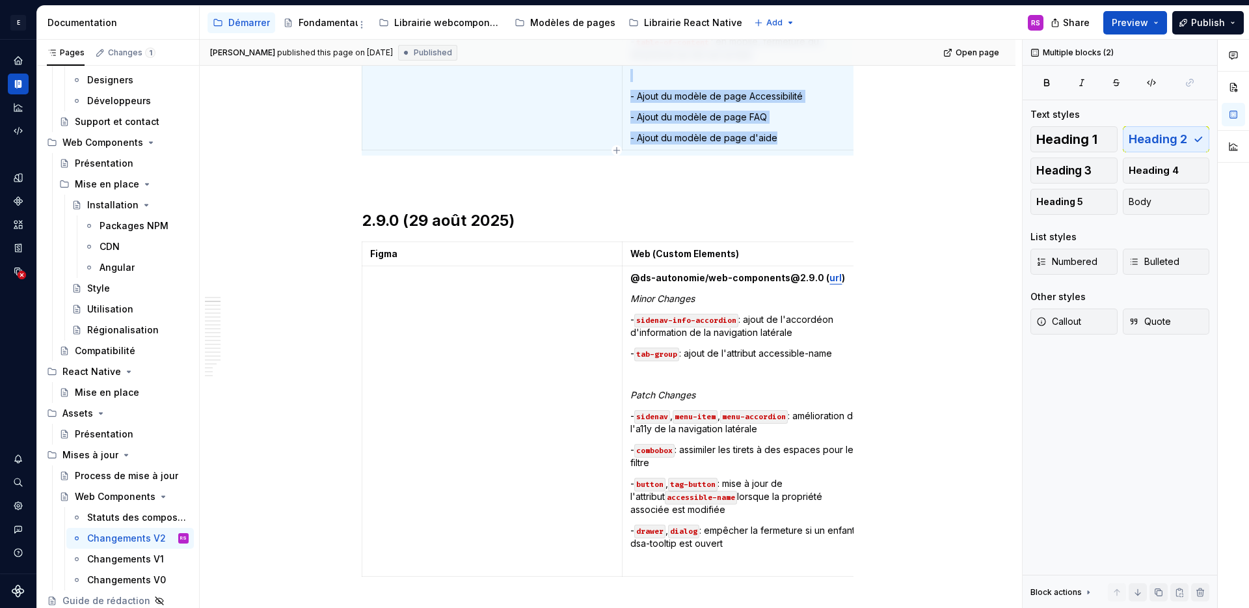
copy div "2.9.1 ([DATE]) Figma Web (Custom Elements) @ds-autonomie/web-components@2.9.1 (…"
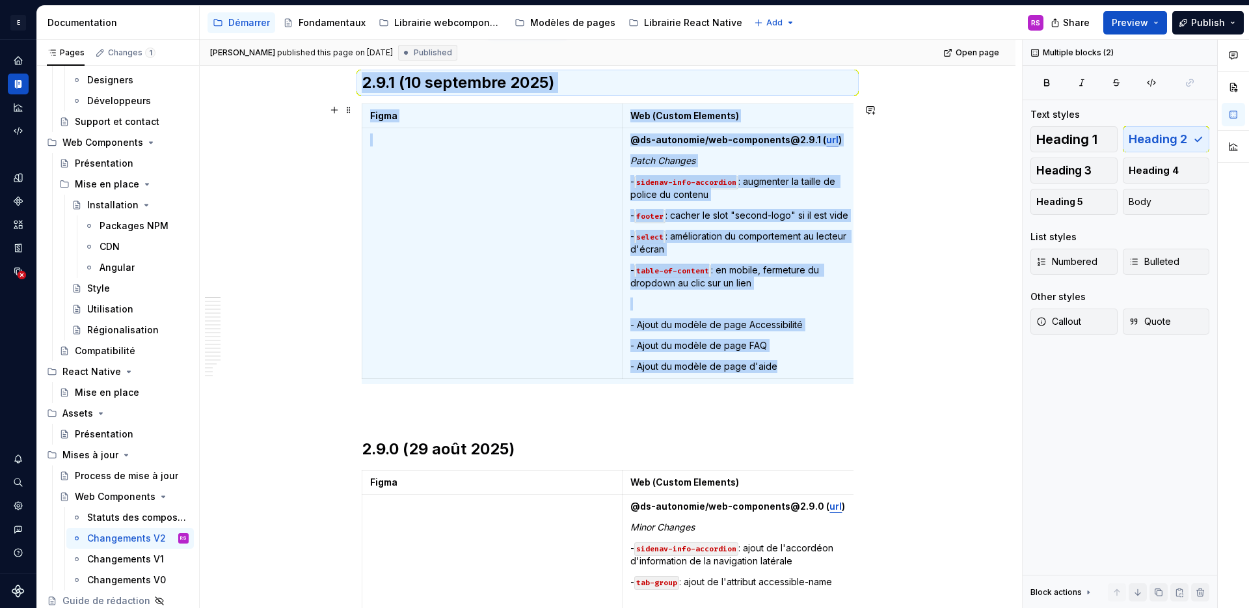
scroll to position [0, 0]
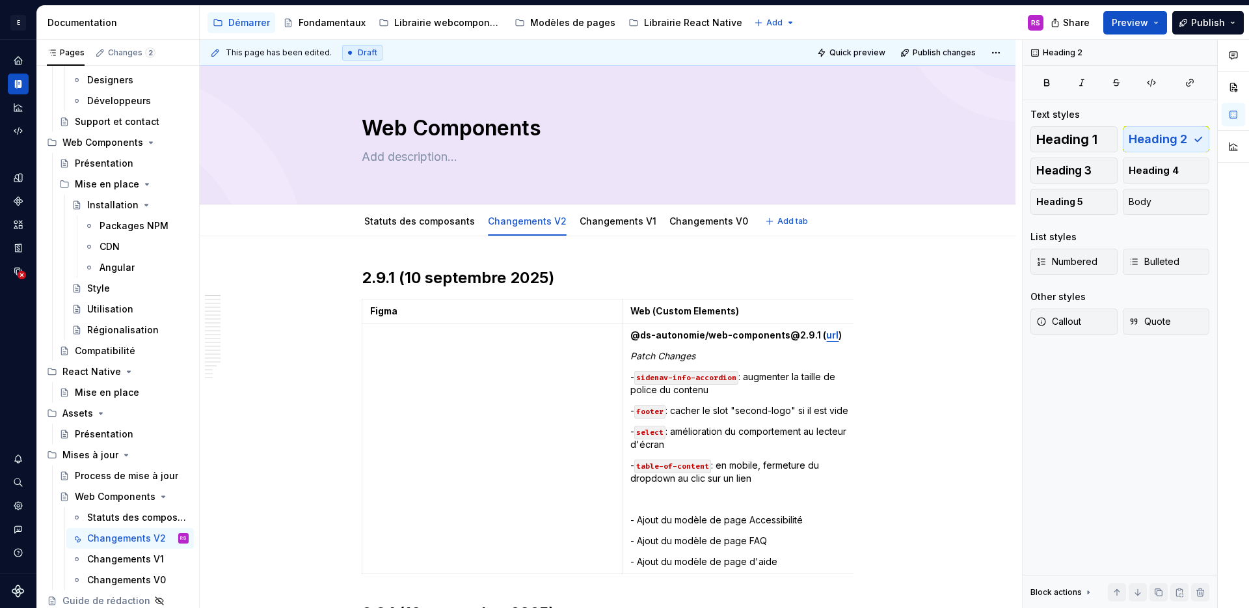
type textarea "*"
click at [381, 272] on h2 "2.9.1 (10 septembre 2025)" at bounding box center [608, 277] width 492 height 21
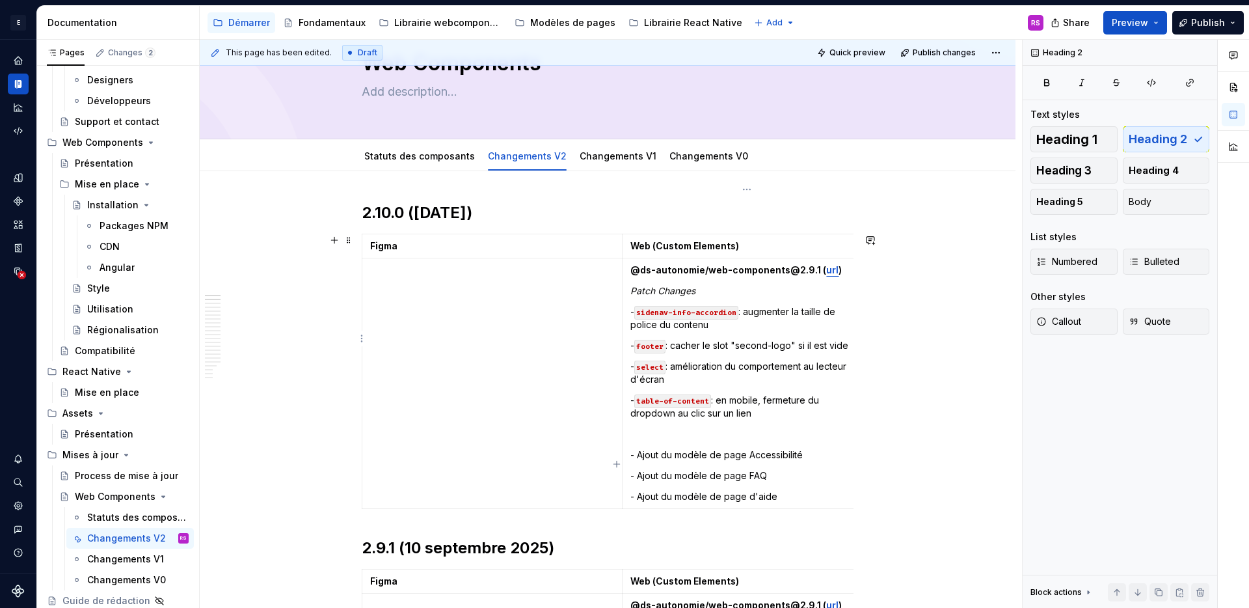
scroll to position [110, 0]
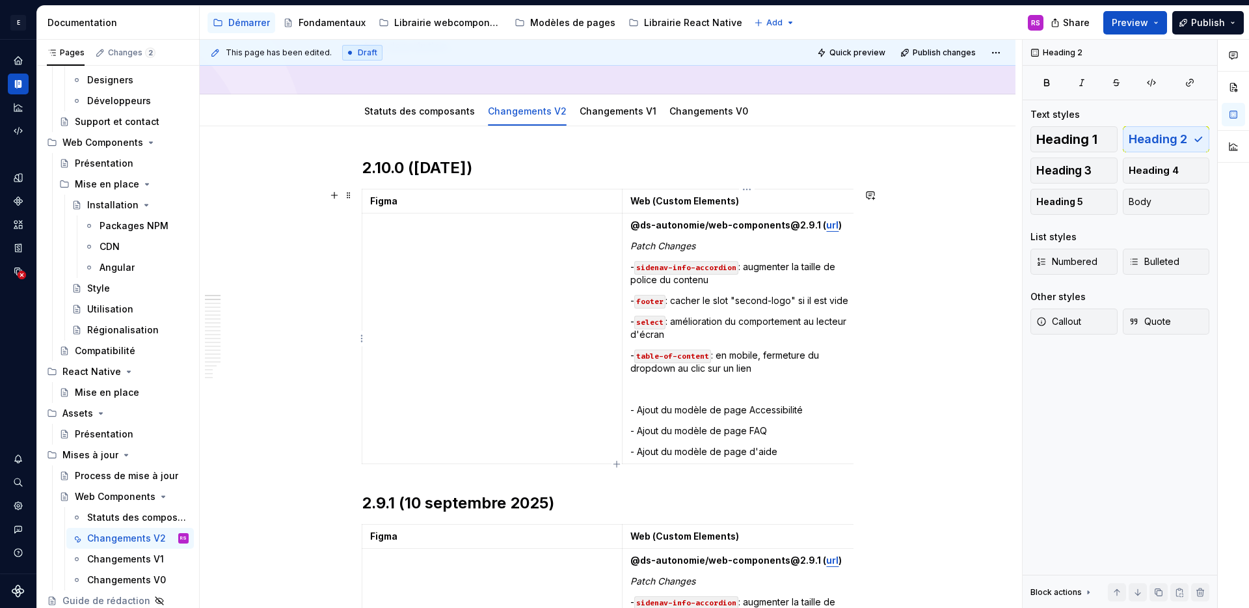
click at [804, 228] on strong "@ds-autonomie/web-components@2.9.1 (" at bounding box center [728, 224] width 196 height 11
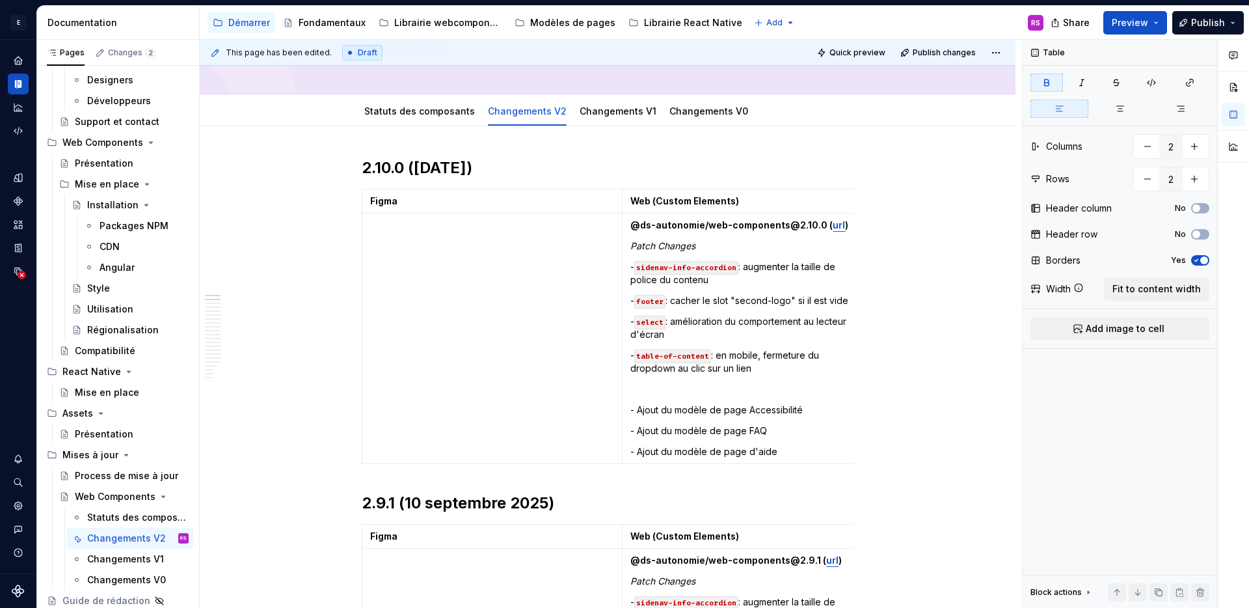
type textarea "*"
click at [845, 228] on strong ")" at bounding box center [846, 224] width 3 height 11
click at [833, 228] on strong "url" at bounding box center [839, 224] width 12 height 11
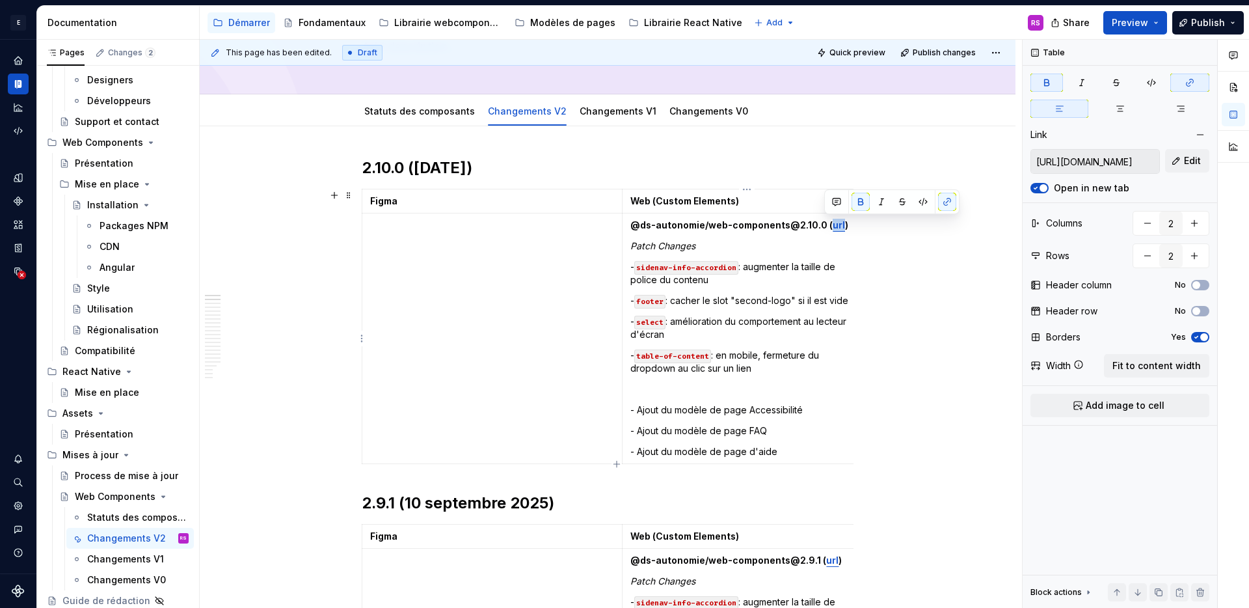
click at [833, 228] on strong "url" at bounding box center [839, 224] width 12 height 11
click at [1187, 161] on span "Edit" at bounding box center [1192, 160] width 17 height 13
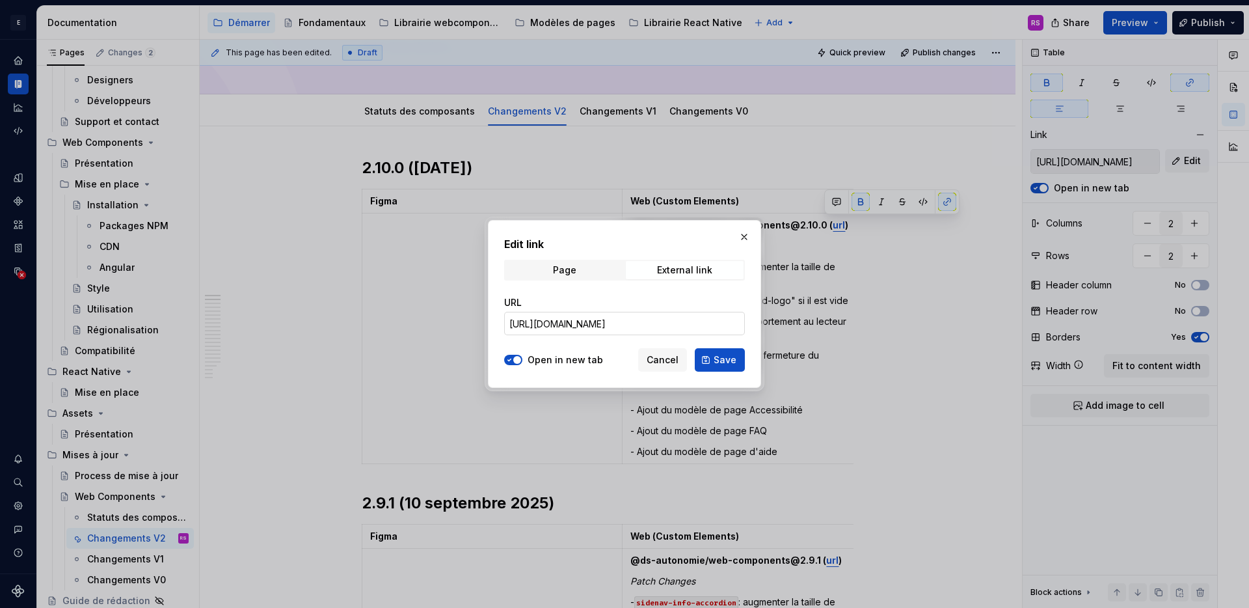
click at [599, 322] on input "[URL][DOMAIN_NAME]" at bounding box center [624, 323] width 241 height 23
paste input "csjzjpjwpz"
type input "[URL][DOMAIN_NAME]"
click at [730, 364] on span "Save" at bounding box center [725, 359] width 23 height 13
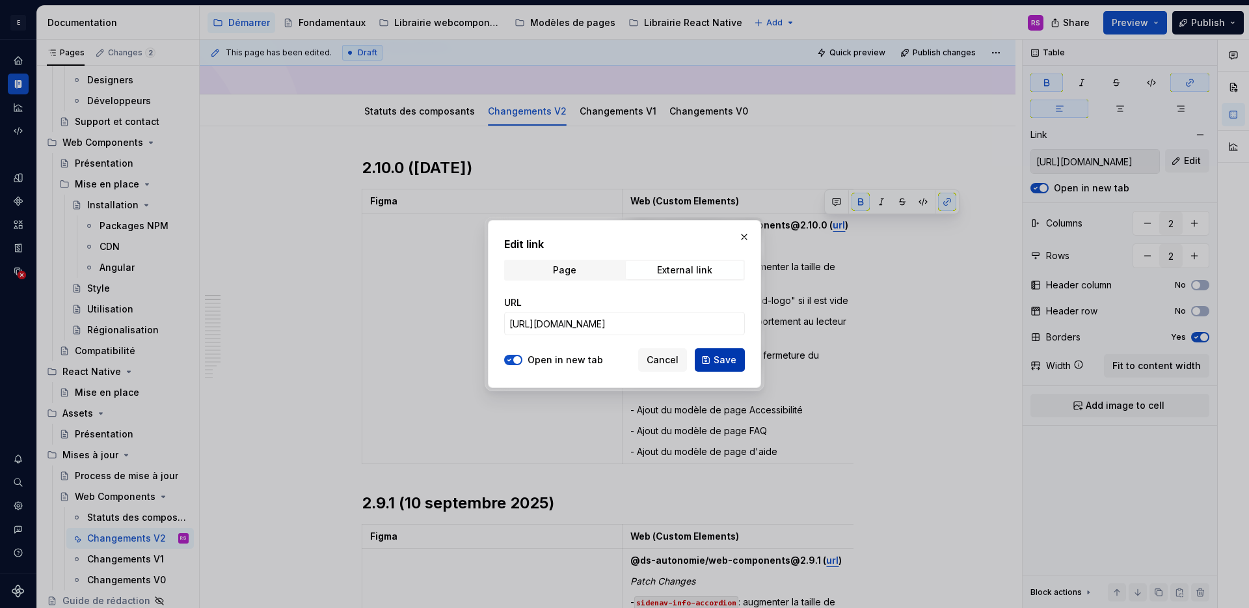
type input "[URL][DOMAIN_NAME]"
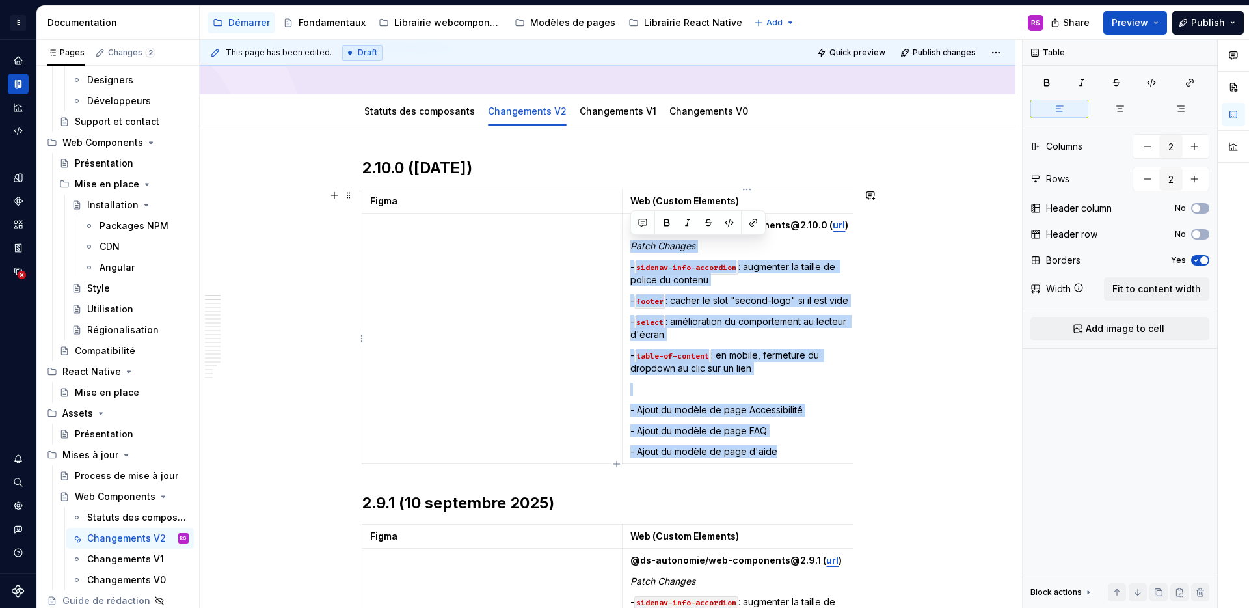
drag, startPoint x: 784, startPoint y: 448, endPoint x: 630, endPoint y: 245, distance: 255.1
click at [630, 245] on td "@ds-autonomie/web-components@2.10.0 ( url ) Patch Changes - sidenav-info-accord…" at bounding box center [747, 338] width 249 height 251
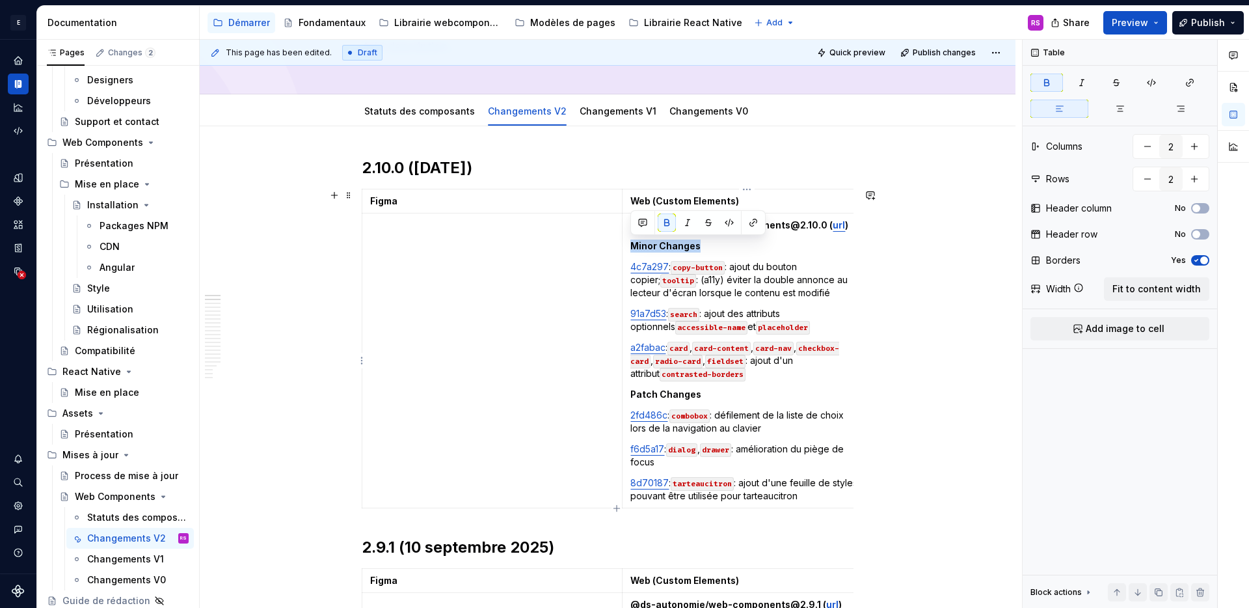
drag, startPoint x: 632, startPoint y: 245, endPoint x: 721, endPoint y: 248, distance: 88.6
click at [721, 248] on p "Minor Changes" at bounding box center [746, 245] width 233 height 13
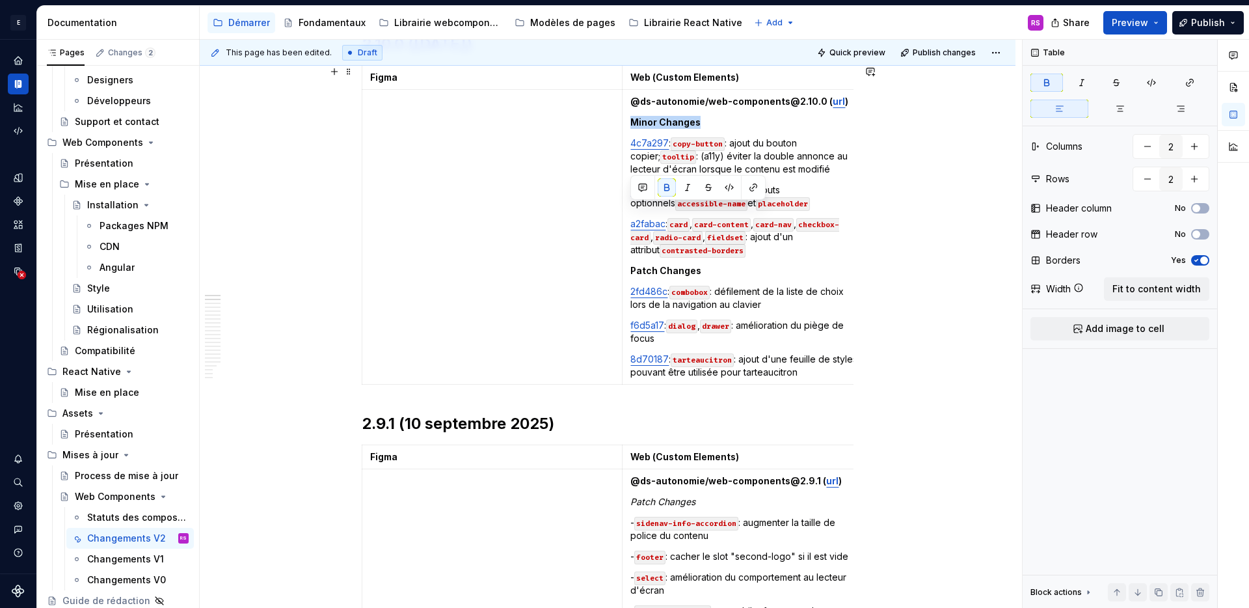
scroll to position [245, 0]
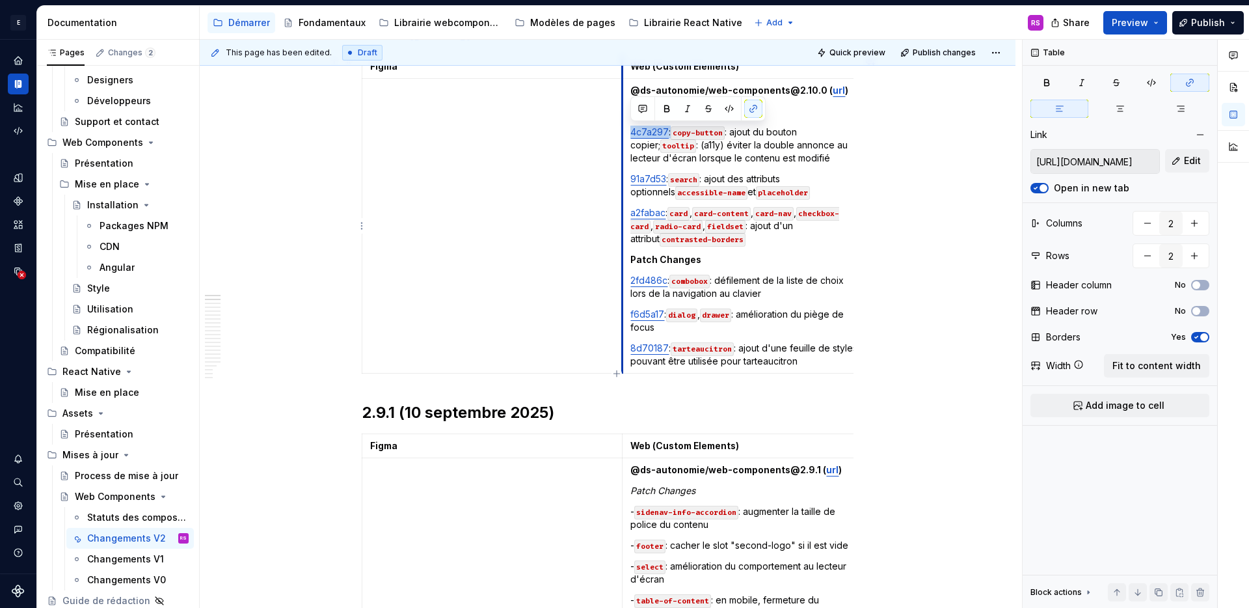
drag, startPoint x: 670, startPoint y: 133, endPoint x: 623, endPoint y: 133, distance: 46.2
click at [623, 133] on td "@ds-autonomie/web-components@2.10.0 ( url ) Minor Changes 4c7a297 : copy-button…" at bounding box center [747, 226] width 249 height 295
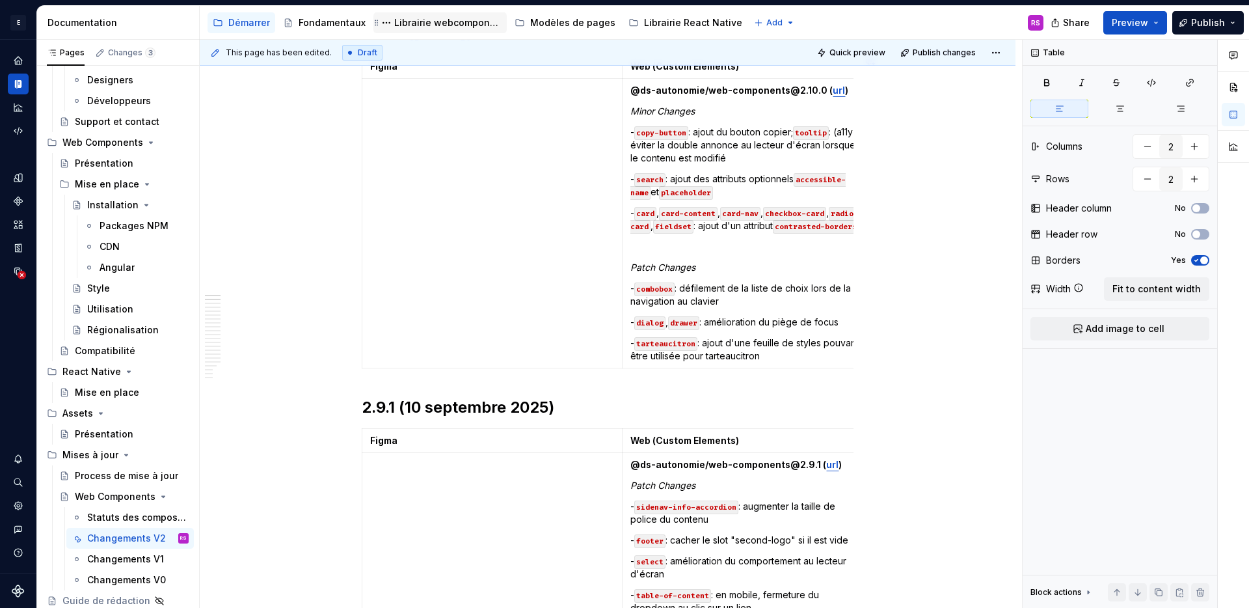
click at [399, 24] on div "Librairie webcomponents" at bounding box center [447, 22] width 107 height 13
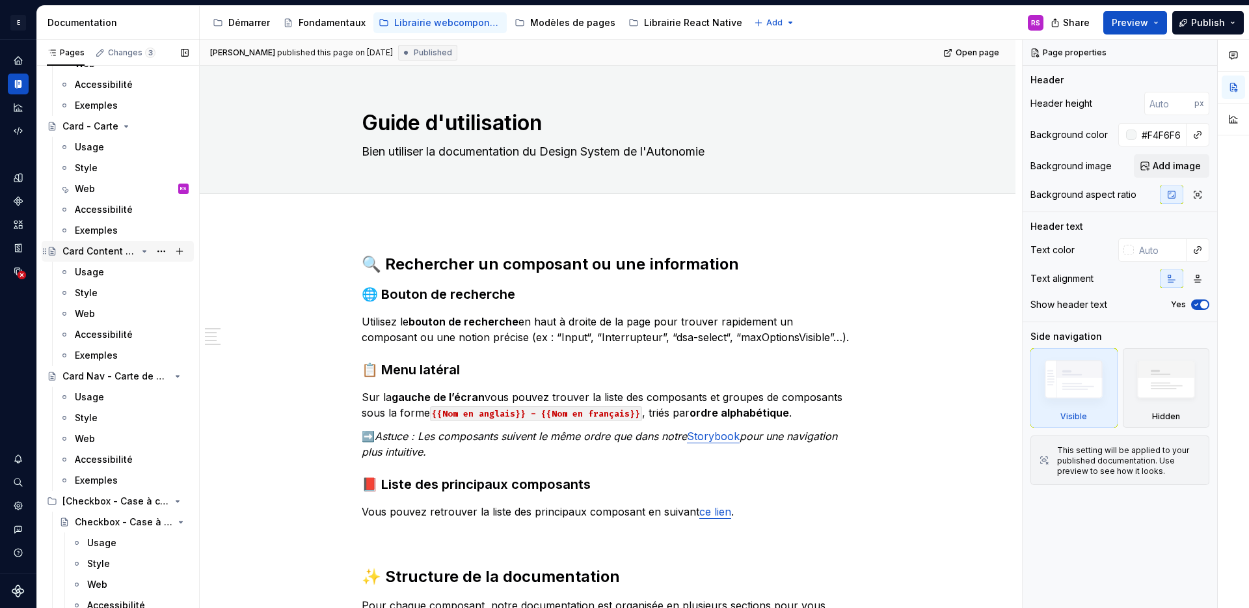
scroll to position [2100, 0]
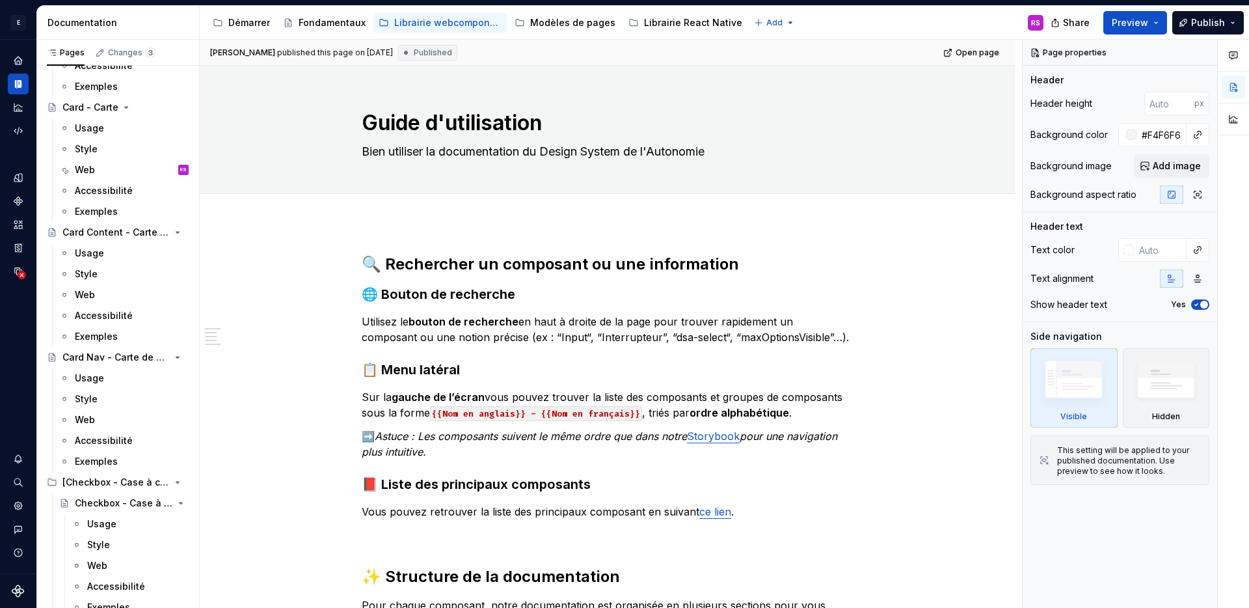
click at [91, 297] on div "Web" at bounding box center [85, 294] width 20 height 13
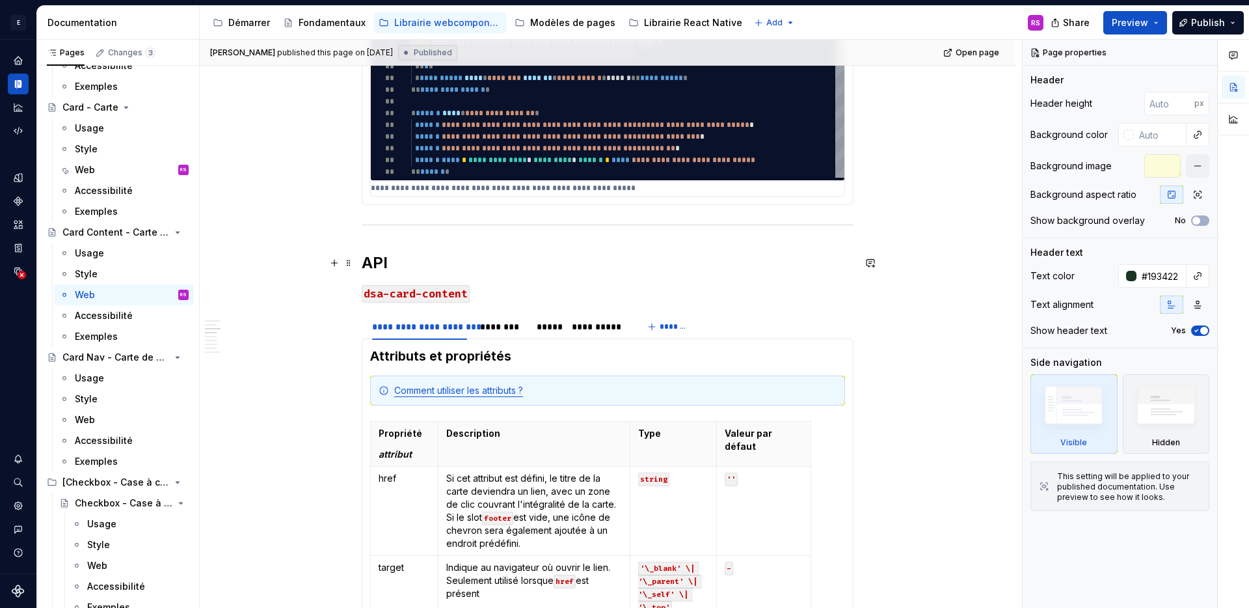
scroll to position [941, 0]
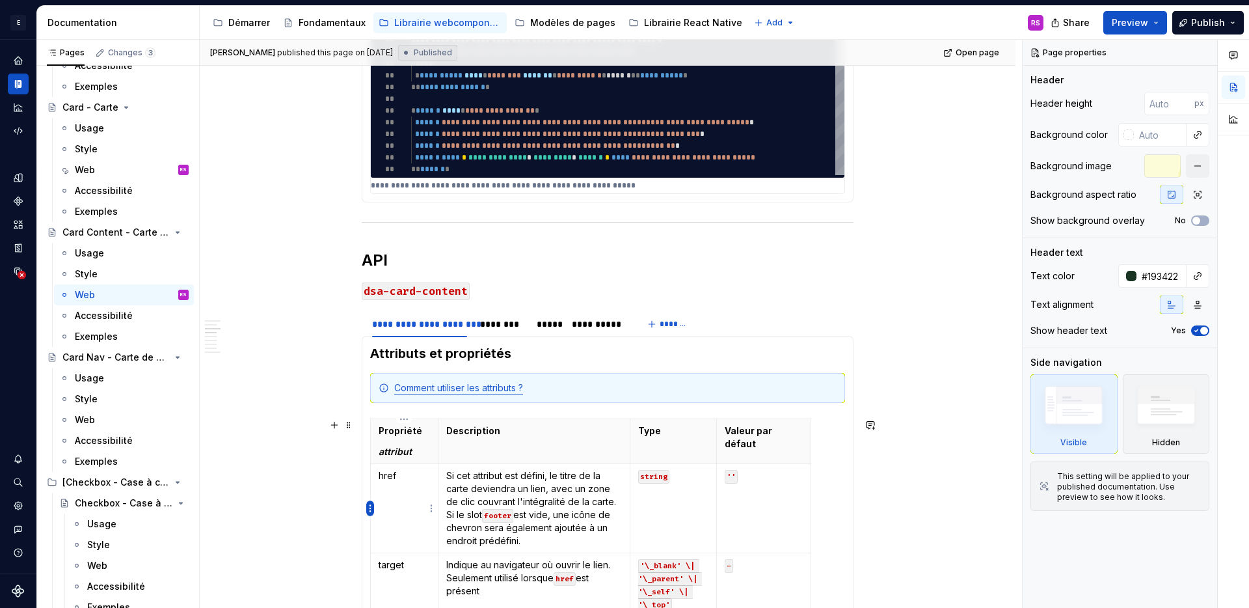
click at [369, 509] on html "E Design System de l'Autonomie RS Design system data Documentation Accessibilit…" at bounding box center [624, 304] width 1249 height 608
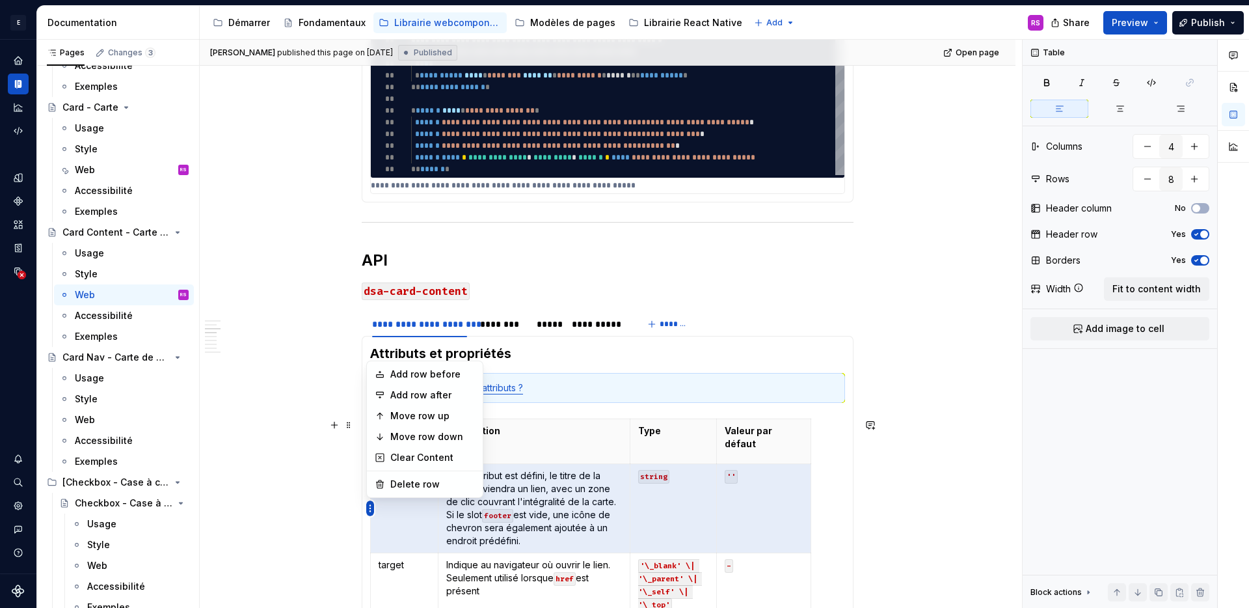
type textarea "*"
click at [410, 374] on div "Add row before" at bounding box center [432, 374] width 85 height 13
type input "9"
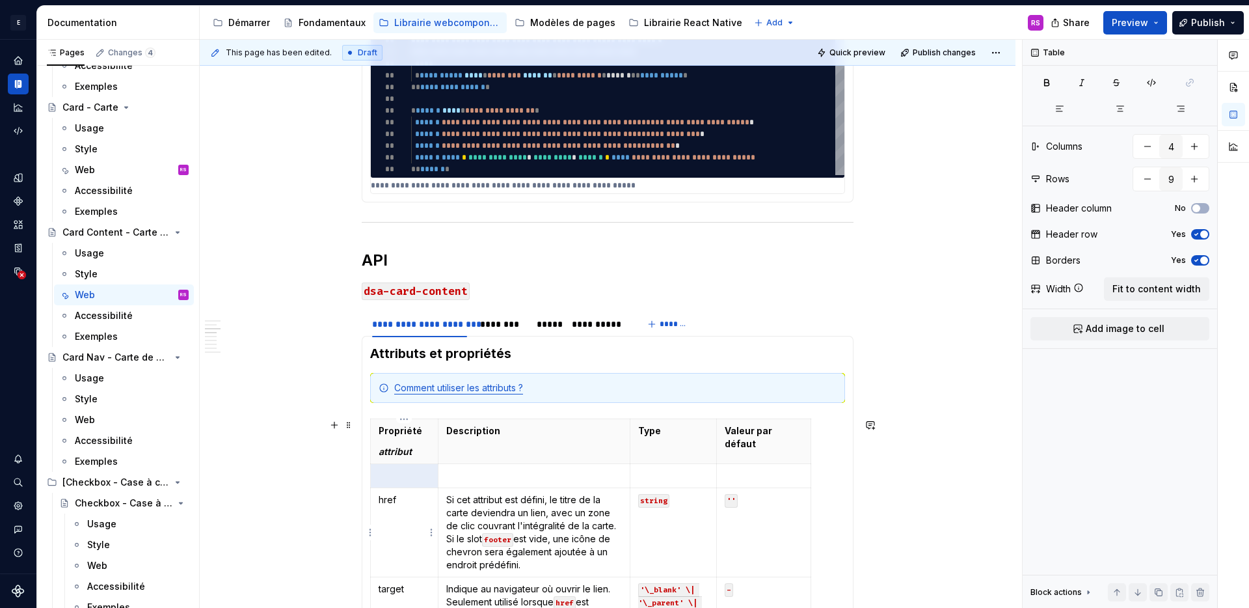
click at [408, 507] on td "href" at bounding box center [405, 532] width 68 height 89
click at [408, 479] on p at bounding box center [404, 475] width 51 height 13
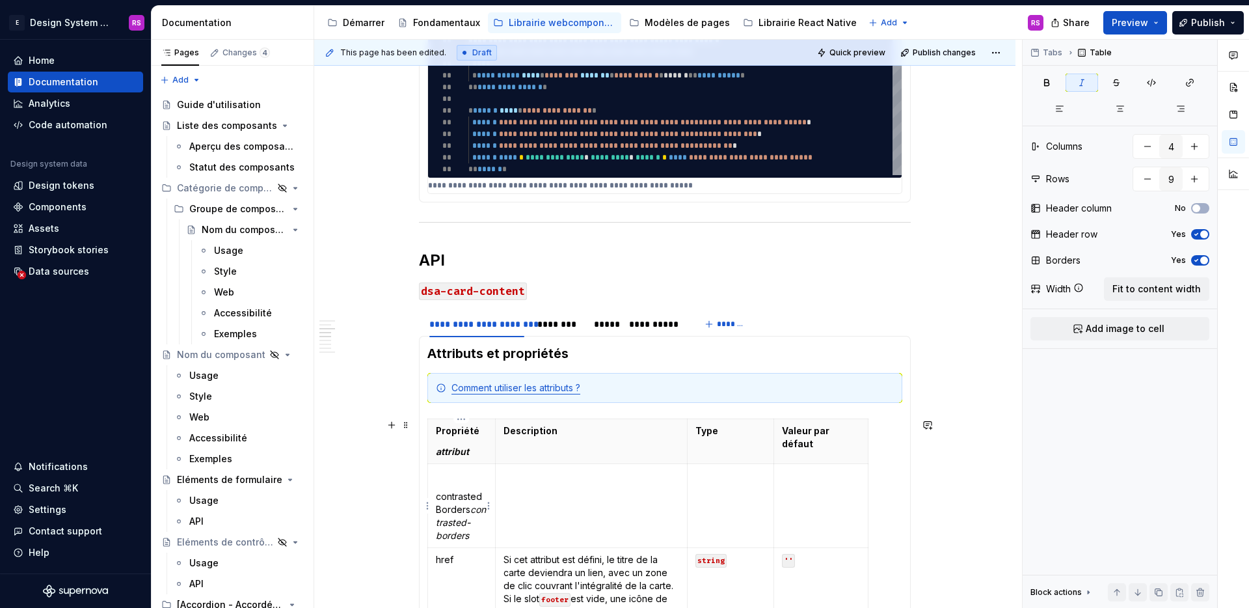
click at [463, 483] on td "contrastedBorders contrasted-borders" at bounding box center [462, 506] width 68 height 84
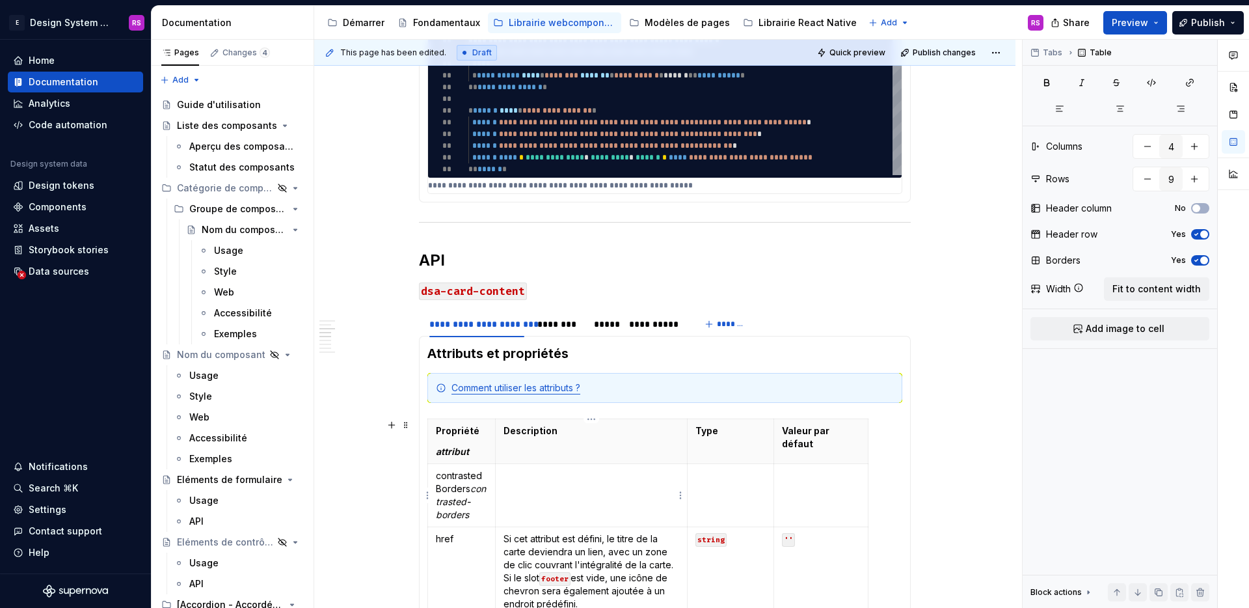
click at [599, 485] on td at bounding box center [591, 495] width 193 height 63
click at [722, 486] on td at bounding box center [731, 495] width 87 height 63
click at [805, 490] on td at bounding box center [821, 495] width 94 height 63
click at [795, 473] on p "false" at bounding box center [821, 475] width 78 height 13
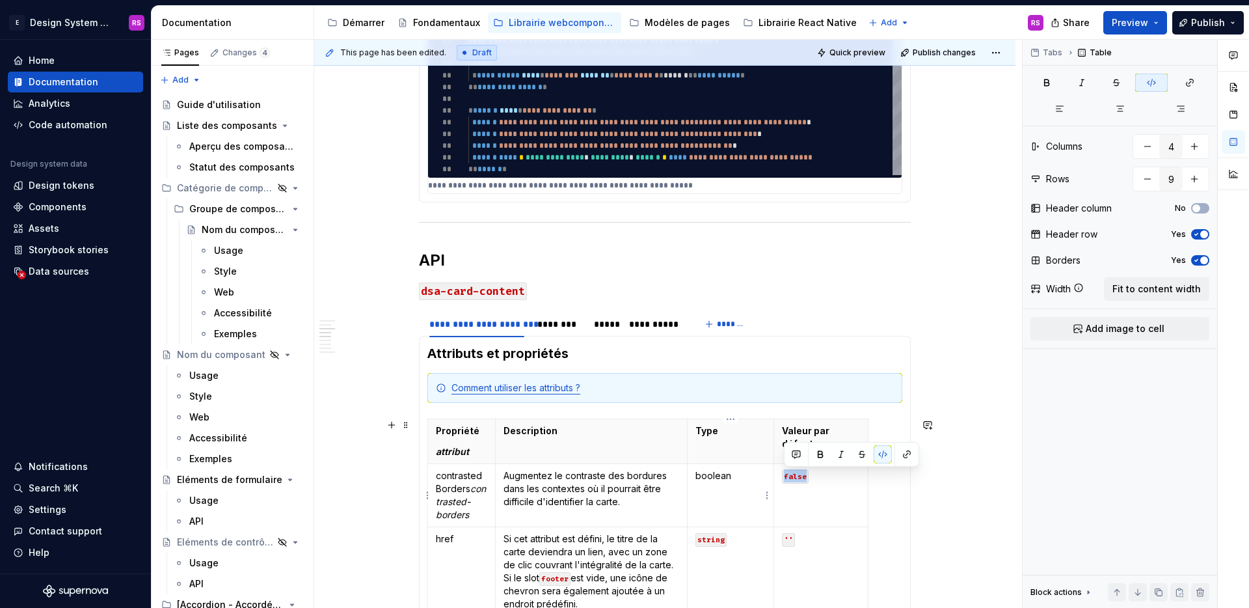
click at [717, 472] on p "boolean" at bounding box center [731, 475] width 70 height 13
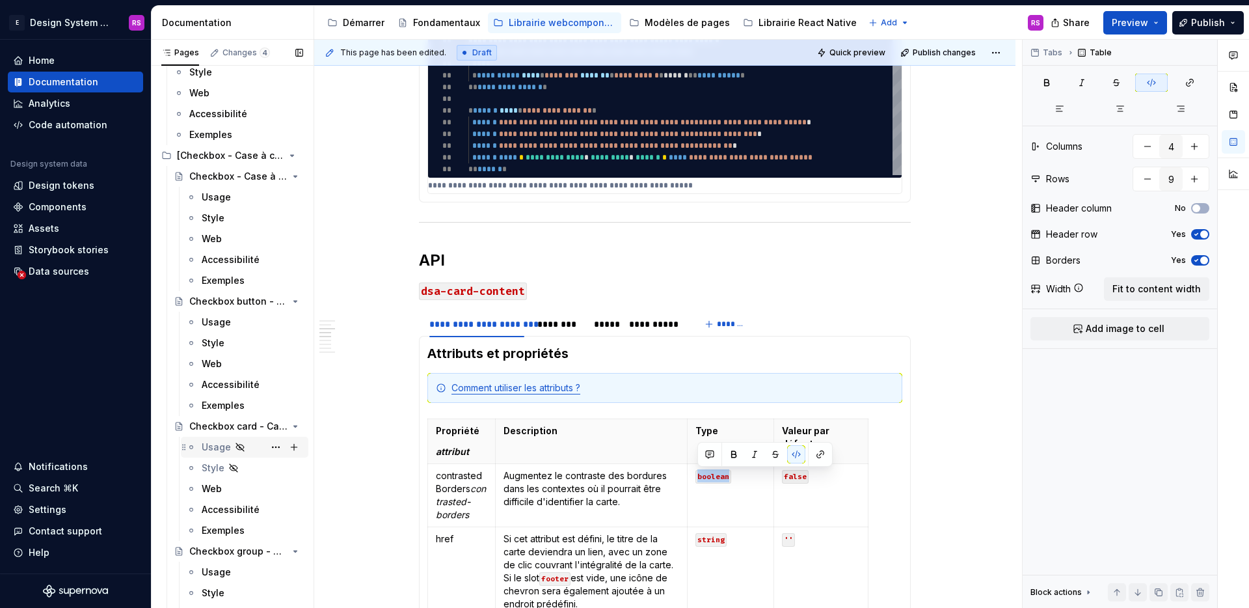
scroll to position [2282, 0]
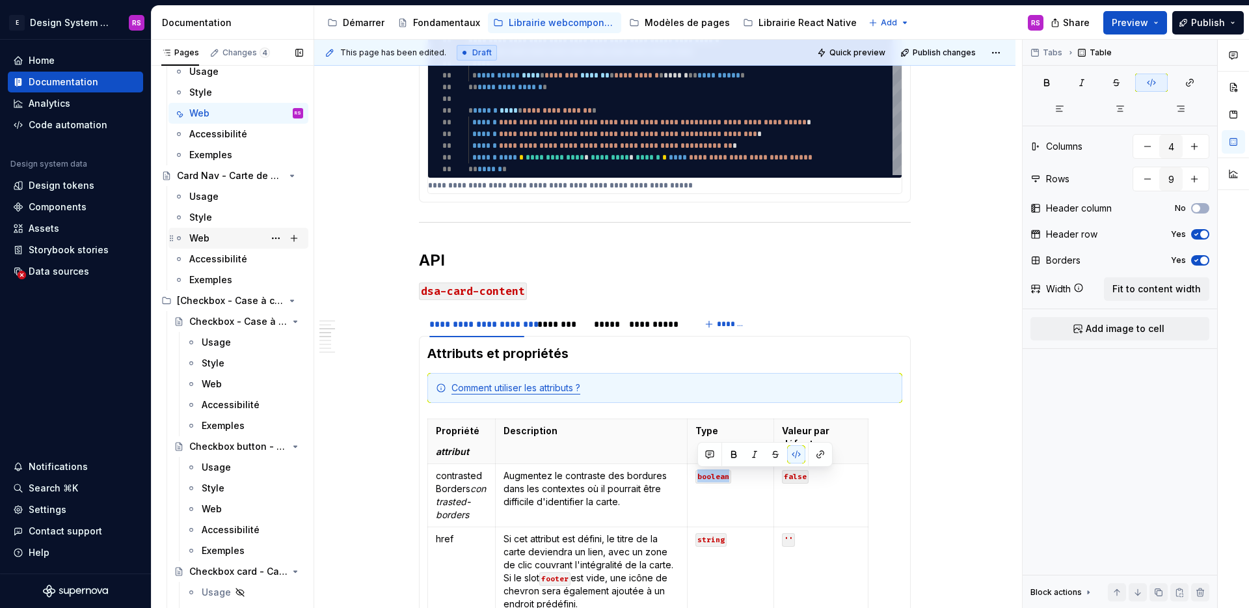
click at [213, 238] on div "Web" at bounding box center [246, 238] width 114 height 18
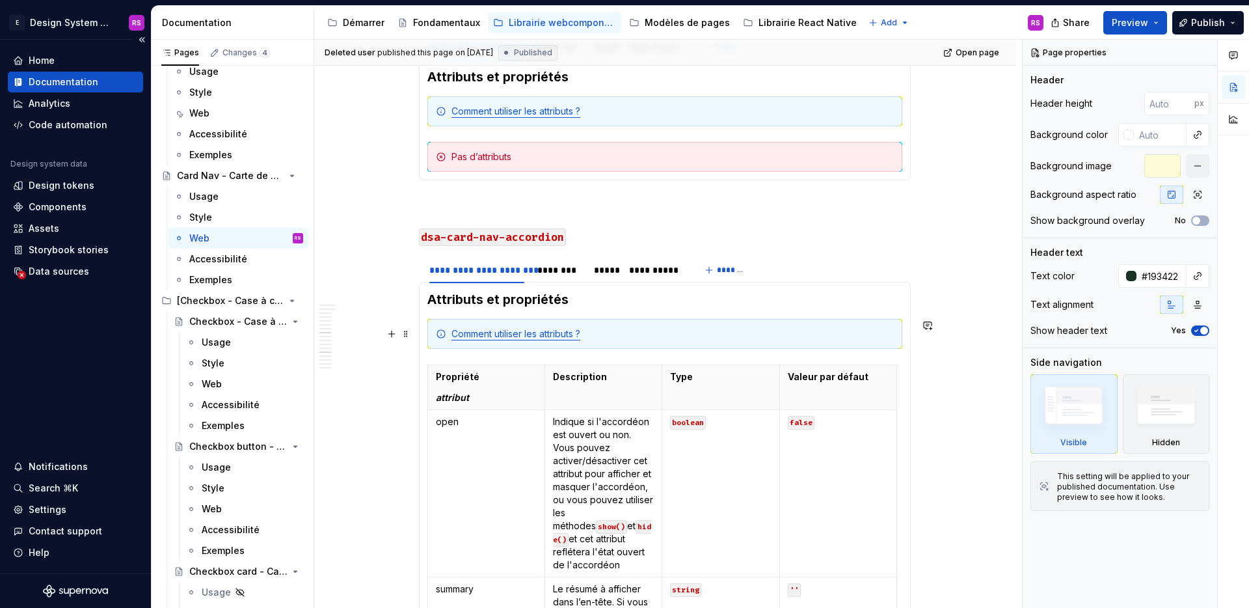
scroll to position [1271, 0]
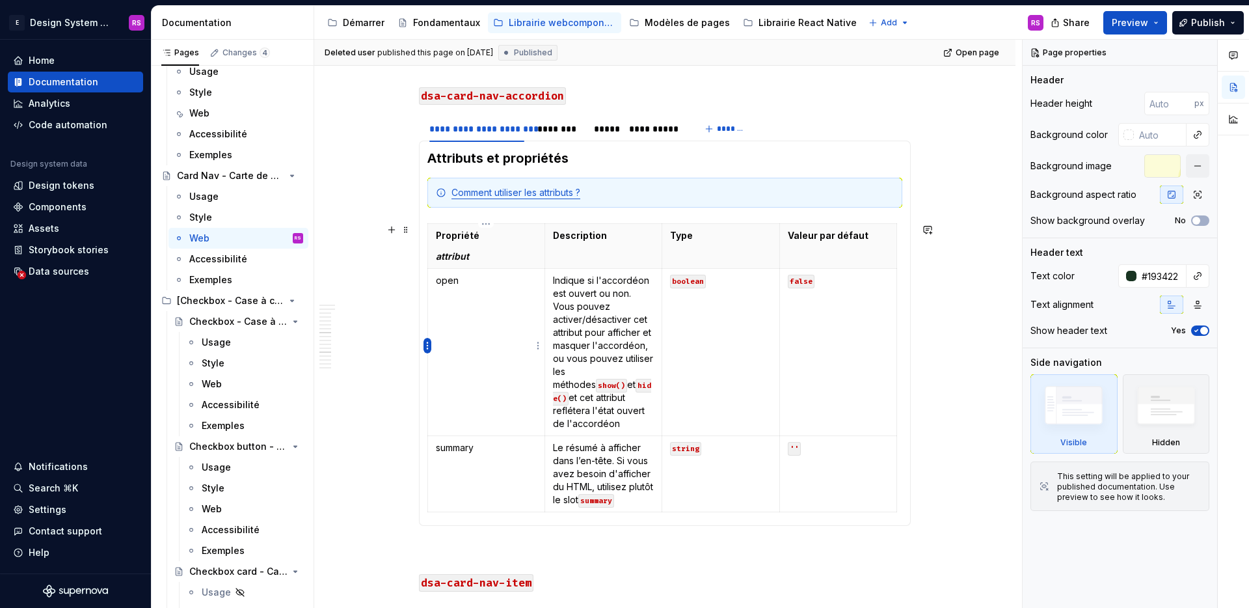
click at [427, 349] on html "E Design System de l'Autonomie RS Home Documentation Analytics Code automation …" at bounding box center [624, 304] width 1249 height 608
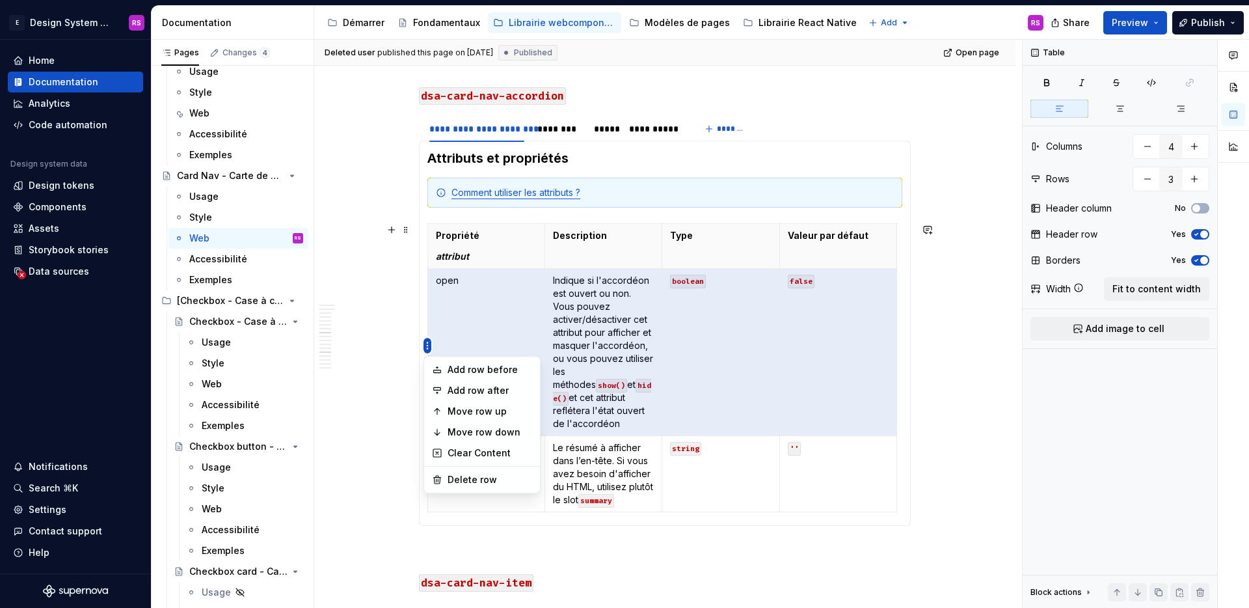
type textarea "*"
click at [452, 372] on div "Add row before" at bounding box center [490, 369] width 85 height 13
type input "4"
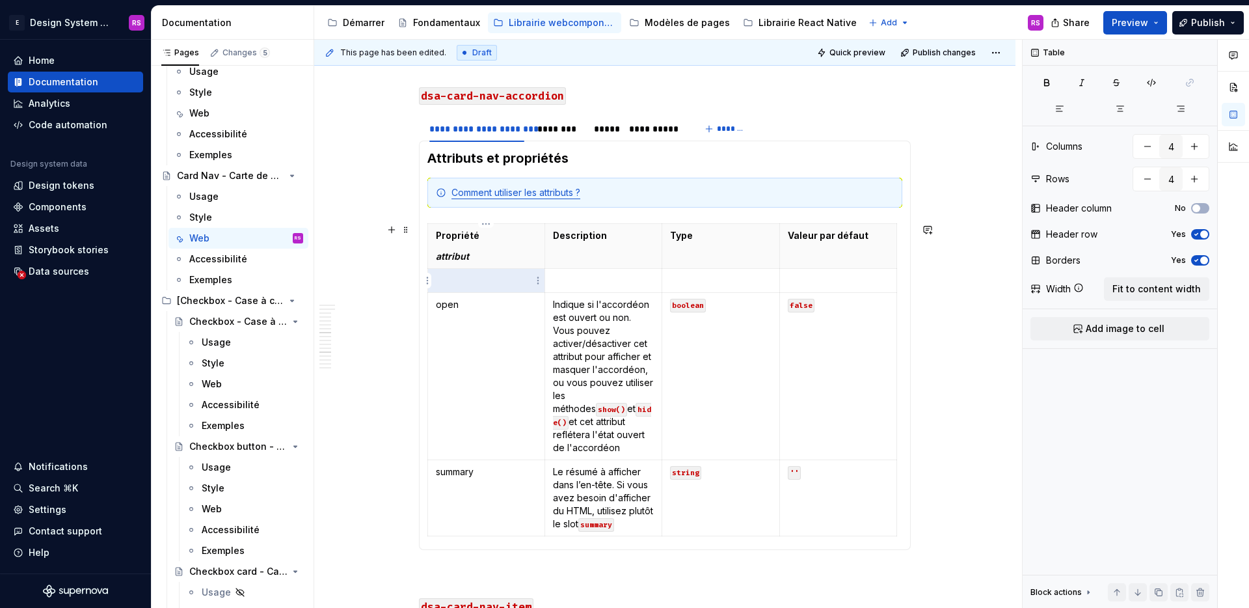
click at [472, 277] on p at bounding box center [486, 280] width 101 height 13
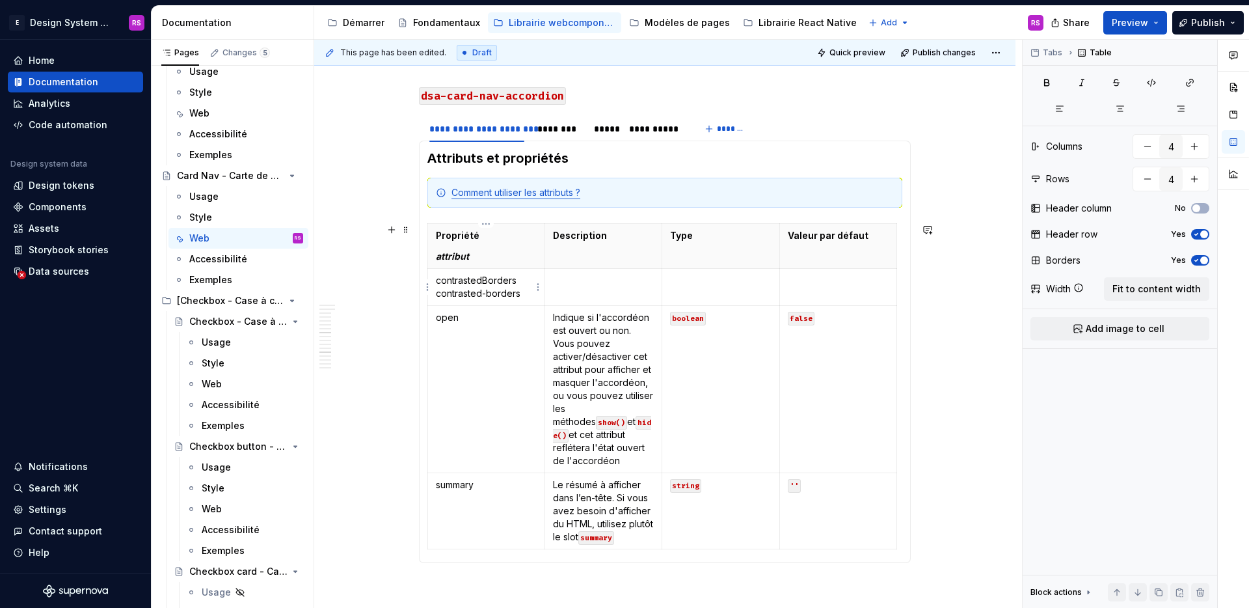
click at [439, 298] on p "contrastedBorders contrasted-borders" at bounding box center [486, 287] width 101 height 26
click at [606, 275] on p at bounding box center [603, 280] width 101 height 13
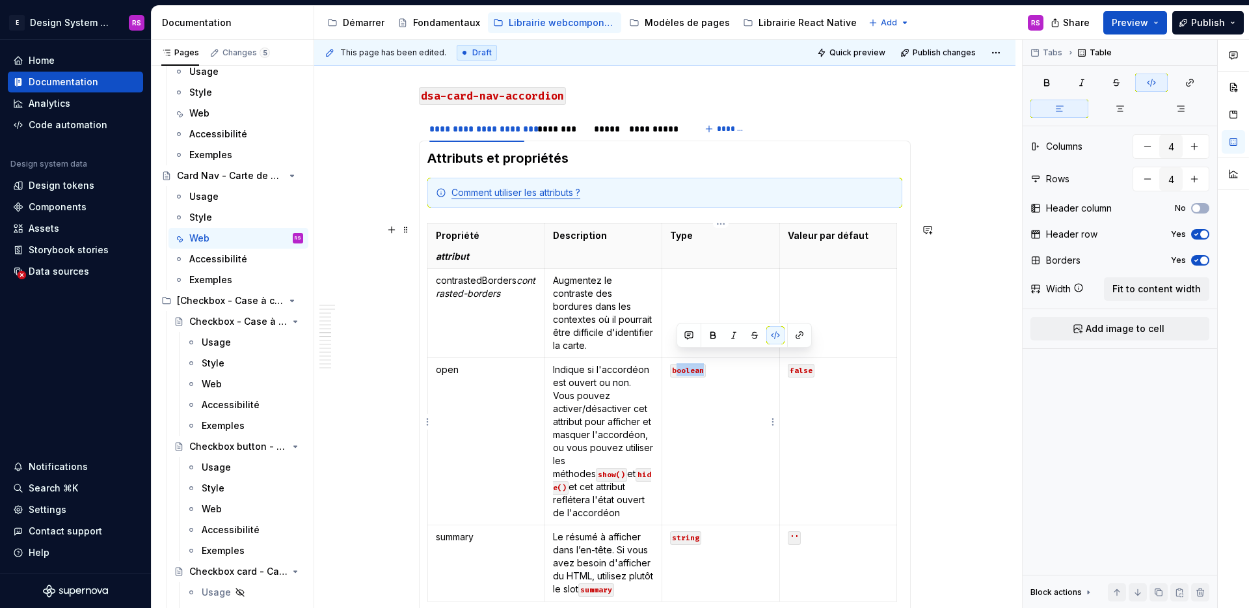
drag, startPoint x: 675, startPoint y: 357, endPoint x: 709, endPoint y: 356, distance: 33.9
click at [709, 363] on p "boolean" at bounding box center [720, 369] width 101 height 13
click at [686, 364] on code "boolean" at bounding box center [688, 371] width 36 height 14
copy code "boolean"
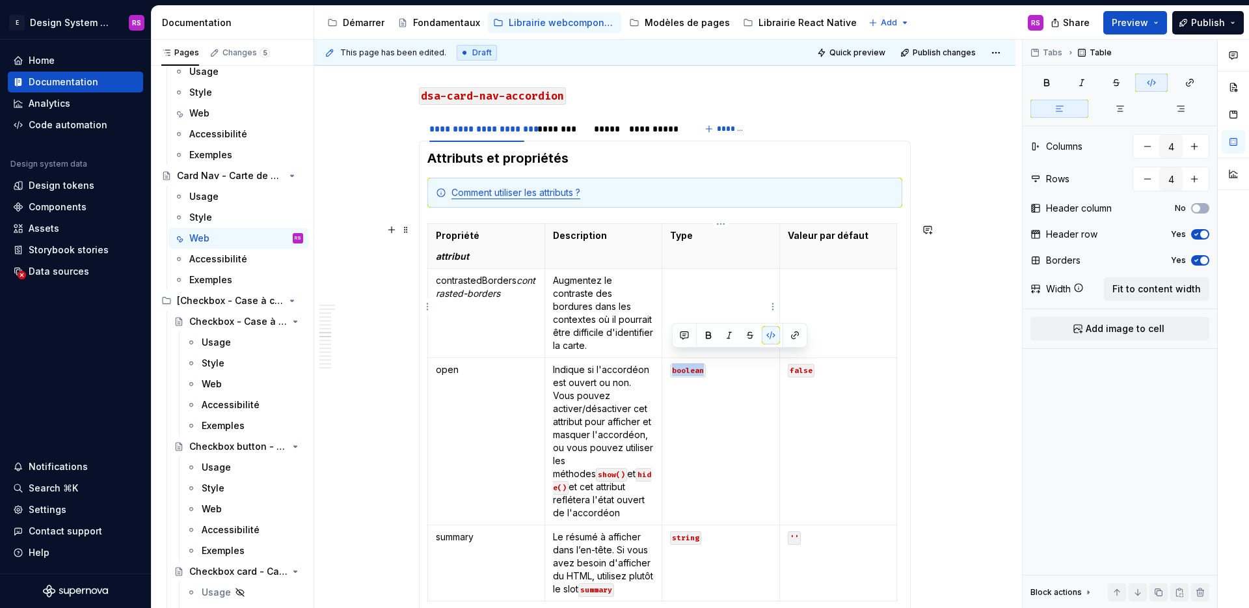
click at [717, 293] on td at bounding box center [720, 313] width 117 height 89
click at [800, 364] on code "false" at bounding box center [801, 371] width 27 height 14
copy code "false"
click at [807, 301] on td at bounding box center [837, 313] width 117 height 89
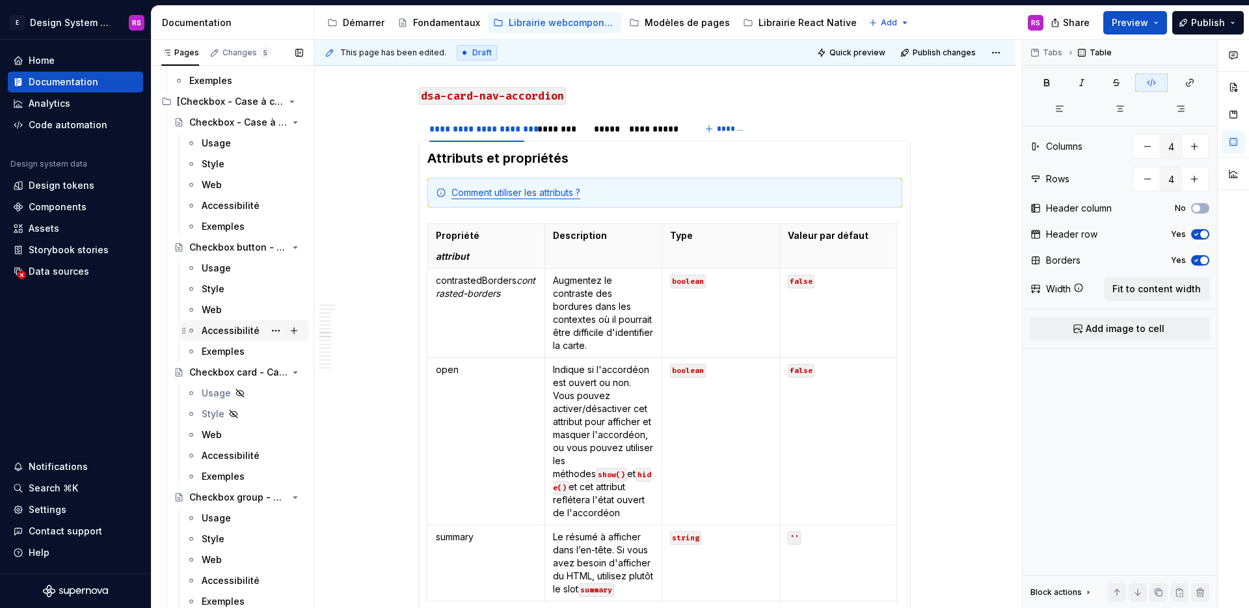
scroll to position [2483, 0]
click at [232, 438] on div "Web" at bounding box center [253, 433] width 102 height 18
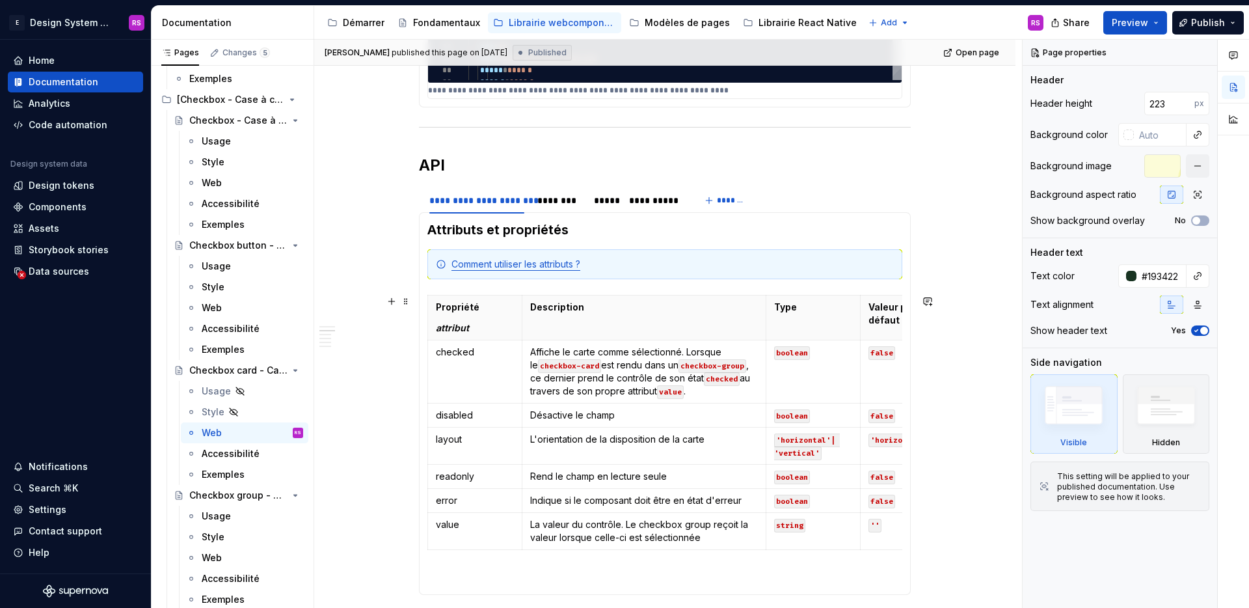
scroll to position [1039, 0]
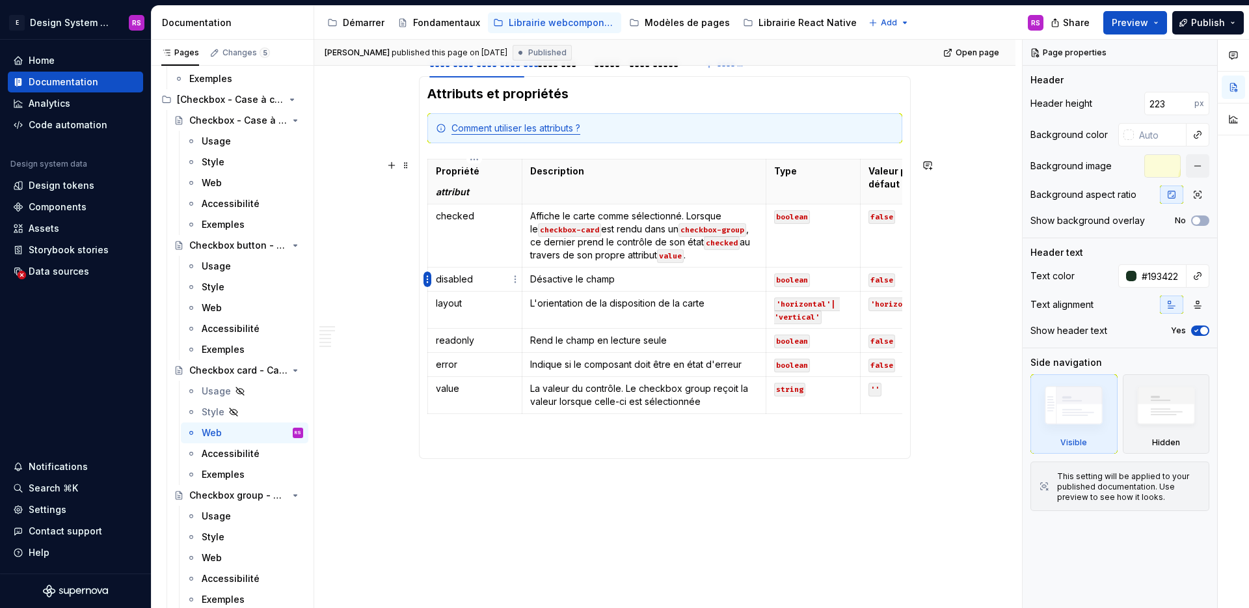
click at [427, 280] on html "E Design System de l'Autonomie RS Home Documentation Analytics Code automation …" at bounding box center [624, 304] width 1249 height 608
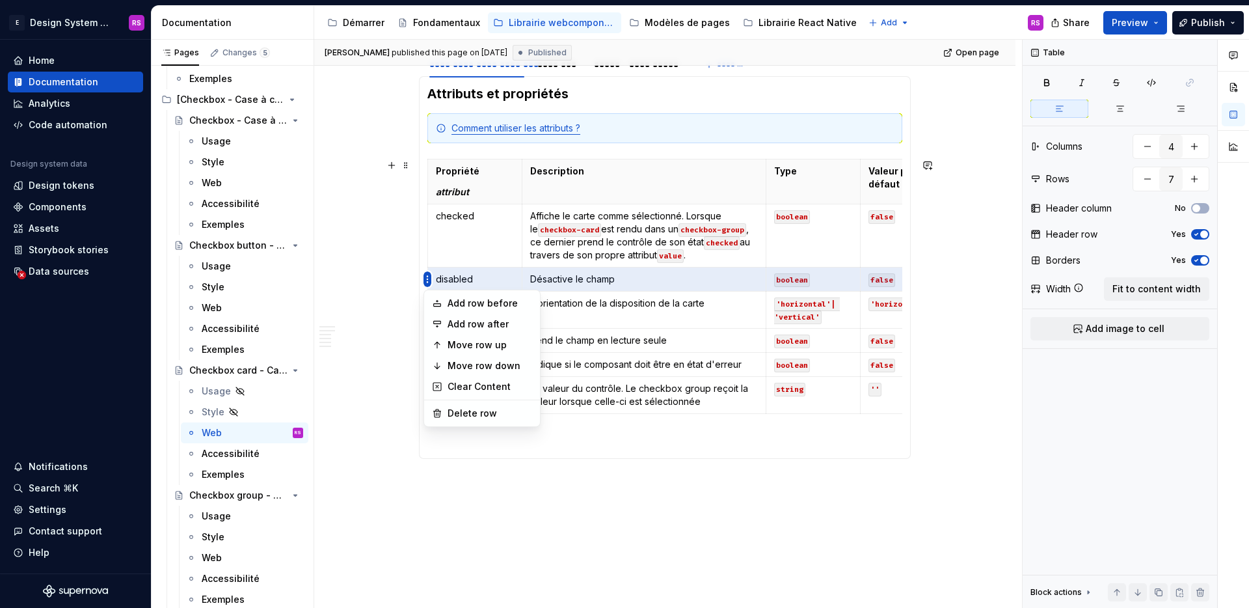
type textarea "*"
click at [459, 308] on div "Add row before" at bounding box center [490, 303] width 85 height 13
type input "8"
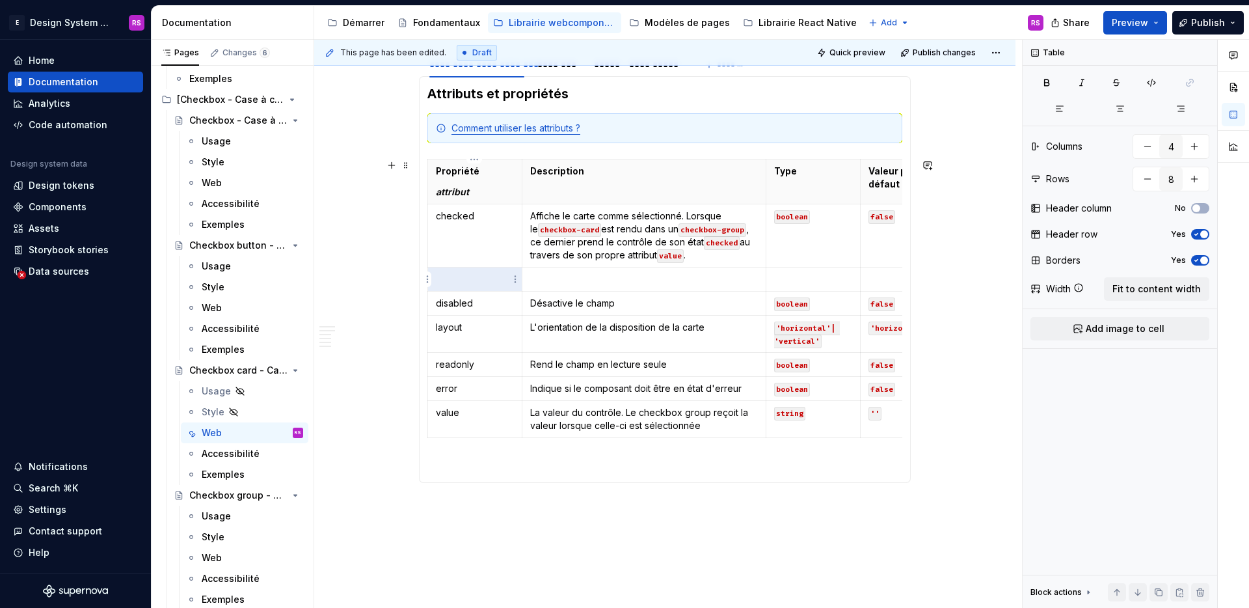
click at [472, 277] on p at bounding box center [475, 279] width 78 height 13
type textarea "*"
click at [870, 271] on td at bounding box center [908, 279] width 94 height 24
click at [800, 305] on code "boolean" at bounding box center [792, 304] width 36 height 14
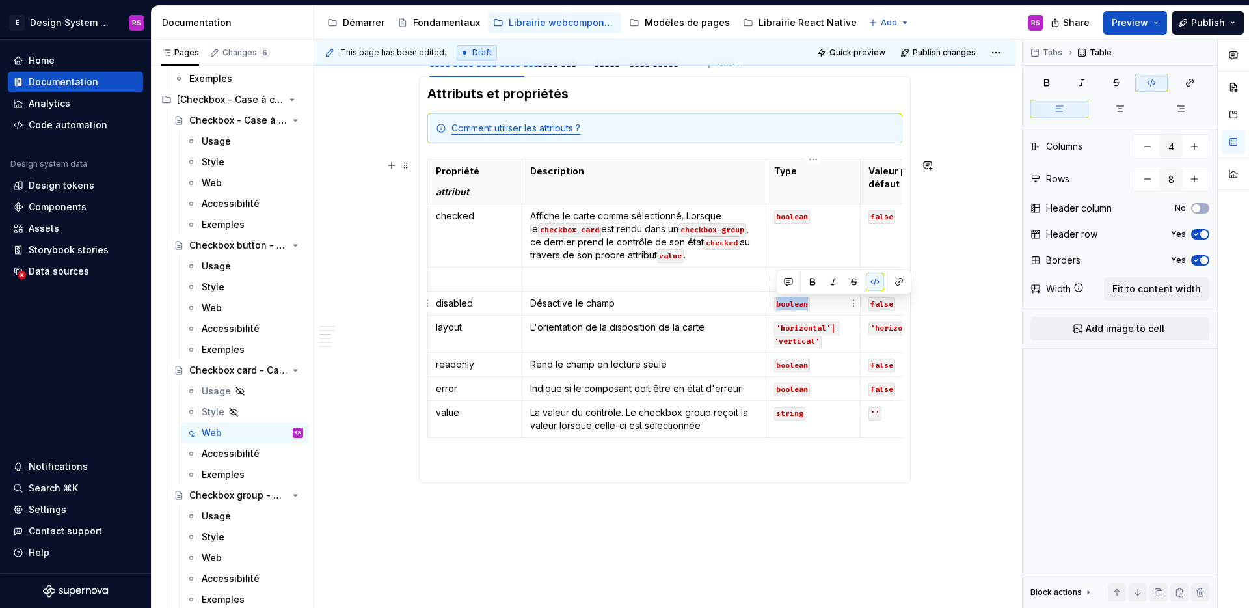
copy code "boolean"
click at [772, 276] on td at bounding box center [813, 279] width 94 height 24
click at [608, 275] on p at bounding box center [644, 279] width 228 height 13
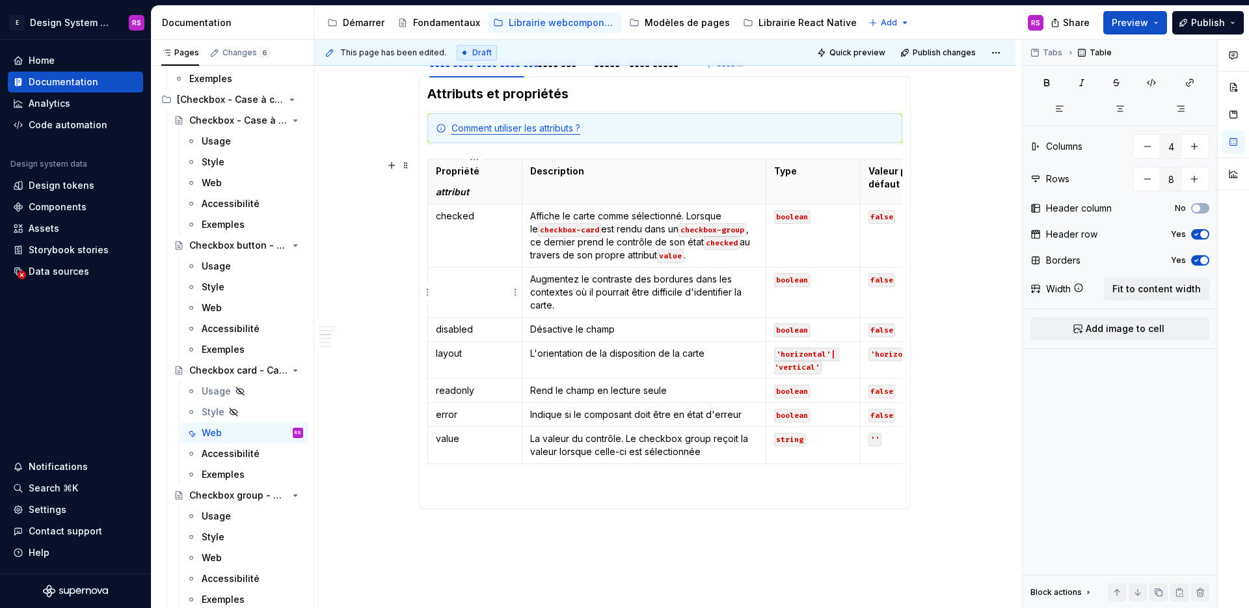
click at [483, 293] on td at bounding box center [475, 292] width 94 height 50
click at [444, 294] on p "contrastedBorders contrasted-borders" at bounding box center [475, 292] width 78 height 39
click at [619, 364] on td "L'orientation de la disposition de la carte" at bounding box center [644, 360] width 244 height 37
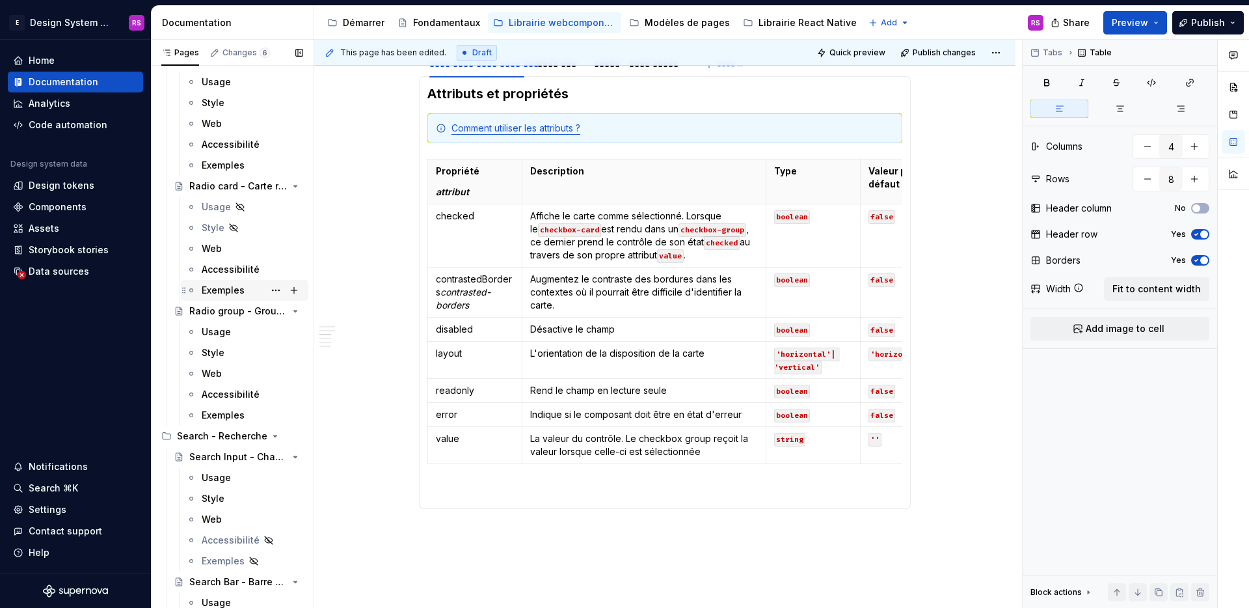
scroll to position [8660, 0]
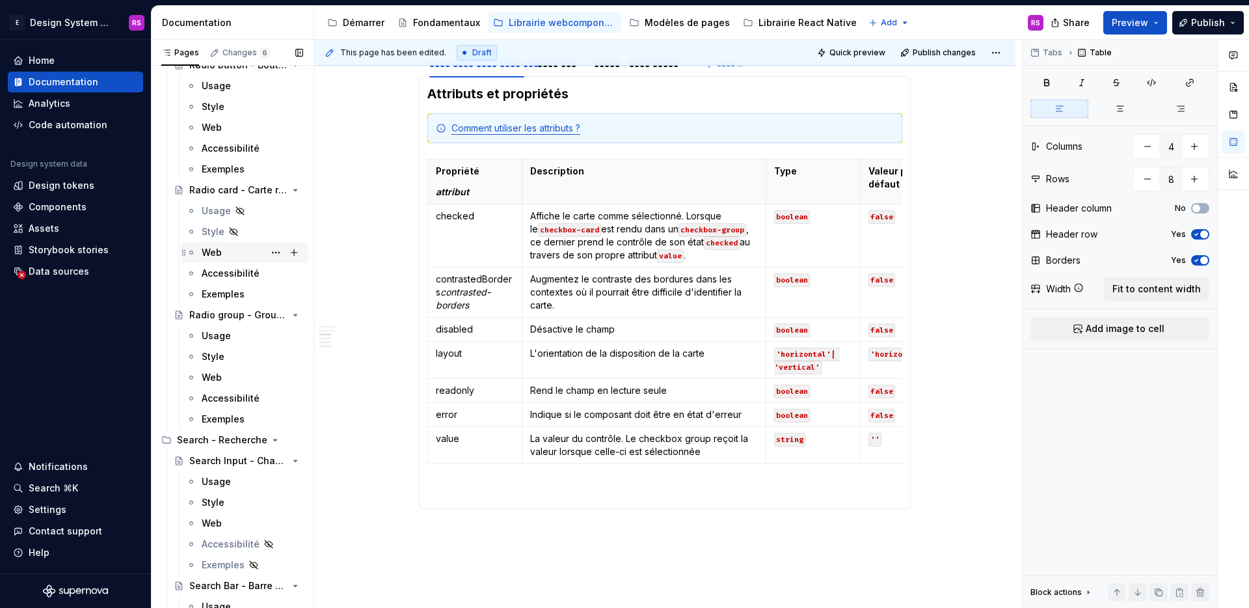
click at [221, 249] on div "Web" at bounding box center [253, 252] width 102 height 18
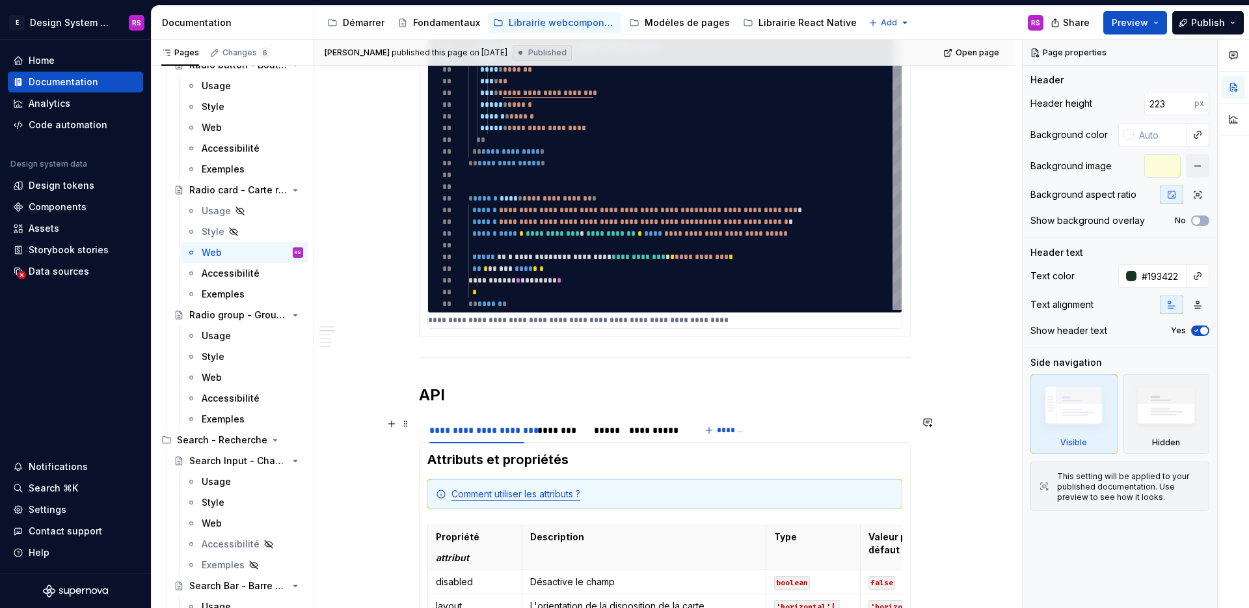
scroll to position [1050, 0]
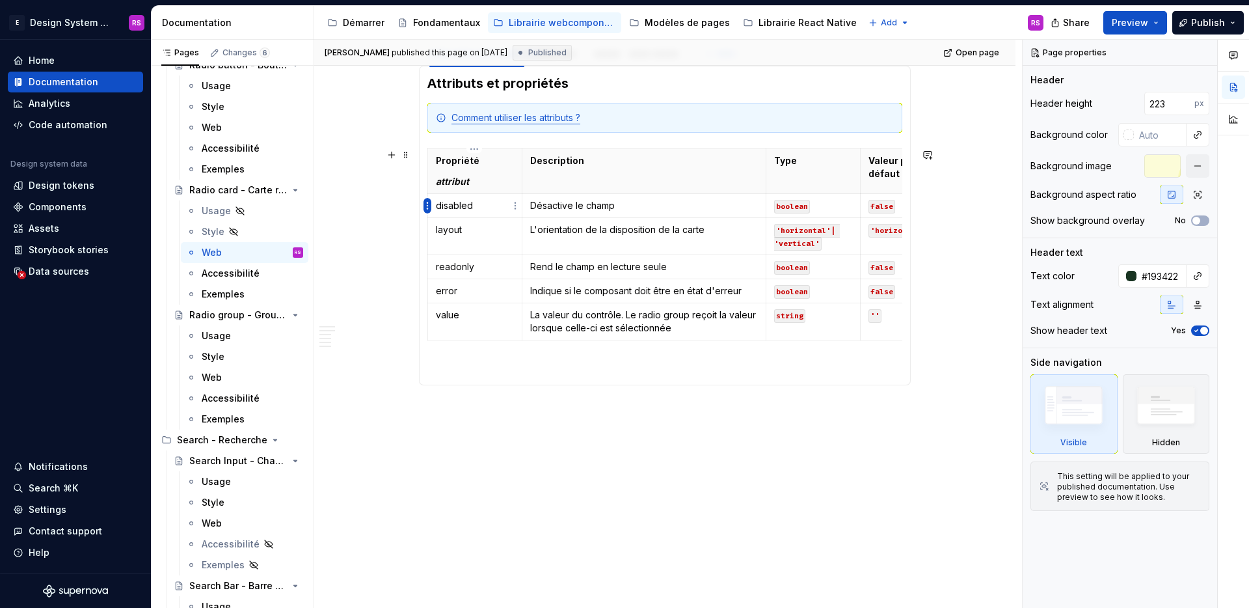
click at [428, 206] on html "E Design System de l'Autonomie RS Home Documentation Analytics Code automation …" at bounding box center [624, 304] width 1249 height 608
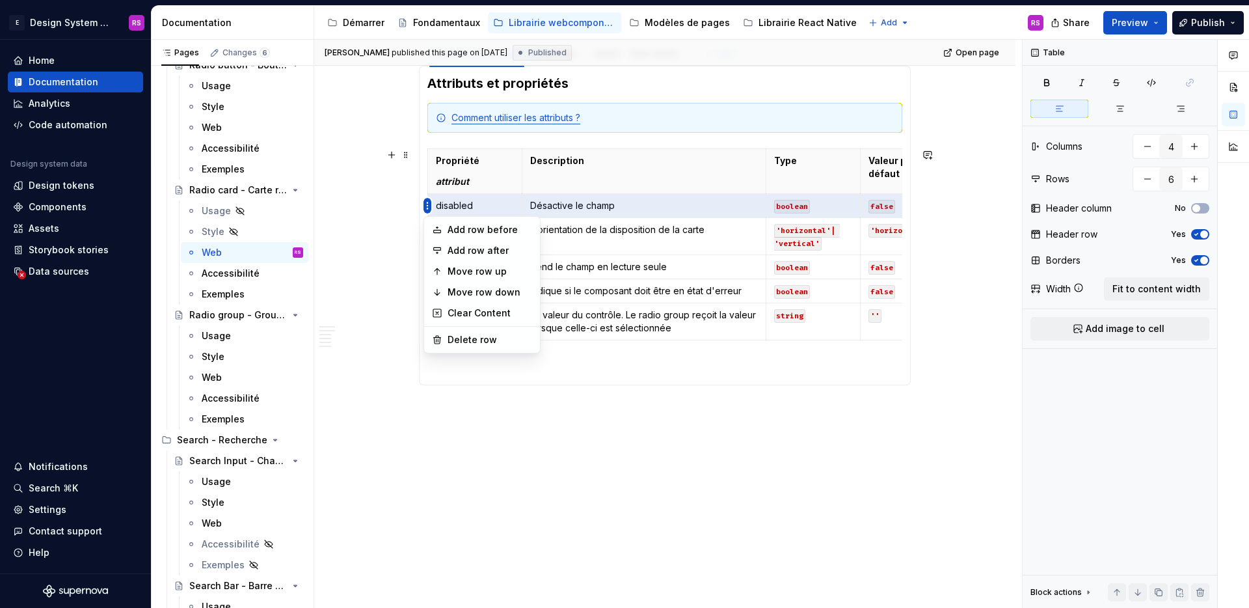
type textarea "*"
click at [454, 237] on div "Add row before" at bounding box center [482, 229] width 111 height 21
type input "7"
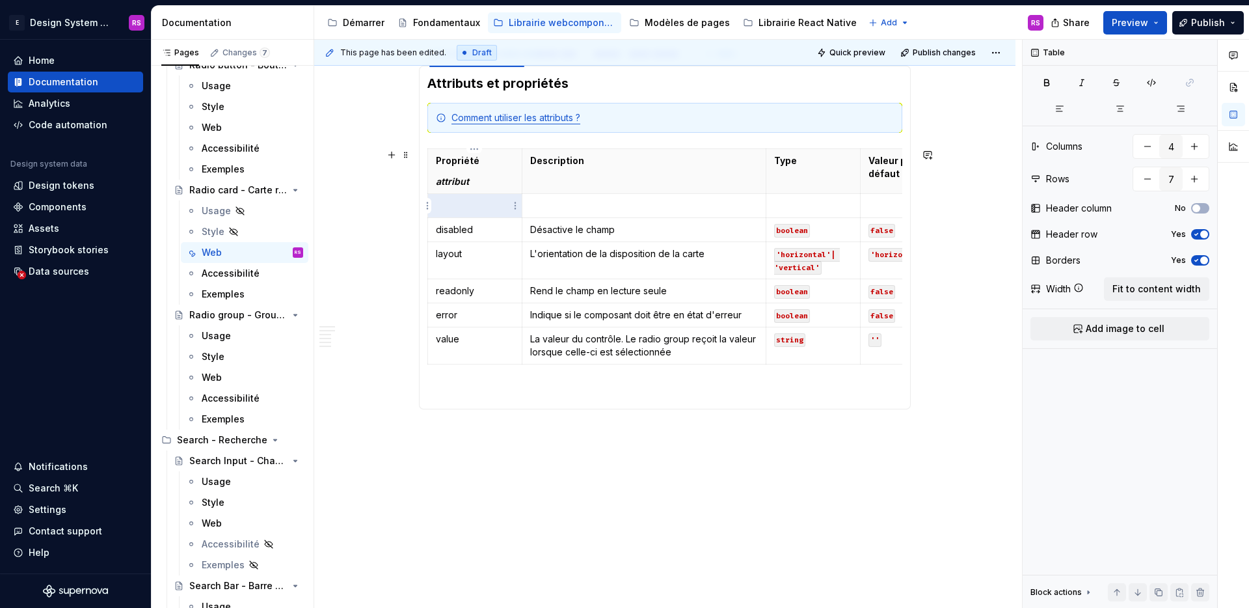
click at [495, 204] on p at bounding box center [475, 205] width 78 height 13
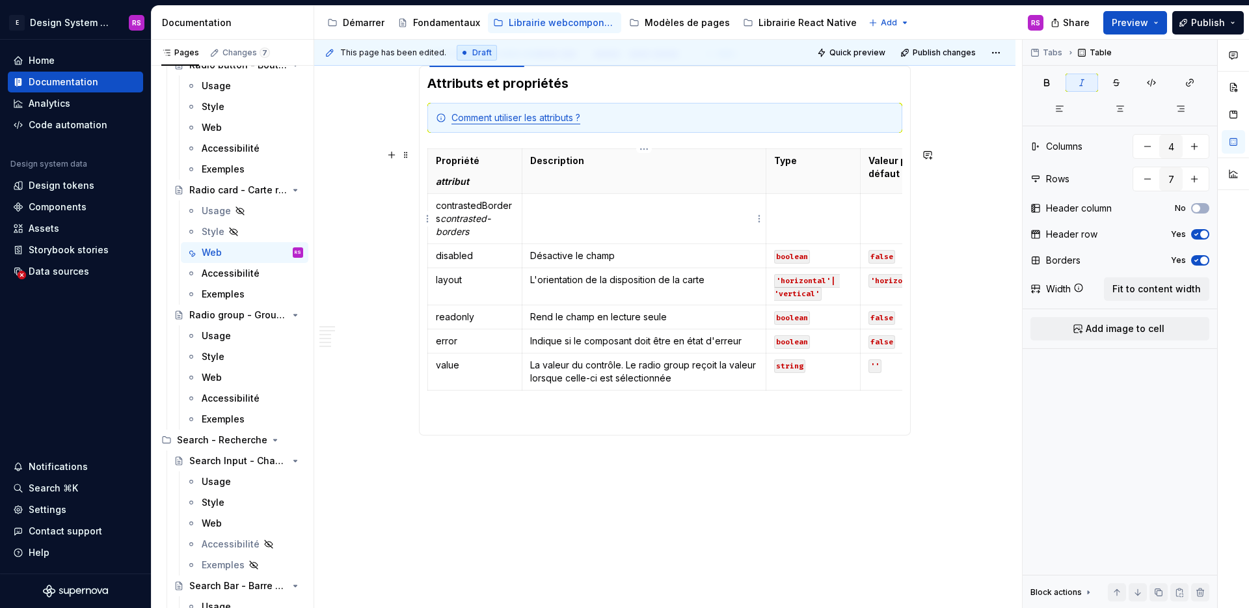
click at [699, 213] on td at bounding box center [644, 219] width 244 height 50
click at [793, 258] on code "boolean" at bounding box center [792, 257] width 36 height 14
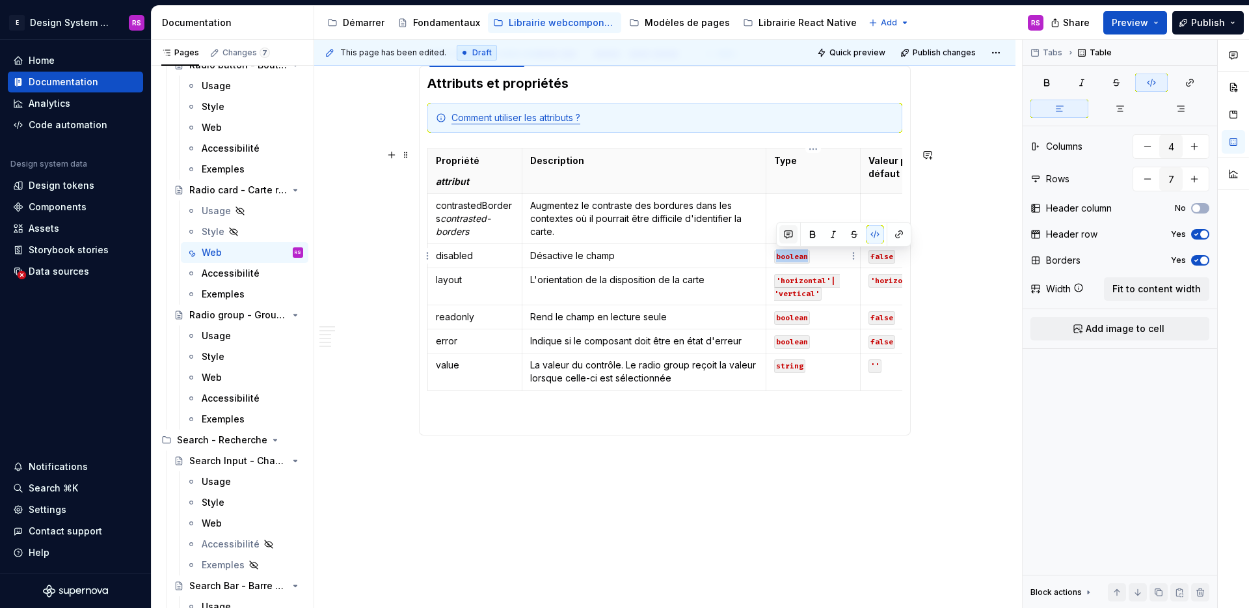
copy code "boolean"
click at [801, 203] on p at bounding box center [813, 205] width 78 height 13
click at [880, 257] on code "false" at bounding box center [882, 257] width 27 height 14
copy code "false"
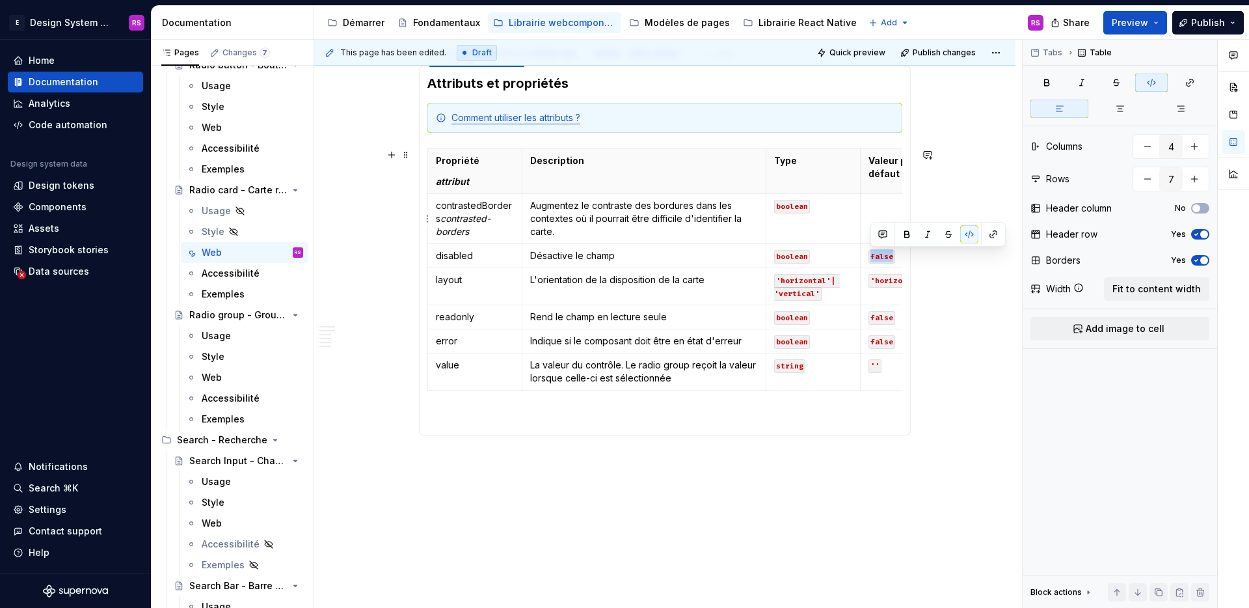
click at [892, 204] on p at bounding box center [908, 205] width 78 height 13
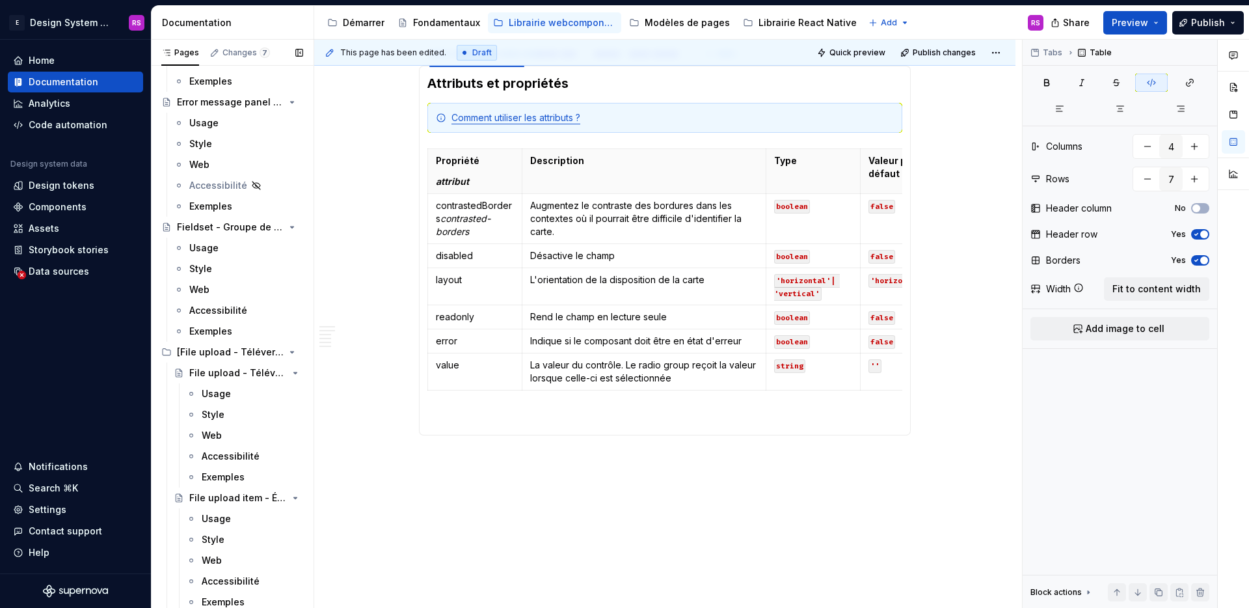
scroll to position [3844, 0]
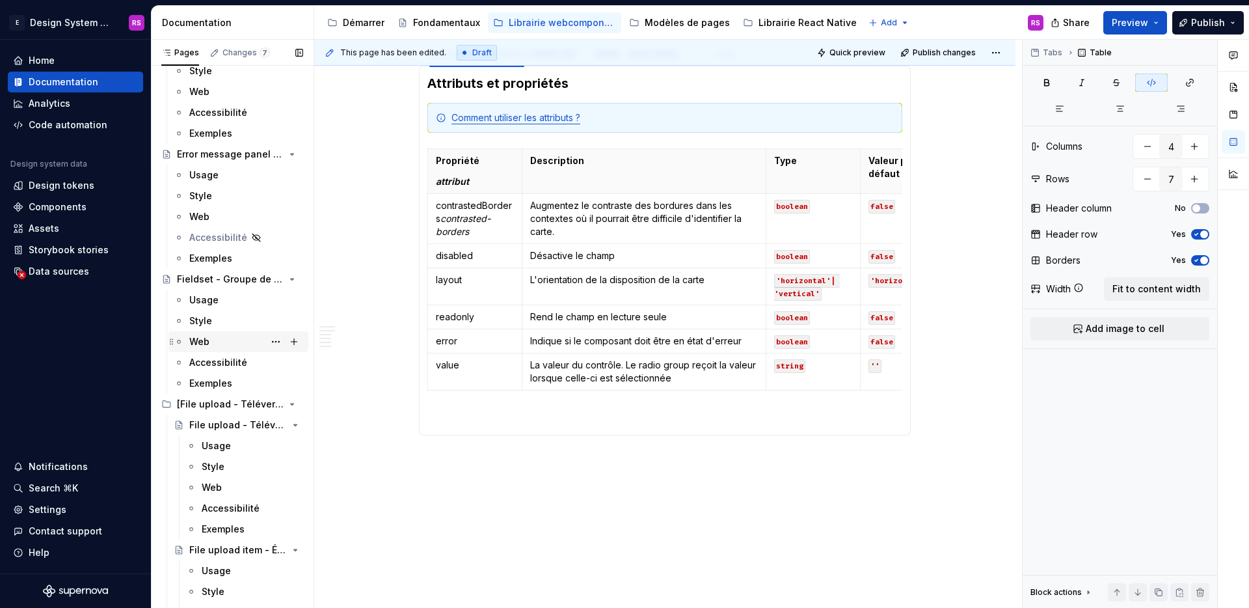
click at [213, 340] on div "Web" at bounding box center [246, 341] width 114 height 18
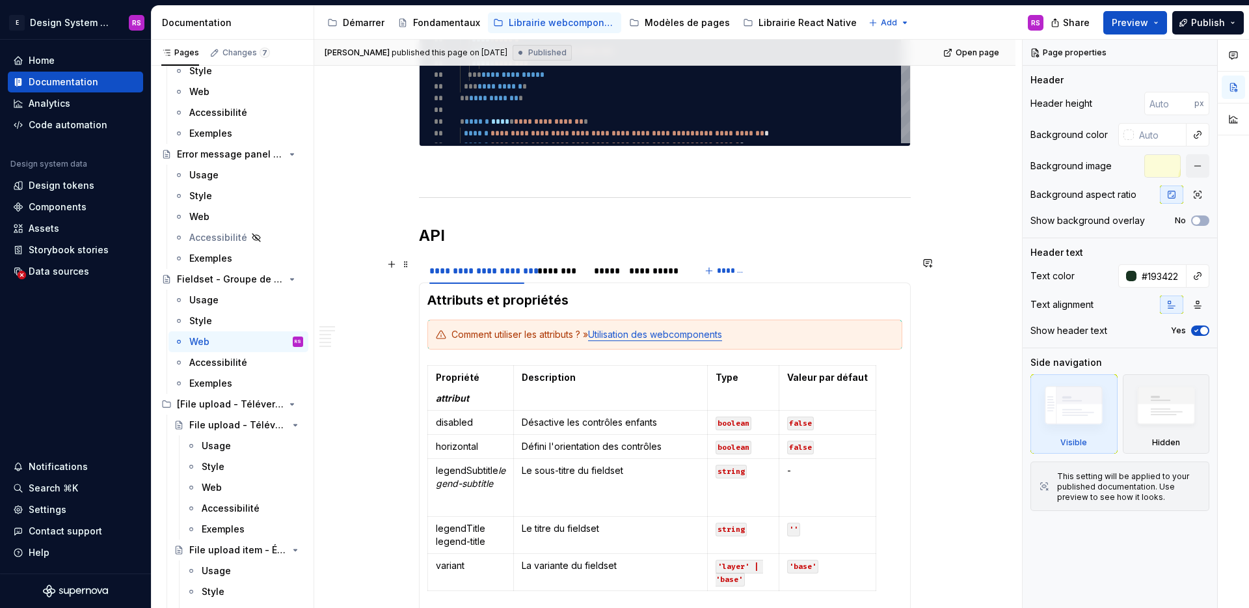
scroll to position [1081, 0]
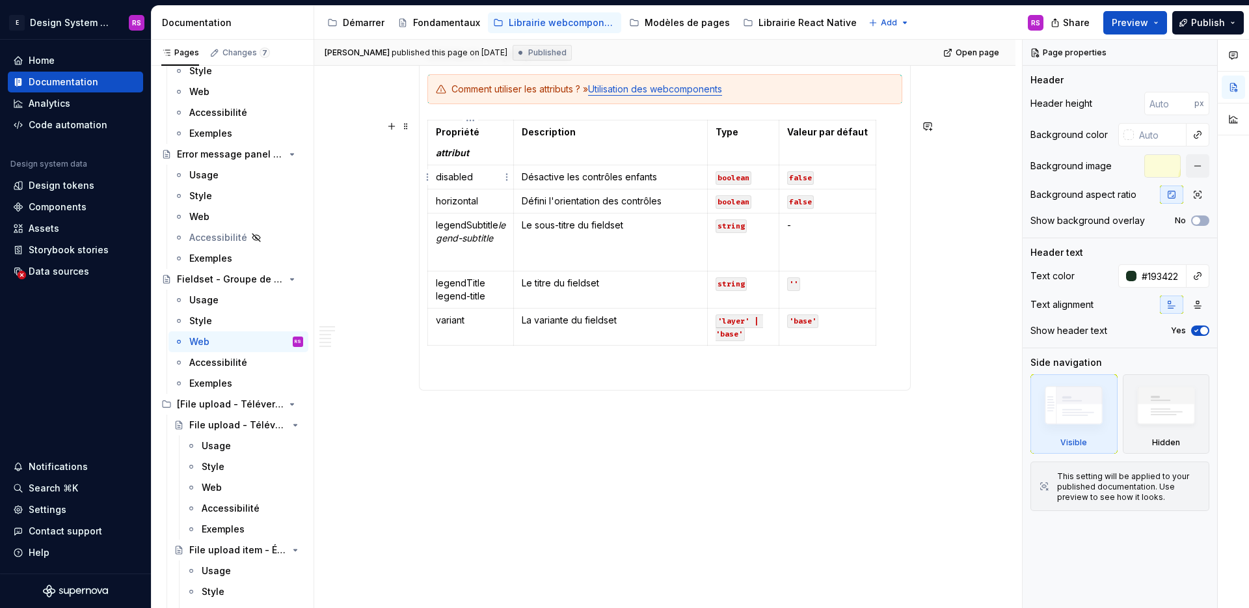
click at [427, 180] on html "E Design System de l'Autonomie RS Home Documentation Analytics Code automation …" at bounding box center [624, 304] width 1249 height 608
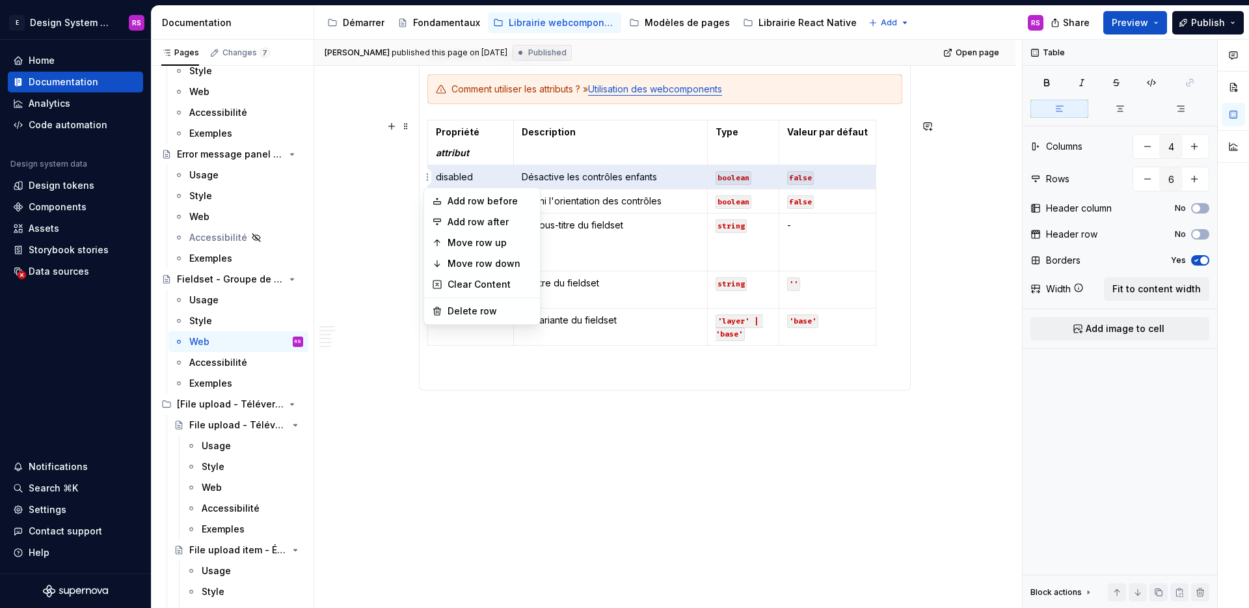
type textarea "*"
click at [485, 200] on div "Add row before" at bounding box center [490, 201] width 85 height 13
type input "7"
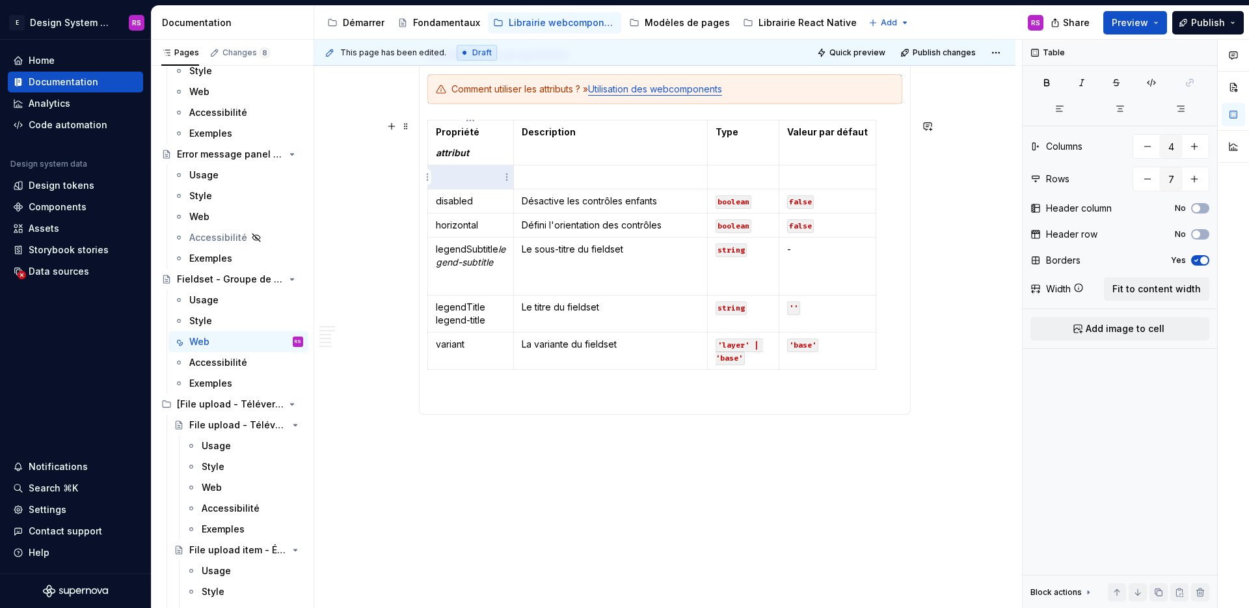
click at [472, 179] on p at bounding box center [471, 176] width 70 height 13
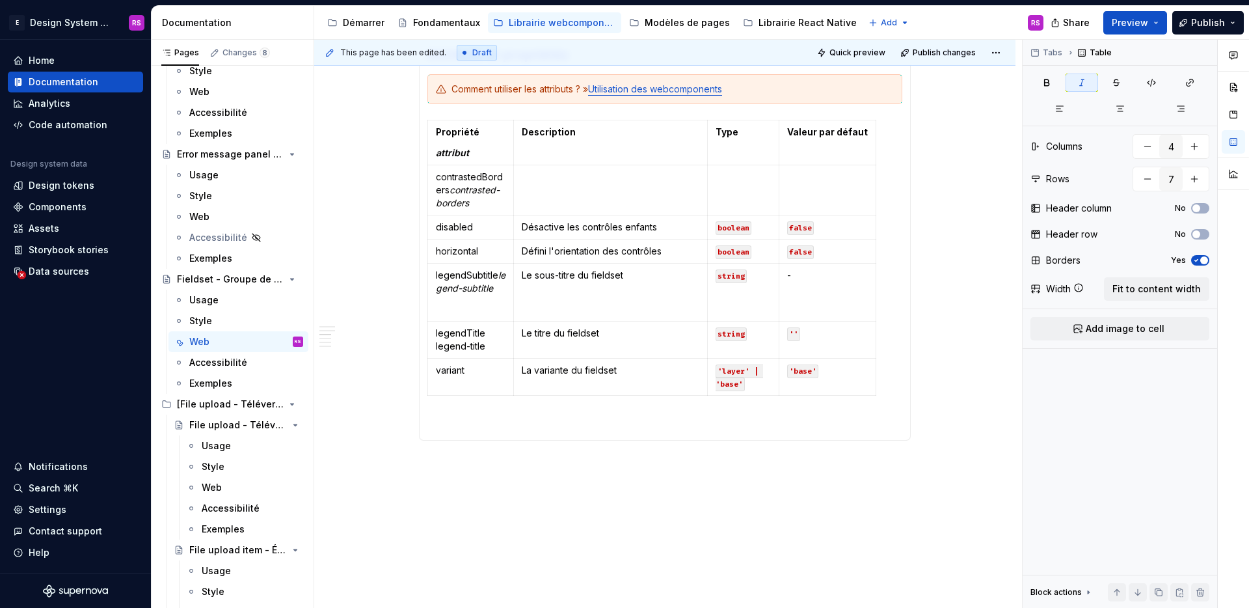
click at [598, 180] on p at bounding box center [611, 176] width 178 height 13
click at [742, 232] on code "boolean" at bounding box center [734, 228] width 36 height 14
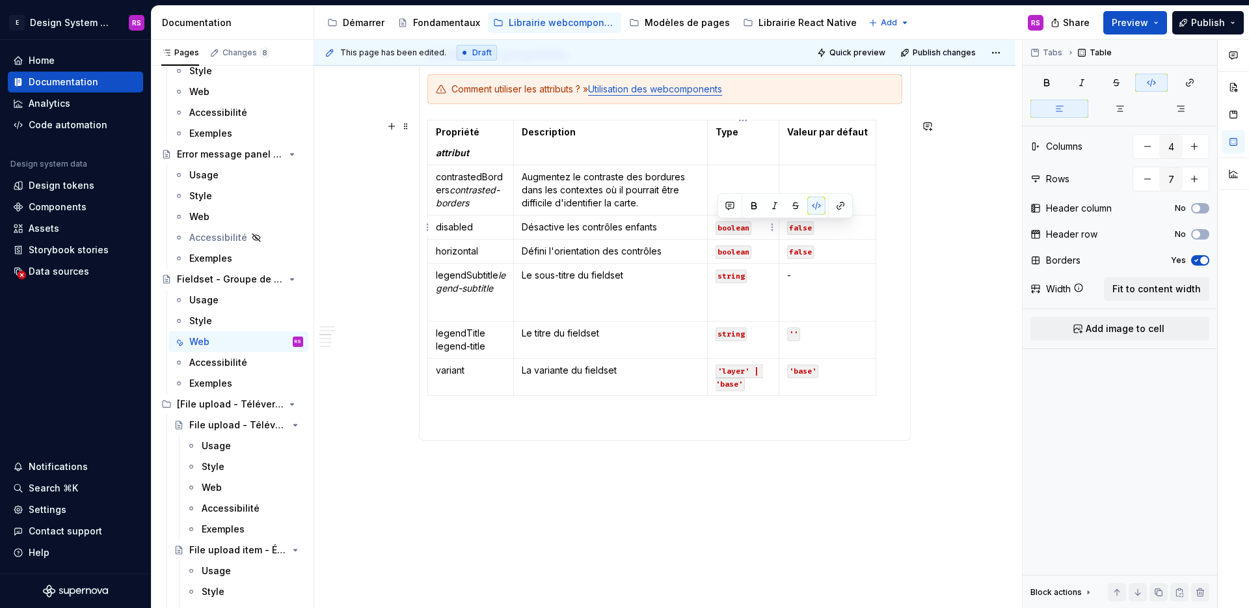
click at [742, 232] on code "boolean" at bounding box center [734, 228] width 36 height 14
copy code "boolean"
click at [746, 187] on td at bounding box center [744, 190] width 72 height 50
click at [801, 228] on code "false" at bounding box center [800, 228] width 27 height 14
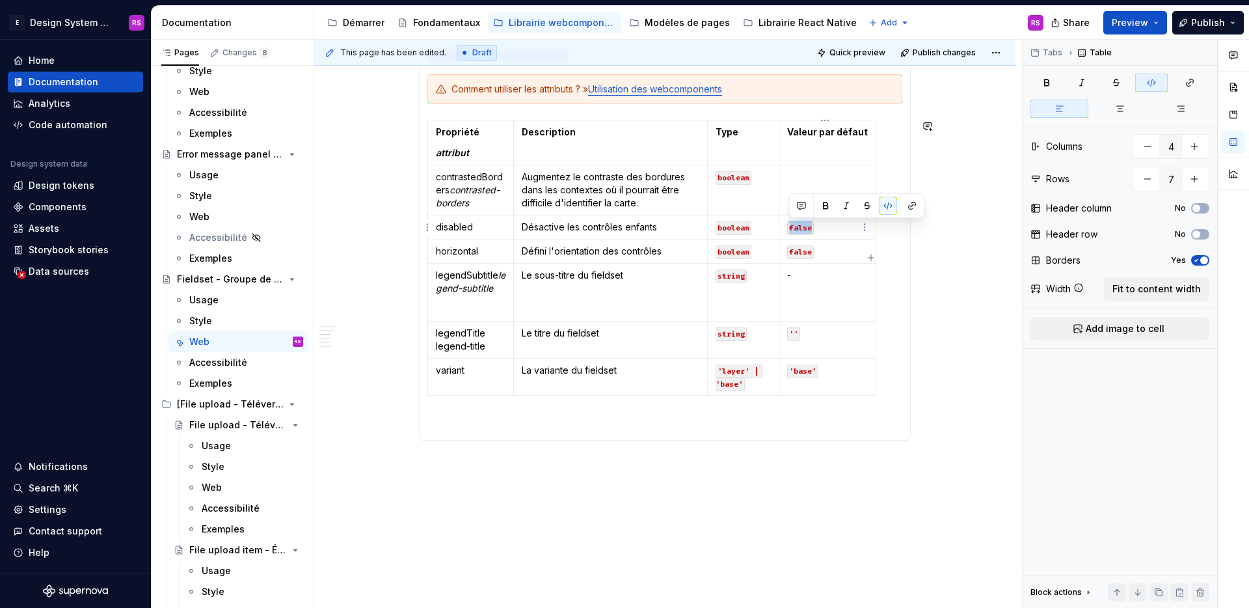
copy code "false"
click at [807, 180] on p at bounding box center [827, 176] width 81 height 13
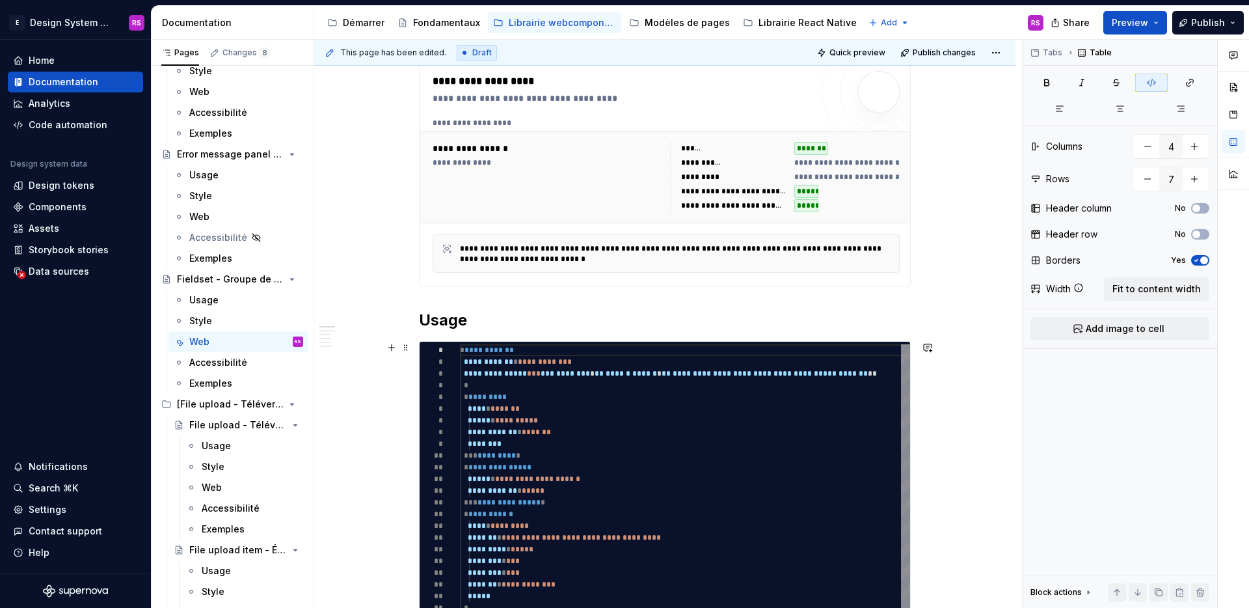
scroll to position [243, 0]
click at [226, 381] on div "Exemples" at bounding box center [210, 383] width 43 height 13
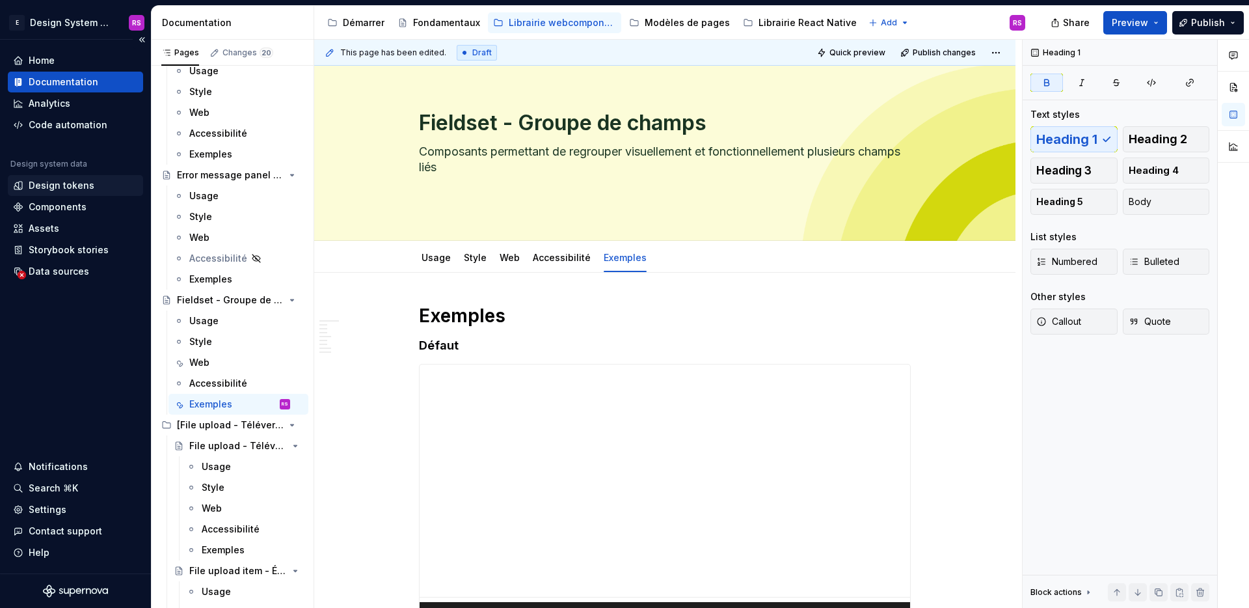
type textarea "*"
